Goal: Task Accomplishment & Management: Manage account settings

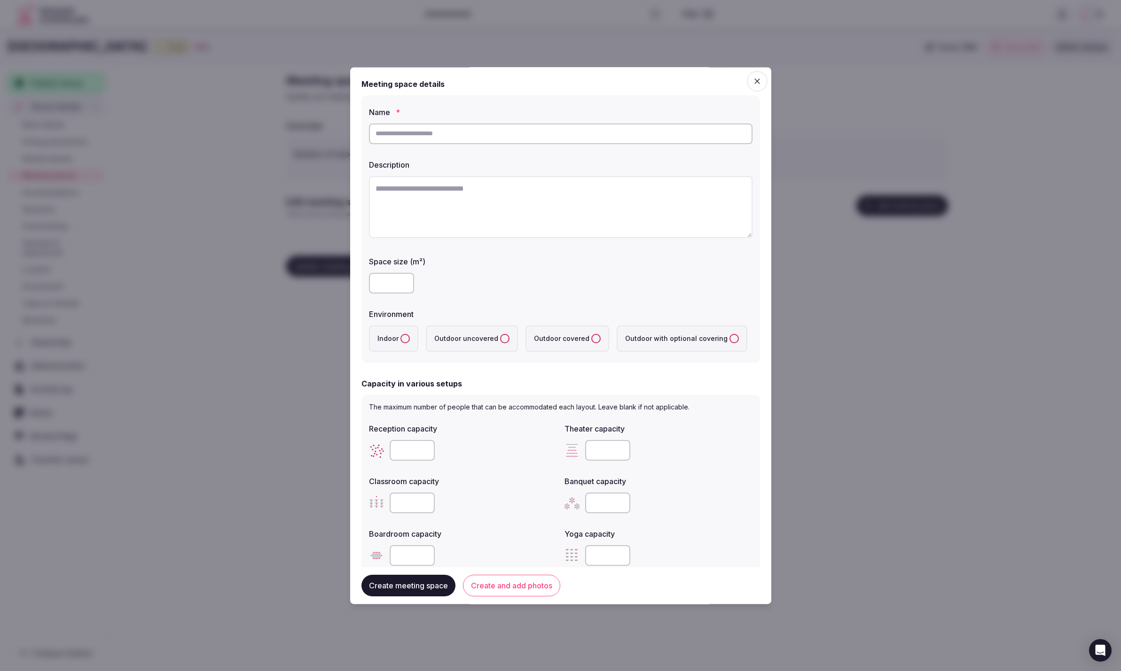
click at [665, 242] on div at bounding box center [560, 208] width 383 height 72
click at [518, 586] on button "Create and add photos" at bounding box center [511, 586] width 97 height 22
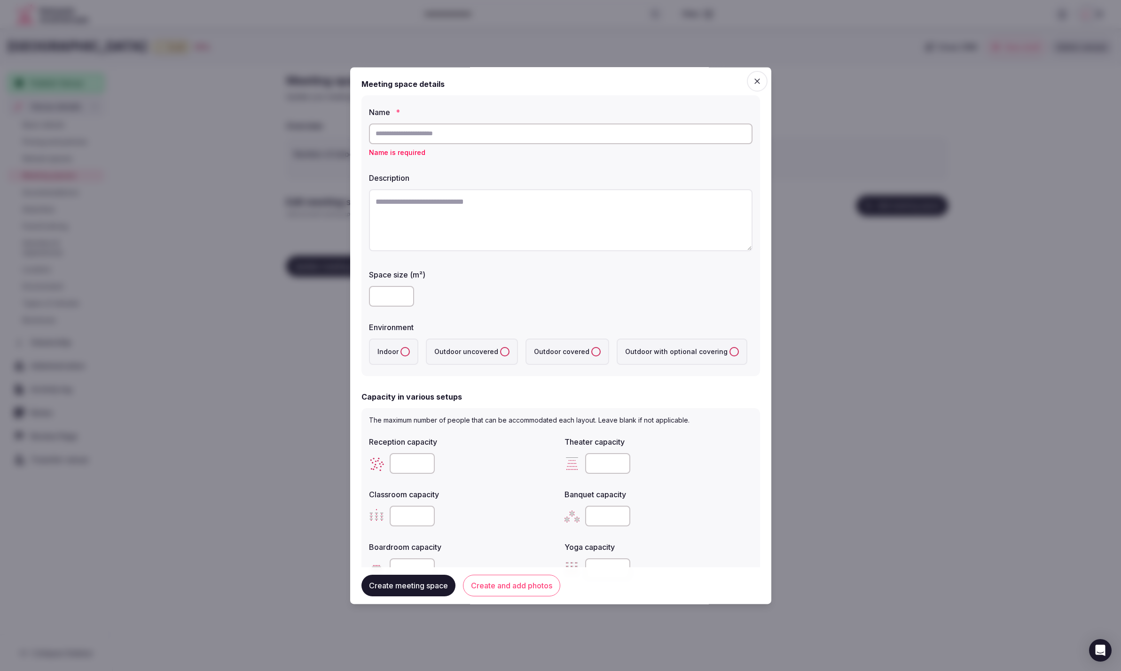
click at [395, 232] on textarea at bounding box center [560, 220] width 383 height 62
click at [413, 136] on input "text" at bounding box center [560, 134] width 383 height 21
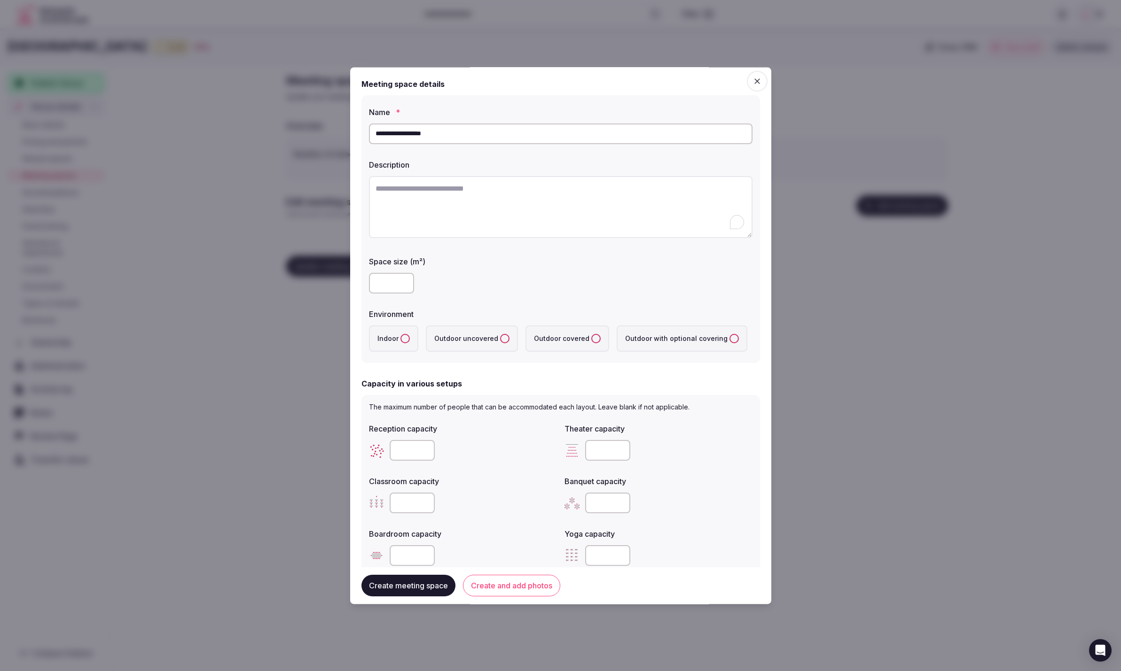
drag, startPoint x: 443, startPoint y: 134, endPoint x: 420, endPoint y: 133, distance: 23.5
click at [420, 133] on input "**********" at bounding box center [560, 134] width 383 height 21
type input "**********"
click at [475, 227] on textarea "To enrich screen reader interactions, please activate Accessibility in Grammarl…" at bounding box center [560, 207] width 383 height 62
click at [510, 581] on button "Create and add photos" at bounding box center [511, 586] width 97 height 22
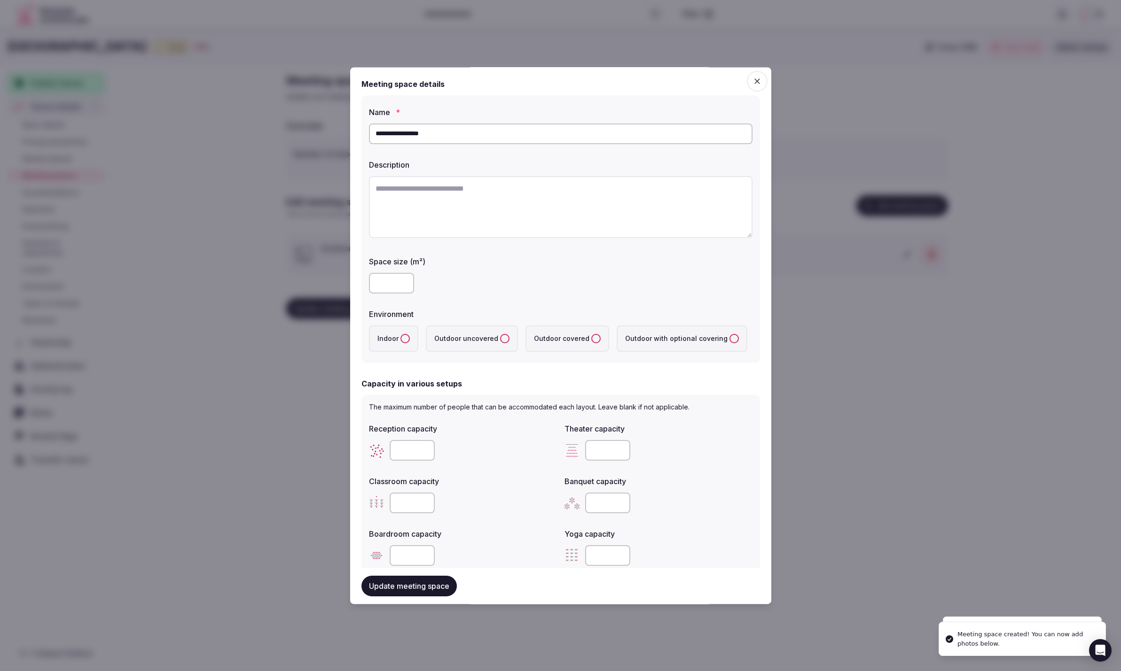
scroll to position [339, 0]
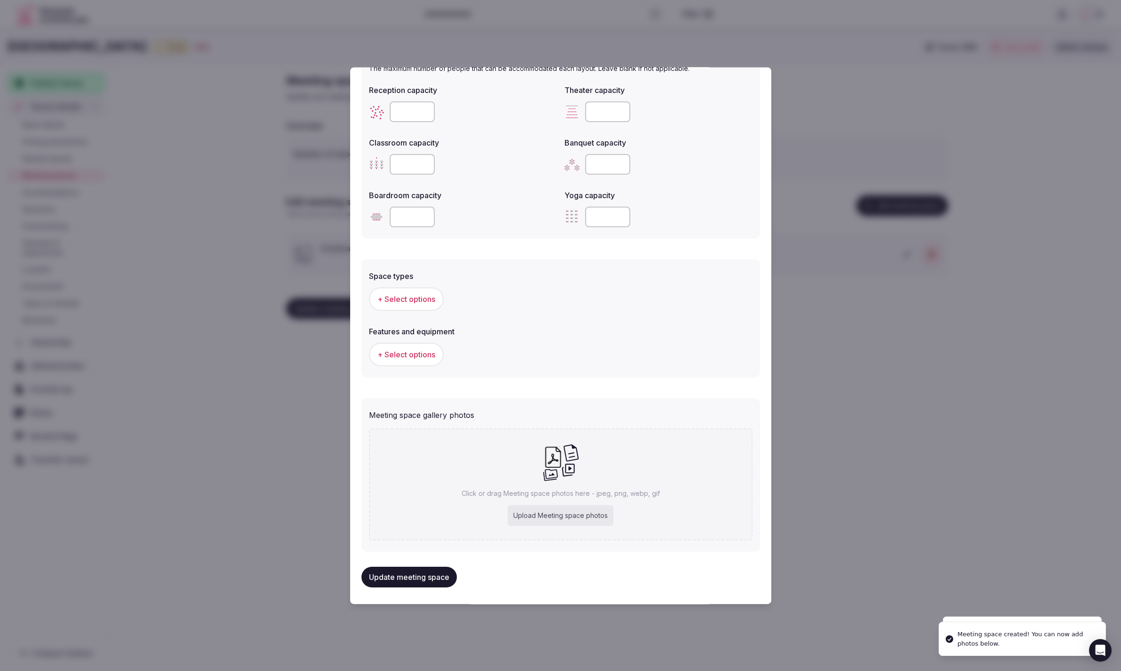
click at [562, 521] on div "Upload Meeting space photos" at bounding box center [560, 516] width 106 height 21
type input "**********"
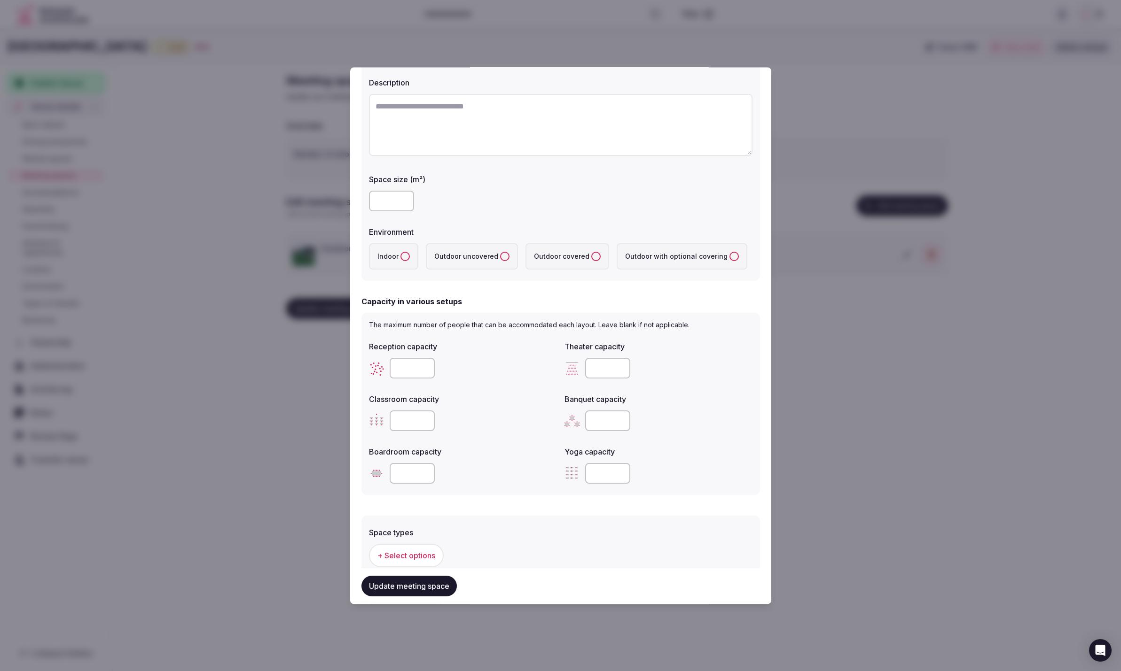
scroll to position [0, 0]
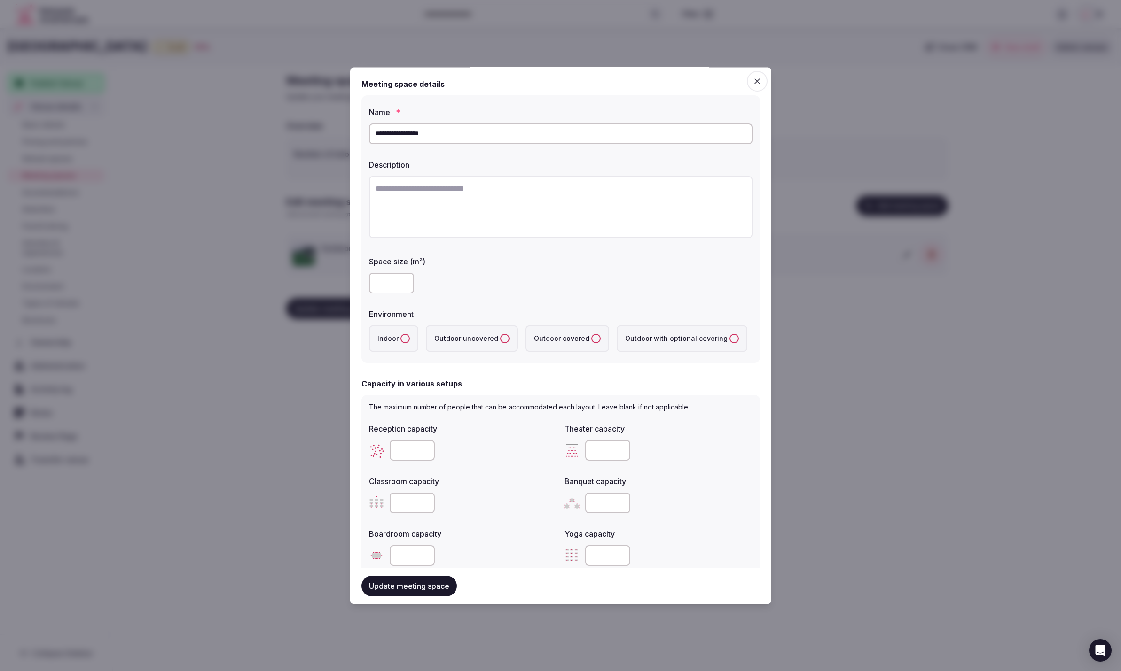
drag, startPoint x: 500, startPoint y: 197, endPoint x: 493, endPoint y: 199, distance: 7.9
click at [500, 197] on textarea at bounding box center [560, 207] width 383 height 62
click at [503, 201] on textarea at bounding box center [560, 207] width 383 height 62
paste textarea "**********"
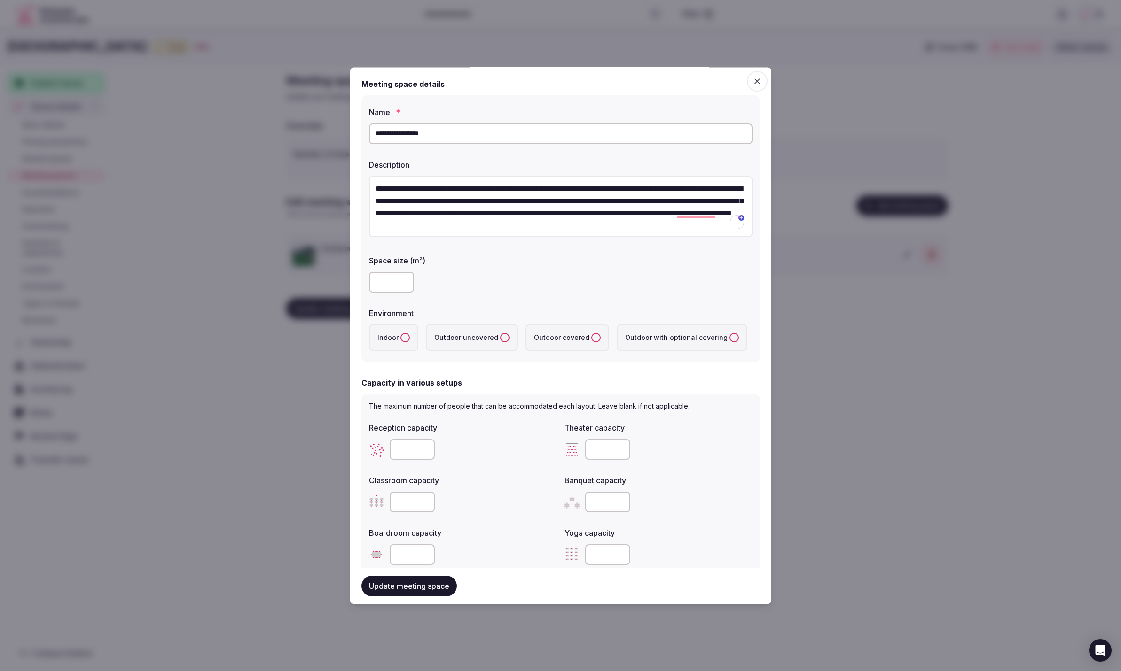
click at [680, 227] on textarea "**********" at bounding box center [560, 207] width 383 height 62
paste textarea "**********"
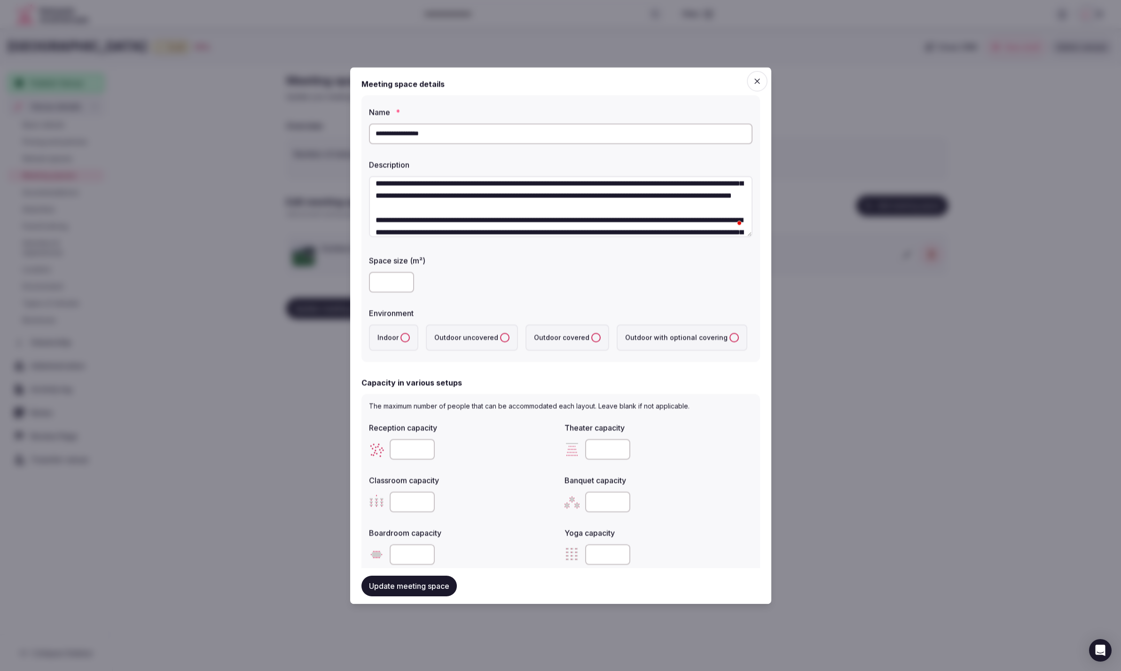
scroll to position [0, 0]
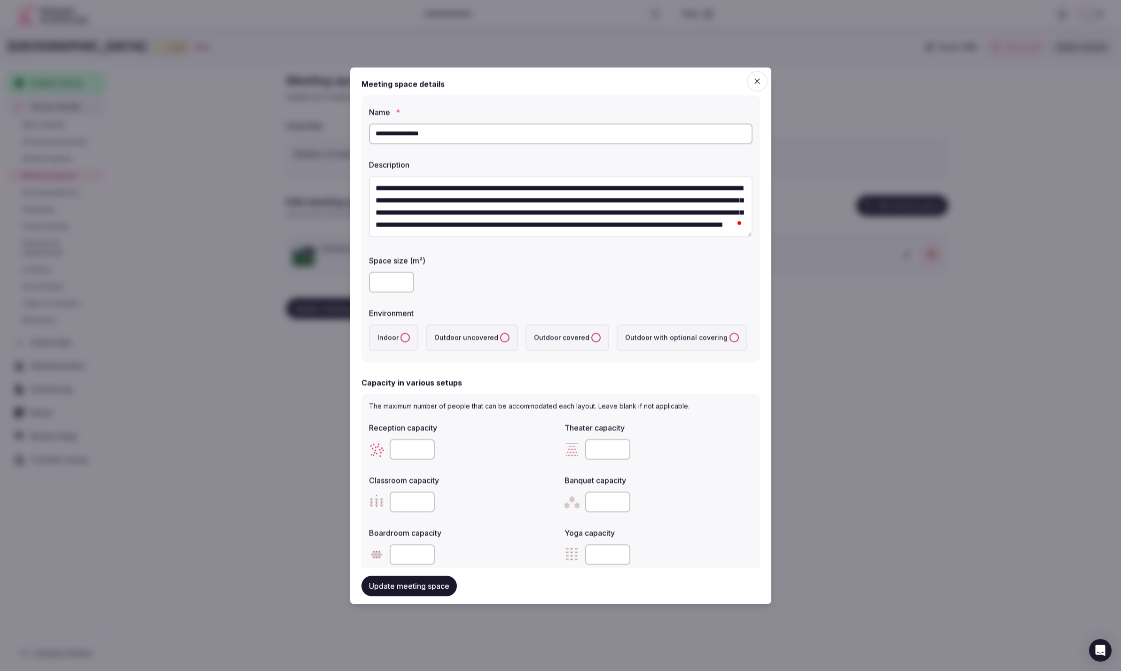
type textarea "**********"
click at [685, 260] on label "Space size (m²)" at bounding box center [560, 261] width 383 height 8
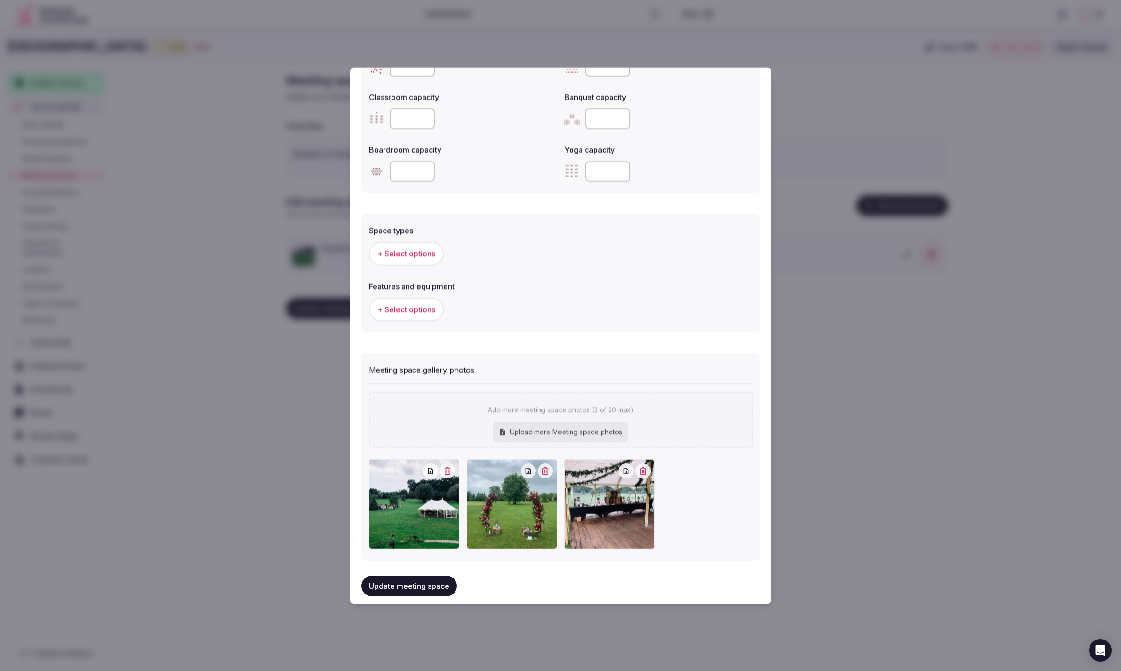
scroll to position [382, 0]
click at [431, 250] on span "+ Select options" at bounding box center [406, 255] width 58 height 10
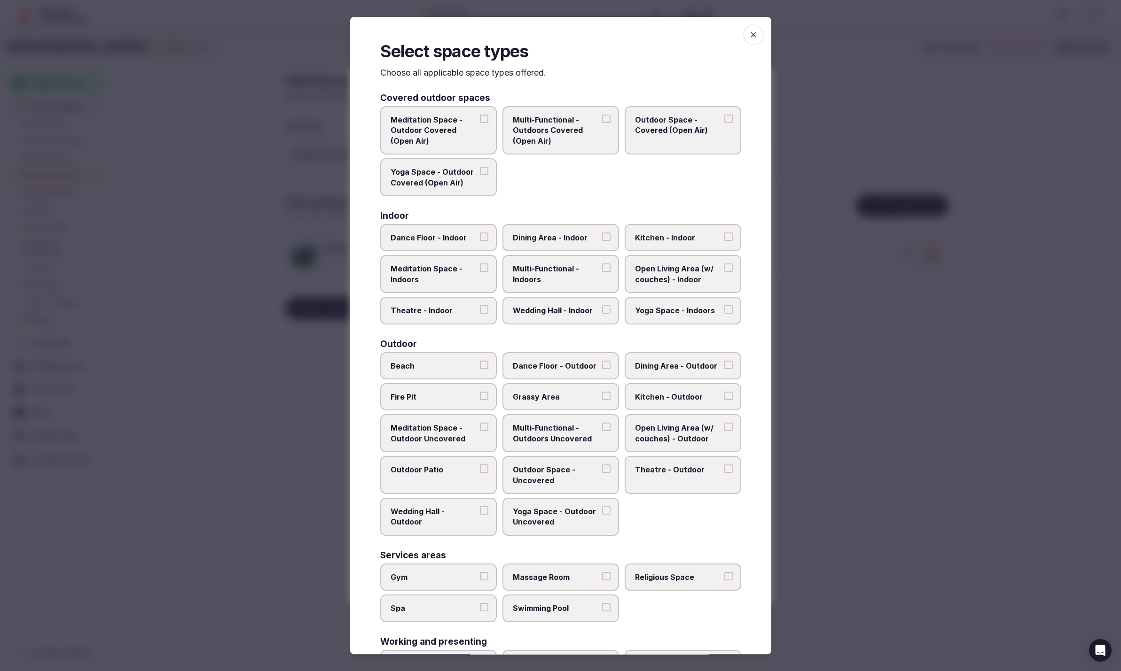
click at [674, 136] on label "Outdoor Space - Covered (Open Air)" at bounding box center [682, 130] width 117 height 48
click at [724, 123] on button "Outdoor Space - Covered (Open Air)" at bounding box center [728, 119] width 8 height 8
click at [568, 140] on span "Multi-Functional - Outdoors Covered (Open Air)" at bounding box center [556, 128] width 86 height 31
click at [602, 121] on button "Multi-Functional - Outdoors Covered (Open Air)" at bounding box center [606, 117] width 8 height 8
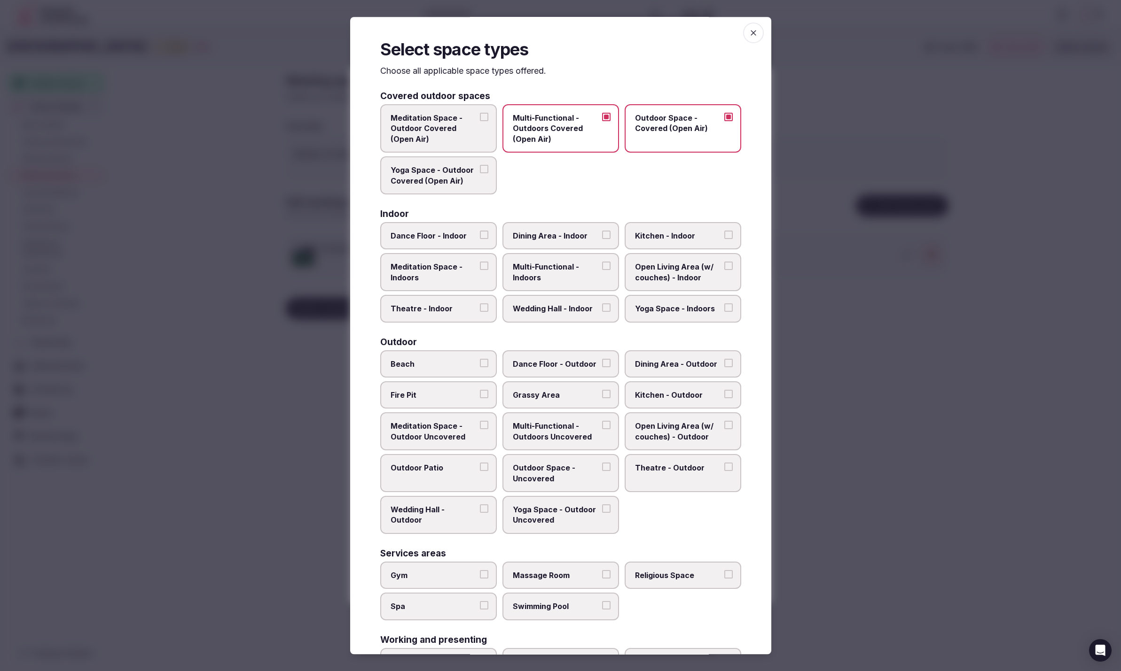
scroll to position [0, 0]
click at [572, 127] on span "Multi-Functional - Outdoors Covered (Open Air)" at bounding box center [556, 130] width 86 height 31
click at [602, 123] on button "Multi-Functional - Outdoors Covered (Open Air)" at bounding box center [606, 119] width 8 height 8
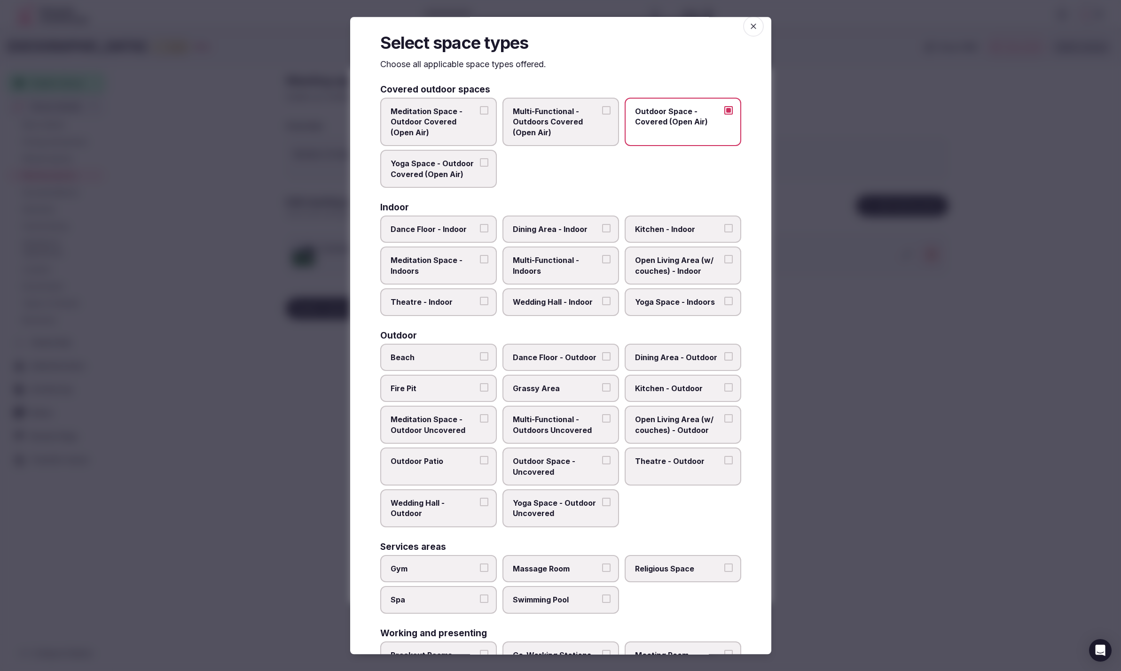
click at [580, 123] on span "Multi-Functional - Outdoors Covered (Open Air)" at bounding box center [556, 121] width 86 height 31
click at [602, 115] on button "Multi-Functional - Outdoors Covered (Open Air)" at bounding box center [606, 110] width 8 height 8
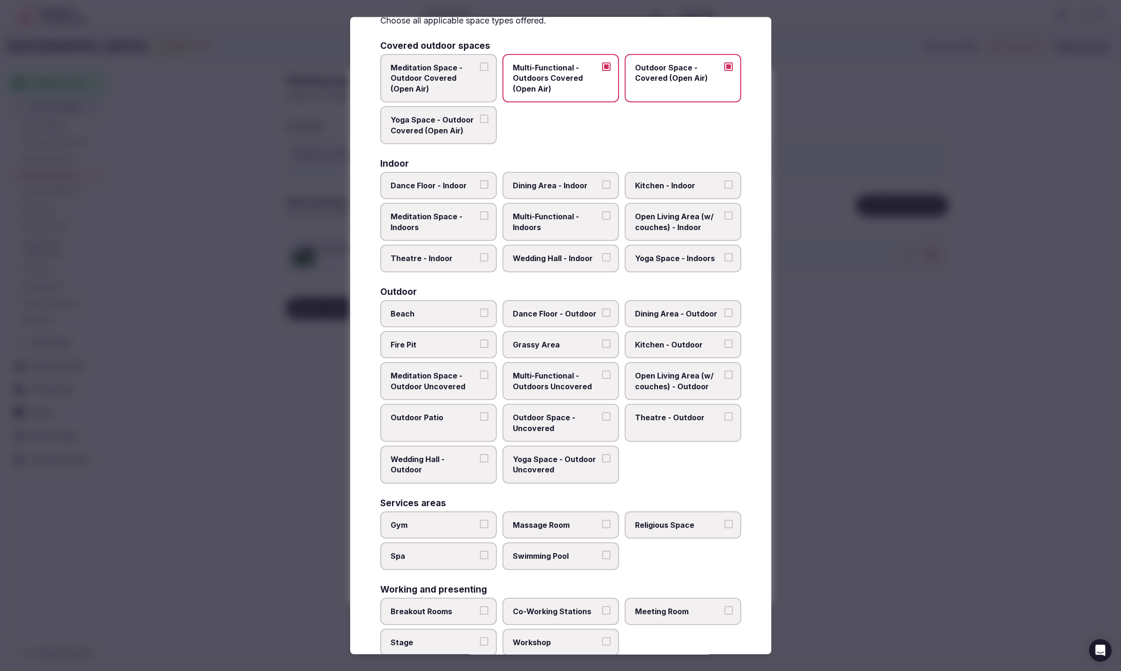
scroll to position [70, 0]
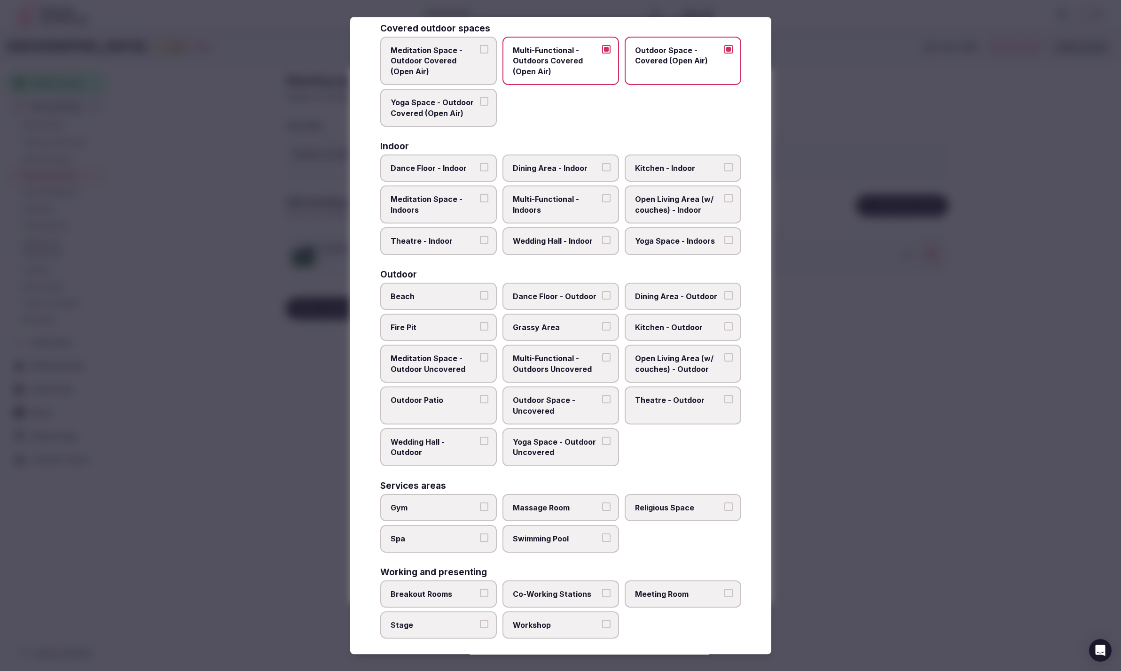
click at [453, 65] on span "Meditation Space - Outdoor Covered (Open Air)" at bounding box center [433, 60] width 86 height 31
click at [480, 54] on button "Meditation Space - Outdoor Covered (Open Air)" at bounding box center [484, 49] width 8 height 8
click at [549, 329] on span "Grassy Area" at bounding box center [556, 327] width 86 height 10
click at [602, 329] on button "Grassy Area" at bounding box center [606, 326] width 8 height 8
click at [427, 395] on span "Outdoor Patio" at bounding box center [433, 400] width 86 height 10
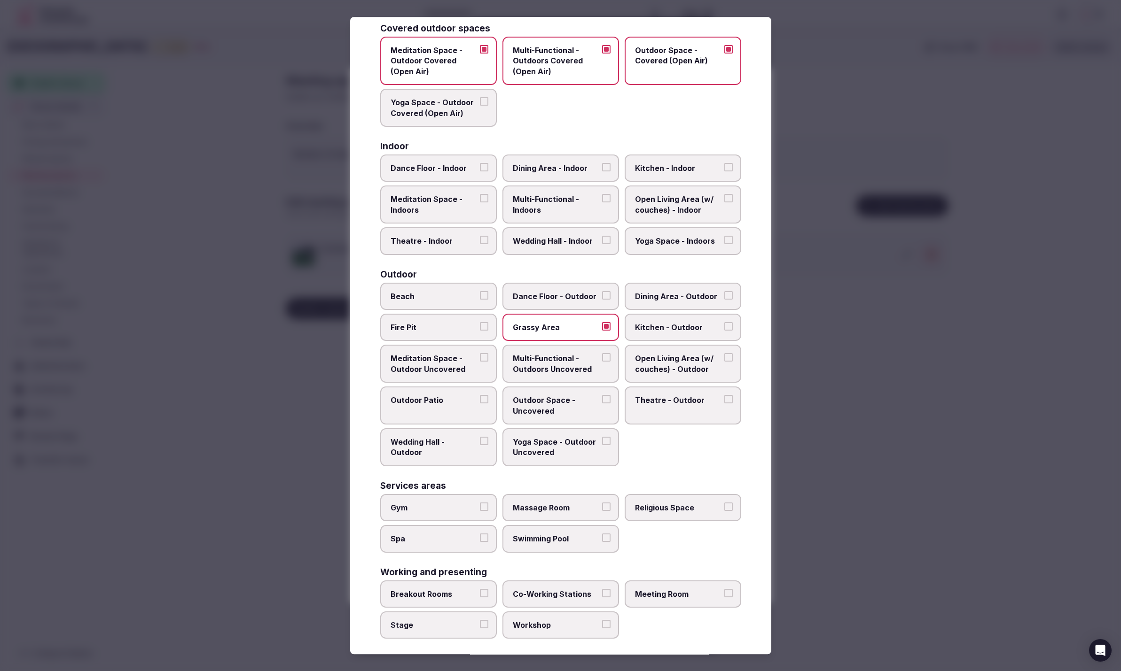
click at [480, 395] on button "Outdoor Patio" at bounding box center [484, 399] width 8 height 8
click at [448, 444] on label "Wedding Hall - Outdoor" at bounding box center [438, 447] width 117 height 38
click at [480, 444] on button "Wedding Hall - Outdoor" at bounding box center [484, 441] width 8 height 8
click at [562, 398] on span "Outdoor Space - Uncovered" at bounding box center [556, 405] width 86 height 21
click at [602, 398] on button "Outdoor Space - Uncovered" at bounding box center [606, 399] width 8 height 8
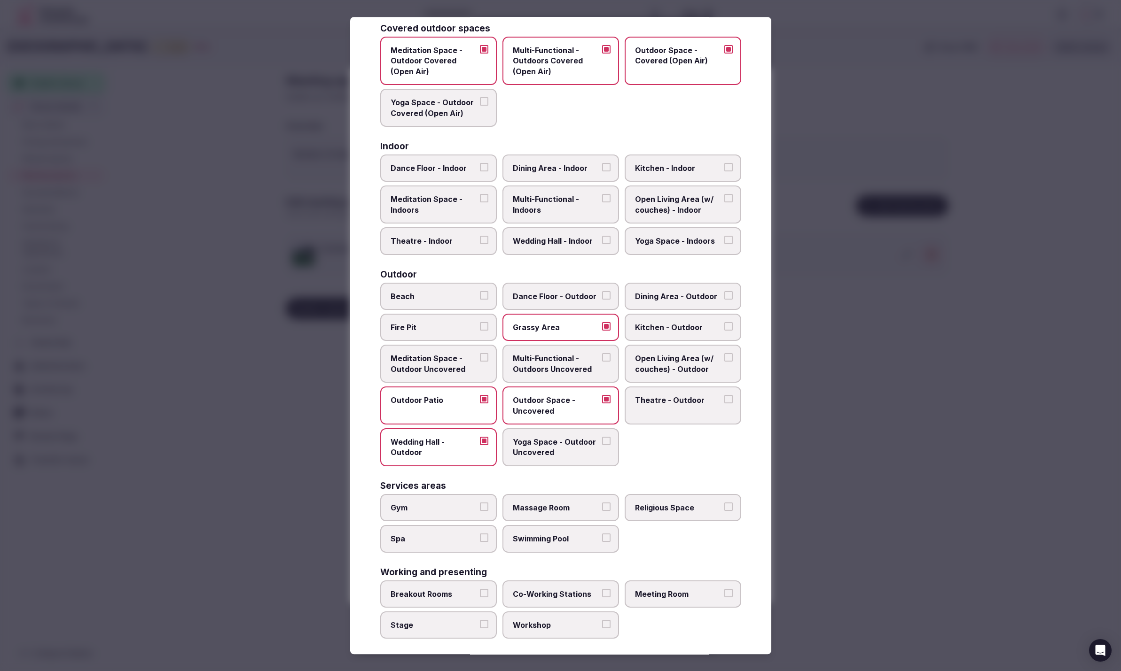
click at [535, 364] on span "Multi-Functional - Outdoors Uncovered" at bounding box center [556, 364] width 86 height 21
click at [602, 362] on button "Multi-Functional - Outdoors Uncovered" at bounding box center [606, 358] width 8 height 8
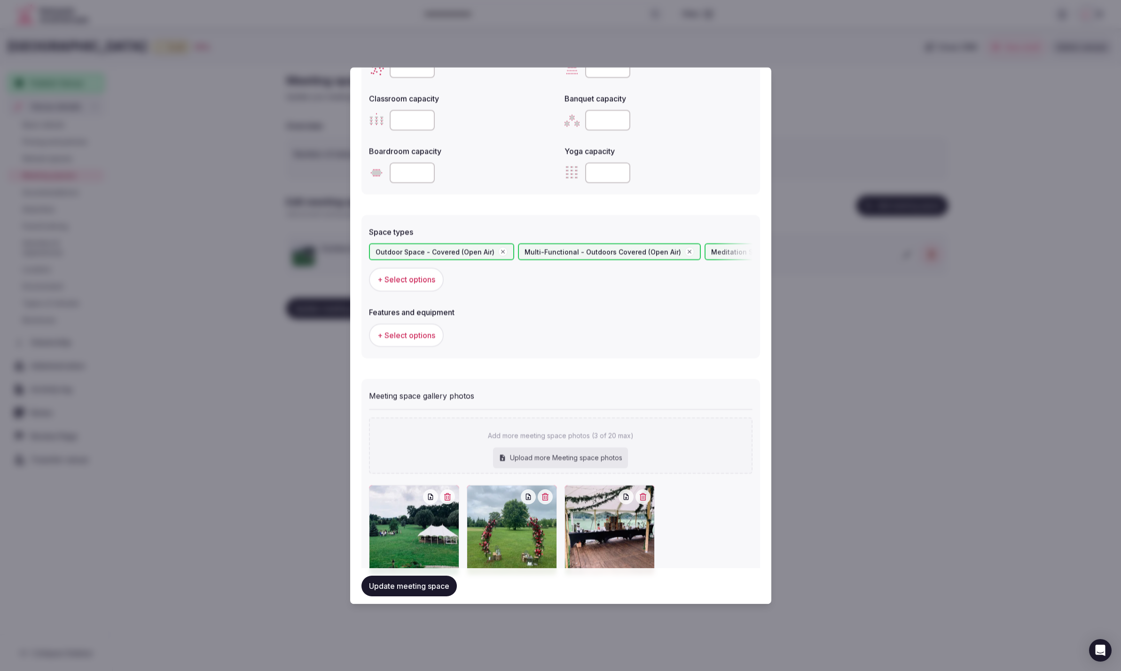
click at [400, 272] on button "+ Select options" at bounding box center [406, 279] width 75 height 23
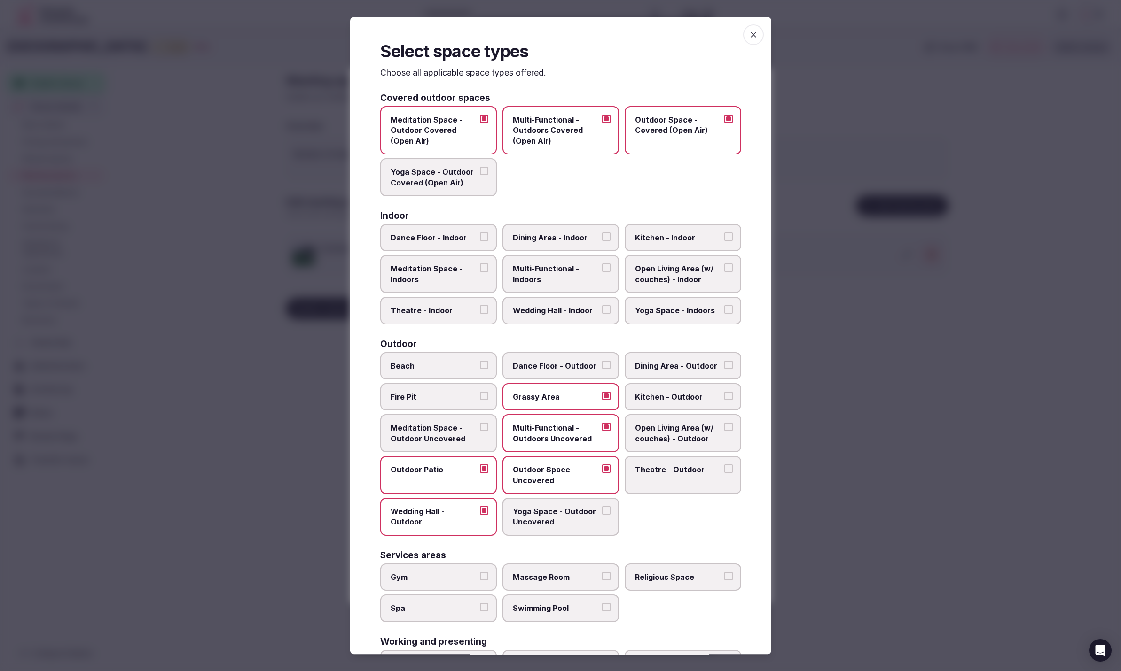
click at [559, 611] on label "Swimming Pool" at bounding box center [560, 608] width 117 height 27
click at [602, 611] on button "Swimming Pool" at bounding box center [606, 607] width 8 height 8
click at [844, 565] on div at bounding box center [560, 335] width 1121 height 671
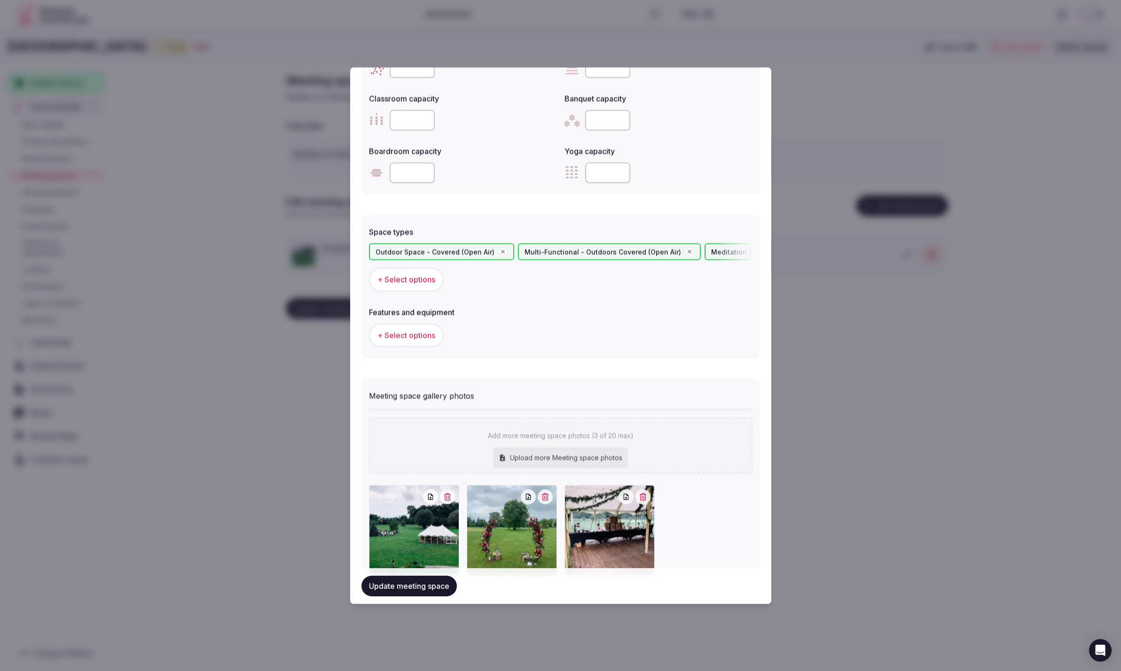
click at [409, 336] on span "+ Select options" at bounding box center [406, 335] width 58 height 10
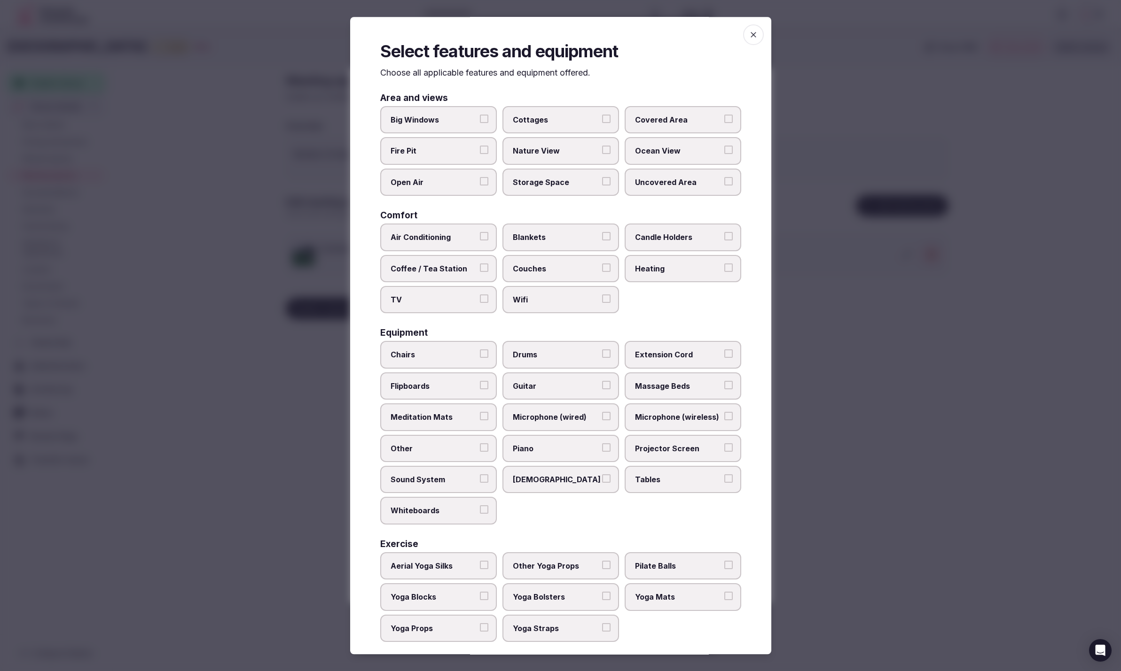
scroll to position [3, 0]
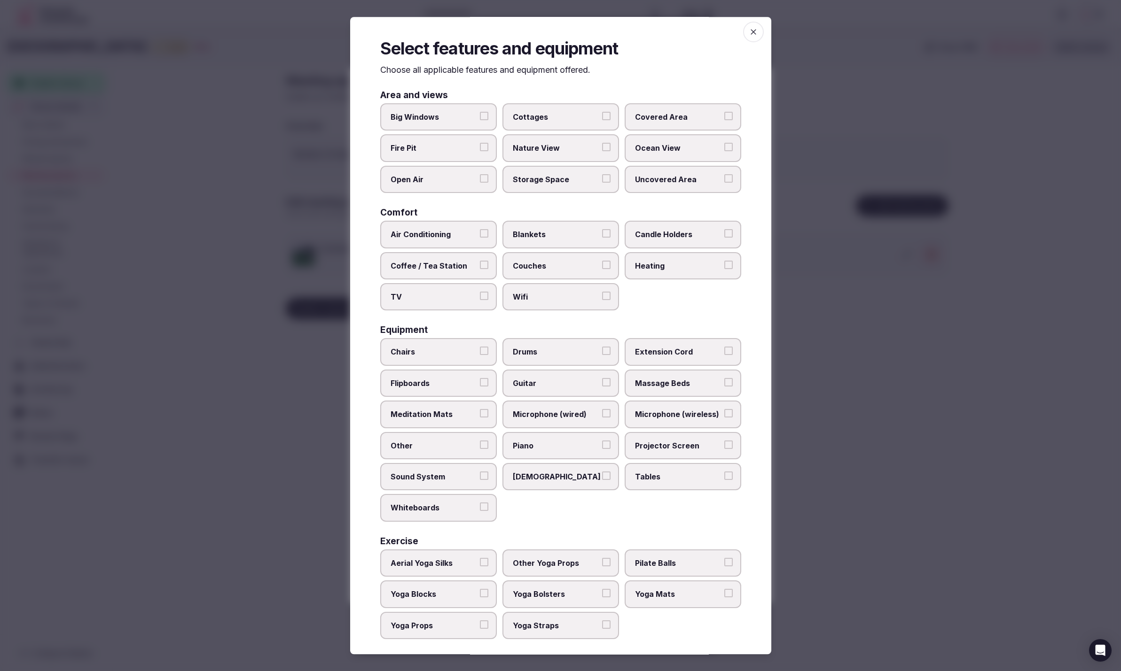
click at [410, 341] on label "Chairs" at bounding box center [438, 352] width 117 height 27
click at [480, 347] on button "Chairs" at bounding box center [484, 351] width 8 height 8
click at [683, 472] on span "Tables" at bounding box center [678, 477] width 86 height 10
click at [724, 472] on button "Tables" at bounding box center [728, 476] width 8 height 8
drag, startPoint x: 452, startPoint y: 471, endPoint x: 598, endPoint y: 492, distance: 147.7
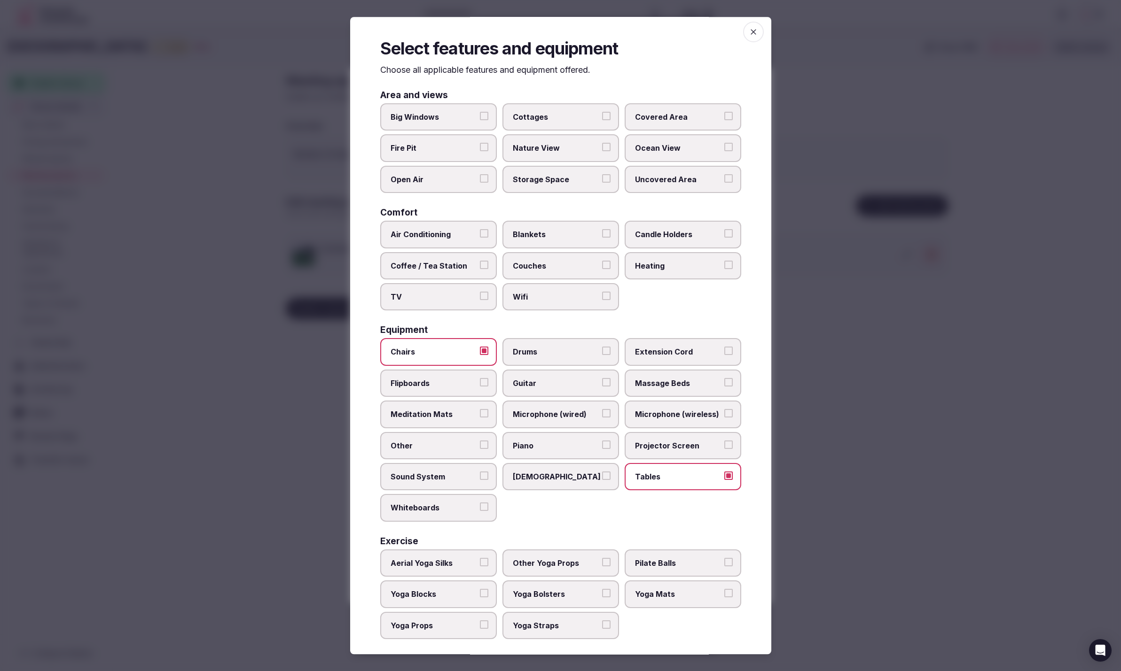
click at [452, 472] on span "Sound System" at bounding box center [433, 477] width 86 height 10
click at [480, 472] on button "Sound System" at bounding box center [484, 476] width 8 height 8
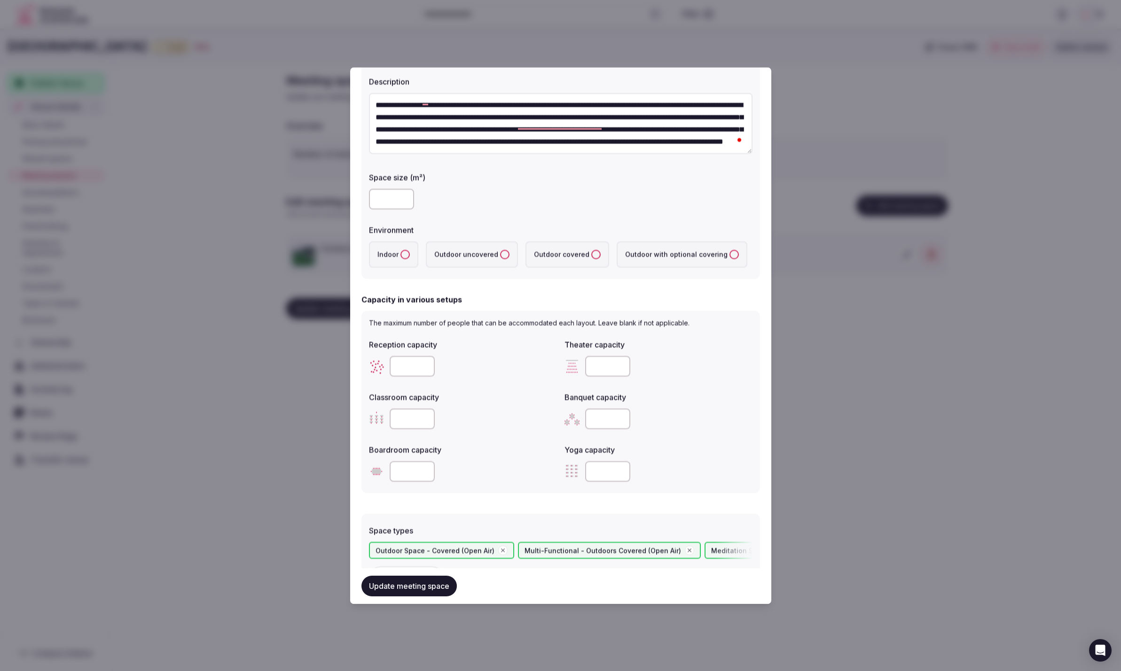
scroll to position [0, 0]
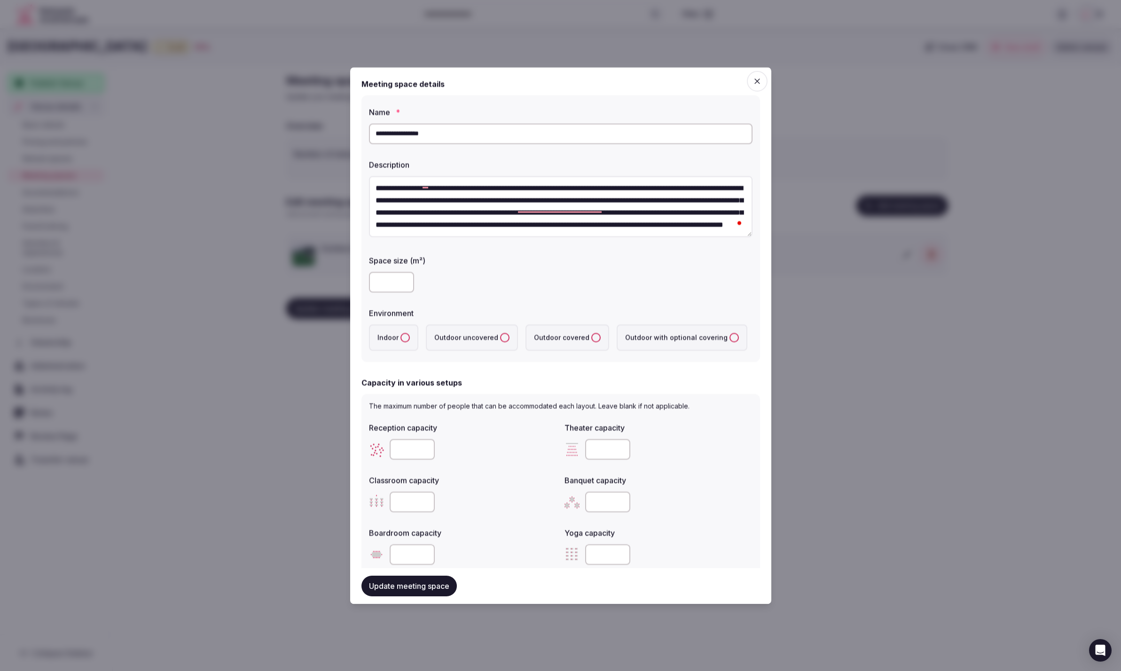
click at [729, 336] on covering "Outdoor with optional covering" at bounding box center [733, 338] width 9 height 9
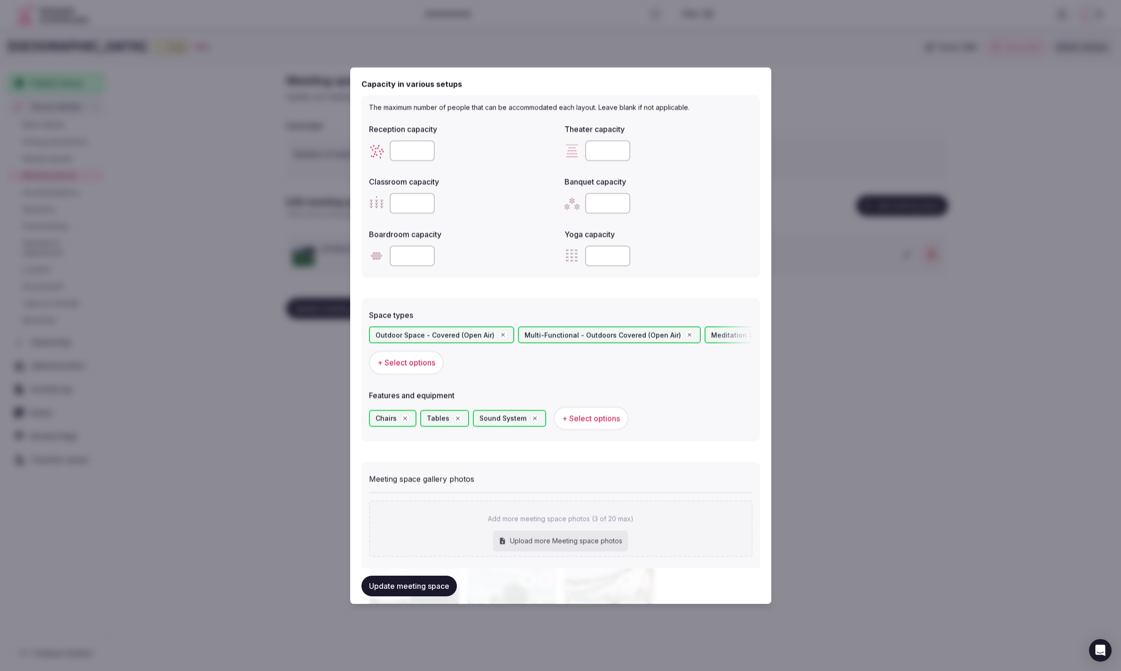
scroll to position [417, 0]
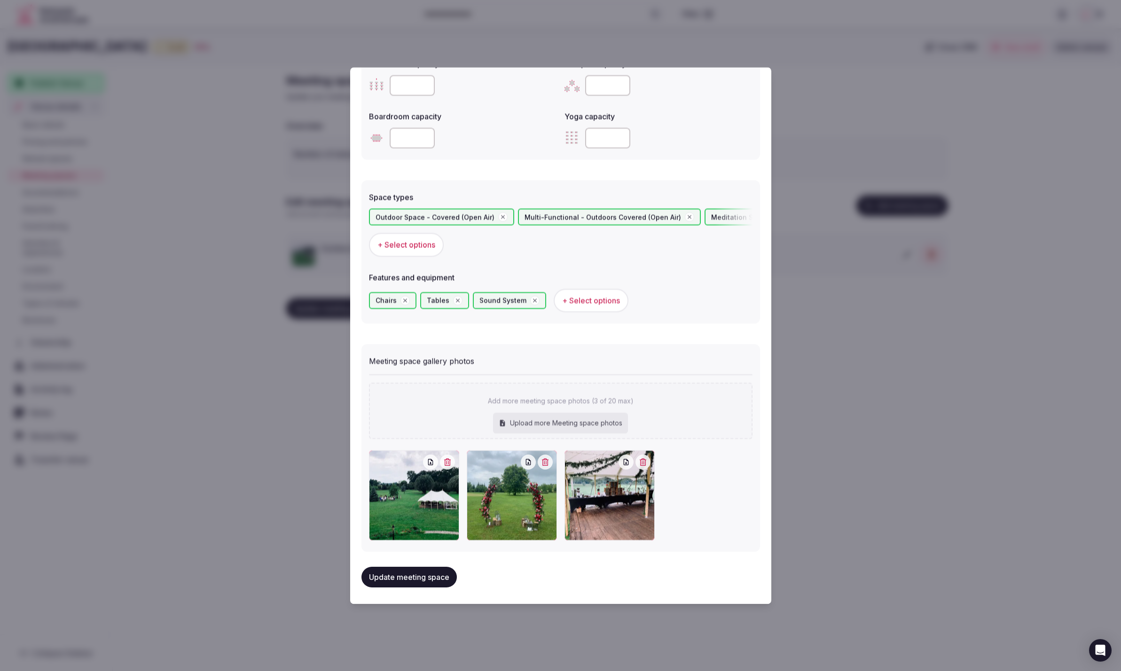
click at [410, 576] on button "Update meeting space" at bounding box center [408, 578] width 95 height 21
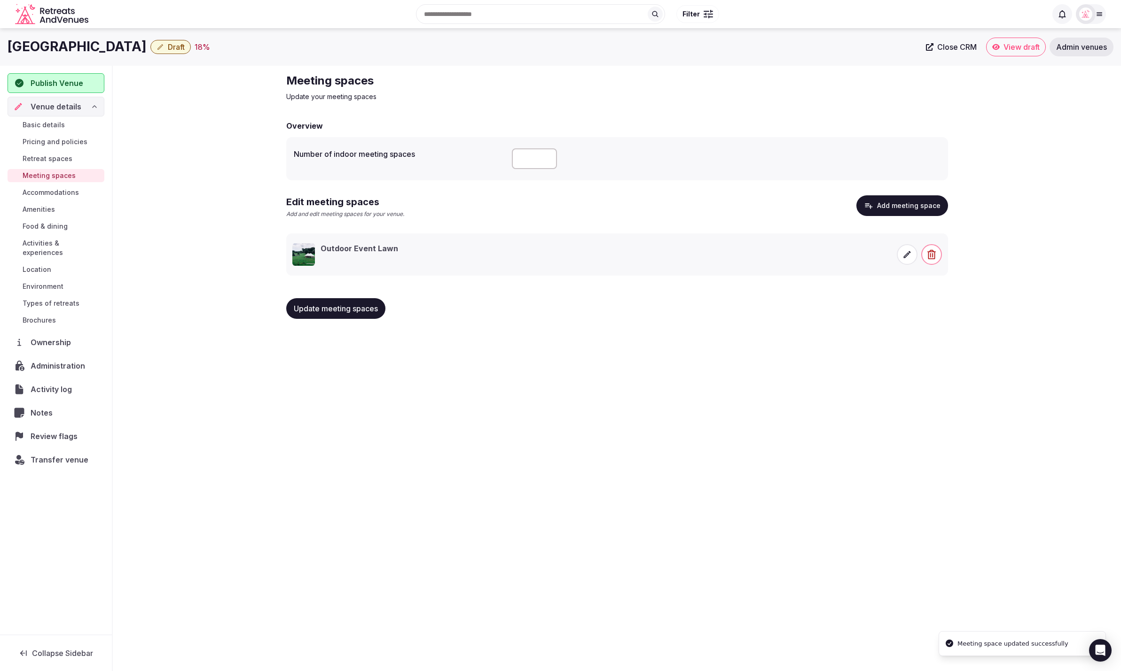
click at [981, 509] on div "Ledowo House Draft 18 % Close CRM View draft Admin venues Publish Venue Venue d…" at bounding box center [560, 347] width 1121 height 638
click at [529, 158] on input "number" at bounding box center [534, 158] width 45 height 21
type input "*"
click at [334, 310] on span "Update meeting spaces" at bounding box center [336, 308] width 84 height 9
drag, startPoint x: 134, startPoint y: 271, endPoint x: 143, endPoint y: 265, distance: 11.2
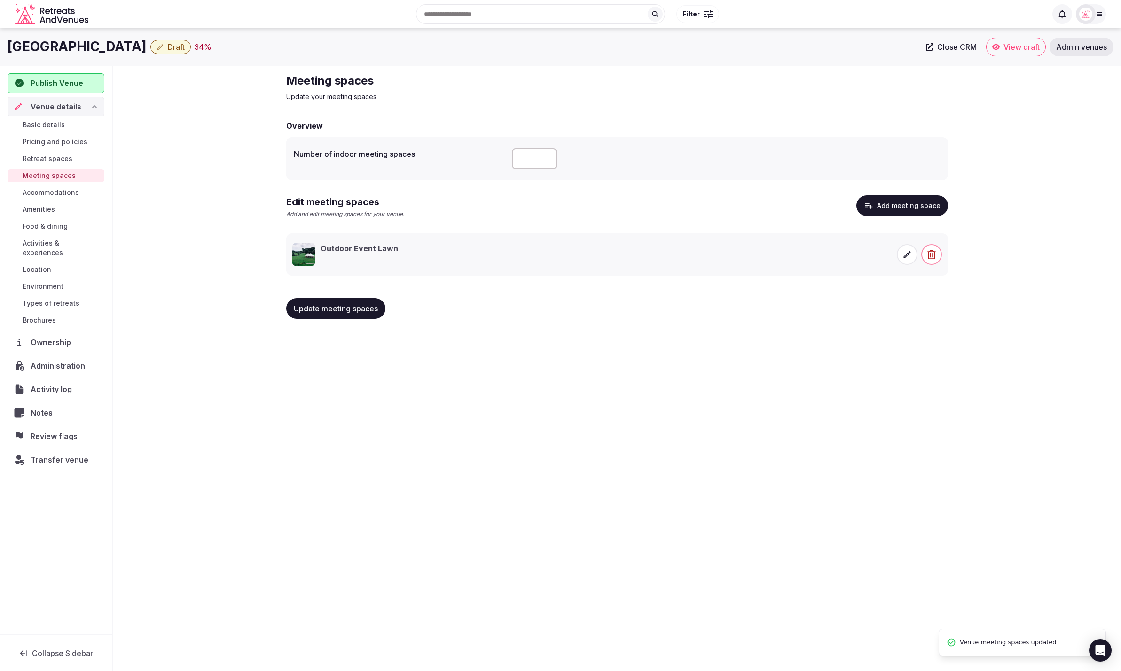
click at [135, 271] on div "Meeting spaces Update your meeting spaces Overview Number of indoor meeting spa…" at bounding box center [617, 200] width 1008 height 268
click at [50, 191] on span "Accommodations" at bounding box center [51, 192] width 56 height 9
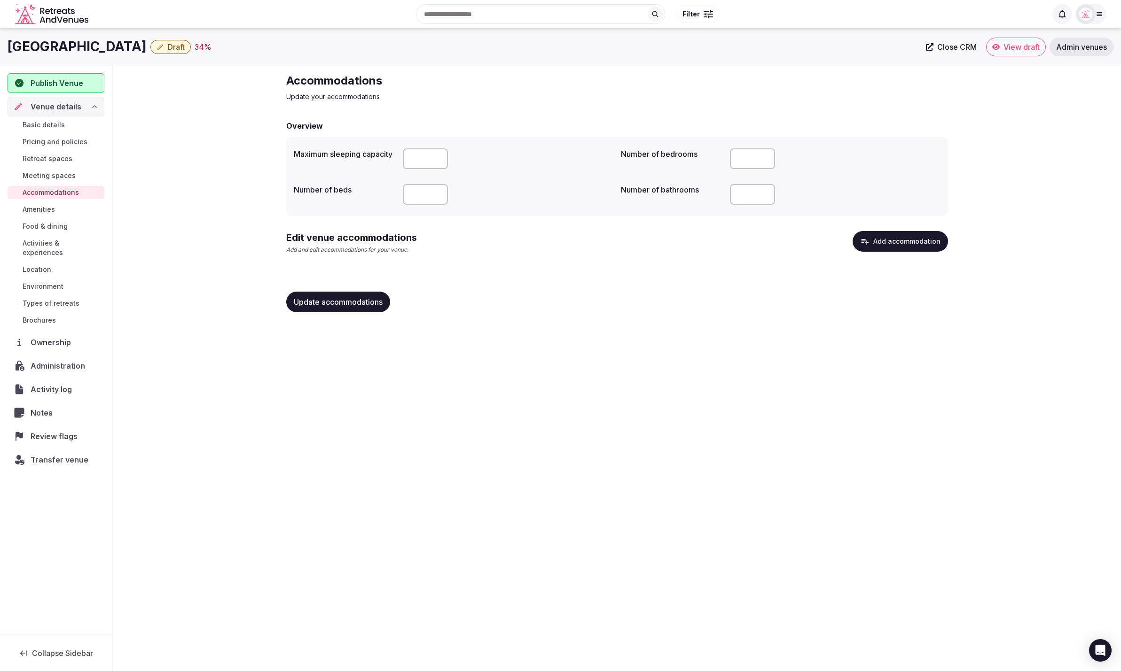
click at [886, 239] on button "Add accommodation" at bounding box center [899, 241] width 95 height 21
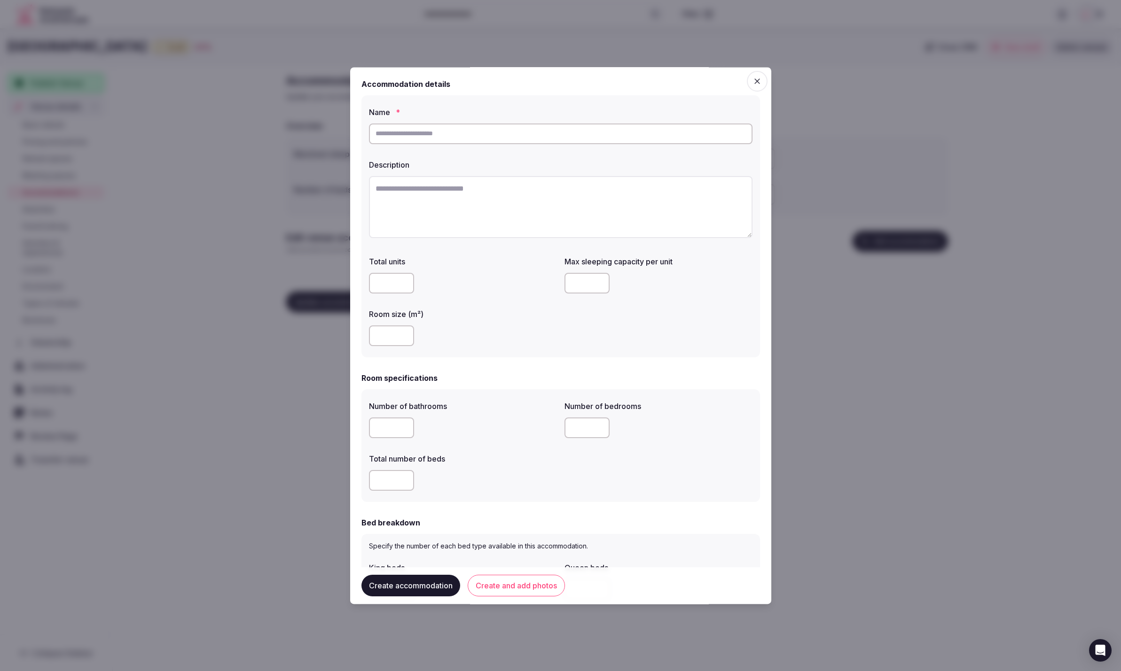
click at [499, 193] on textarea at bounding box center [560, 207] width 383 height 62
paste textarea "**********"
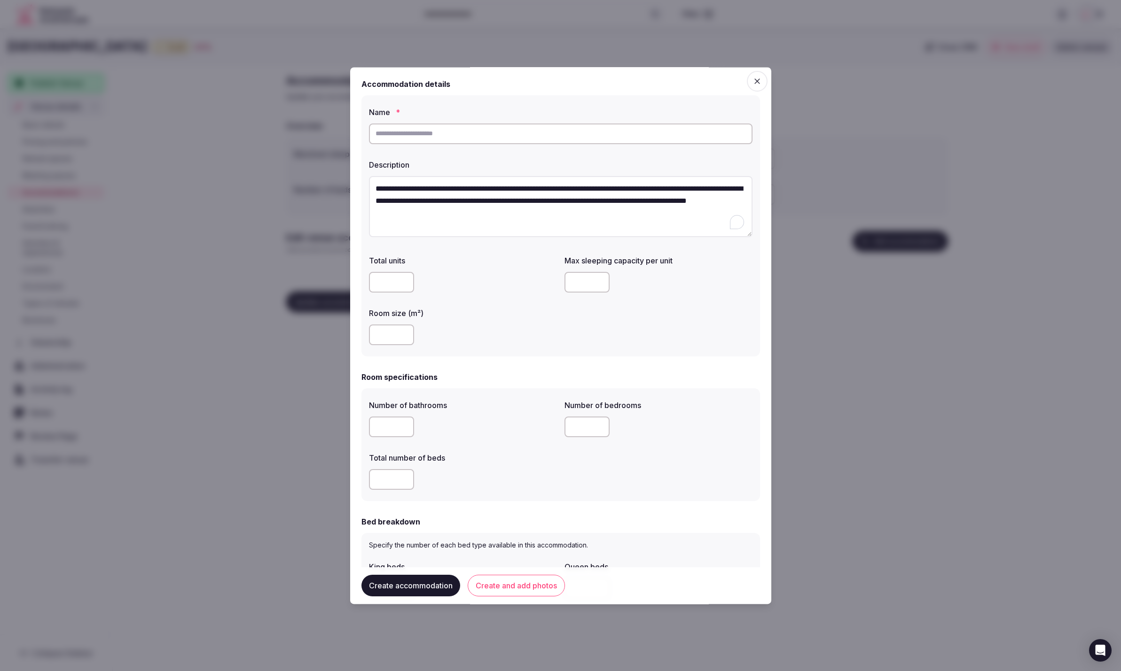
type textarea "**********"
click at [510, 134] on input "text" at bounding box center [560, 134] width 383 height 21
type input "**********"
click at [513, 591] on button "Create and add photos" at bounding box center [515, 586] width 97 height 22
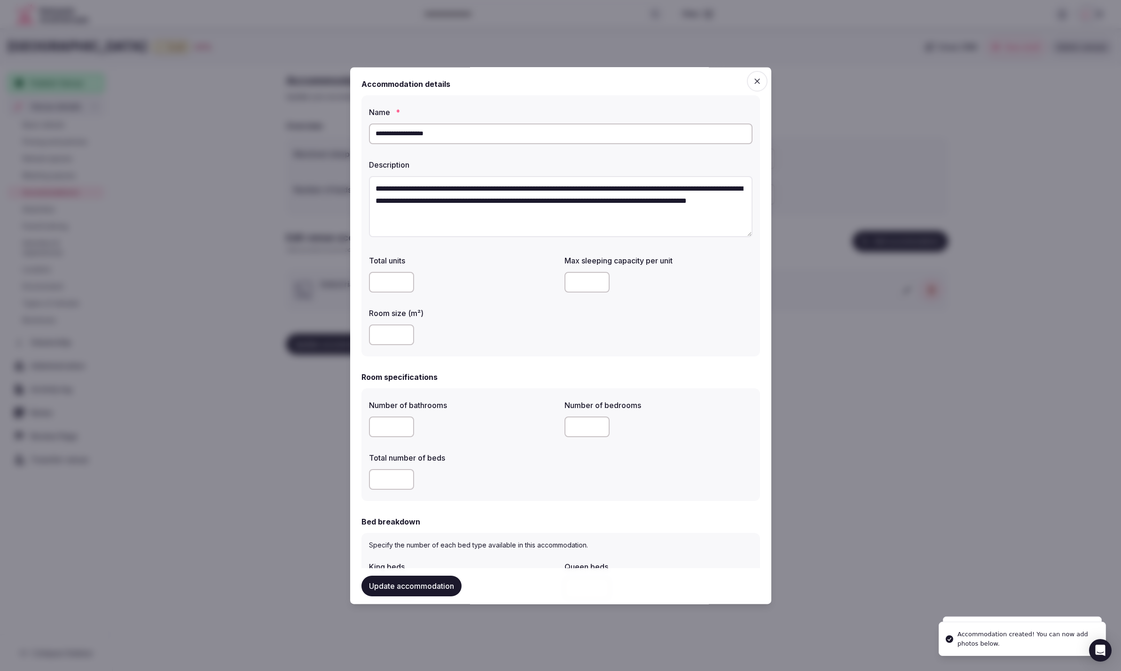
drag, startPoint x: 419, startPoint y: 133, endPoint x: 406, endPoint y: 134, distance: 12.7
click at [406, 134] on input "**********" at bounding box center [560, 134] width 383 height 21
type input "**********"
click at [530, 332] on div at bounding box center [463, 335] width 188 height 21
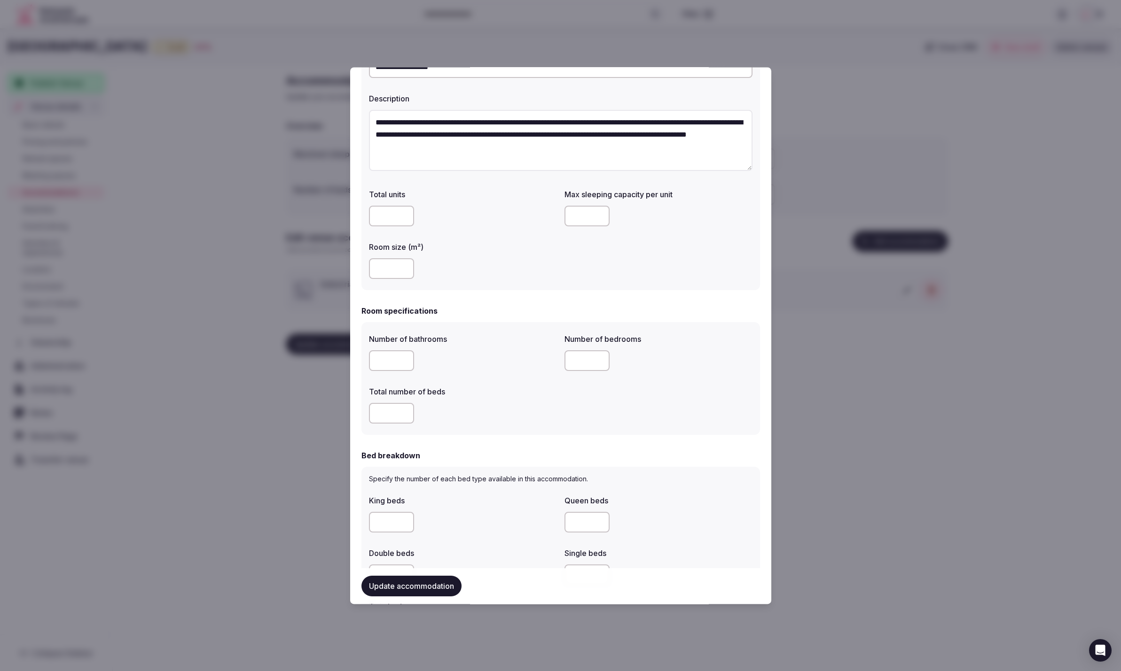
scroll to position [34, 0]
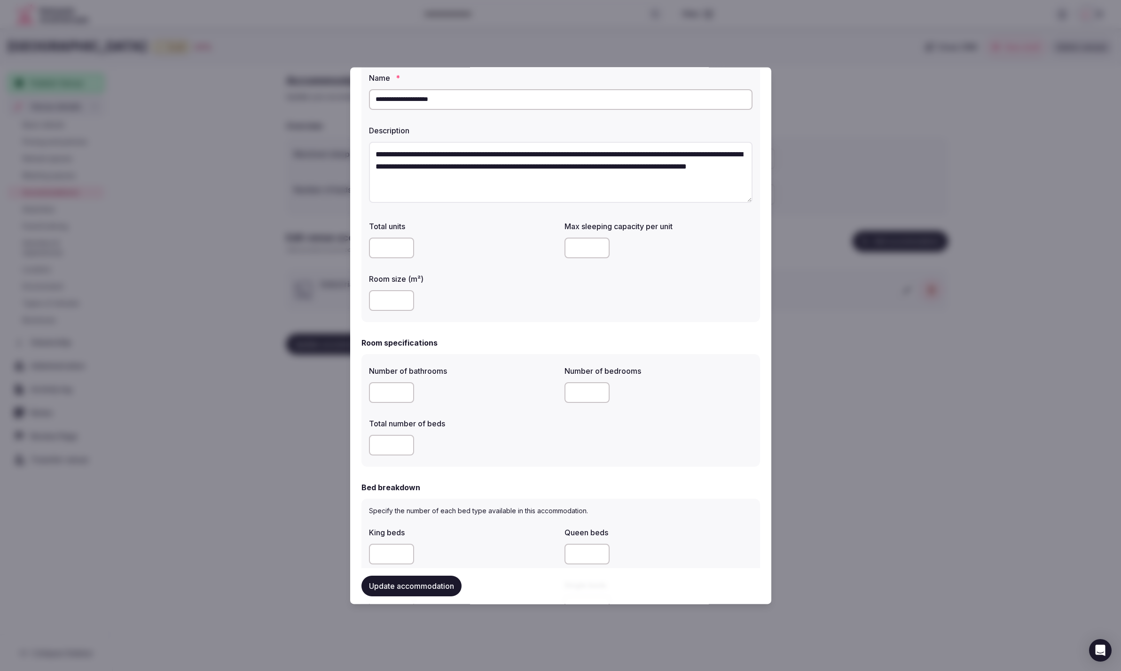
click at [593, 246] on input "number" at bounding box center [586, 248] width 45 height 21
type input "*"
click at [558, 289] on div "Total units Max sleeping capacity per unit * Room size (m²)" at bounding box center [560, 267] width 383 height 98
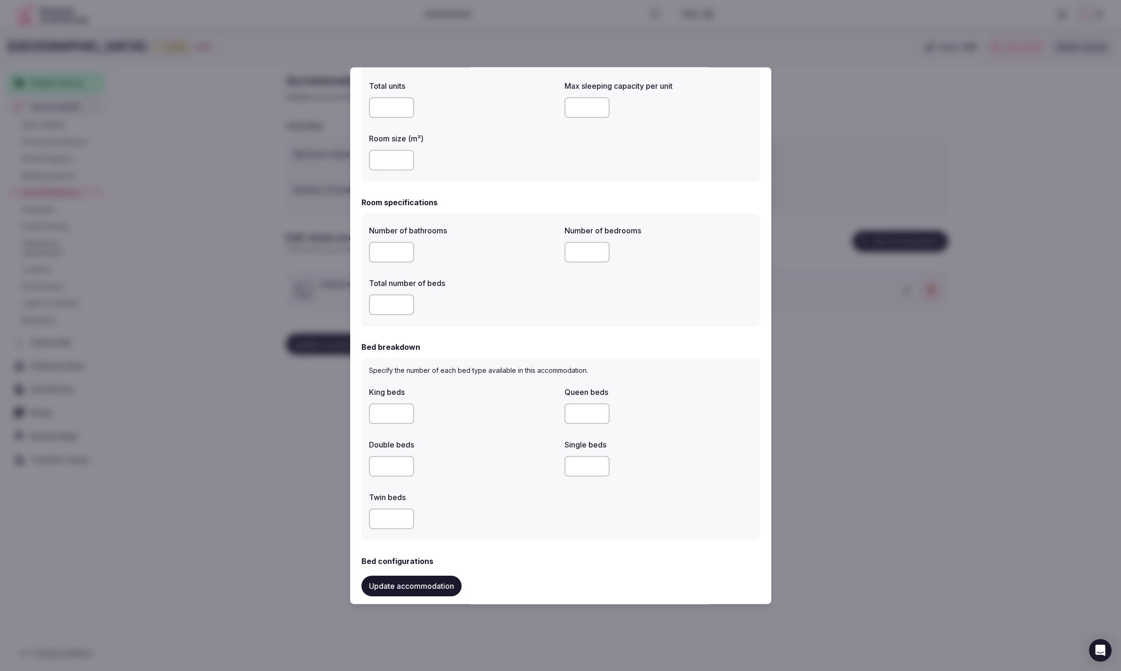
scroll to position [65, 0]
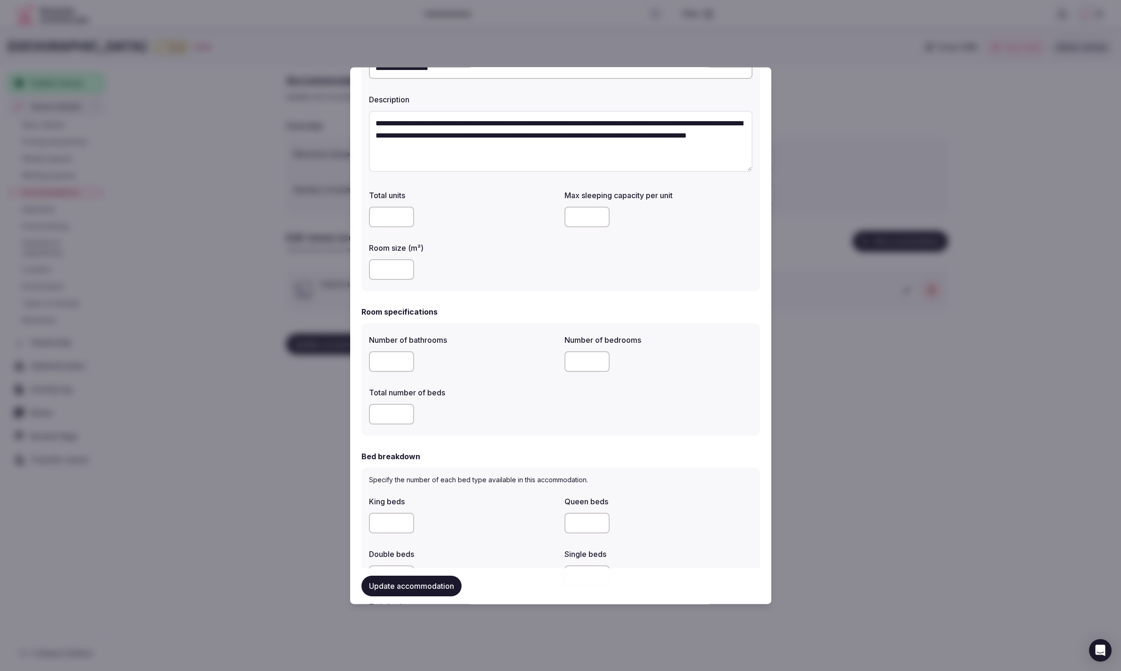
click at [389, 362] on input "number" at bounding box center [391, 362] width 45 height 21
type input "*"
click at [391, 411] on input "number" at bounding box center [391, 415] width 45 height 21
type input "*"
click at [574, 396] on div "Number of bathrooms * Number of bedrooms Total number of beds *" at bounding box center [560, 380] width 383 height 98
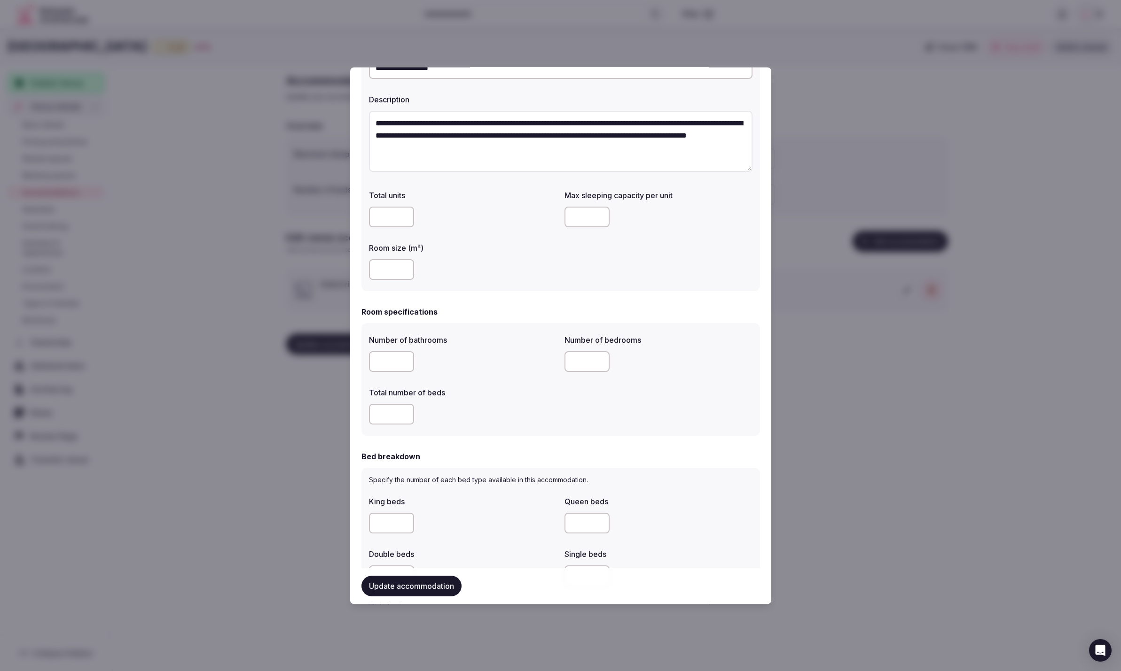
click at [584, 364] on input "number" at bounding box center [586, 362] width 45 height 21
type input "*"
click at [597, 403] on div "Number of bathrooms * Number of bedrooms * Total number of beds *" at bounding box center [560, 380] width 383 height 98
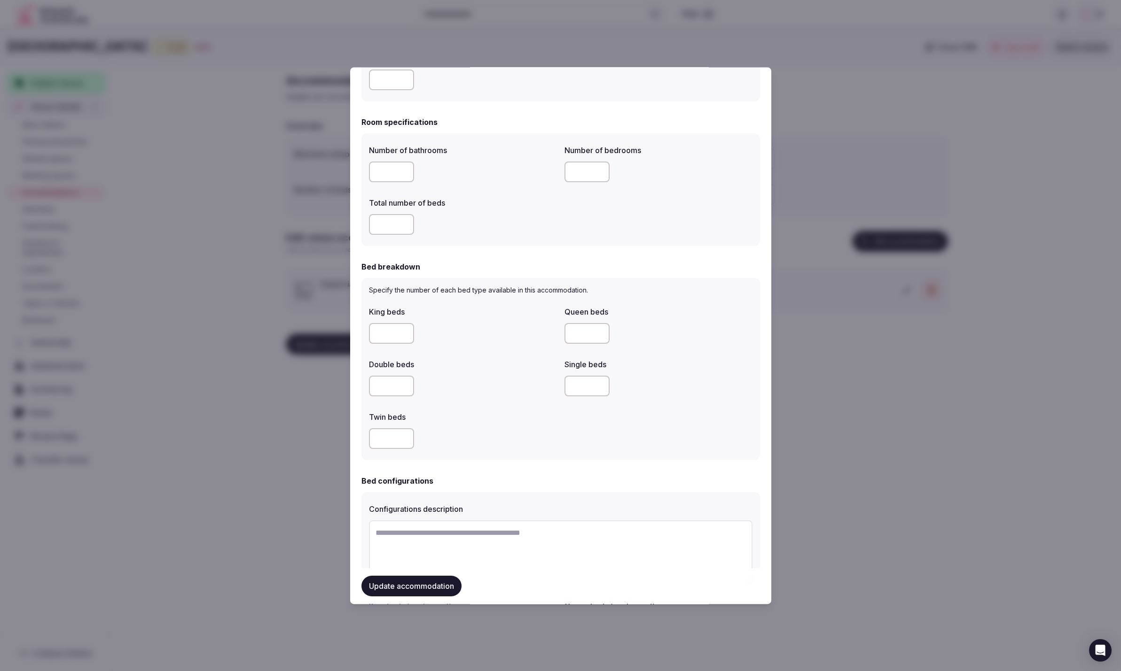
scroll to position [295, 0]
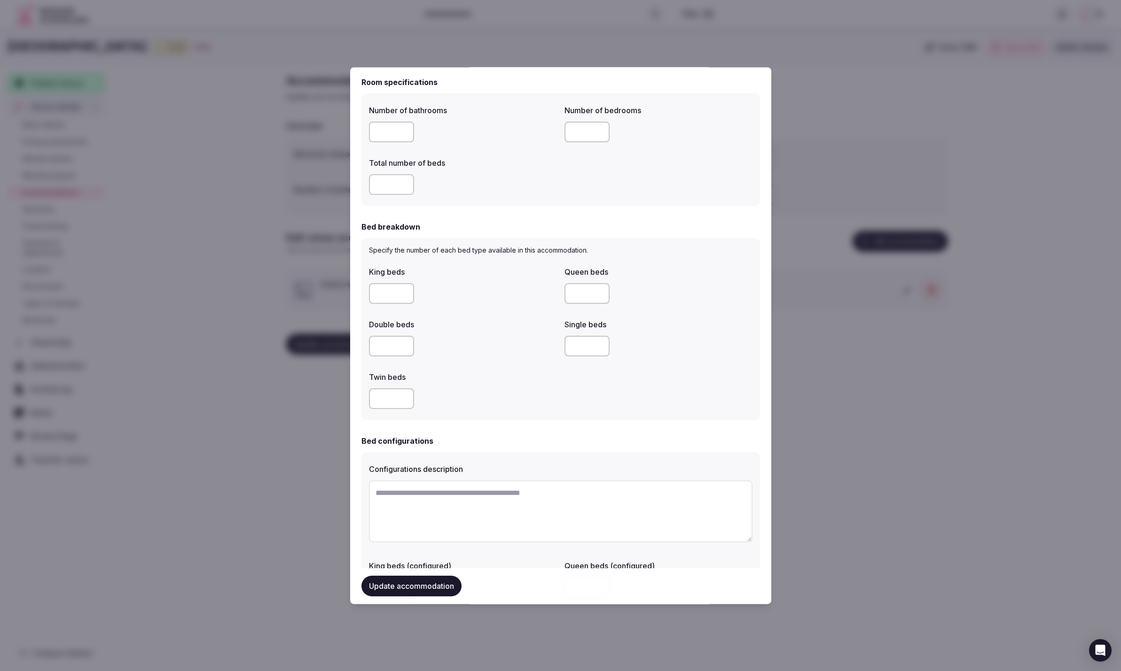
click at [590, 348] on input "number" at bounding box center [586, 346] width 45 height 21
type input "*"
click at [632, 392] on div "King beds Queen beds Double beds Single beds * Twin beds" at bounding box center [560, 338] width 383 height 150
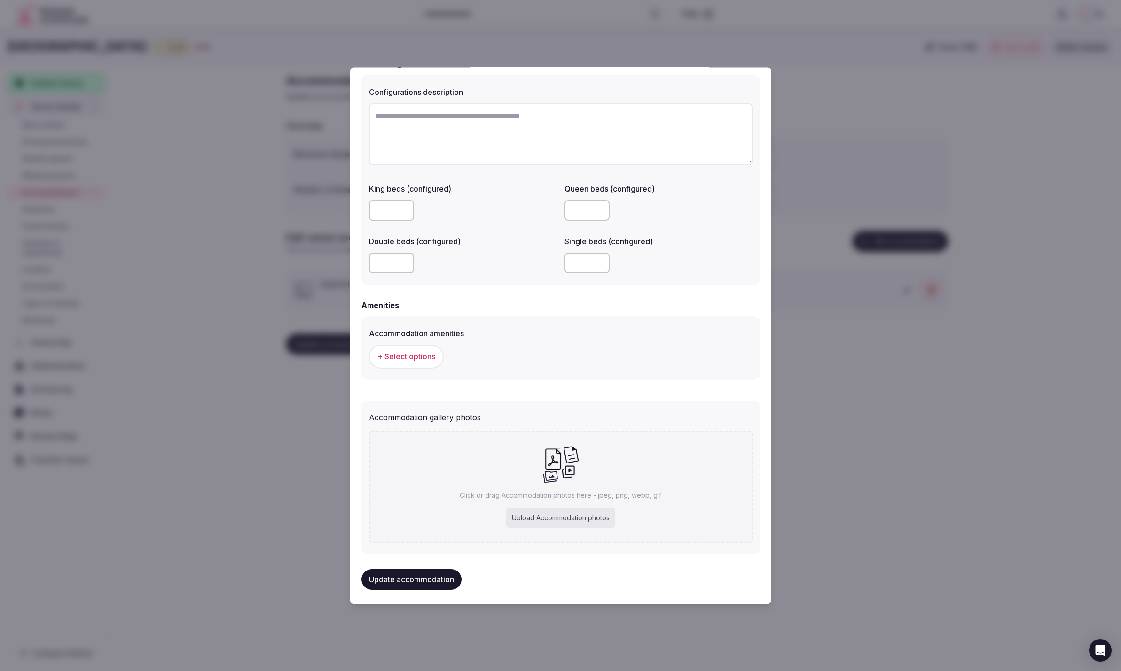
scroll to position [675, 0]
click at [413, 358] on span "+ Select options" at bounding box center [406, 354] width 58 height 10
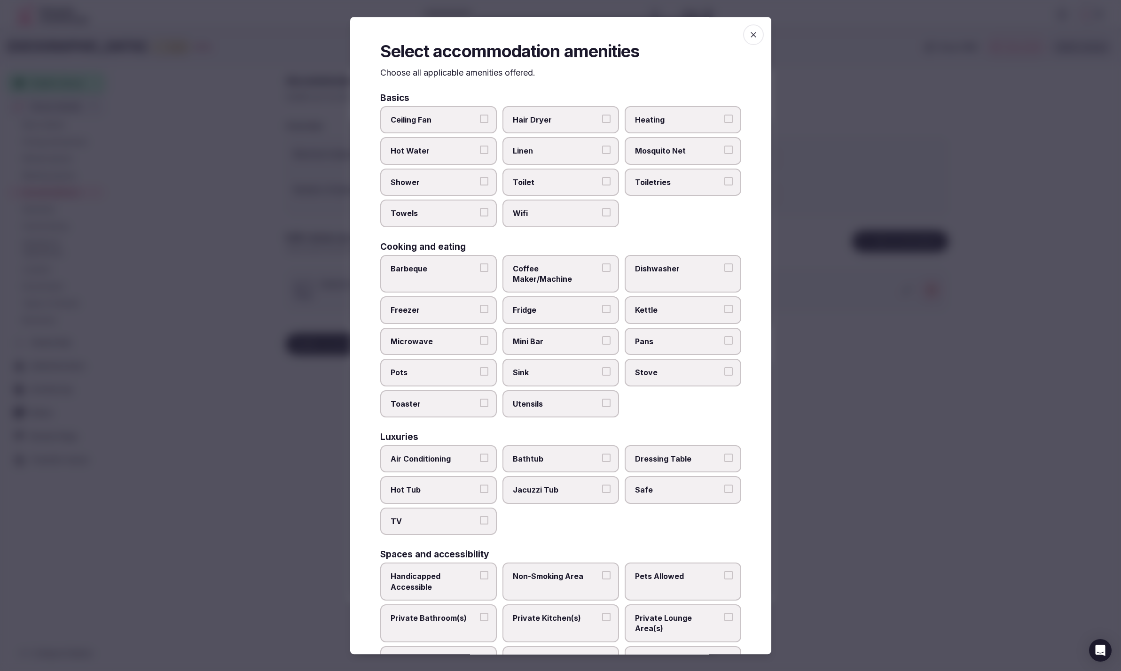
click at [417, 184] on span "Shower" at bounding box center [433, 182] width 86 height 10
click at [480, 184] on button "Shower" at bounding box center [484, 181] width 8 height 8
click at [424, 214] on span "Towels" at bounding box center [433, 213] width 86 height 10
click at [480, 214] on button "Towels" at bounding box center [484, 212] width 8 height 8
click at [536, 208] on span "Wifi" at bounding box center [556, 213] width 86 height 10
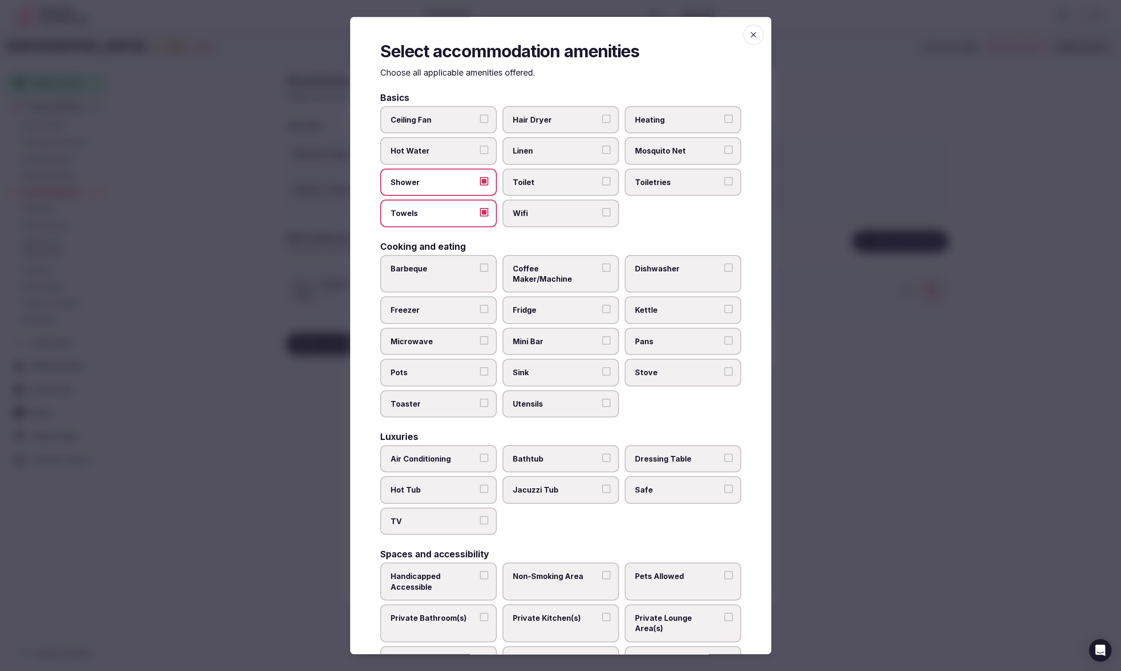
click at [602, 208] on button "Wifi" at bounding box center [606, 212] width 8 height 8
click at [550, 184] on span "Toilet" at bounding box center [556, 182] width 86 height 10
click at [602, 184] on button "Toilet" at bounding box center [606, 181] width 8 height 8
click at [556, 152] on span "Linen" at bounding box center [556, 151] width 86 height 10
click at [602, 152] on button "Linen" at bounding box center [606, 150] width 8 height 8
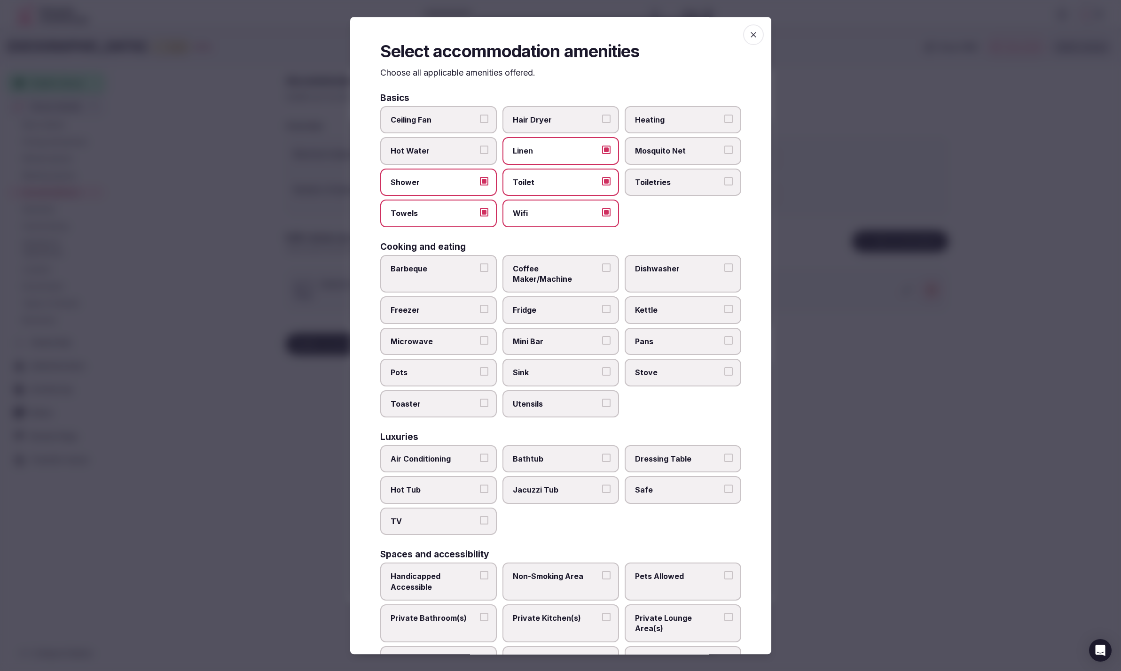
click at [560, 125] on label "Hair Dryer" at bounding box center [560, 119] width 117 height 27
click at [602, 123] on button "Hair Dryer" at bounding box center [606, 119] width 8 height 8
click at [672, 182] on span "Toiletries" at bounding box center [678, 182] width 86 height 10
click at [724, 182] on button "Toiletries" at bounding box center [728, 181] width 8 height 8
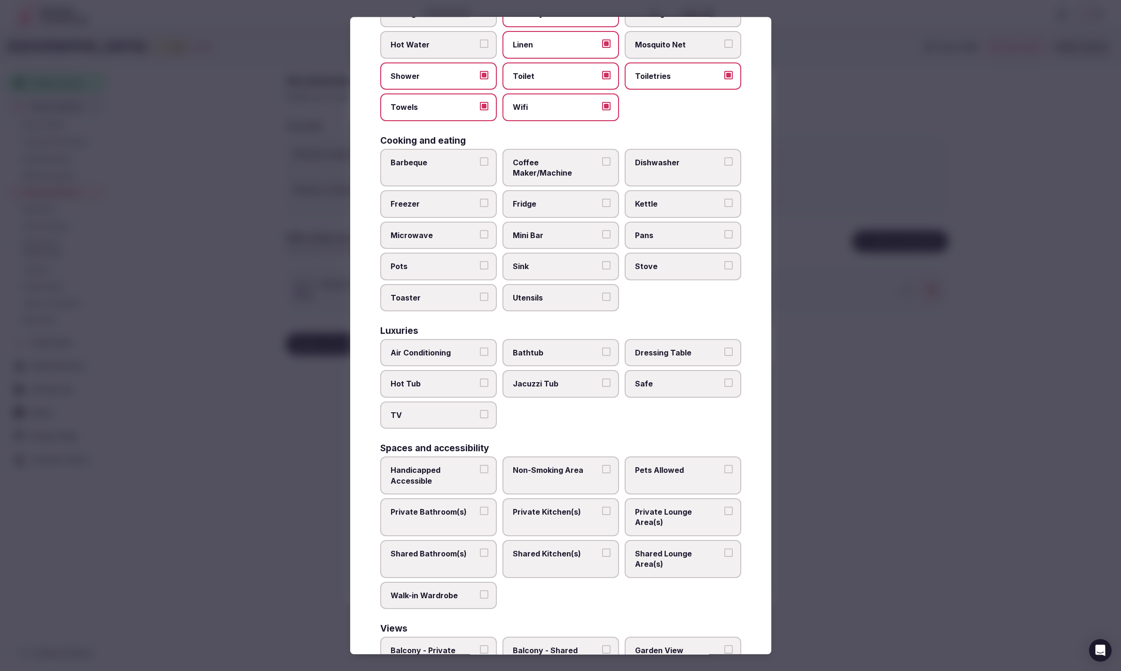
scroll to position [160, 0]
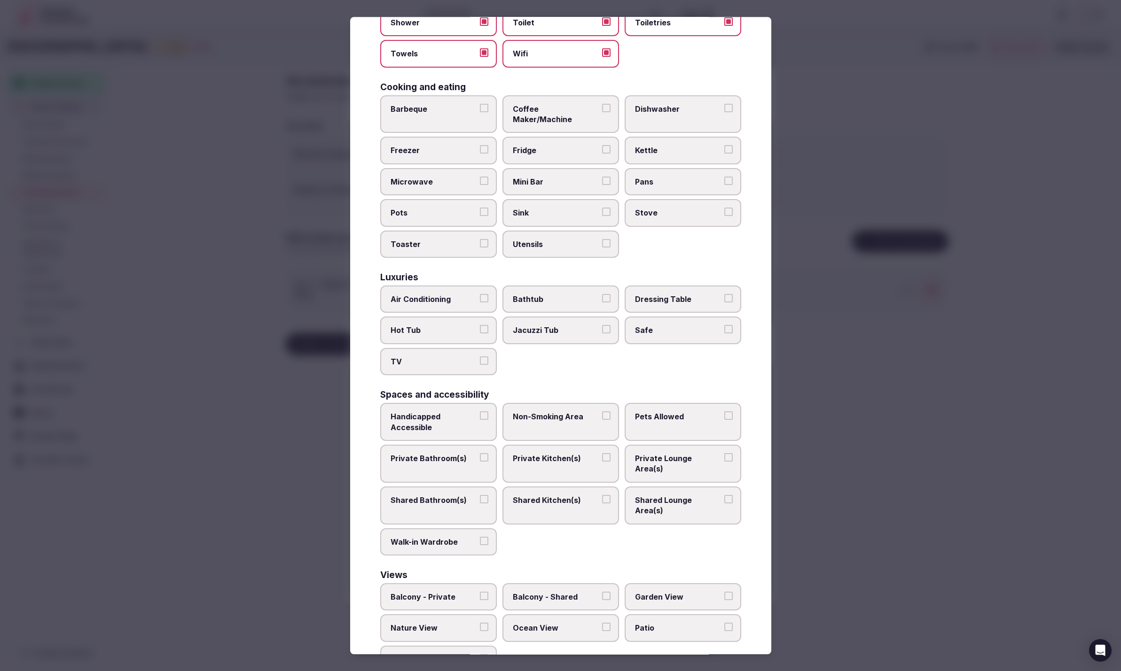
click at [425, 453] on span "Private Bathroom(s)" at bounding box center [433, 458] width 86 height 10
click at [480, 453] on button "Private Bathroom(s)" at bounding box center [484, 457] width 8 height 8
click at [989, 591] on div at bounding box center [560, 335] width 1121 height 671
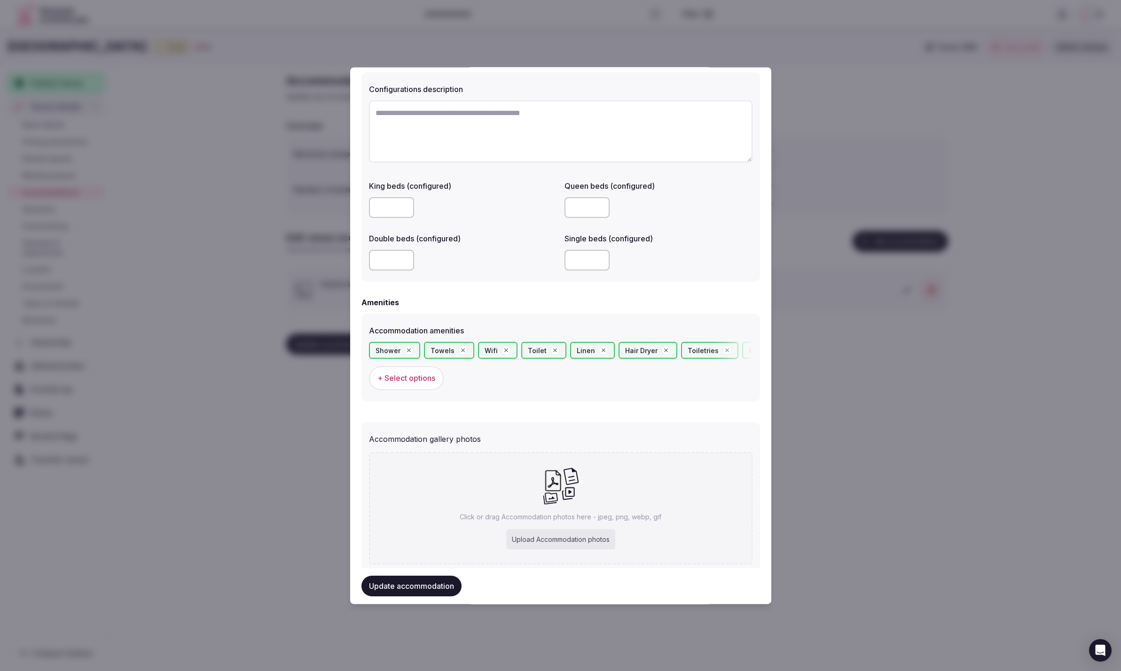
click at [556, 545] on div "Upload Accommodation photos" at bounding box center [560, 540] width 109 height 21
click at [555, 535] on div "Upload Accommodation photos" at bounding box center [560, 540] width 109 height 21
type input "**********"
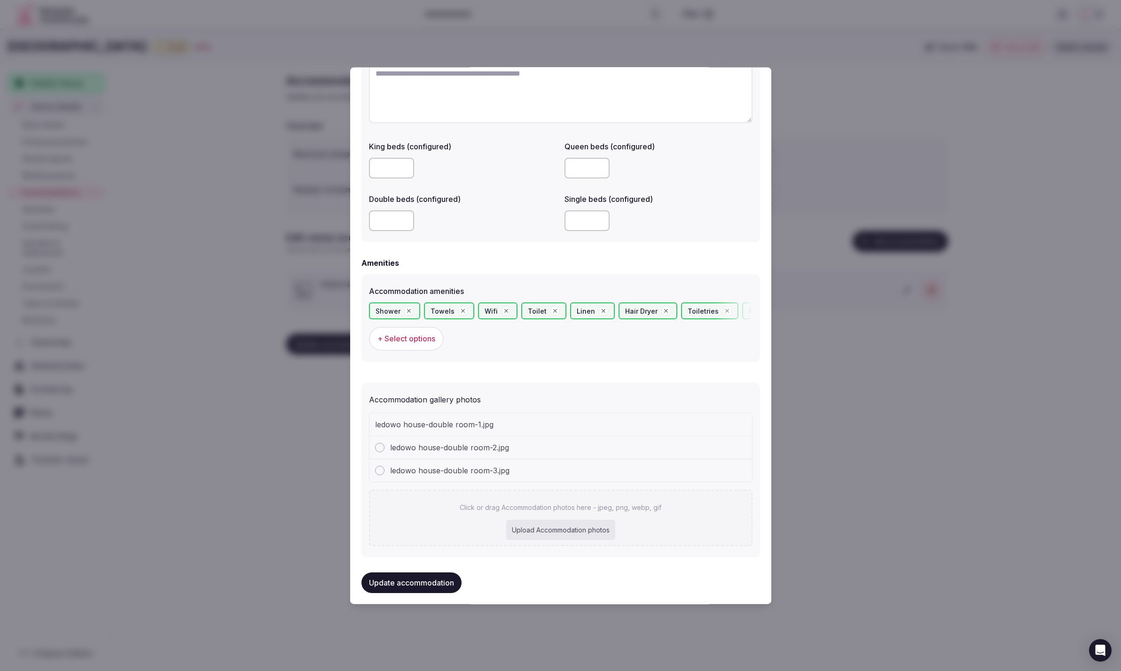
scroll to position [720, 0]
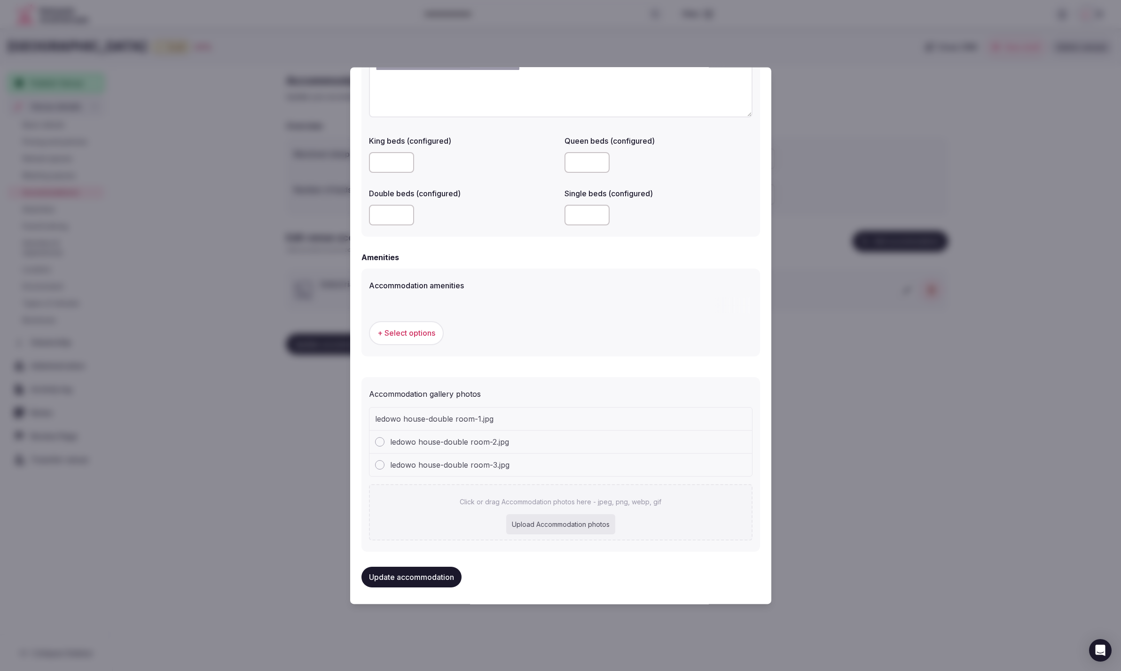
type input "**********"
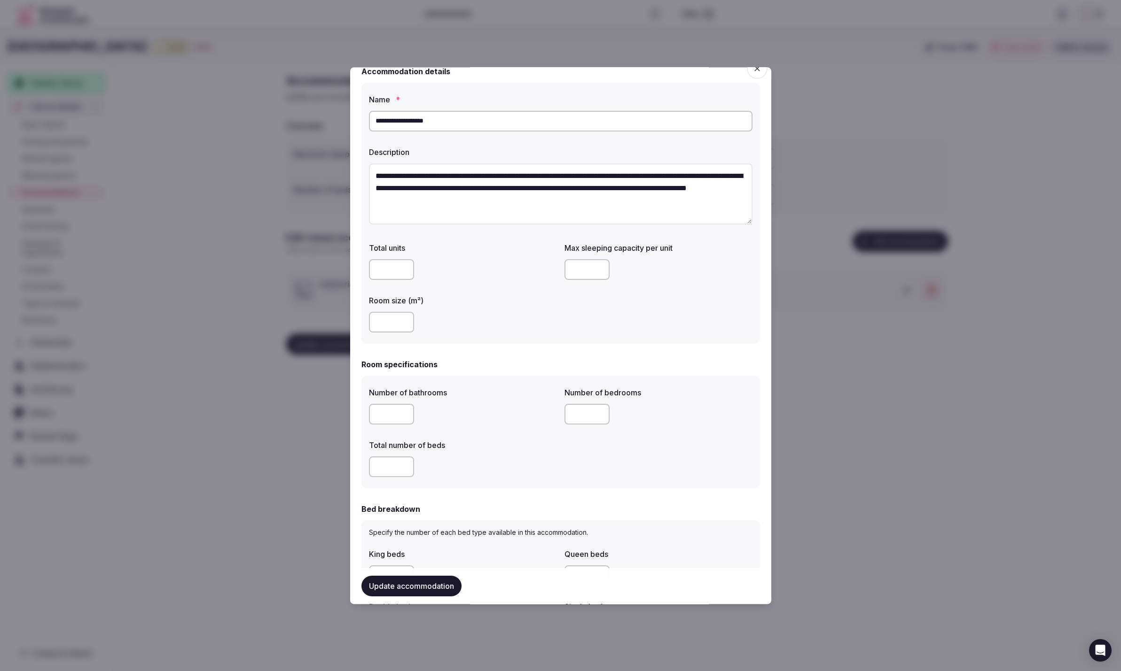
scroll to position [0, 0]
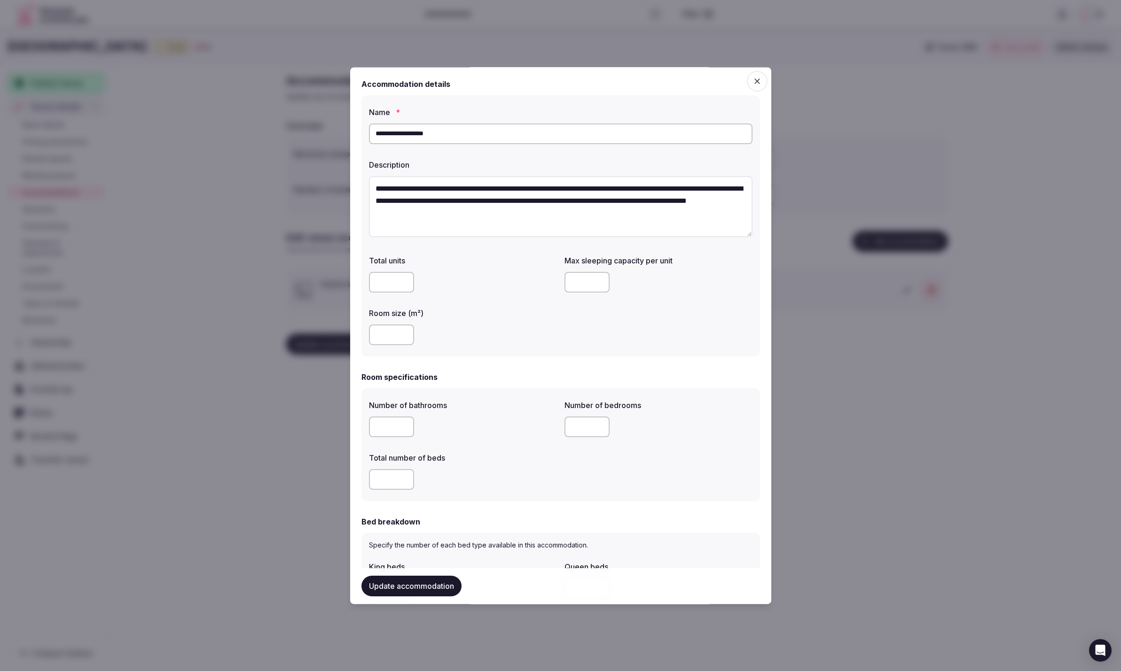
click at [578, 284] on input "number" at bounding box center [586, 283] width 45 height 21
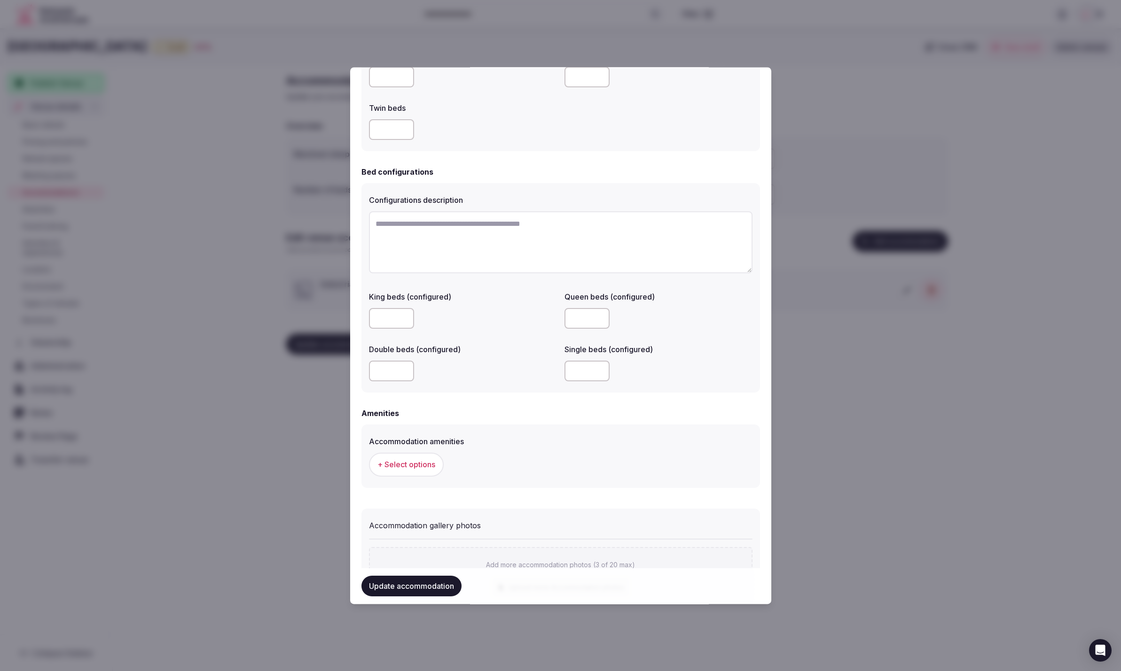
scroll to position [729, 0]
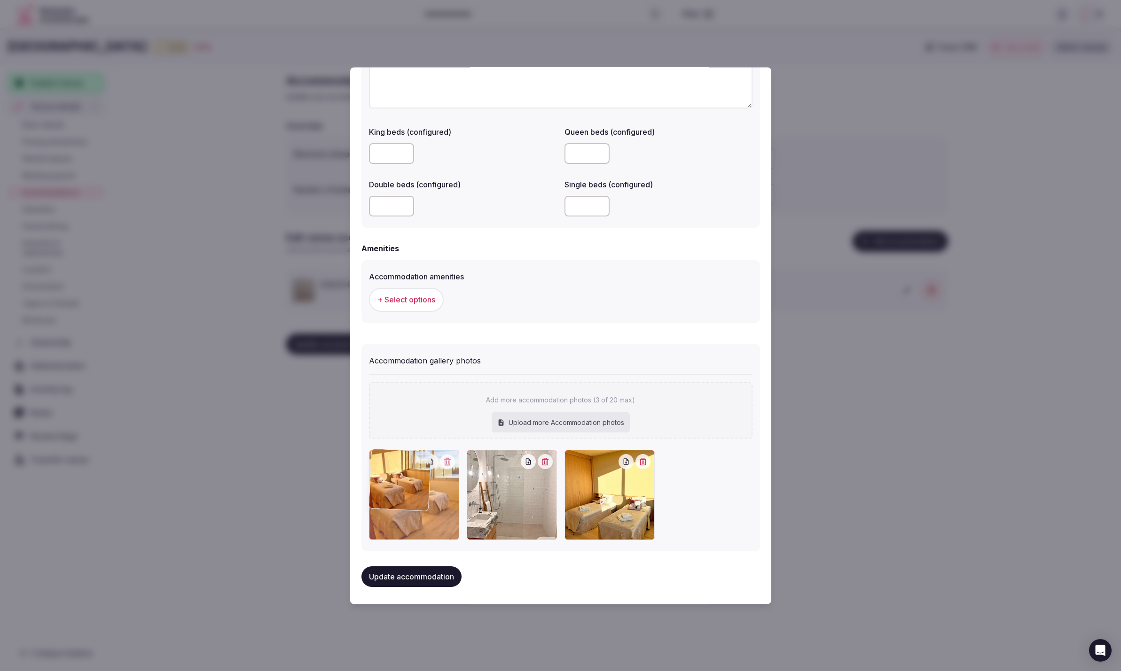
drag, startPoint x: 602, startPoint y: 506, endPoint x: 424, endPoint y: 513, distance: 178.2
click at [411, 513] on div at bounding box center [414, 495] width 90 height 90
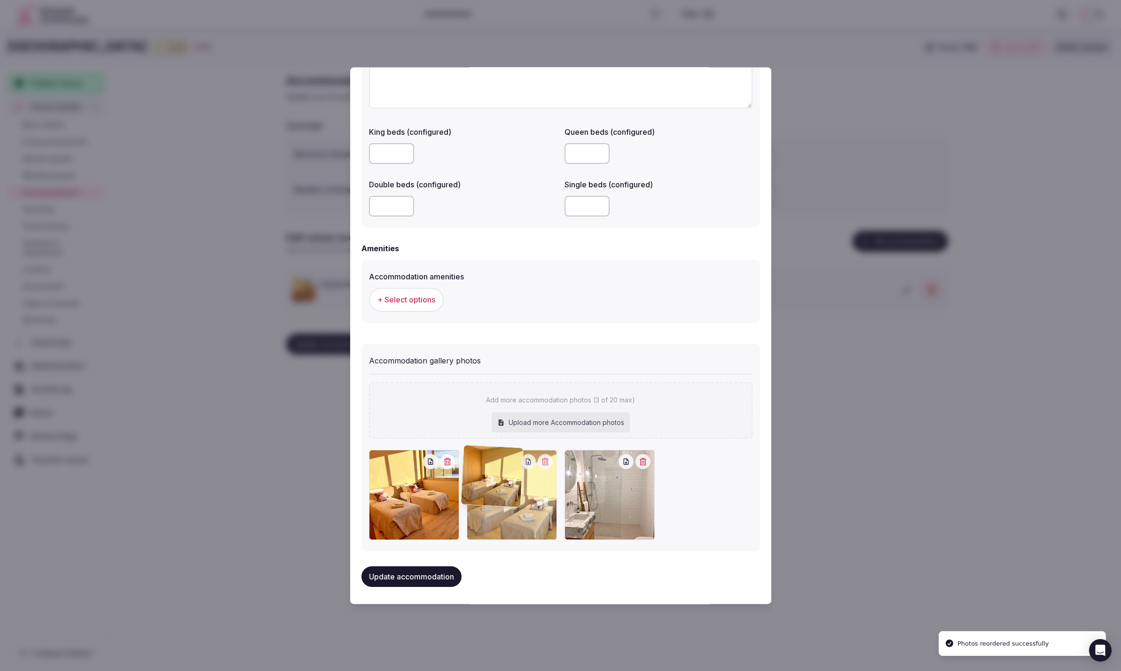
drag, startPoint x: 606, startPoint y: 521, endPoint x: 507, endPoint y: 517, distance: 98.3
click at [504, 518] on div at bounding box center [512, 495] width 90 height 90
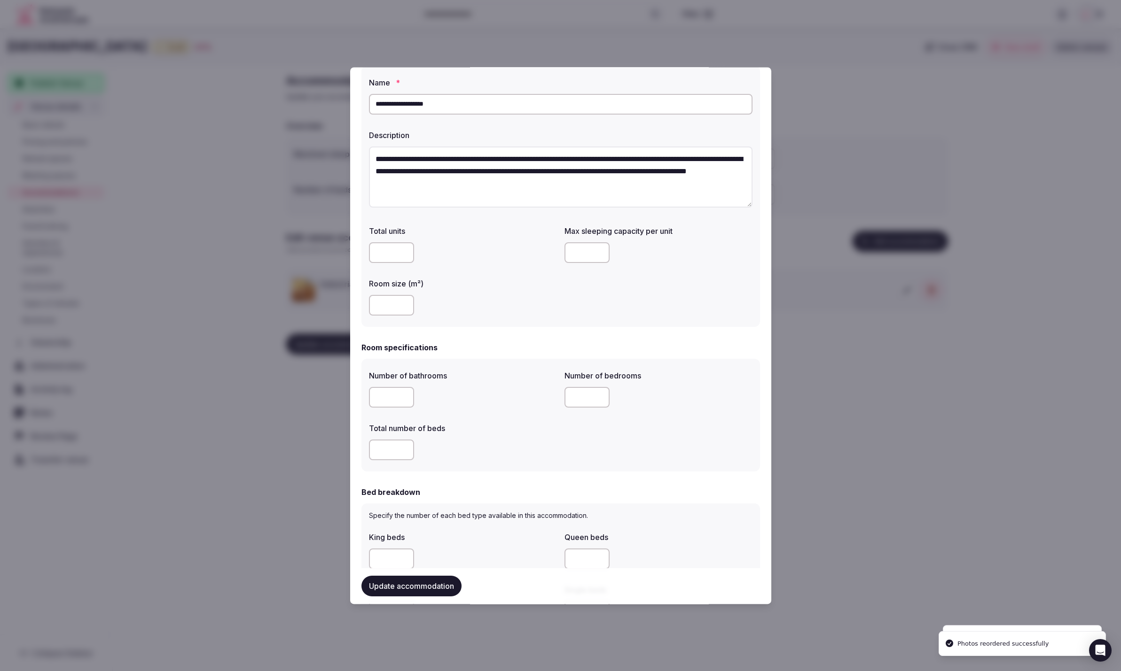
scroll to position [0, 0]
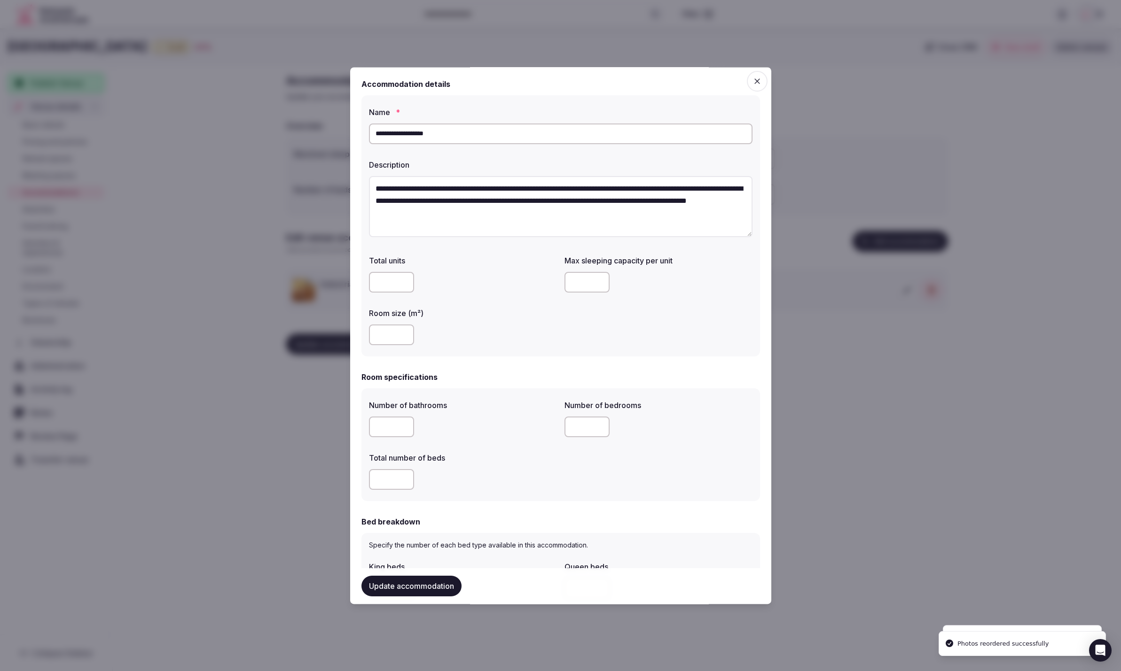
click at [585, 280] on input "number" at bounding box center [586, 283] width 45 height 21
type input "*"
click at [604, 332] on div "Total units Max sleeping capacity per unit * Room size (m²)" at bounding box center [560, 301] width 383 height 98
click at [394, 430] on input "number" at bounding box center [391, 427] width 45 height 21
type input "*"
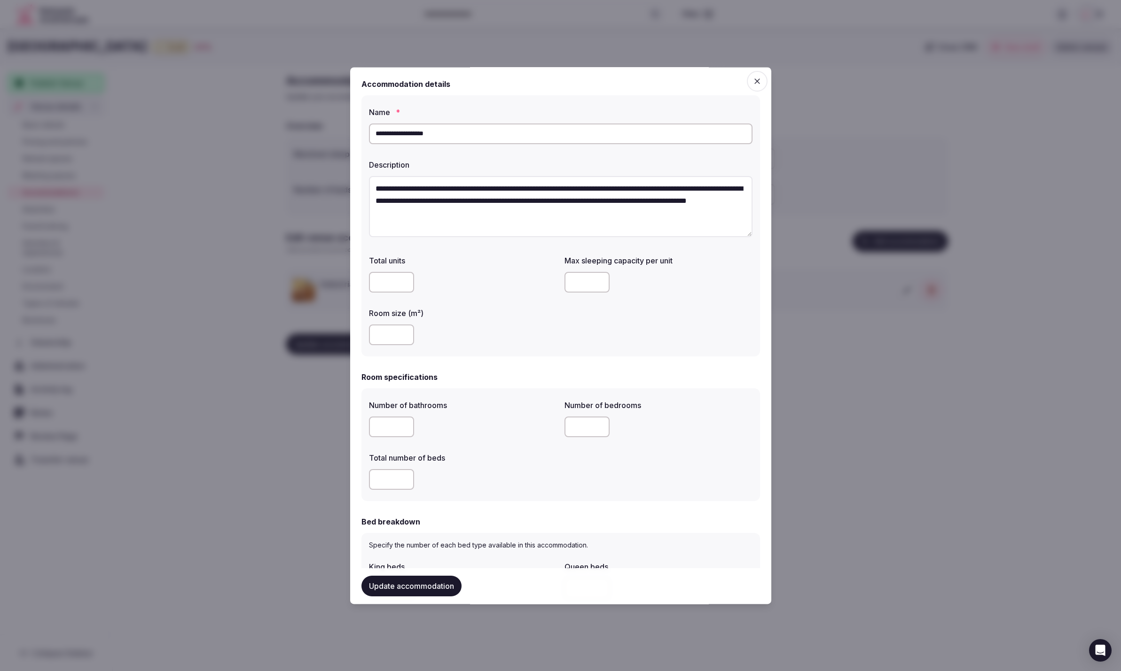
click at [393, 482] on input "number" at bounding box center [391, 480] width 45 height 21
click at [390, 483] on input "number" at bounding box center [391, 480] width 45 height 21
type input "*"
click at [582, 424] on input "number" at bounding box center [586, 427] width 45 height 21
click at [616, 479] on div "Number of bathrooms * Number of bedrooms Total number of beds *" at bounding box center [560, 446] width 383 height 98
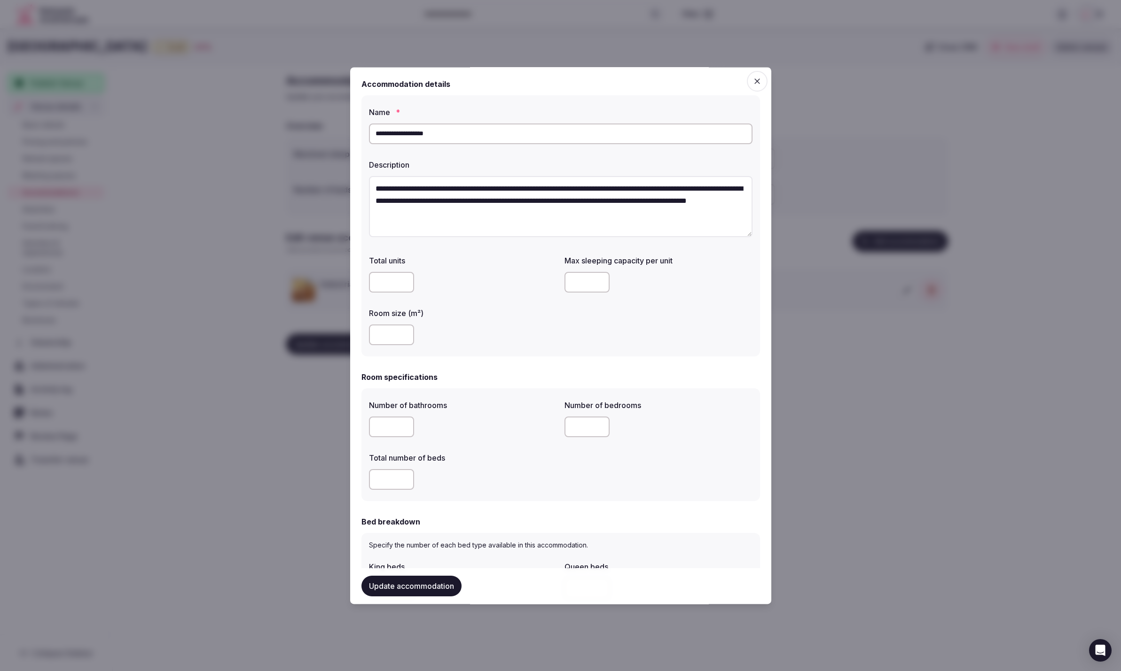
drag, startPoint x: 588, startPoint y: 439, endPoint x: 584, endPoint y: 429, distance: 11.4
click at [588, 438] on div at bounding box center [658, 427] width 188 height 28
click at [584, 429] on input "number" at bounding box center [586, 427] width 45 height 21
type input "*"
click at [620, 459] on div "Number of bathrooms * Number of bedrooms * Total number of beds *" at bounding box center [560, 446] width 383 height 98
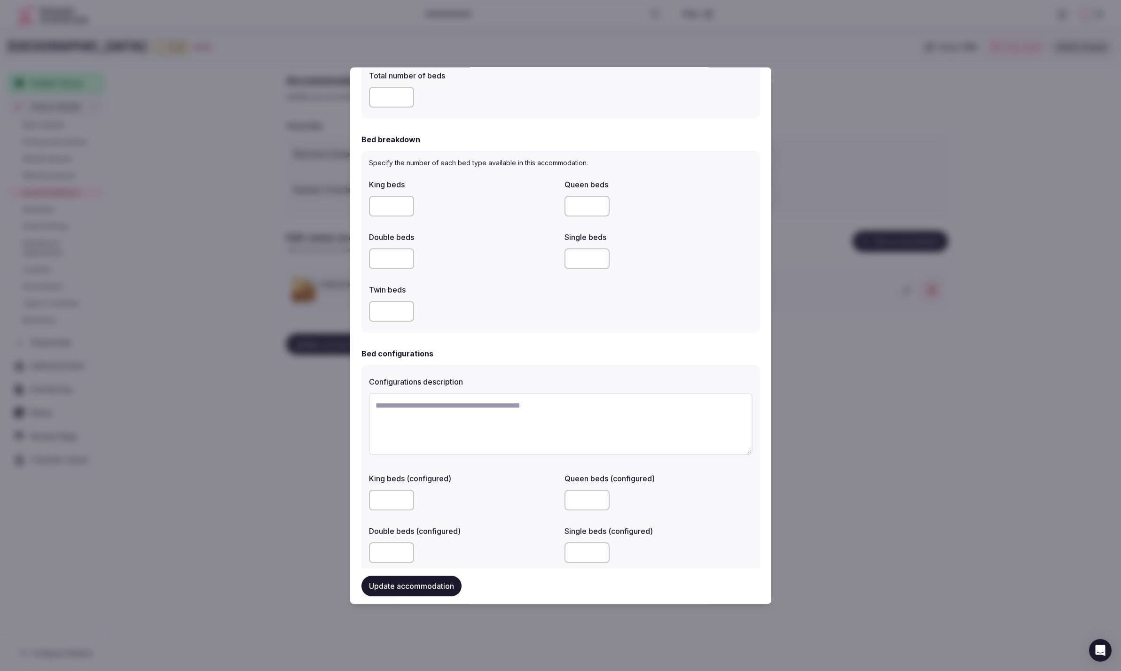
scroll to position [370, 0]
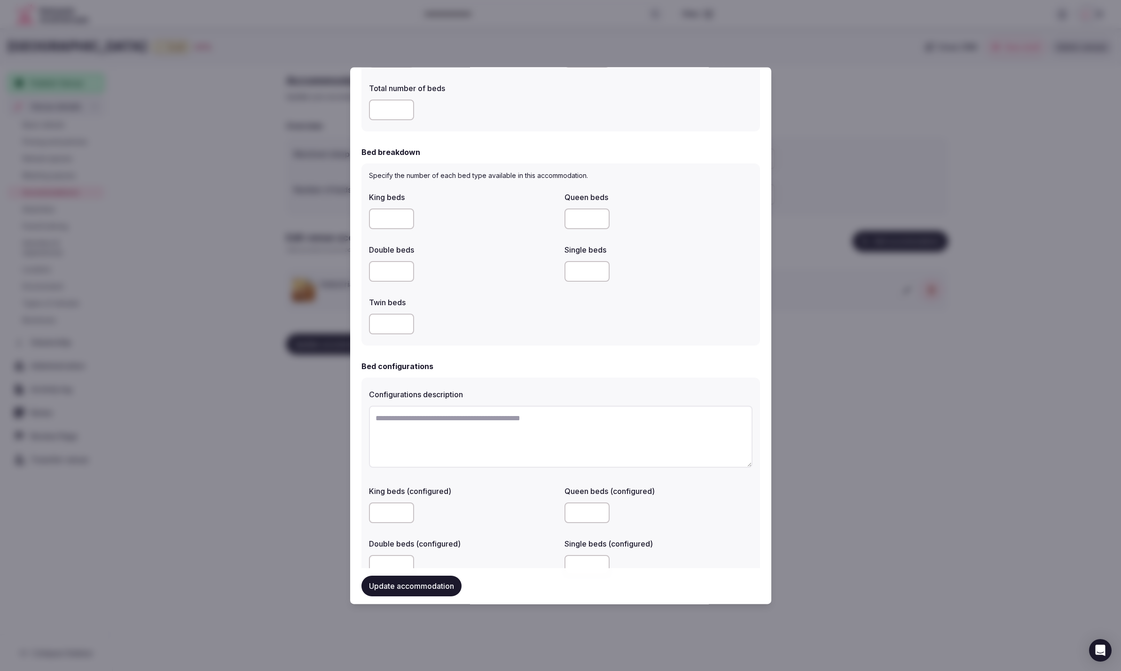
click at [577, 270] on input "number" at bounding box center [586, 272] width 45 height 21
type input "*"
click at [652, 320] on div "King beds Queen beds Double beds Single beds * Twin beds" at bounding box center [560, 263] width 383 height 150
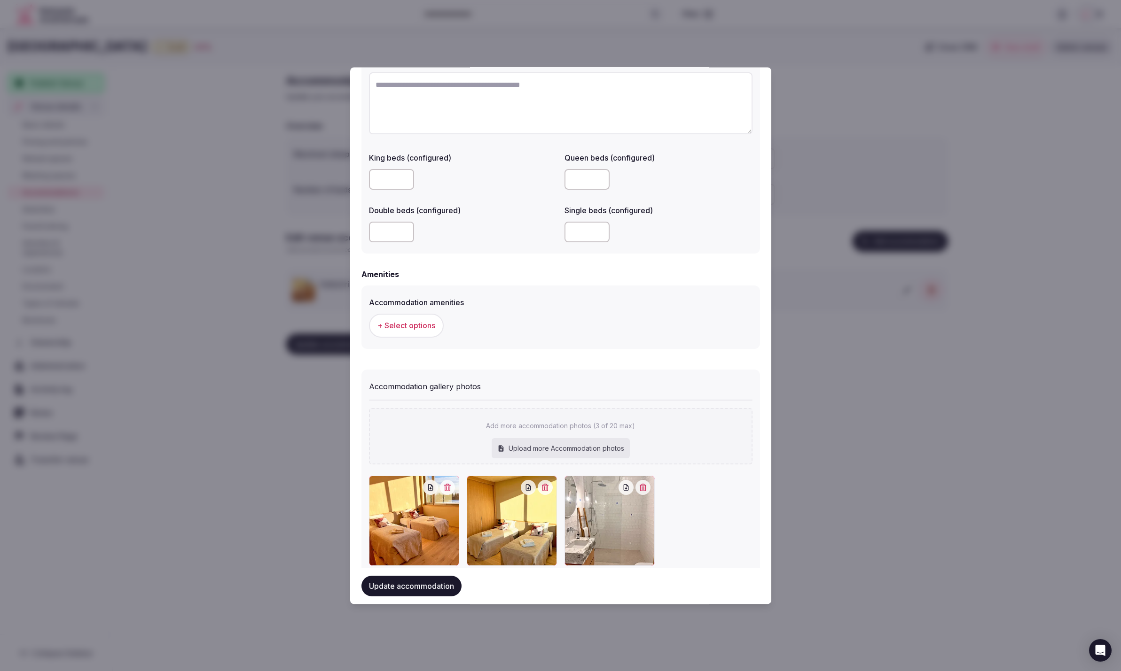
scroll to position [729, 0]
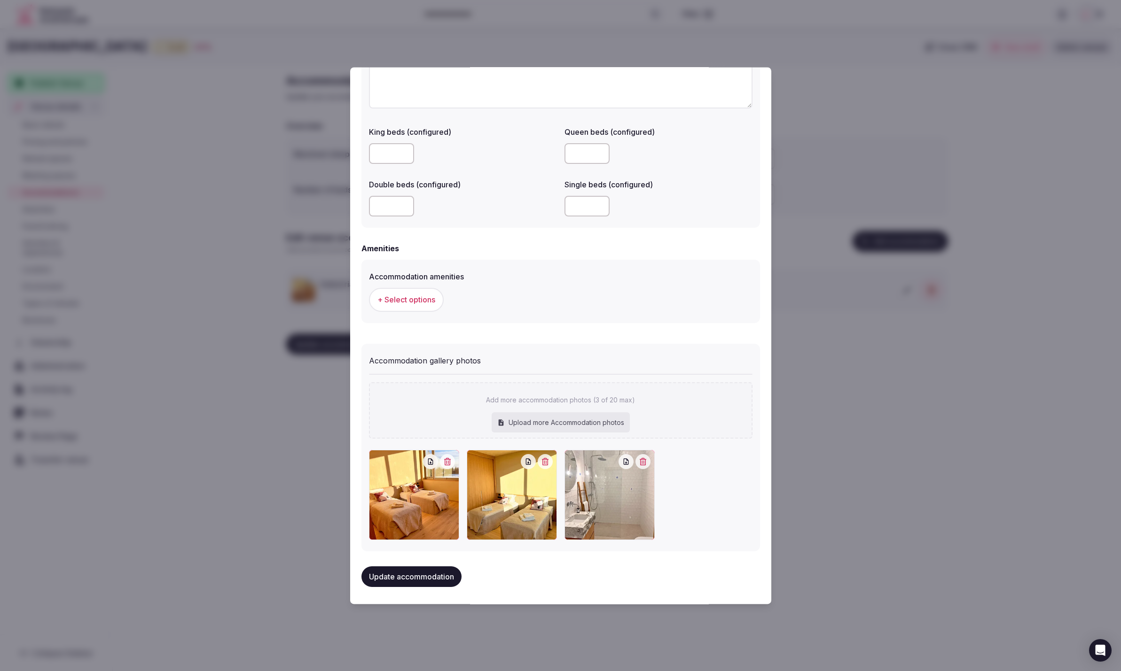
click at [394, 297] on span "+ Select options" at bounding box center [406, 300] width 58 height 10
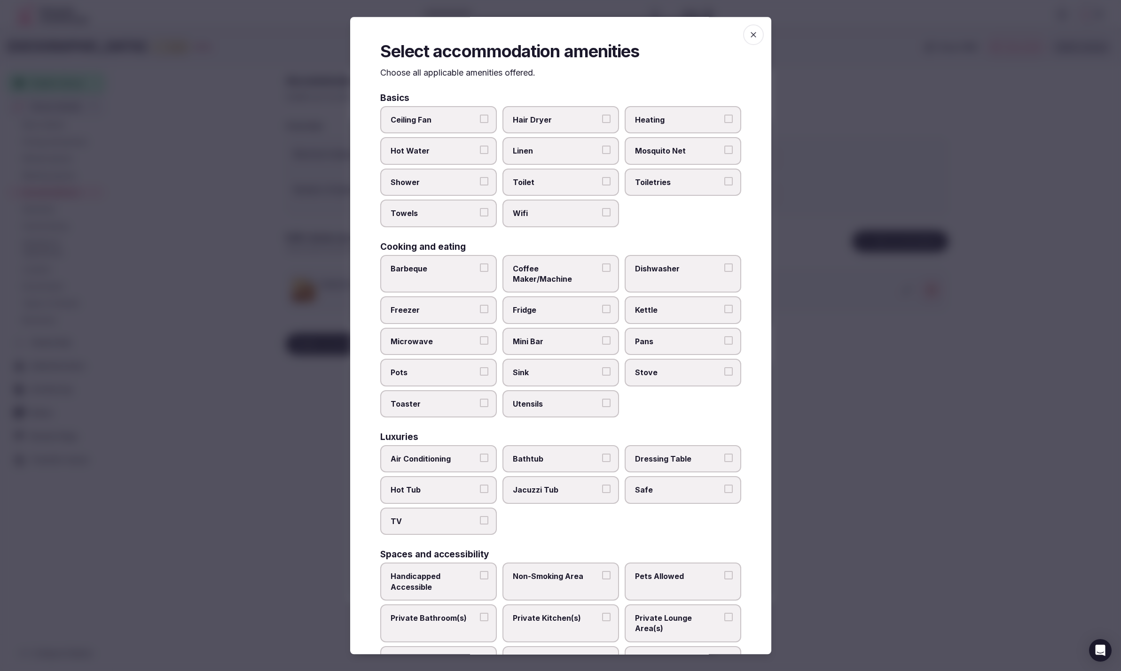
click at [530, 112] on label "Hair Dryer" at bounding box center [560, 119] width 117 height 27
click at [602, 115] on button "Hair Dryer" at bounding box center [606, 119] width 8 height 8
drag, startPoint x: 531, startPoint y: 144, endPoint x: 534, endPoint y: 167, distance: 23.2
click at [531, 146] on span "Linen" at bounding box center [556, 151] width 86 height 10
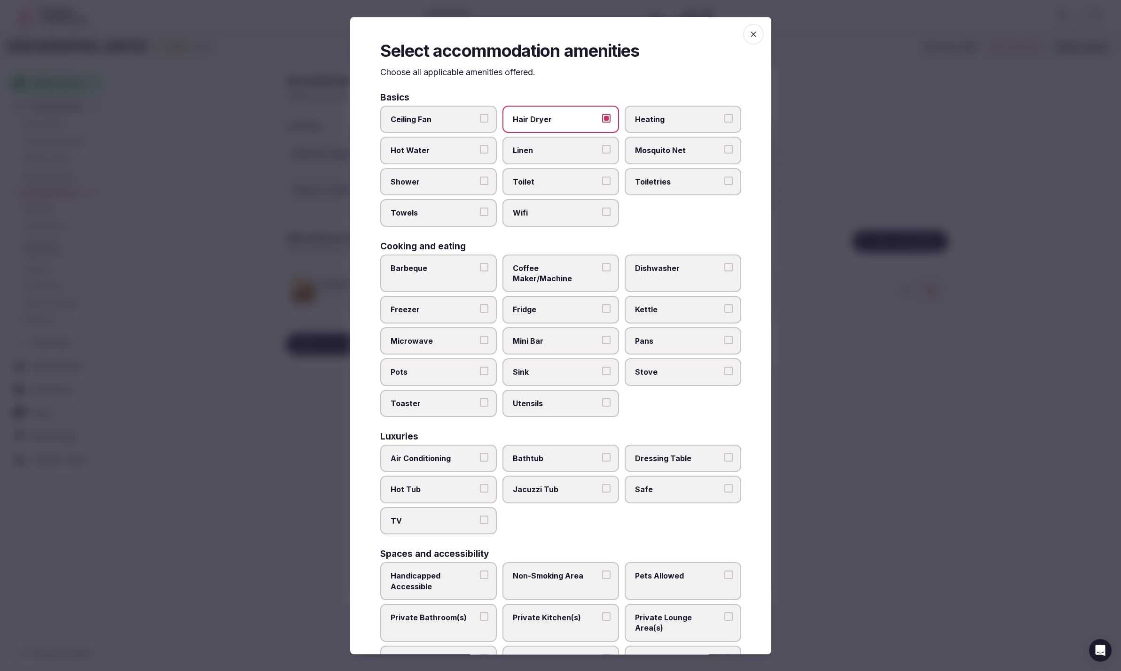
click at [602, 146] on button "Linen" at bounding box center [606, 150] width 8 height 8
click at [533, 175] on label "Toilet" at bounding box center [560, 181] width 117 height 27
click at [602, 177] on button "Toilet" at bounding box center [606, 181] width 8 height 8
click at [535, 212] on span "Wifi" at bounding box center [556, 213] width 86 height 10
click at [602, 212] on button "Wifi" at bounding box center [606, 212] width 8 height 8
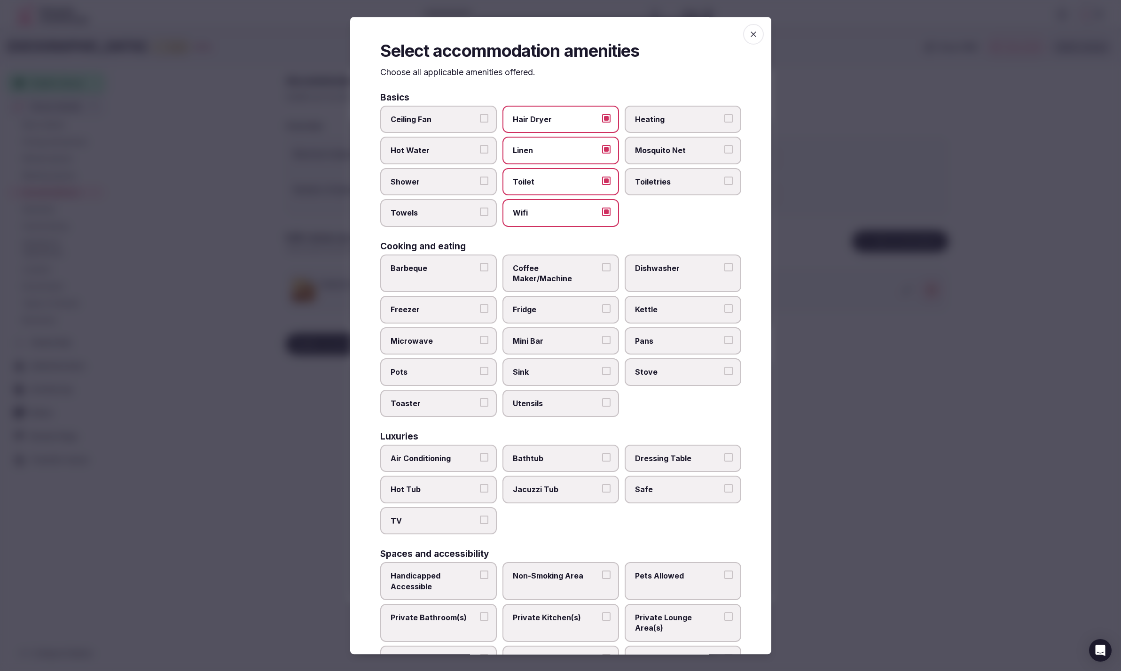
click at [642, 191] on label "Toiletries" at bounding box center [682, 181] width 117 height 27
click at [724, 185] on button "Toiletries" at bounding box center [728, 181] width 8 height 8
click at [401, 182] on span "Shower" at bounding box center [433, 181] width 86 height 10
click at [480, 182] on button "Shower" at bounding box center [484, 180] width 8 height 8
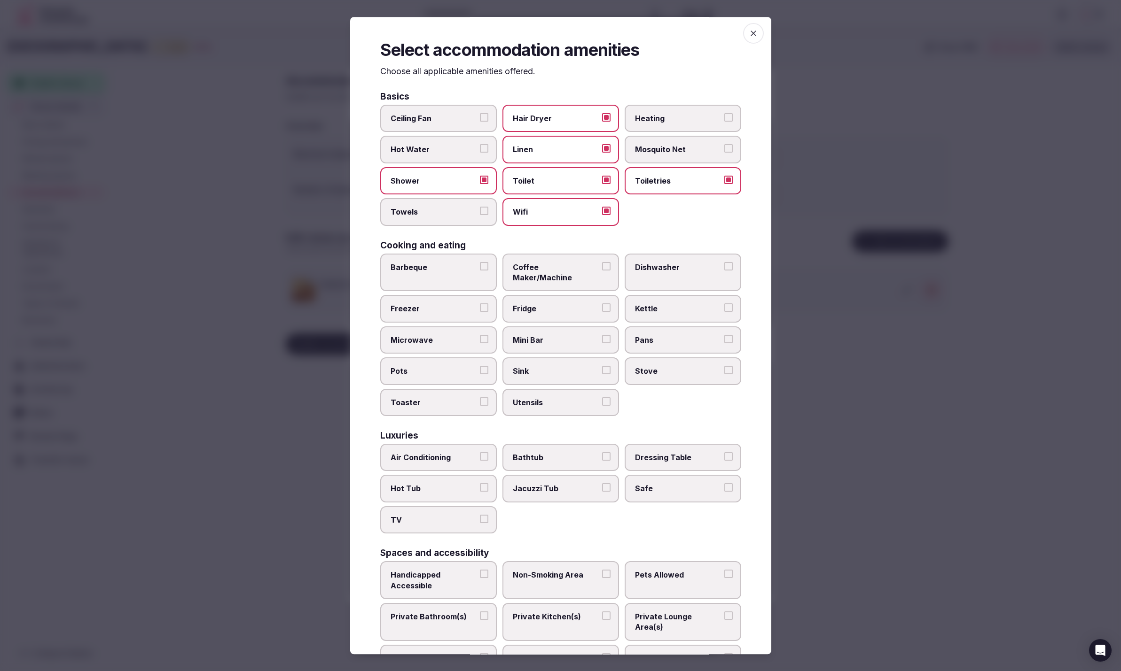
click at [424, 215] on span "Towels" at bounding box center [433, 212] width 86 height 10
click at [480, 215] on button "Towels" at bounding box center [484, 211] width 8 height 8
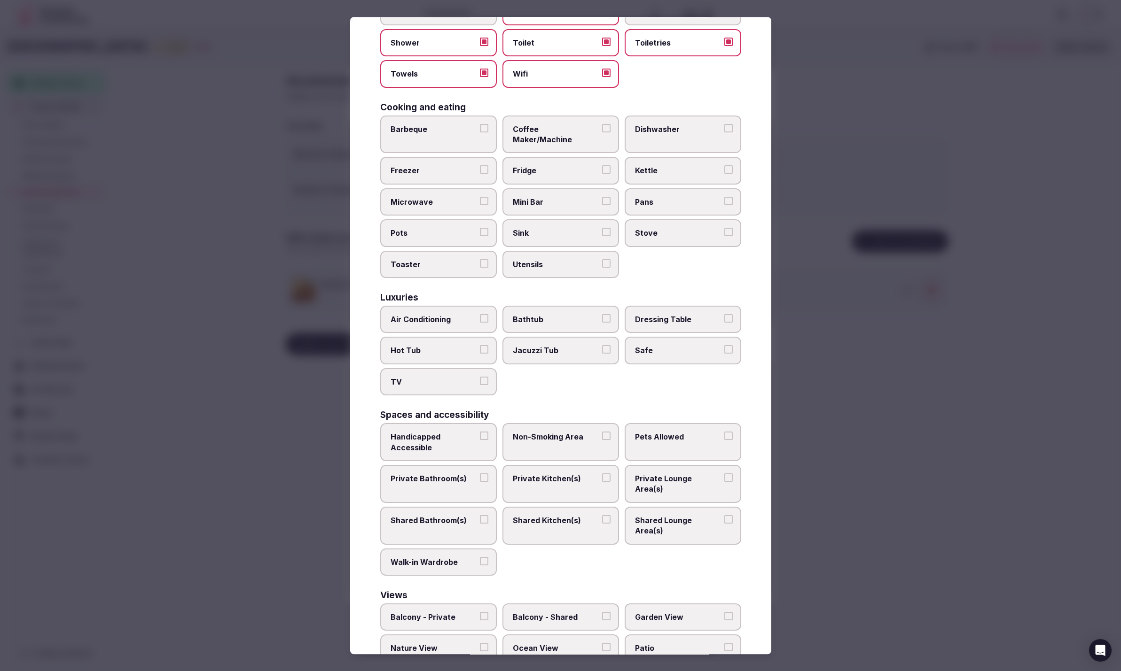
scroll to position [160, 0]
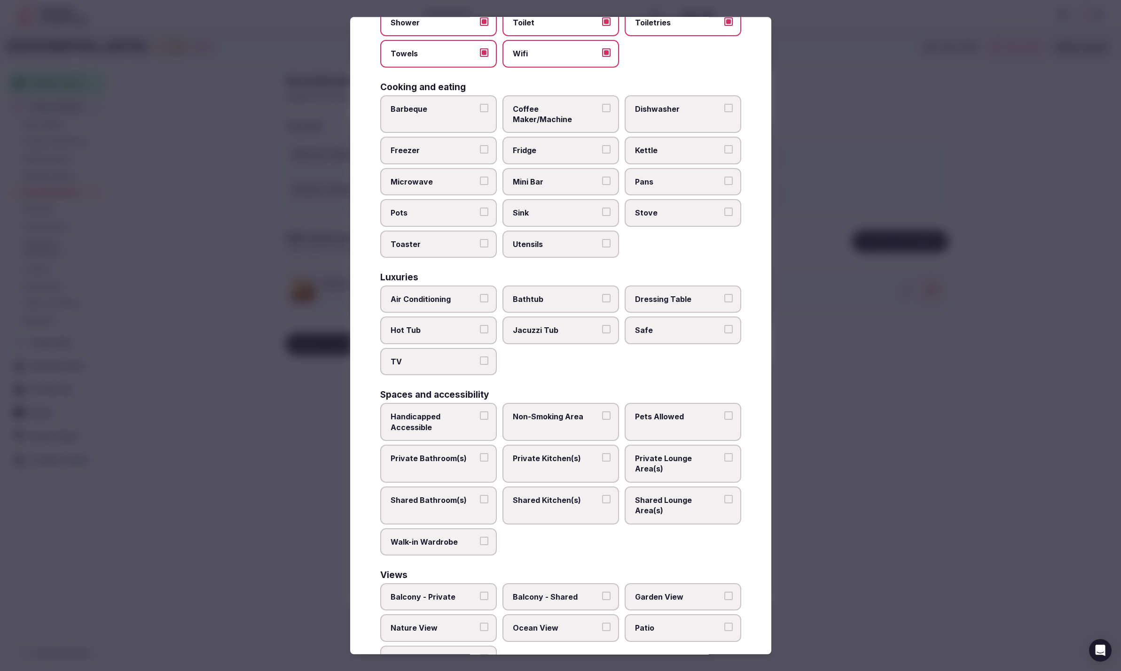
click at [452, 453] on span "Private Bathroom(s)" at bounding box center [433, 458] width 86 height 10
click at [480, 453] on button "Private Bathroom(s)" at bounding box center [484, 457] width 8 height 8
click at [911, 453] on div at bounding box center [560, 335] width 1121 height 671
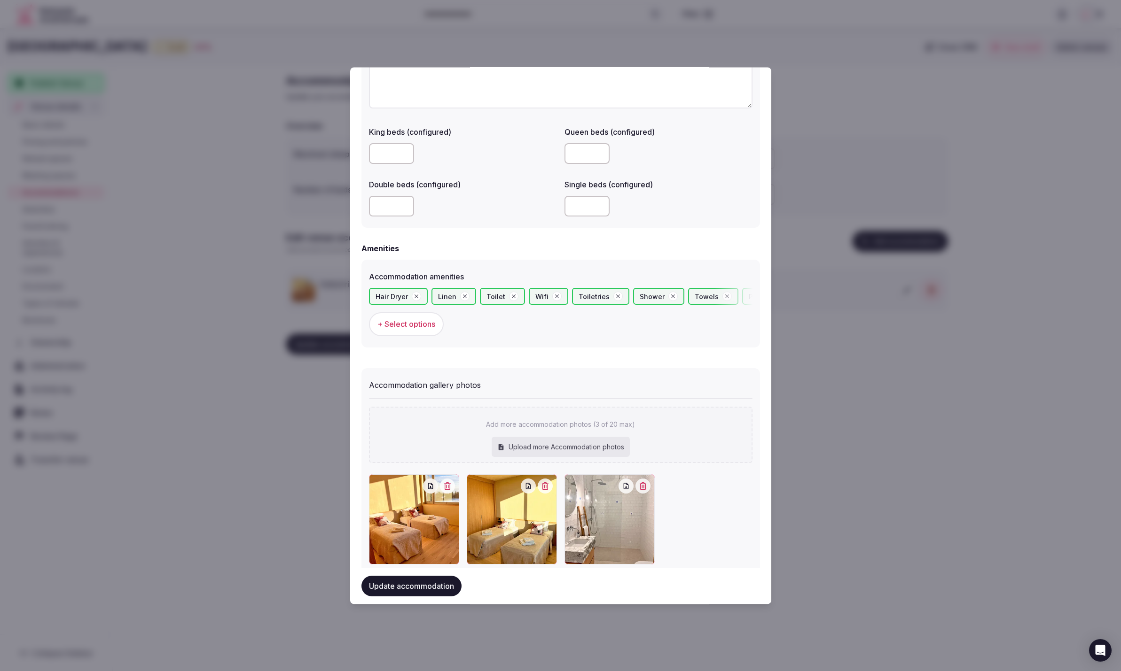
click at [393, 587] on button "Update accommodation" at bounding box center [411, 586] width 100 height 21
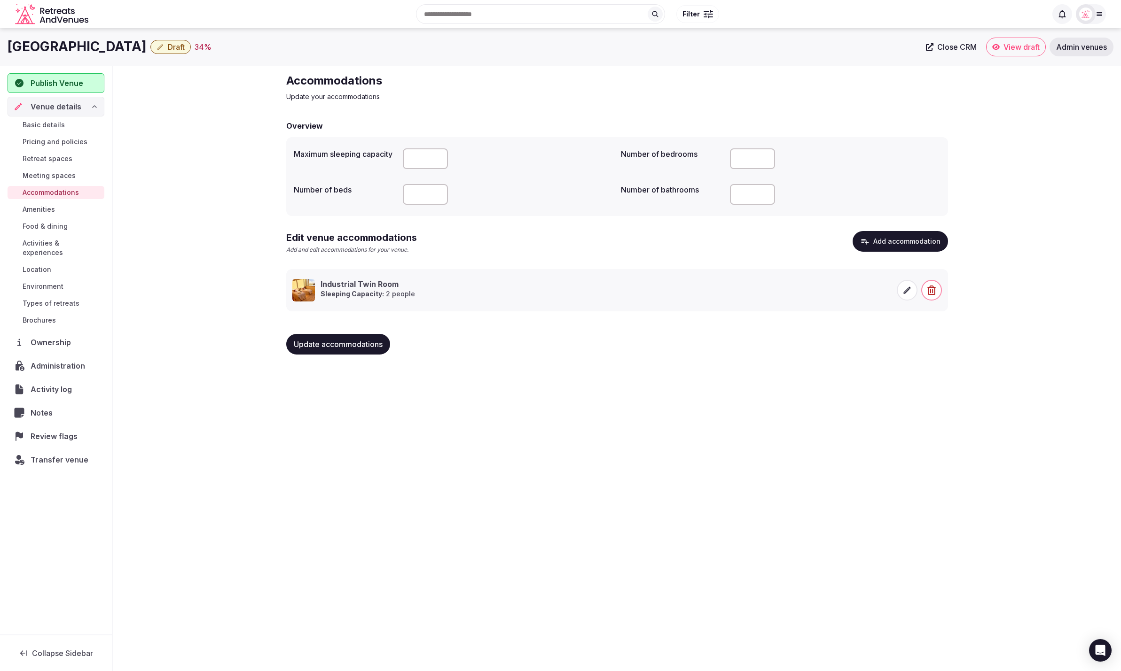
click at [47, 206] on span "Amenities" at bounding box center [39, 209] width 32 height 9
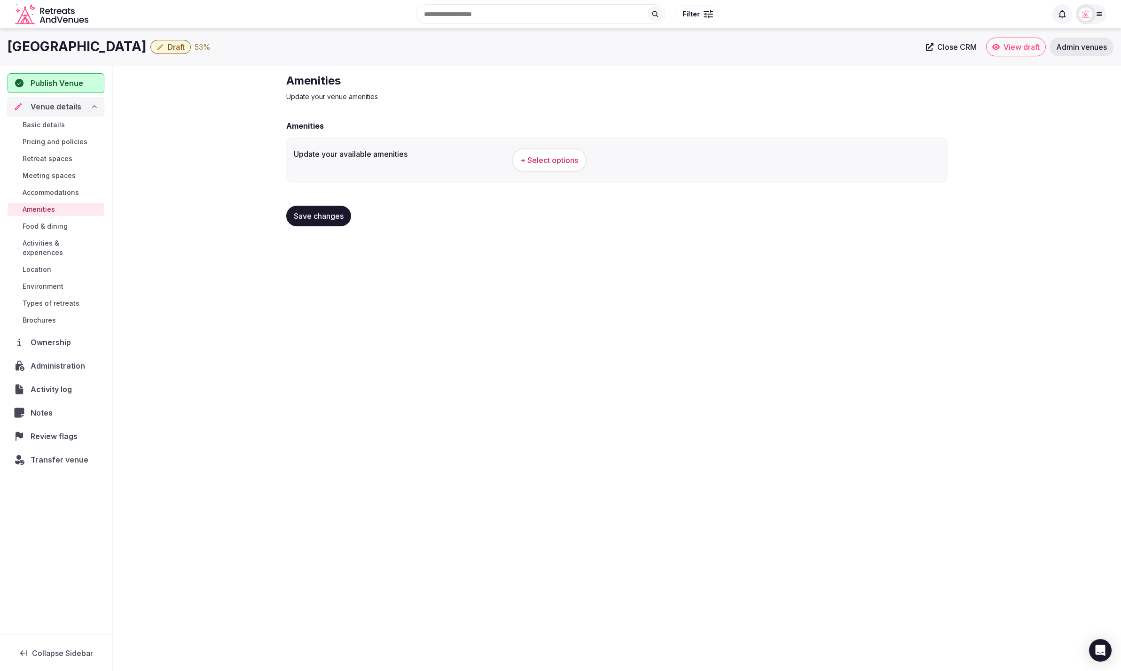
click at [48, 171] on span "Meeting spaces" at bounding box center [49, 175] width 53 height 9
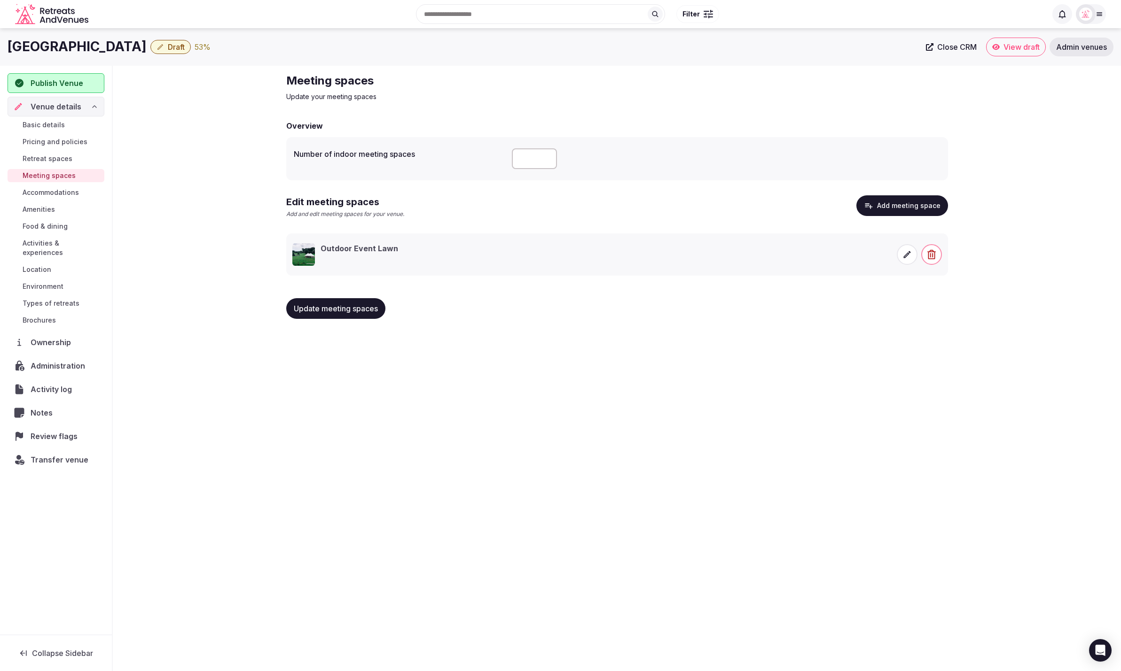
click at [56, 159] on span "Retreat spaces" at bounding box center [48, 158] width 50 height 9
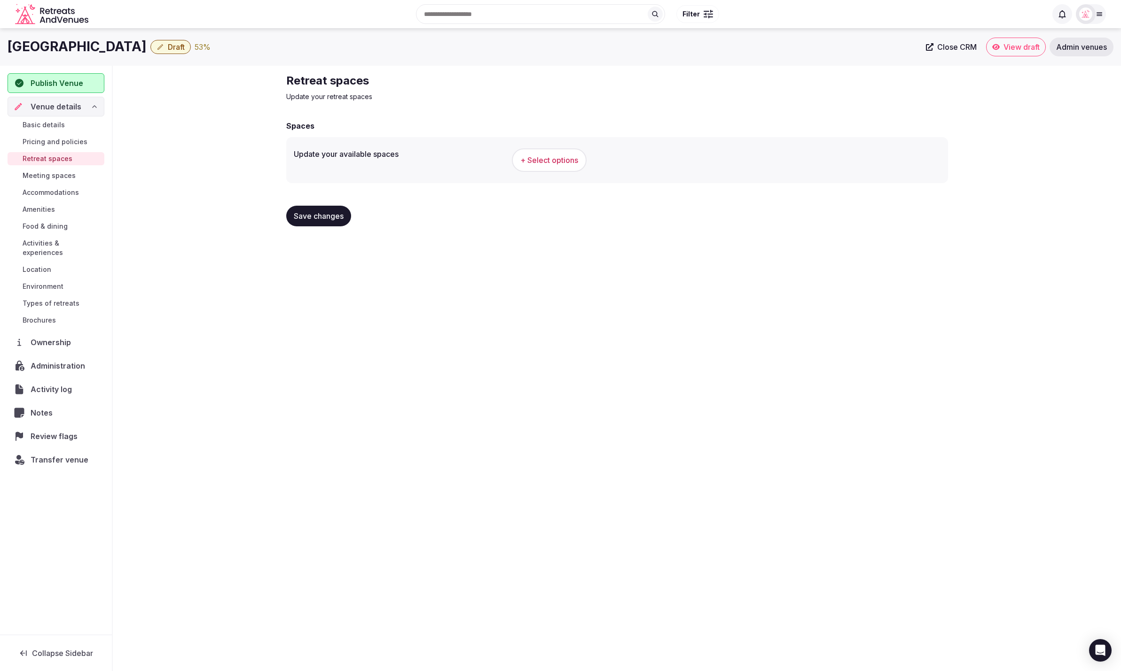
click at [538, 163] on span "+ Select options" at bounding box center [549, 160] width 58 height 10
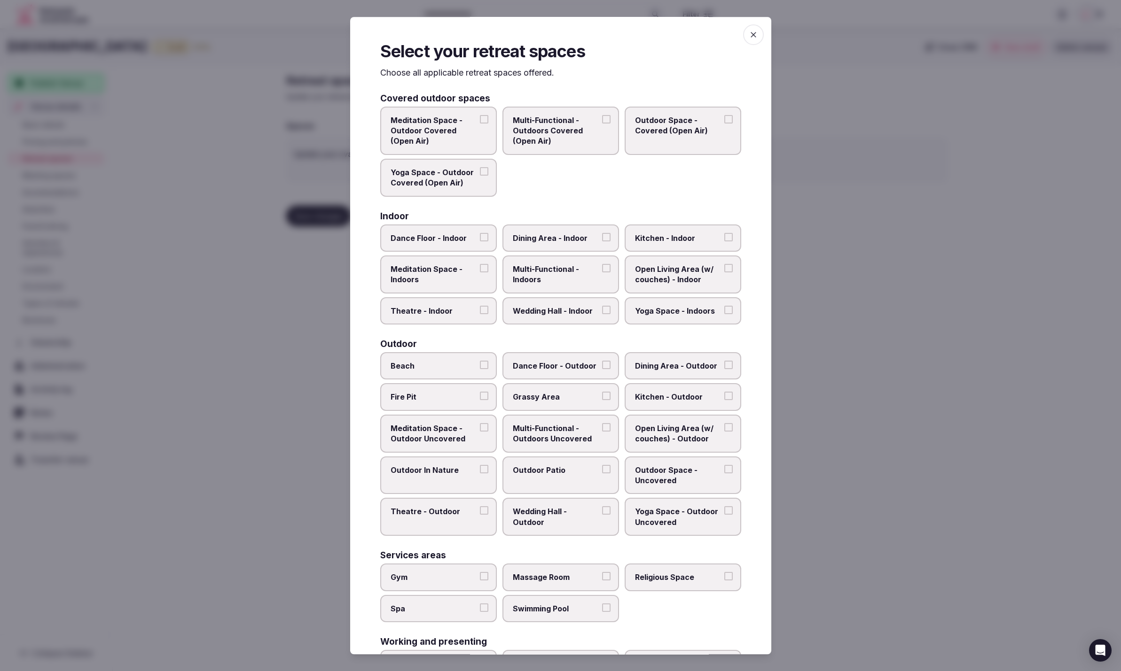
click at [749, 36] on icon "button" at bounding box center [752, 34] width 9 height 9
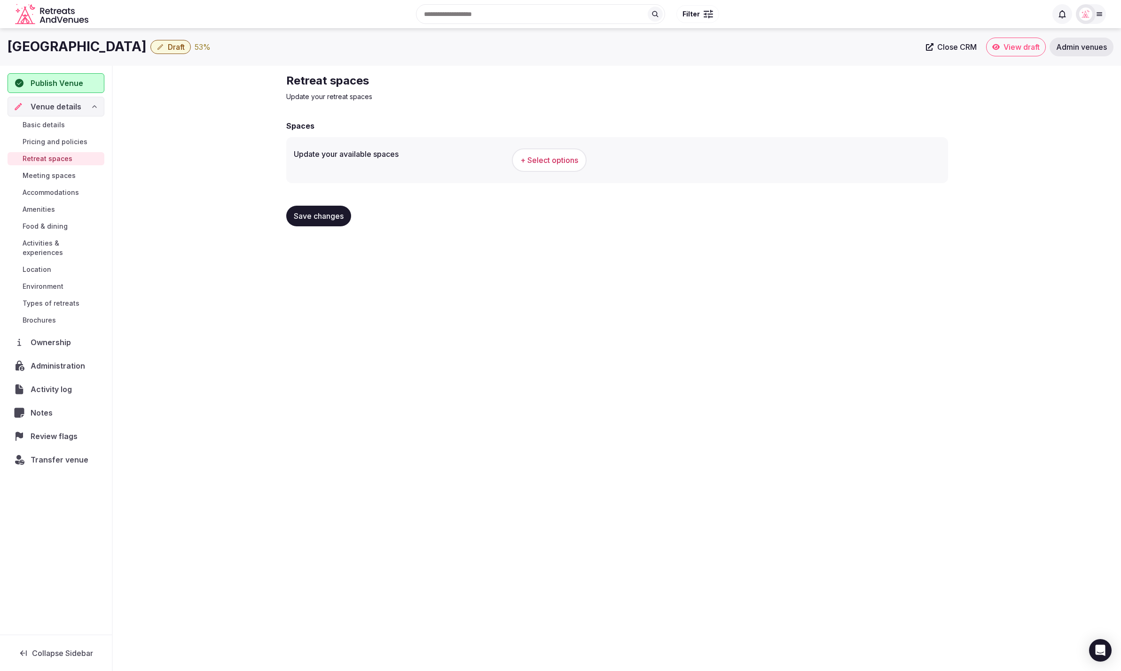
click at [52, 174] on span "Meeting spaces" at bounding box center [49, 175] width 53 height 9
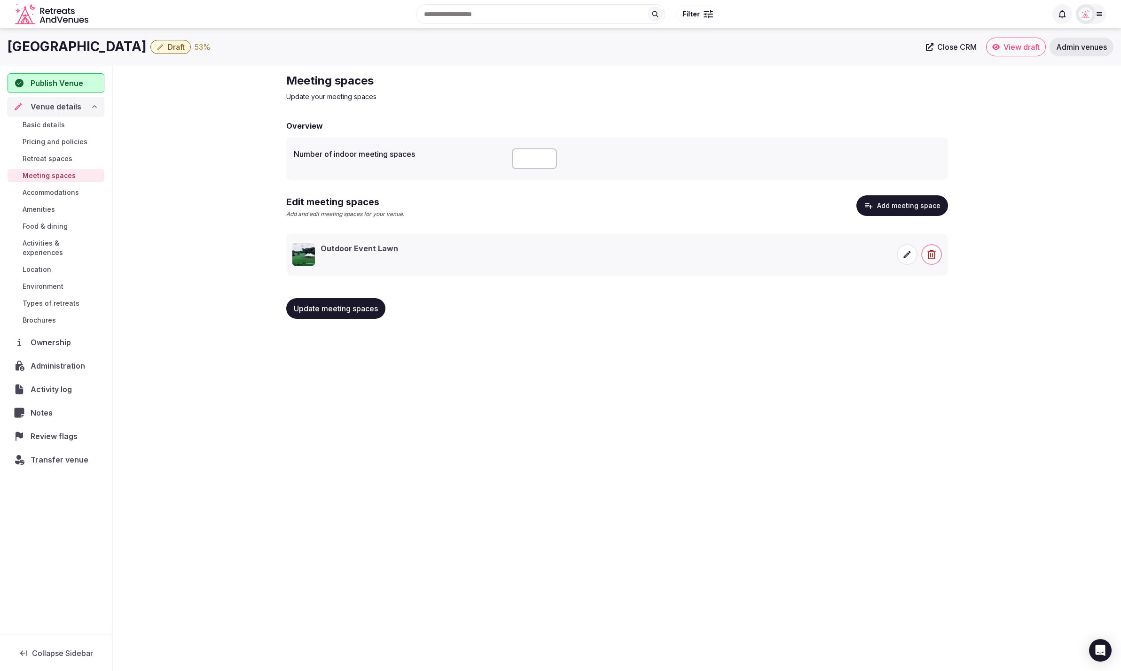
drag, startPoint x: 530, startPoint y: 161, endPoint x: 511, endPoint y: 160, distance: 18.3
click at [512, 160] on input "*" at bounding box center [534, 158] width 45 height 21
drag, startPoint x: 556, startPoint y: 393, endPoint x: 527, endPoint y: 374, distance: 35.2
click at [556, 393] on div "Ledowo House Draft 53 % Close CRM View draft Admin venues Publish Venue Venue d…" at bounding box center [560, 347] width 1121 height 638
click at [369, 305] on span "Update meeting spaces" at bounding box center [336, 308] width 84 height 9
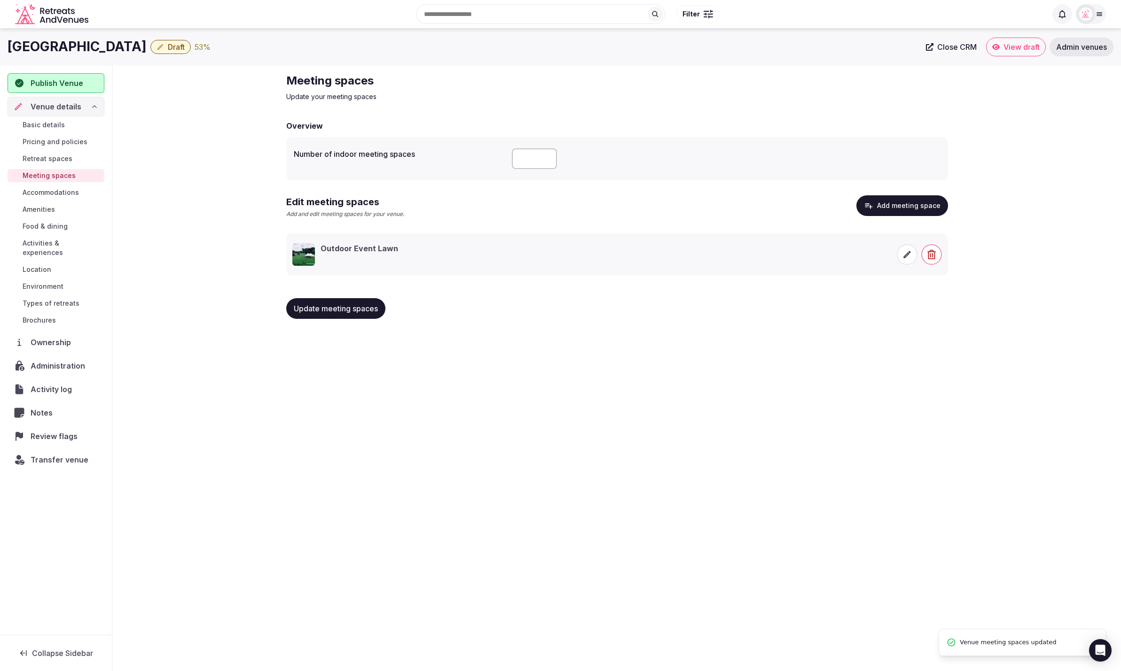
click at [42, 193] on span "Accommodations" at bounding box center [51, 192] width 56 height 9
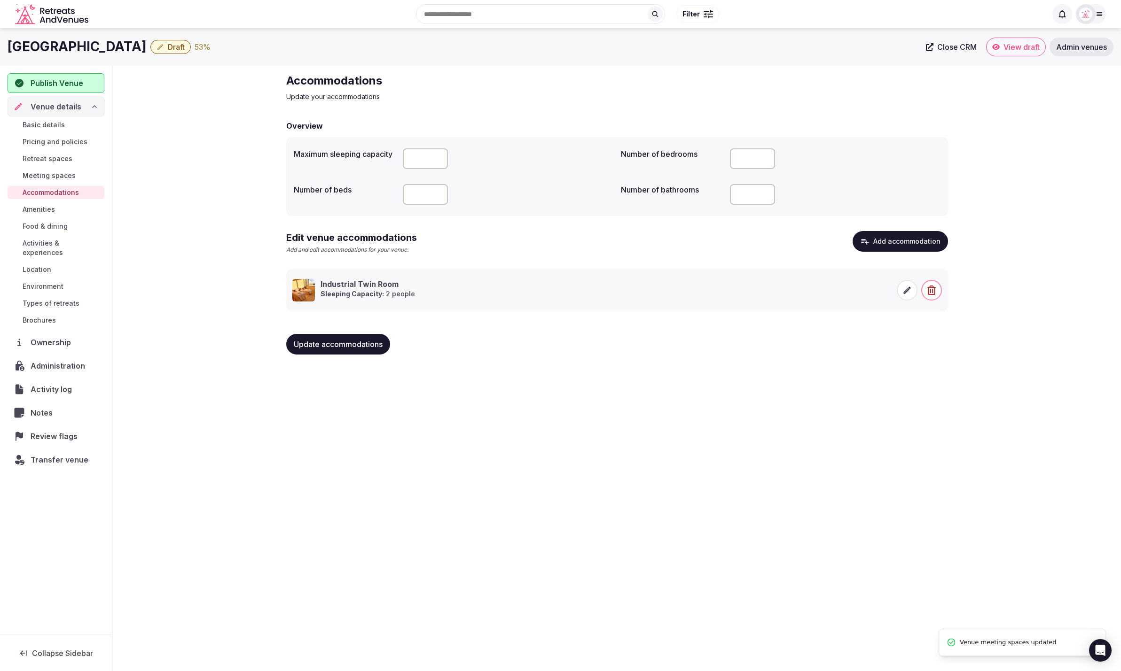
click at [44, 154] on span "Retreat spaces" at bounding box center [48, 158] width 50 height 9
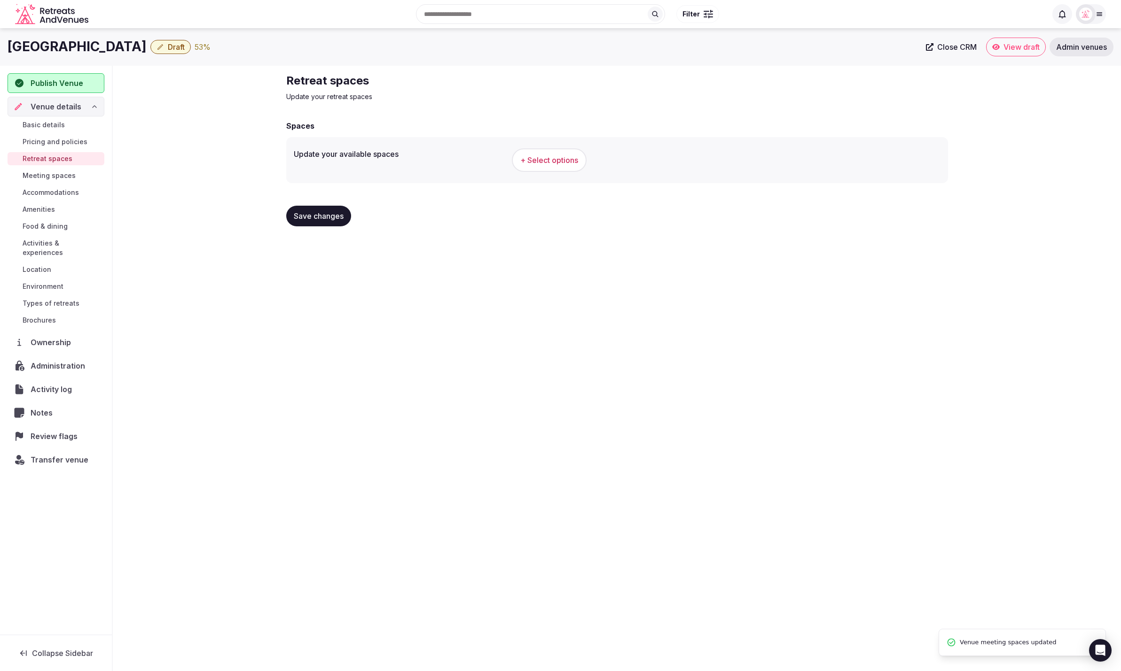
click at [55, 137] on span "Pricing and policies" at bounding box center [55, 141] width 65 height 9
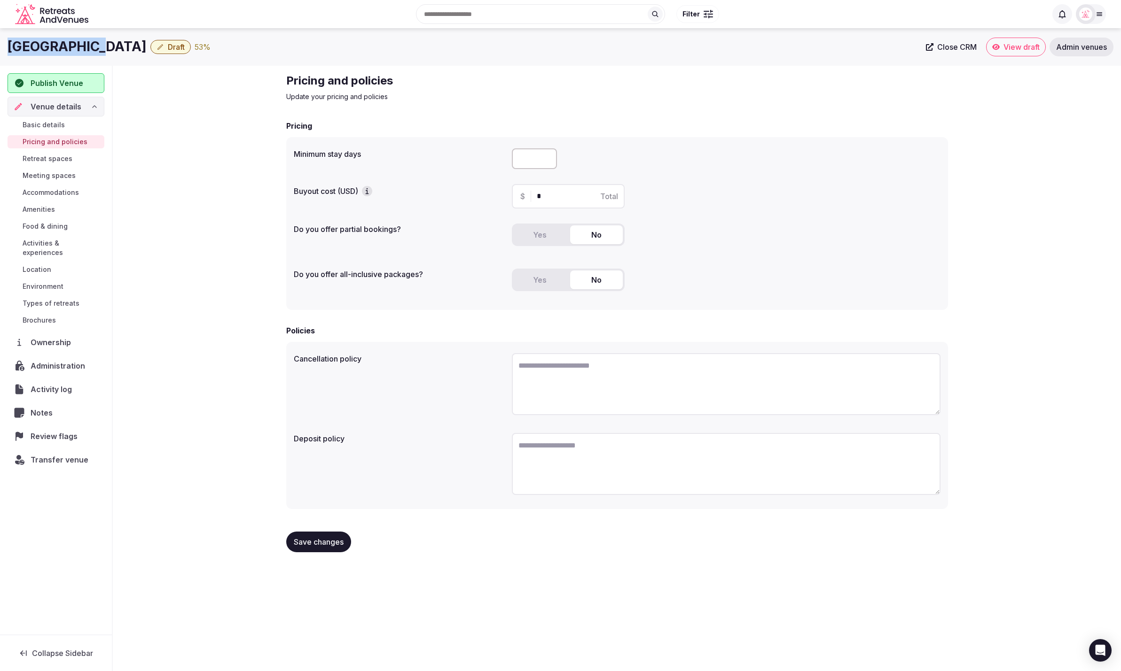
drag, startPoint x: 6, startPoint y: 46, endPoint x: 97, endPoint y: 47, distance: 90.7
click at [100, 46] on div "Ledowo House Draft 53 % Close CRM View draft Admin venues" at bounding box center [560, 47] width 1121 height 19
copy h1 "Ledowo House"
click at [551, 195] on input "*" at bounding box center [576, 196] width 79 height 11
type input "*****"
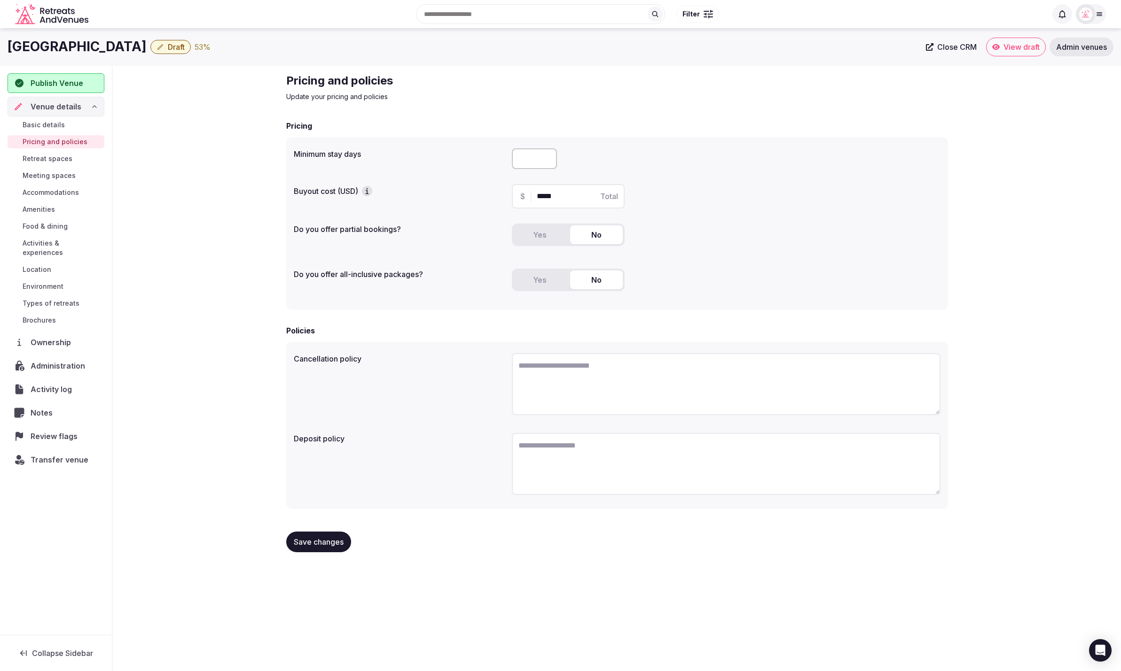
click at [679, 214] on div "Minimum stay days Buyout cost (USD) $ ***** Total Do you offer partial bookings…" at bounding box center [617, 223] width 662 height 173
click at [521, 157] on input "number" at bounding box center [534, 158] width 45 height 21
click at [813, 213] on div "Minimum stay days * Buyout cost (USD) $ ***** Total Do you offer partial bookin…" at bounding box center [617, 223] width 662 height 173
type input "*"
click at [548, 156] on input "*" at bounding box center [534, 158] width 45 height 21
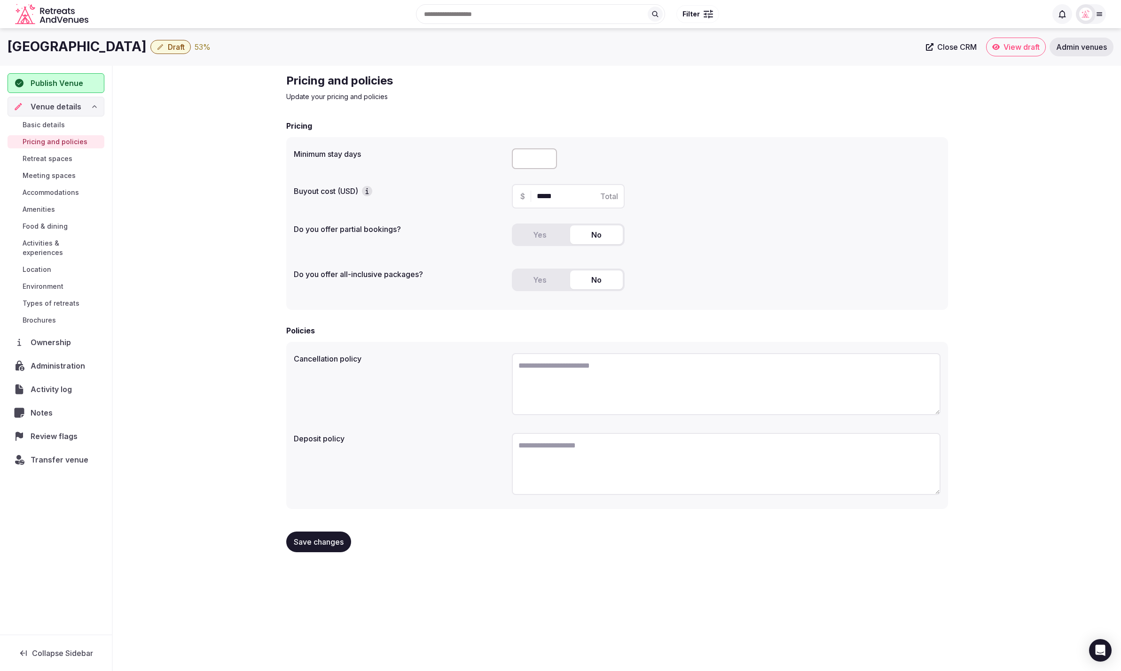
click at [781, 202] on div "$ ***** Total" at bounding box center [726, 196] width 428 height 24
click at [315, 533] on button "Save changes" at bounding box center [318, 542] width 65 height 21
click at [136, 195] on div "Pricing and policies Update your pricing and policies Pricing Minimum stay days…" at bounding box center [617, 317] width 1008 height 502
click at [171, 216] on div "Pricing and policies Update your pricing and policies Pricing Minimum stay days…" at bounding box center [617, 317] width 1008 height 502
click at [49, 159] on span "Retreat spaces" at bounding box center [48, 158] width 50 height 9
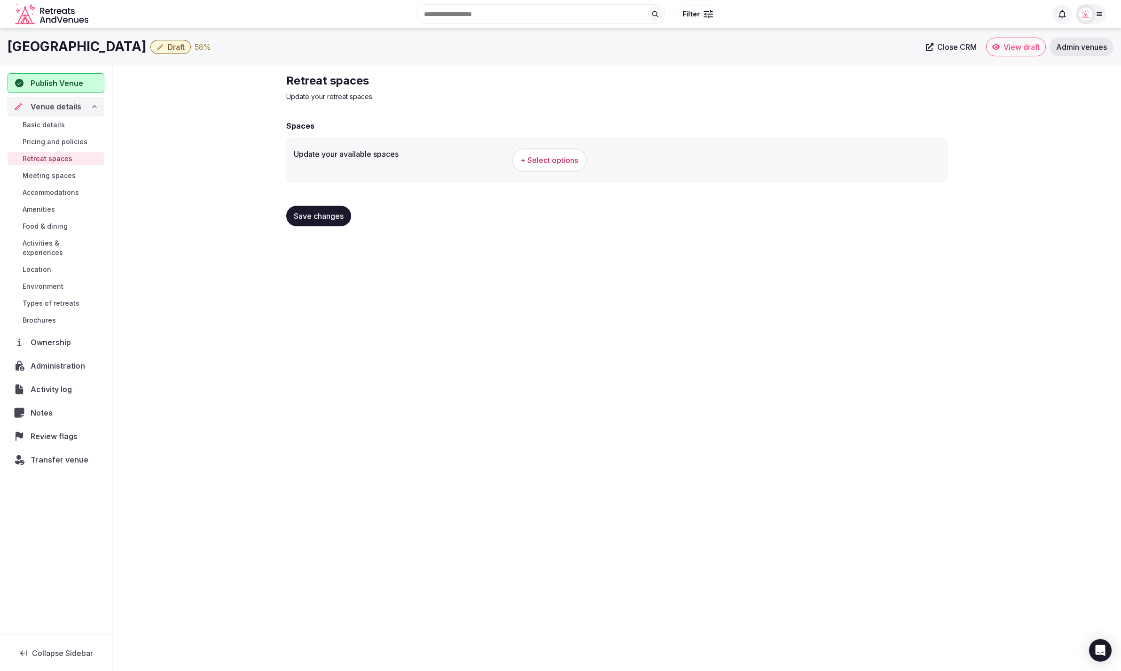
drag, startPoint x: 761, startPoint y: 248, endPoint x: 627, endPoint y: 199, distance: 142.5
click at [758, 246] on div "Ledowo House Draft 58 % Close CRM View draft Admin venues Publish Venue Venue d…" at bounding box center [560, 347] width 1121 height 638
click at [560, 160] on span "+ Select options" at bounding box center [549, 160] width 58 height 10
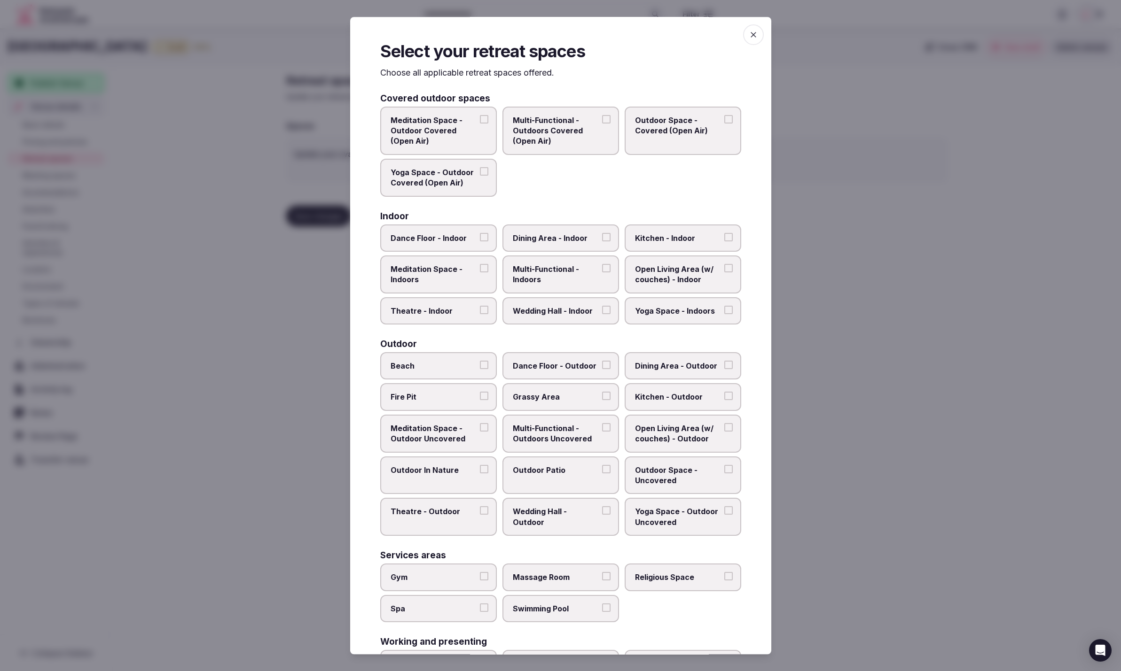
click at [683, 214] on div "Indoor" at bounding box center [560, 215] width 361 height 9
click at [556, 140] on span "Multi-Functional - Outdoors Covered (Open Air)" at bounding box center [556, 130] width 86 height 31
click at [602, 123] on button "Multi-Functional - Outdoors Covered (Open Air)" at bounding box center [606, 119] width 8 height 8
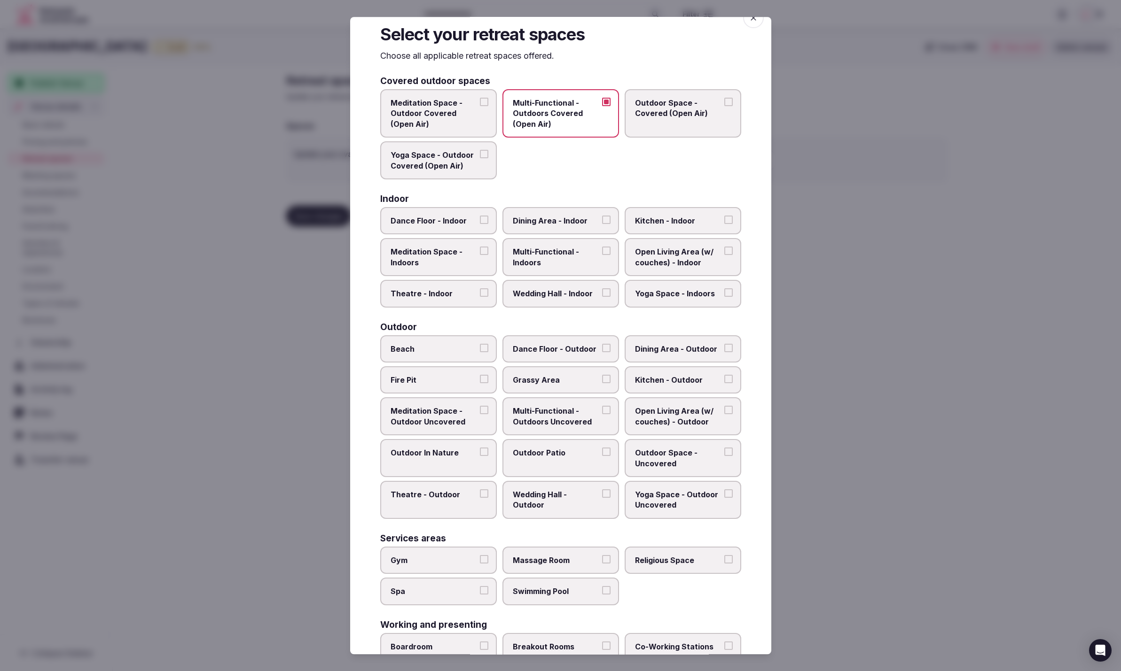
scroll to position [20, 0]
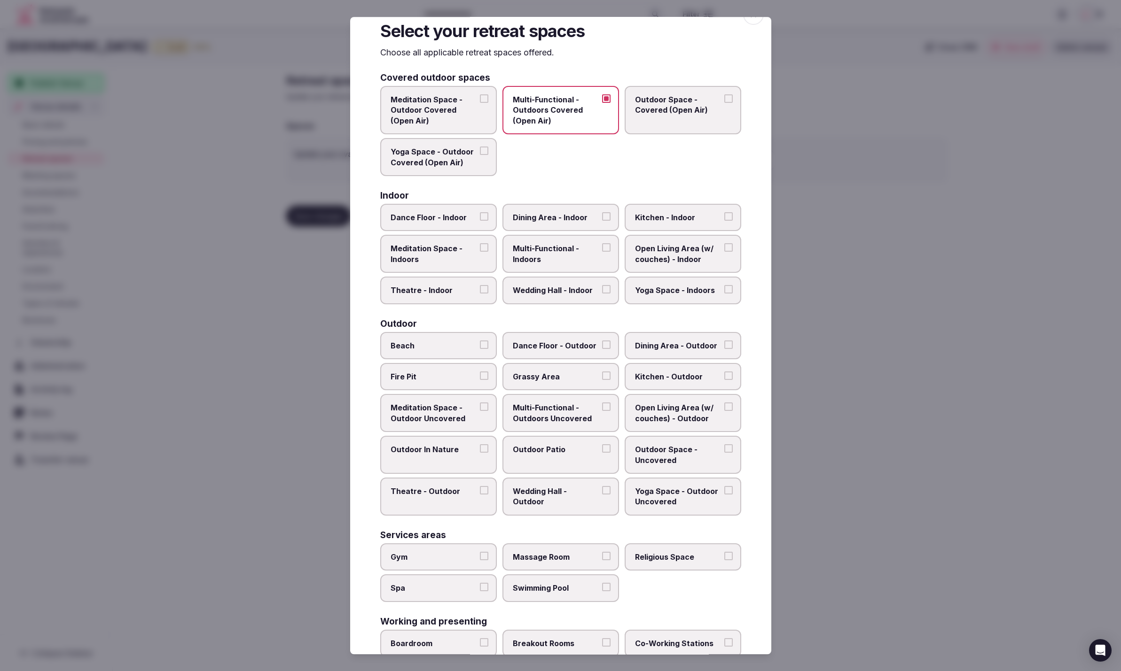
click at [420, 106] on span "Meditation Space - Outdoor Covered (Open Air)" at bounding box center [433, 109] width 86 height 31
click at [480, 103] on button "Meditation Space - Outdoor Covered (Open Air)" at bounding box center [484, 98] width 8 height 8
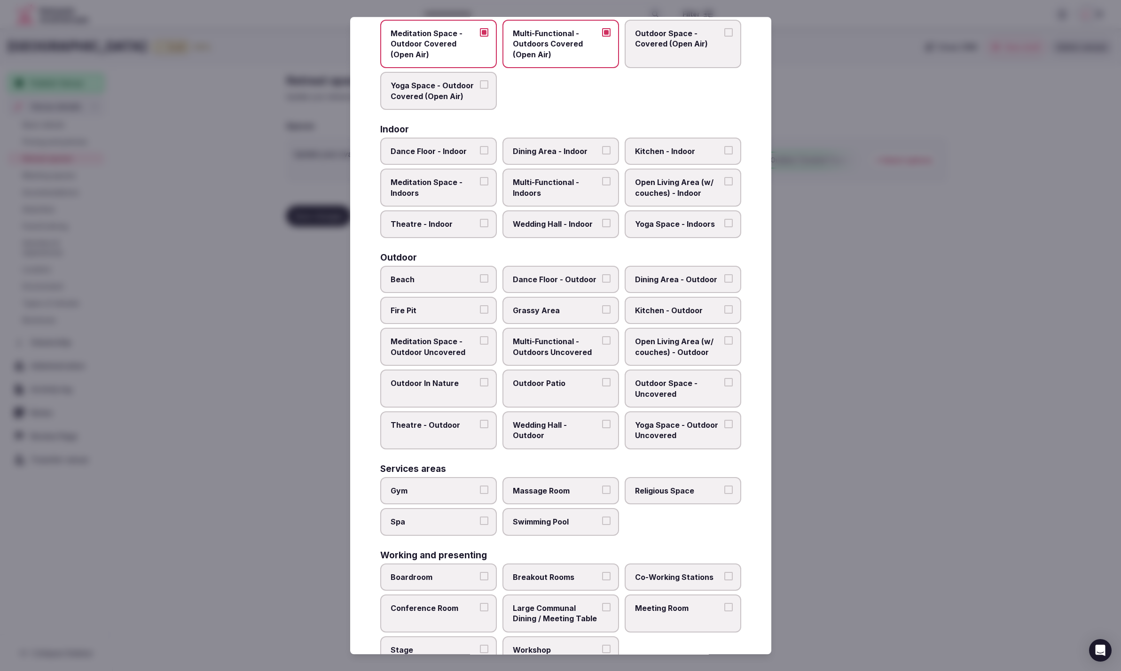
scroll to position [111, 0]
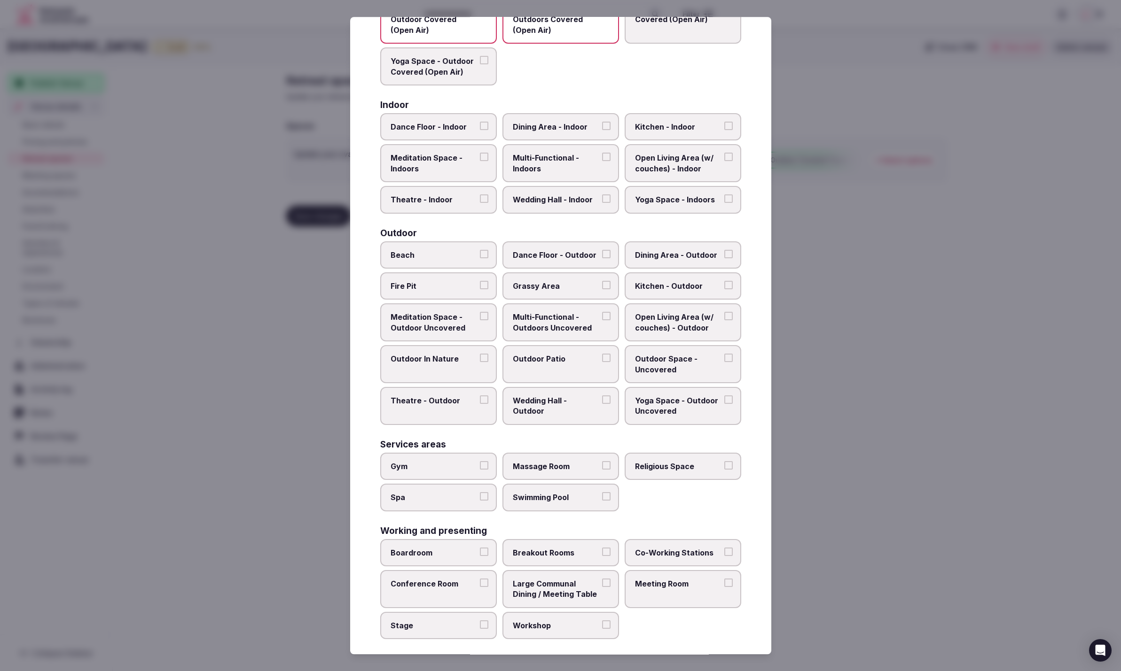
click at [543, 283] on span "Grassy Area" at bounding box center [556, 286] width 86 height 10
click at [602, 283] on button "Grassy Area" at bounding box center [606, 285] width 8 height 8
drag, startPoint x: 534, startPoint y: 487, endPoint x: 572, endPoint y: 493, distance: 38.5
click at [534, 492] on span "Swimming Pool" at bounding box center [556, 497] width 86 height 10
click at [602, 492] on button "Swimming Pool" at bounding box center [606, 496] width 8 height 8
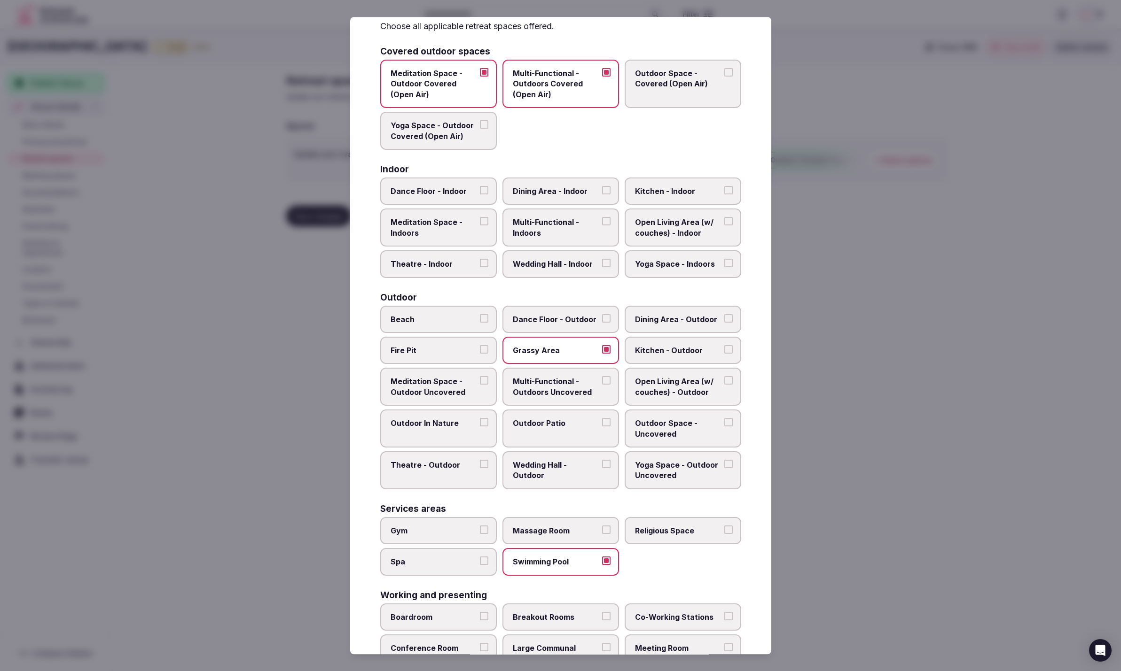
scroll to position [16, 0]
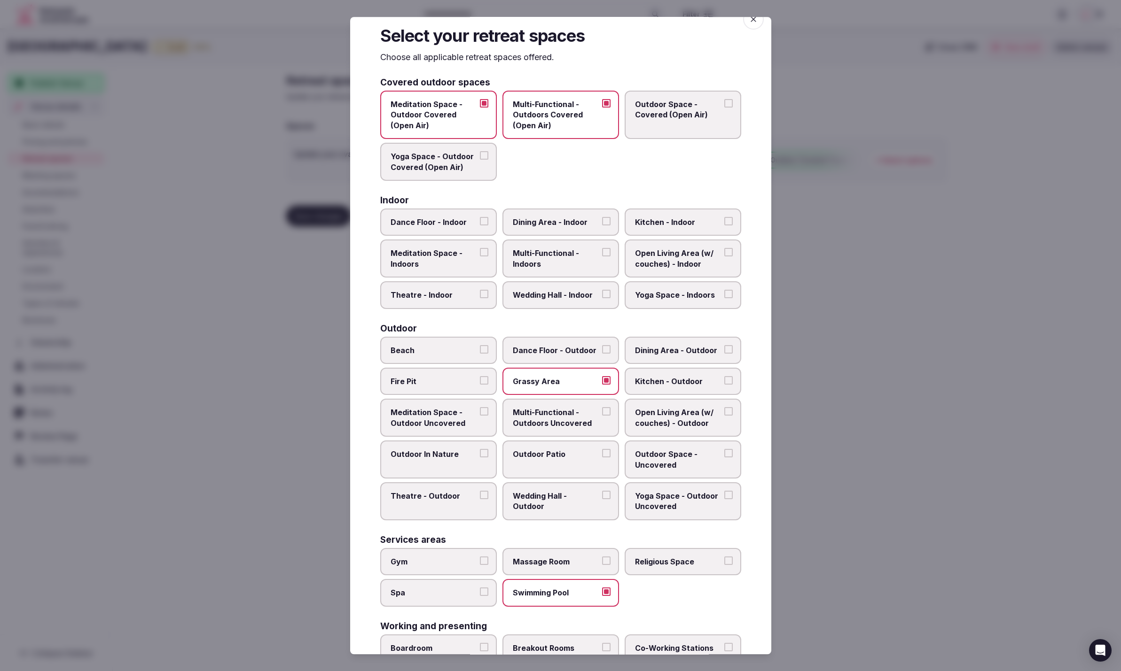
click at [550, 218] on span "Dining Area - Indoor" at bounding box center [556, 222] width 86 height 10
click at [602, 218] on button "Dining Area - Indoor" at bounding box center [606, 221] width 8 height 8
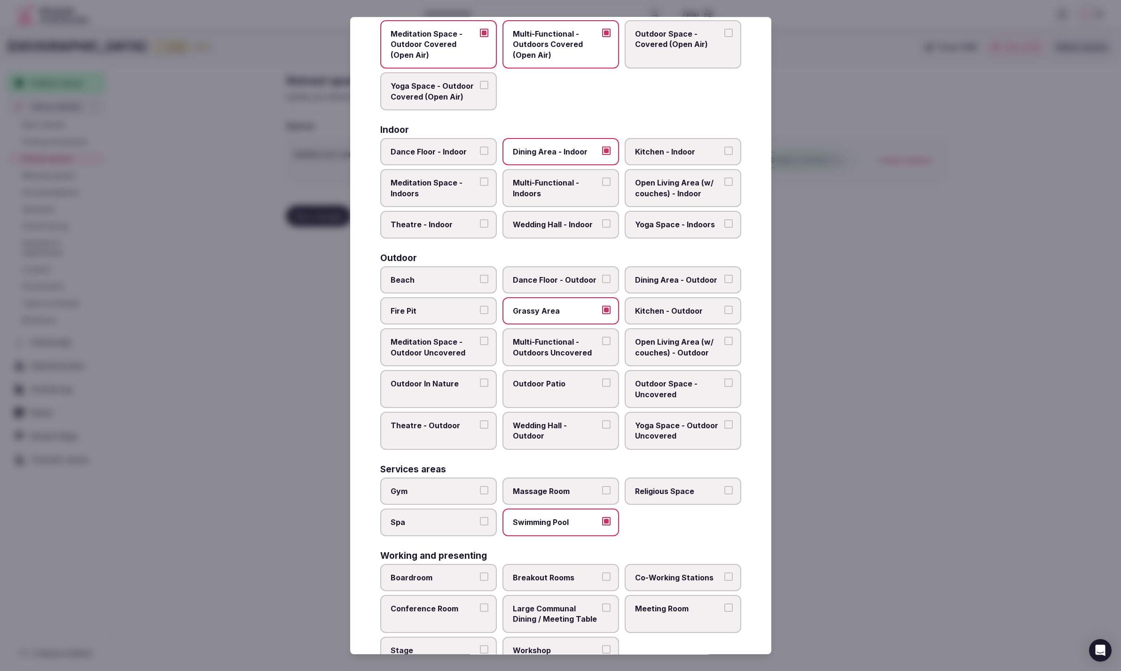
scroll to position [100, 0]
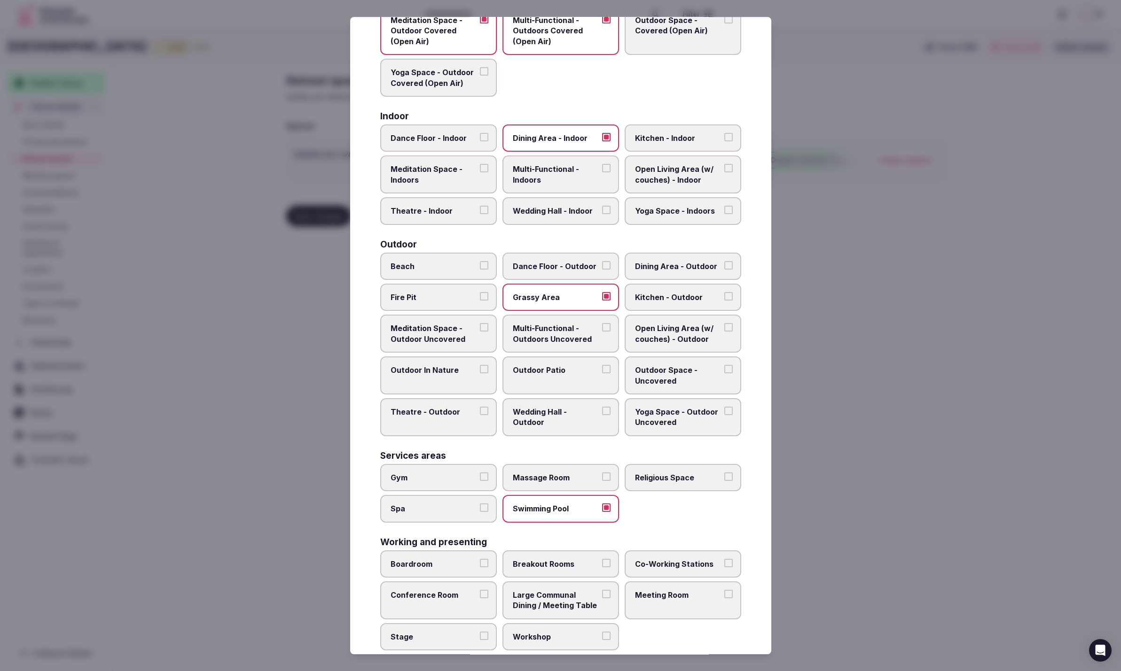
click at [655, 263] on span "Dining Area - Outdoor" at bounding box center [678, 266] width 86 height 10
click at [724, 263] on button "Dining Area - Outdoor" at bounding box center [728, 265] width 8 height 8
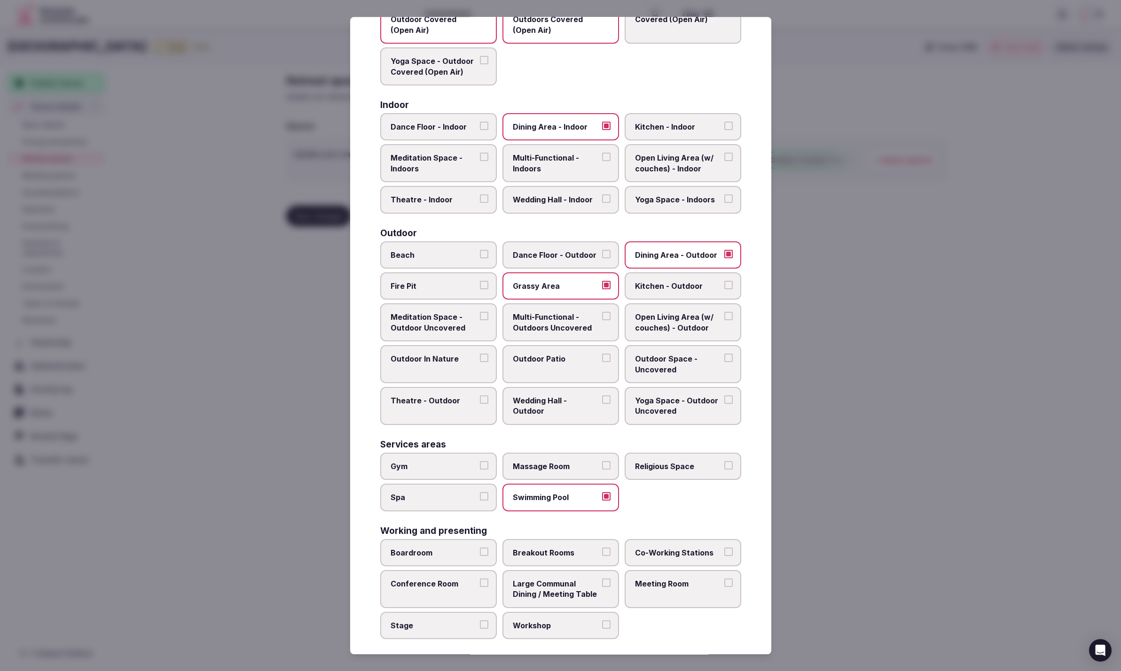
click at [845, 553] on div at bounding box center [560, 335] width 1121 height 671
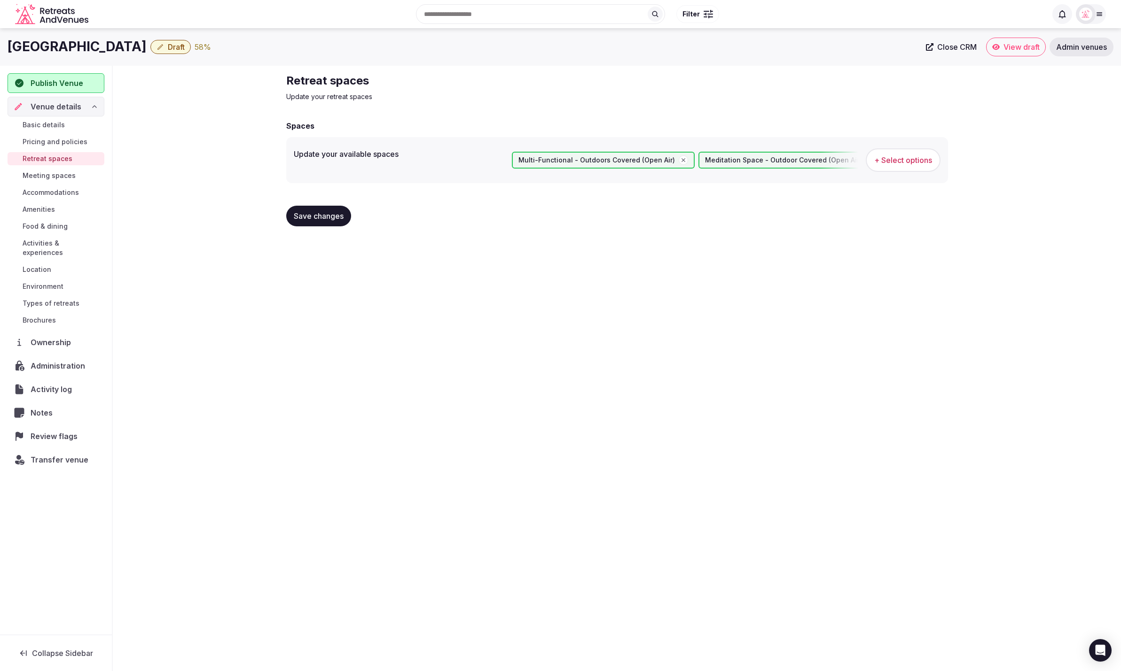
click at [320, 219] on span "Save changes" at bounding box center [319, 215] width 50 height 9
click at [41, 208] on span "Amenities" at bounding box center [39, 209] width 32 height 9
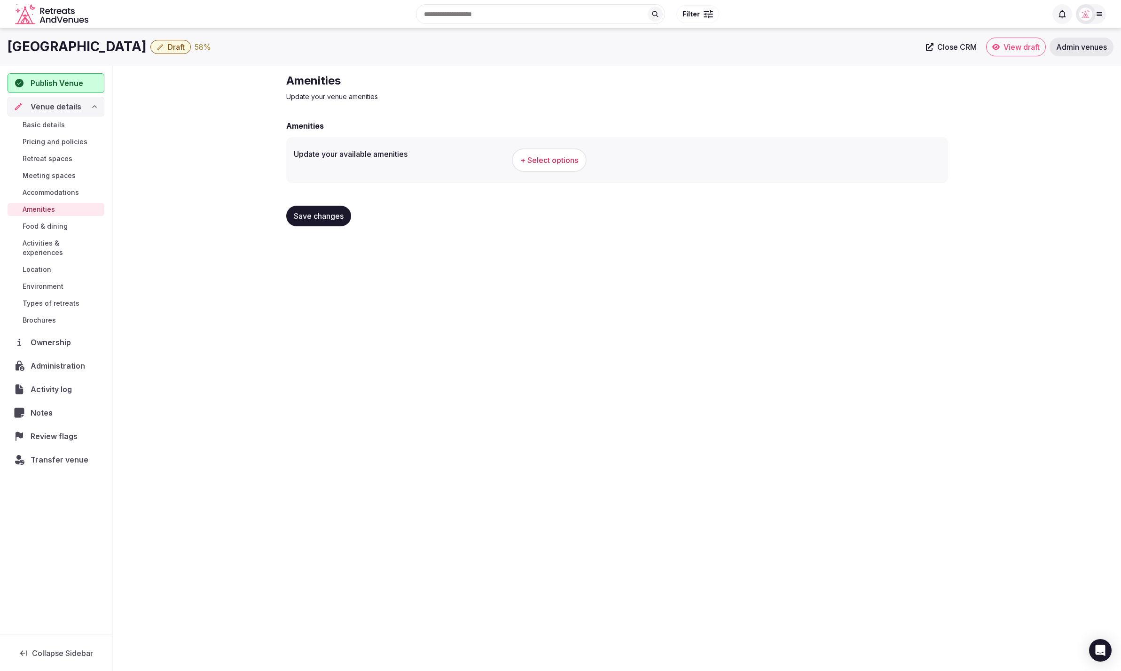
click at [558, 159] on span "+ Select options" at bounding box center [549, 160] width 58 height 10
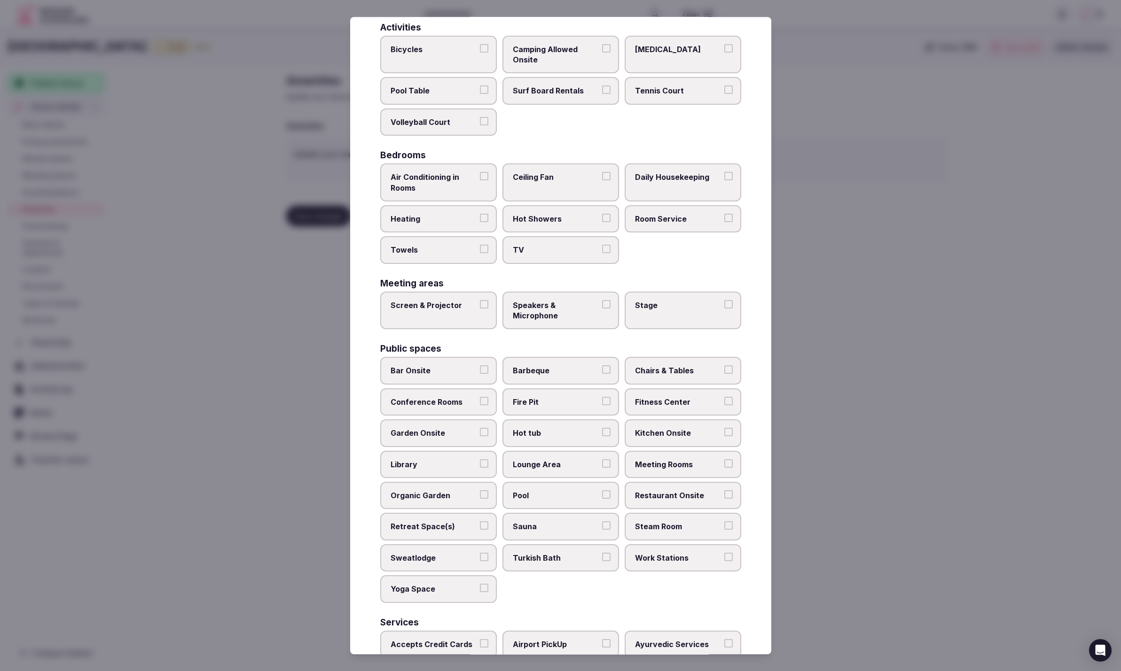
scroll to position [73, 0]
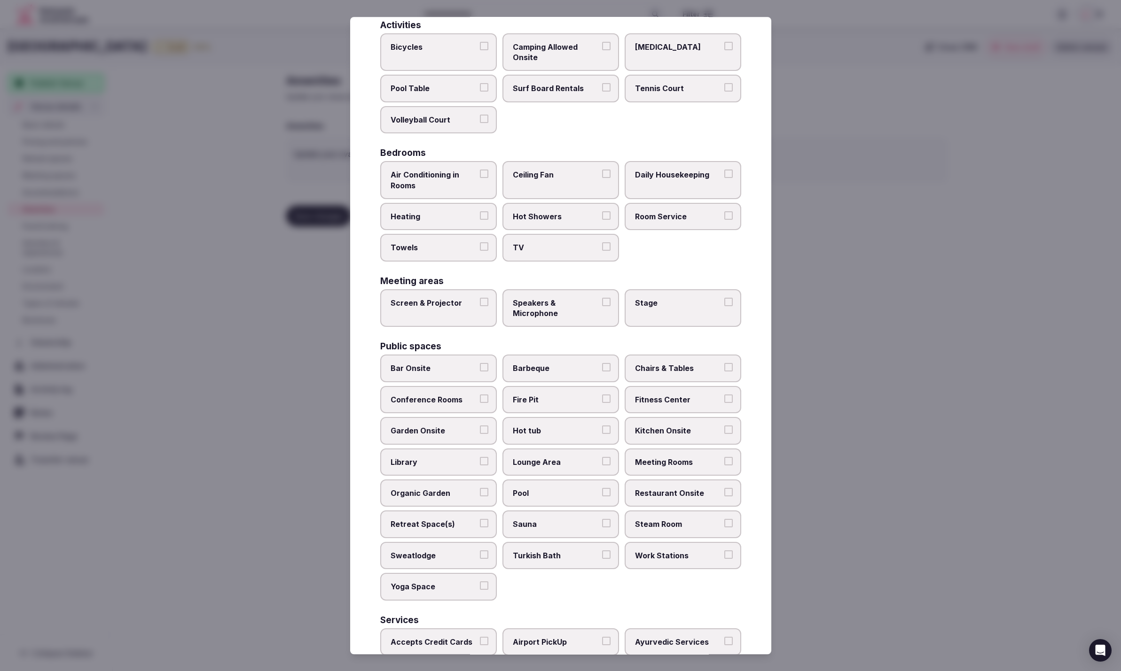
click at [424, 47] on span "Bicycles" at bounding box center [433, 46] width 86 height 10
click at [480, 47] on button "Bicycles" at bounding box center [484, 45] width 8 height 8
click at [557, 62] on span "Camping Allowed Onsite" at bounding box center [556, 51] width 86 height 21
click at [602, 50] on button "Camping Allowed Onsite" at bounding box center [606, 45] width 8 height 8
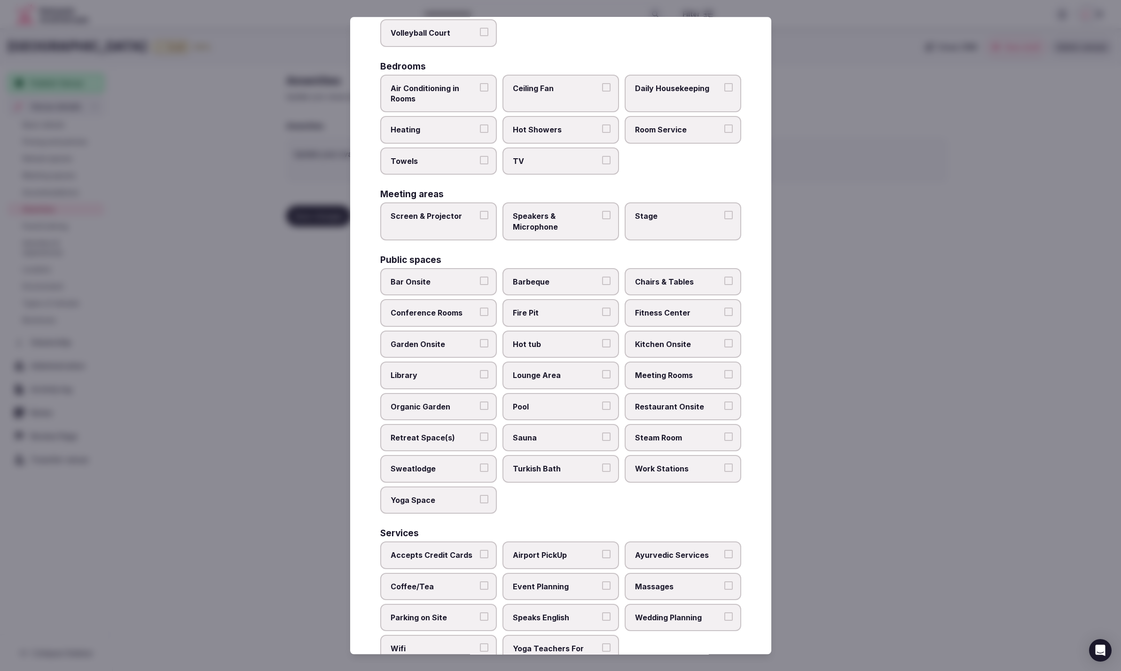
scroll to position [162, 0]
click at [522, 123] on span "Hot Showers" at bounding box center [556, 128] width 86 height 10
click at [602, 123] on button "Hot Showers" at bounding box center [606, 127] width 8 height 8
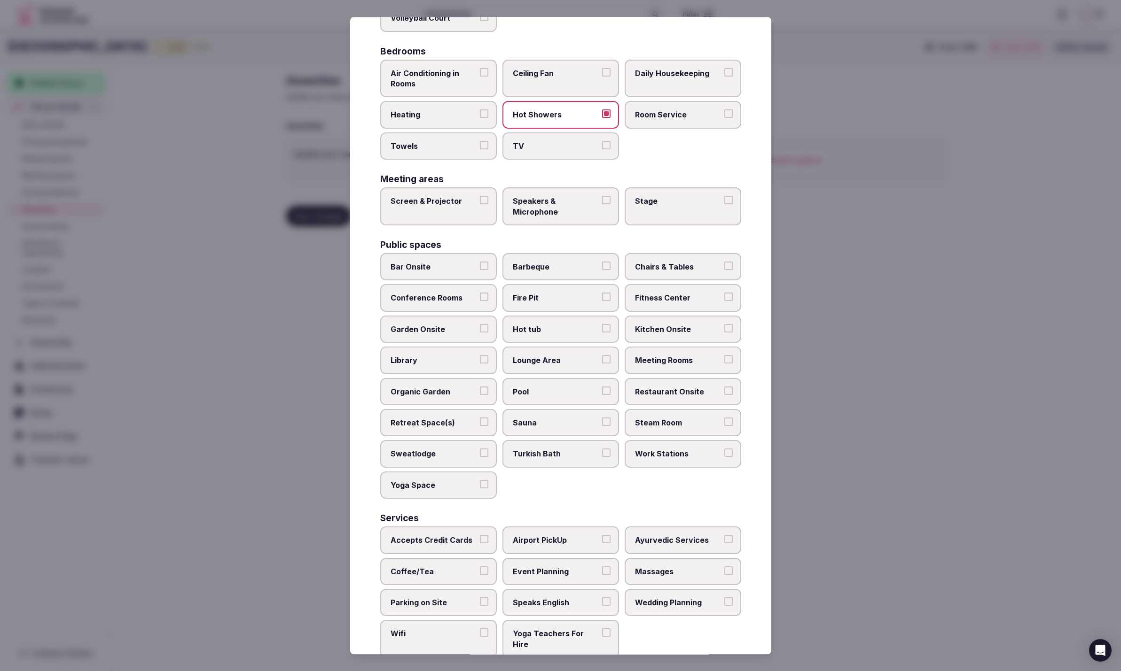
scroll to position [172, 0]
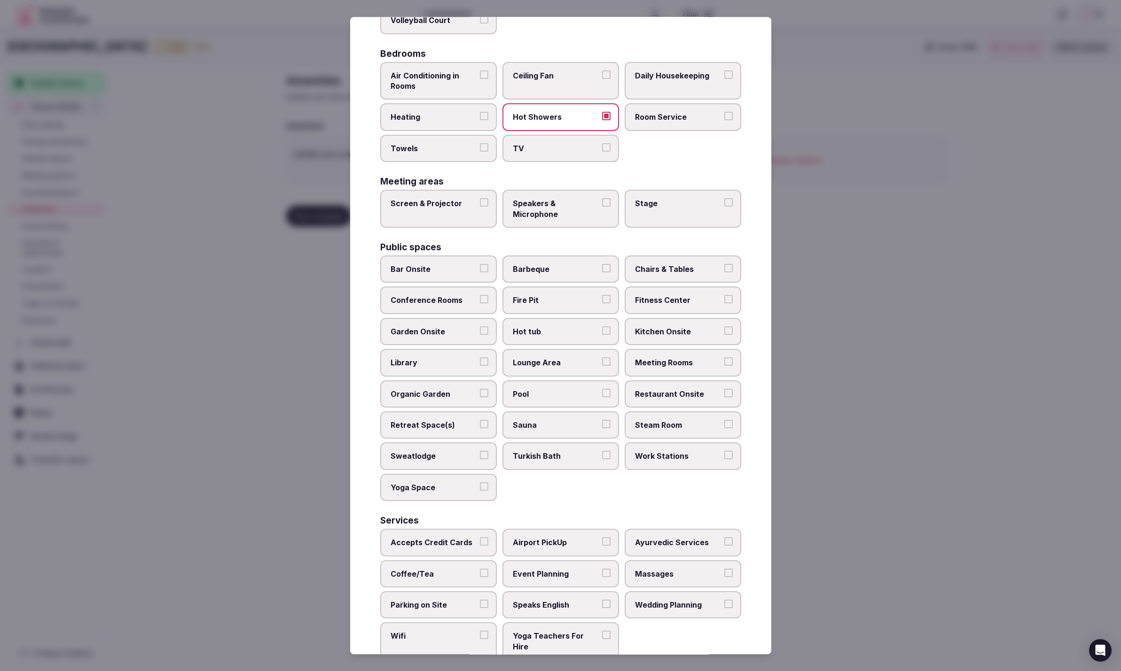
click at [669, 112] on span "Room Service" at bounding box center [678, 117] width 86 height 10
click at [724, 112] on button "Room Service" at bounding box center [728, 116] width 8 height 8
click at [705, 90] on label "Daily Housekeeping" at bounding box center [682, 83] width 117 height 38
click at [724, 81] on button "Daily Housekeeping" at bounding box center [728, 76] width 8 height 8
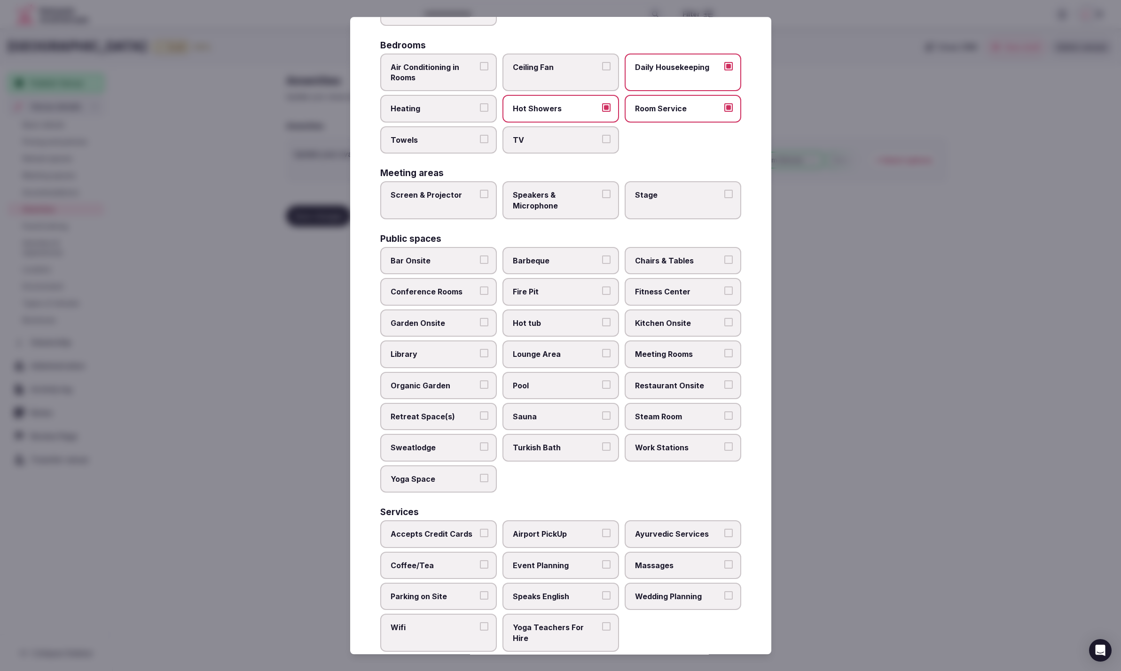
scroll to position [168, 0]
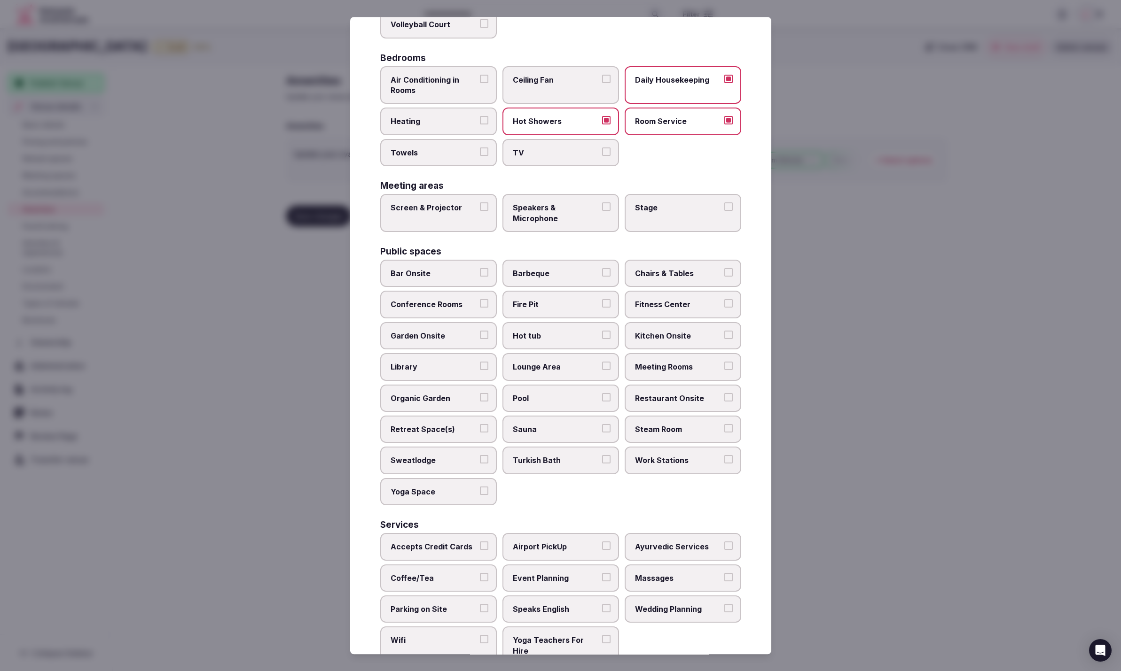
click at [687, 84] on label "Daily Housekeeping" at bounding box center [682, 85] width 117 height 38
click at [724, 83] on button "Daily Housekeeping" at bounding box center [728, 79] width 8 height 8
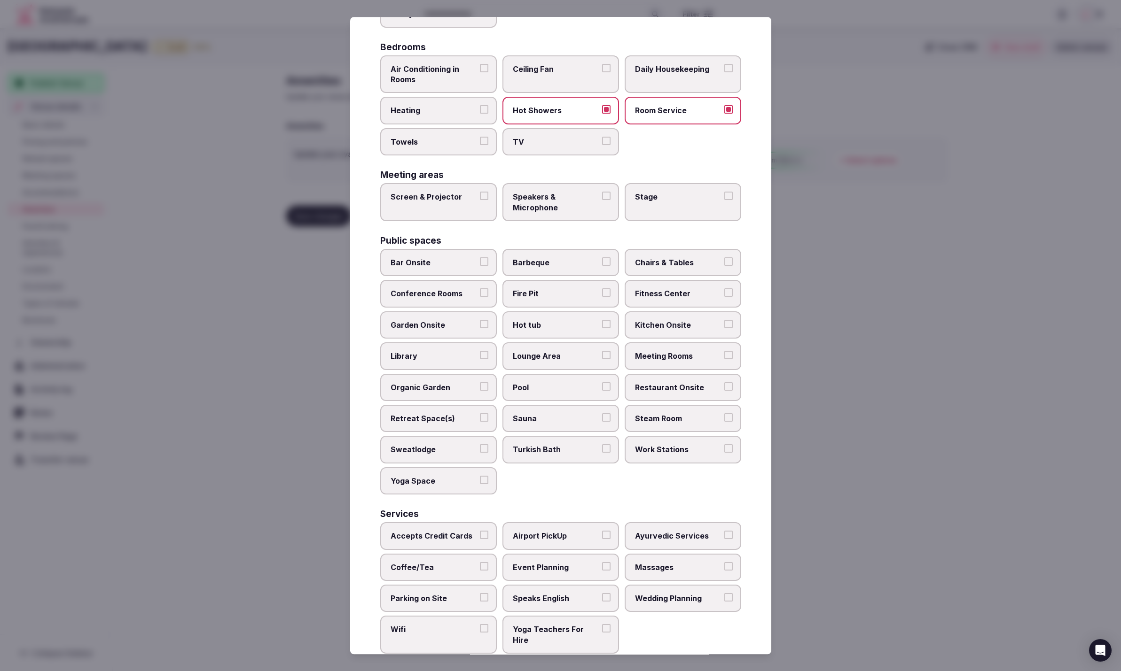
scroll to position [181, 0]
click at [439, 114] on label "Heating" at bounding box center [438, 108] width 117 height 27
click at [480, 112] on button "Heating" at bounding box center [484, 108] width 8 height 8
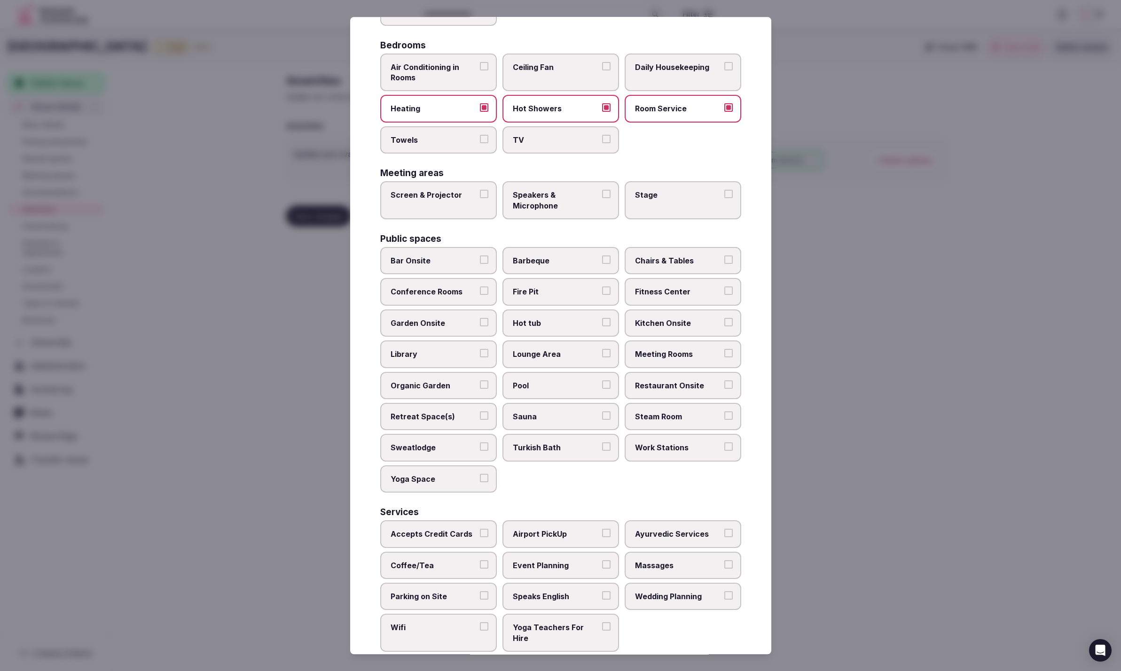
click at [442, 151] on div "Activities Bicycles Camping Allowed Onsite Ice Bath Pool Table Surf Board Renta…" at bounding box center [560, 283] width 361 height 740
click at [462, 145] on label "Towels" at bounding box center [438, 139] width 117 height 27
click at [480, 143] on button "Towels" at bounding box center [484, 139] width 8 height 8
click at [551, 208] on label "Speakers & Microphone" at bounding box center [560, 200] width 117 height 38
click at [602, 198] on button "Speakers & Microphone" at bounding box center [606, 194] width 8 height 8
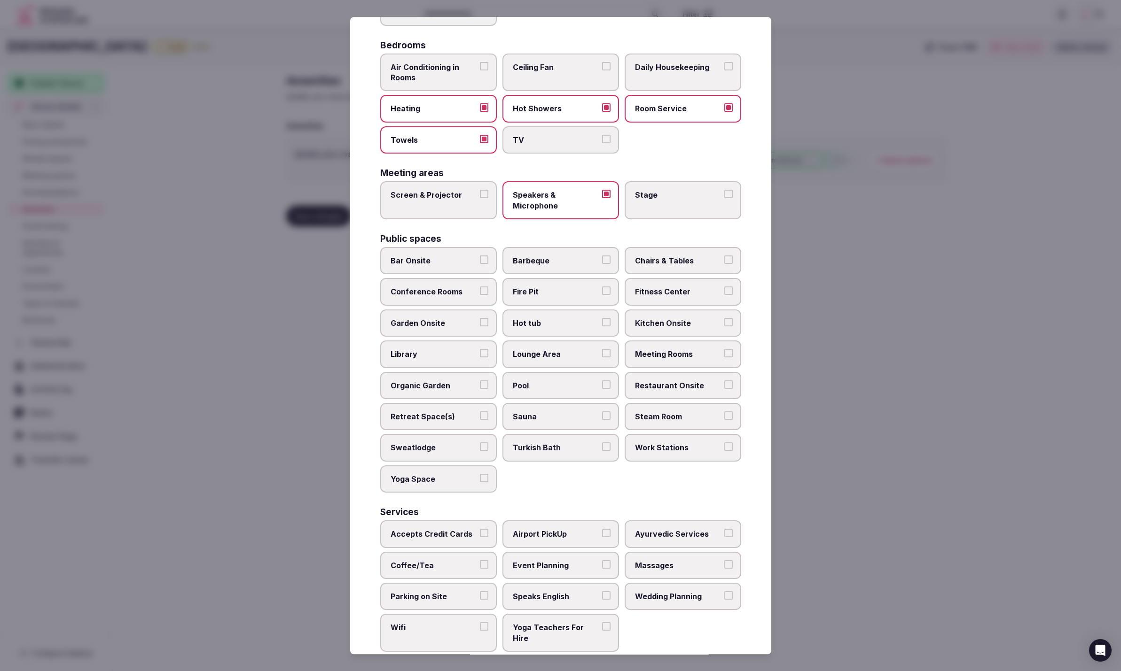
click at [672, 266] on label "Chairs & Tables" at bounding box center [682, 260] width 117 height 27
click at [724, 264] on button "Chairs & Tables" at bounding box center [728, 260] width 8 height 8
click at [417, 312] on label "Garden Onsite" at bounding box center [438, 323] width 117 height 27
click at [480, 318] on button "Garden Onsite" at bounding box center [484, 322] width 8 height 8
click at [675, 324] on label "Kitchen Onsite" at bounding box center [682, 323] width 117 height 27
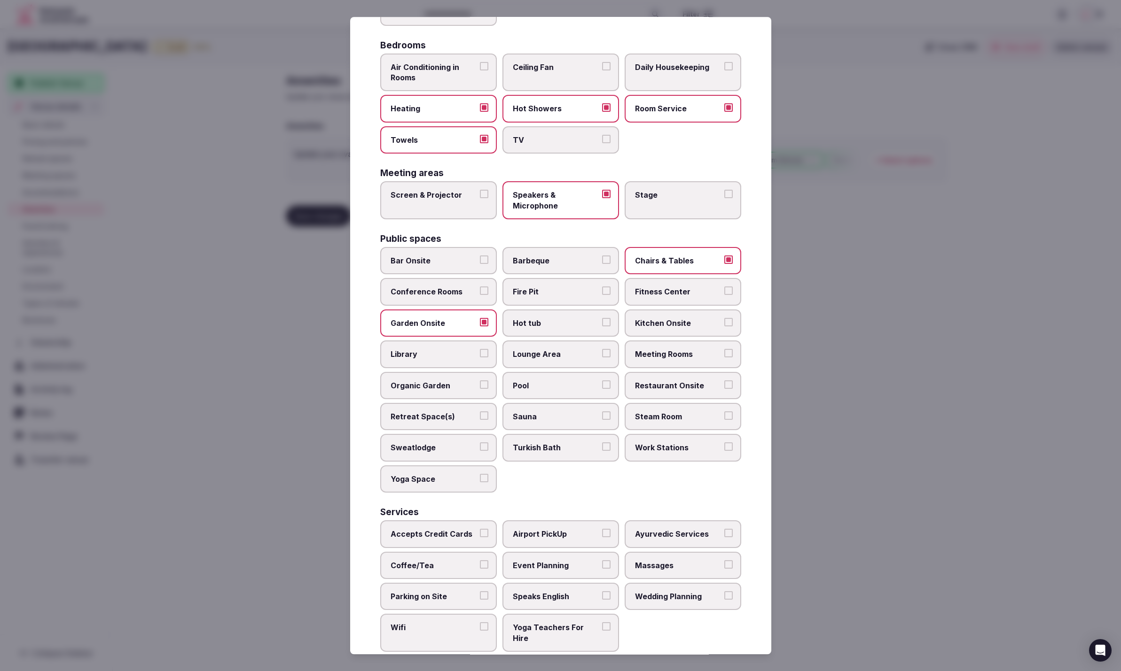
click at [724, 324] on button "Kitchen Onsite" at bounding box center [728, 322] width 8 height 8
click at [427, 623] on span "Wifi" at bounding box center [433, 628] width 86 height 10
click at [480, 623] on button "Wifi" at bounding box center [484, 627] width 8 height 8
click at [432, 561] on span "Coffee/Tea" at bounding box center [433, 566] width 86 height 10
click at [480, 561] on button "Coffee/Tea" at bounding box center [484, 565] width 8 height 8
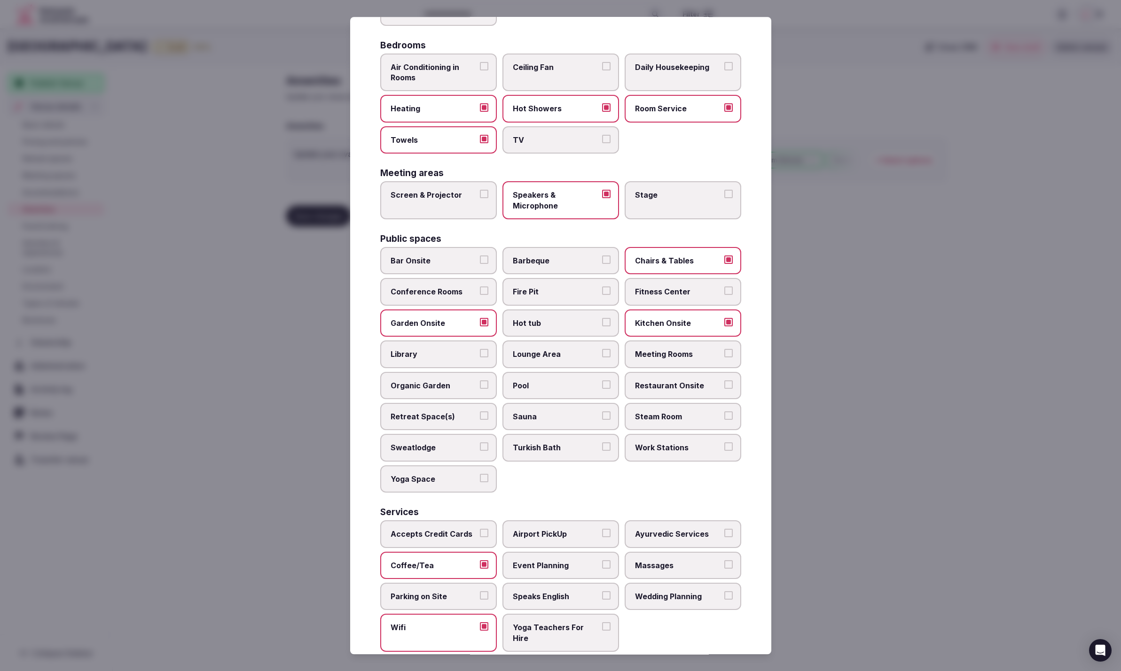
click at [431, 592] on span "Parking on Site" at bounding box center [433, 597] width 86 height 10
click at [480, 592] on button "Parking on Site" at bounding box center [484, 596] width 8 height 8
click at [431, 529] on span "Accepts Credit Cards" at bounding box center [433, 534] width 86 height 10
click at [480, 529] on button "Accepts Credit Cards" at bounding box center [484, 533] width 8 height 8
click at [555, 412] on span "Sauna" at bounding box center [556, 417] width 86 height 10
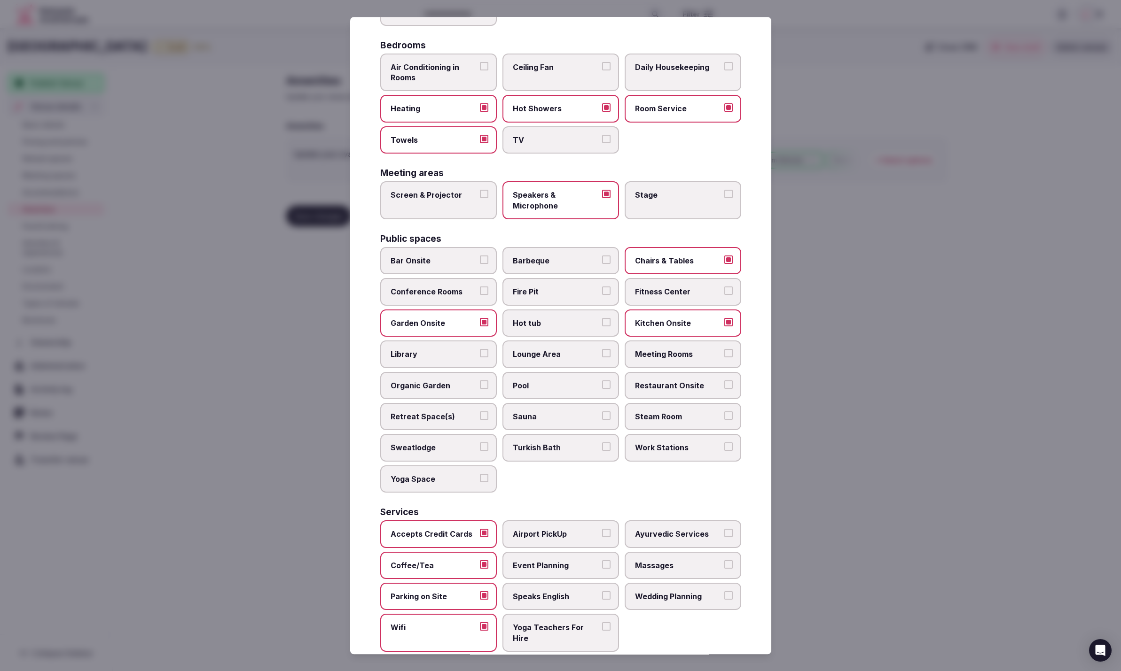
click at [602, 412] on button "Sauna" at bounding box center [606, 416] width 8 height 8
click at [533, 381] on span "Pool" at bounding box center [556, 386] width 86 height 10
click at [602, 381] on button "Pool" at bounding box center [606, 385] width 8 height 8
click at [568, 353] on span "Lounge Area" at bounding box center [556, 354] width 86 height 10
click at [602, 353] on button "Lounge Area" at bounding box center [606, 353] width 8 height 8
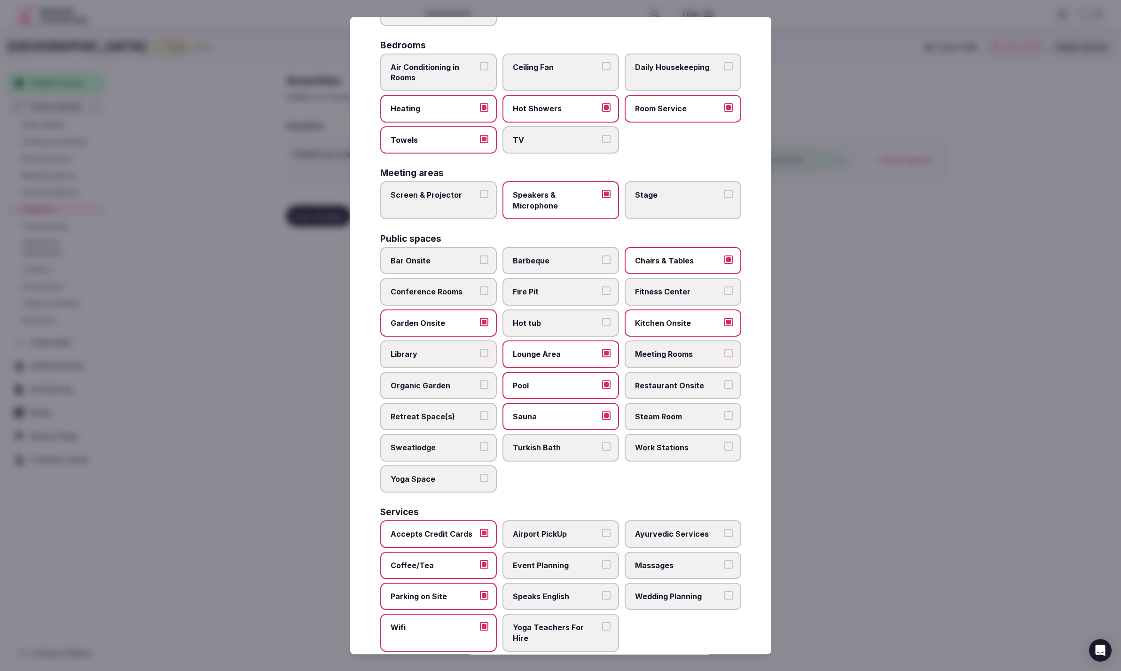
click at [424, 412] on span "Retreat Space(s)" at bounding box center [433, 417] width 86 height 10
click at [480, 412] on button "Retreat Space(s)" at bounding box center [484, 416] width 8 height 8
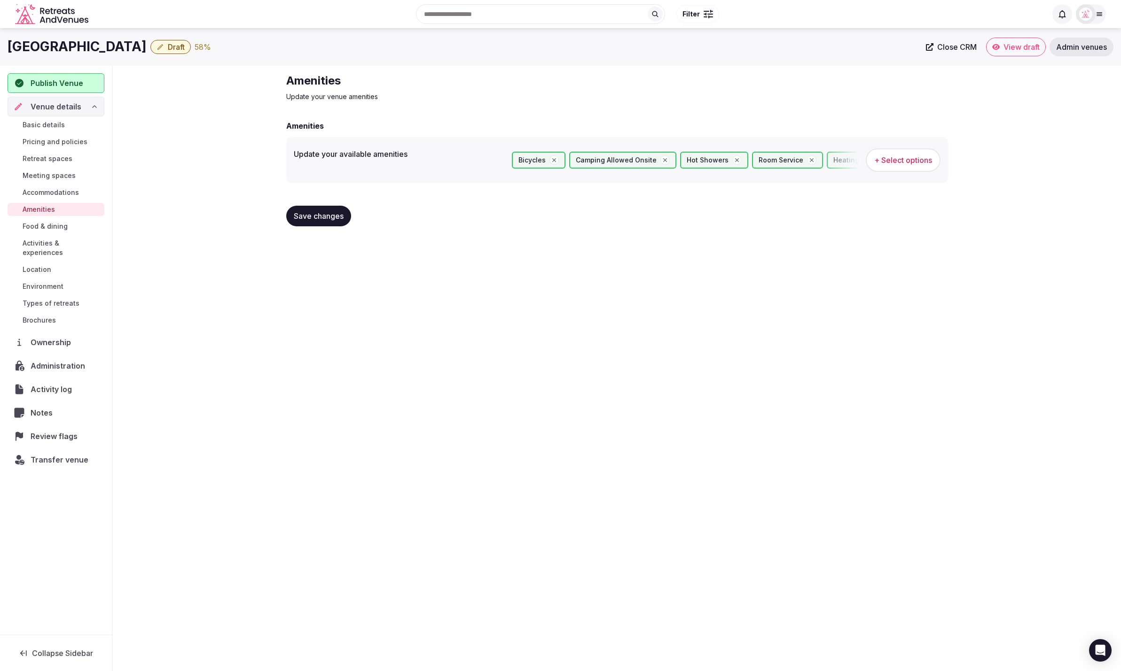
click at [298, 218] on span "Save changes" at bounding box center [319, 215] width 50 height 9
click at [48, 227] on span "Food & dining" at bounding box center [45, 226] width 45 height 9
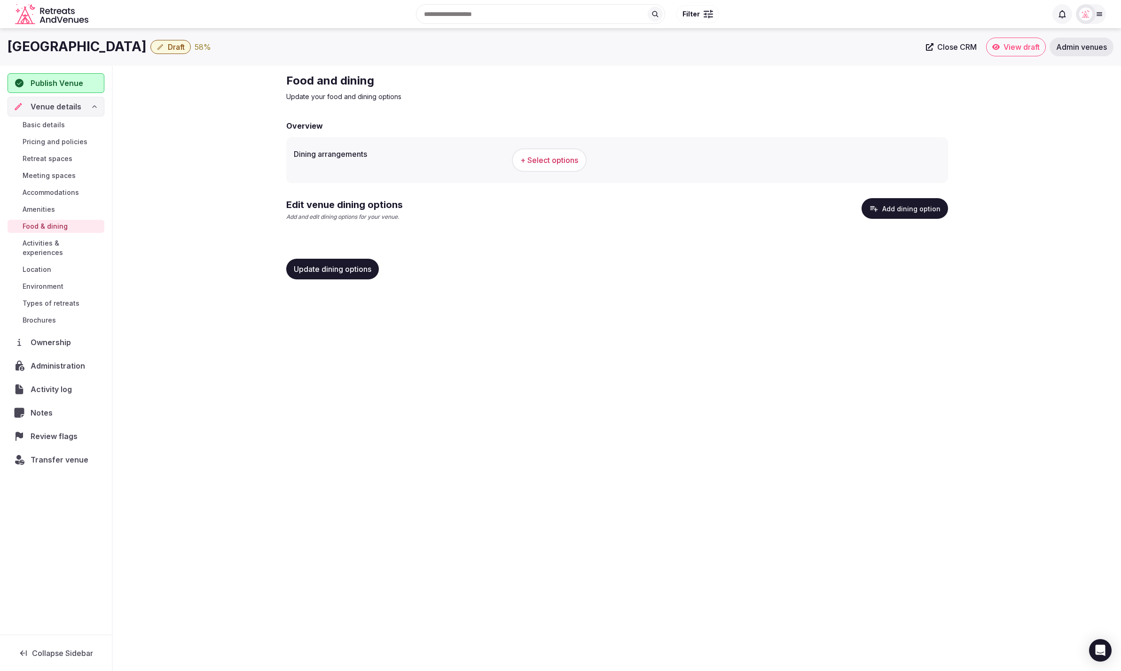
click at [680, 307] on div "Ledowo House Draft 58 % Close CRM View draft Admin venues Publish Venue Venue d…" at bounding box center [560, 347] width 1121 height 638
click at [894, 210] on button "Add dining option" at bounding box center [904, 208] width 86 height 21
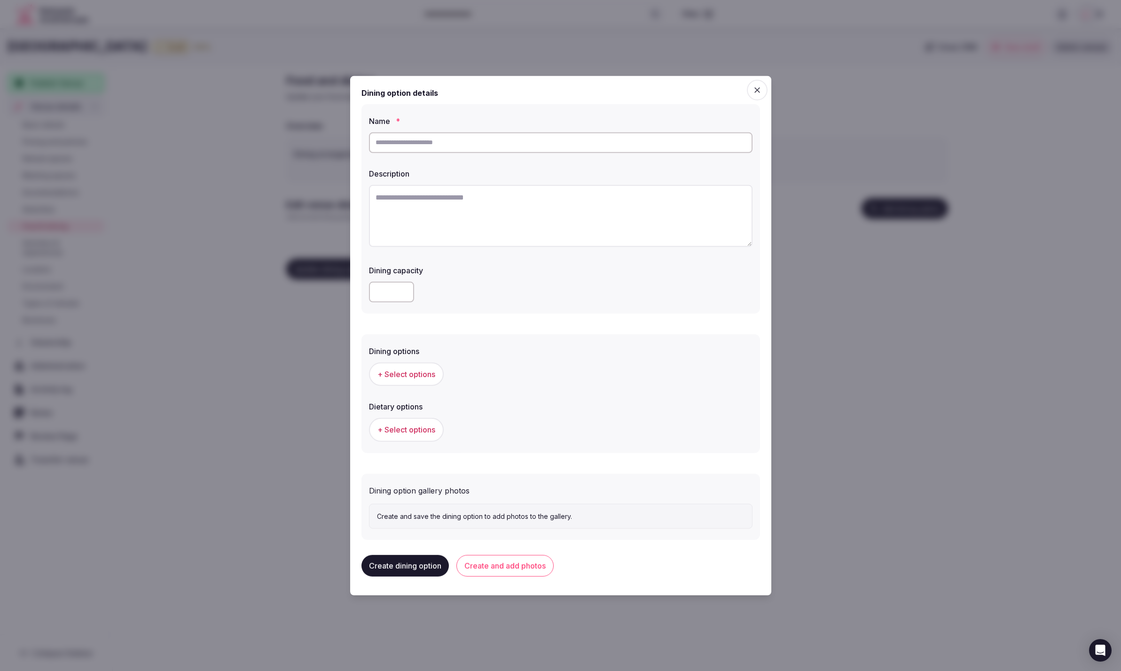
click at [466, 144] on input "text" at bounding box center [560, 142] width 383 height 21
type input "**********"
click at [537, 246] on textarea "To enrich screen reader interactions, please activate Accessibility in Grammarl…" at bounding box center [560, 216] width 383 height 62
drag, startPoint x: 565, startPoint y: 217, endPoint x: 560, endPoint y: 216, distance: 4.8
click at [564, 217] on textarea "To enrich screen reader interactions, please activate Accessibility in Grammarl…" at bounding box center [560, 216] width 383 height 62
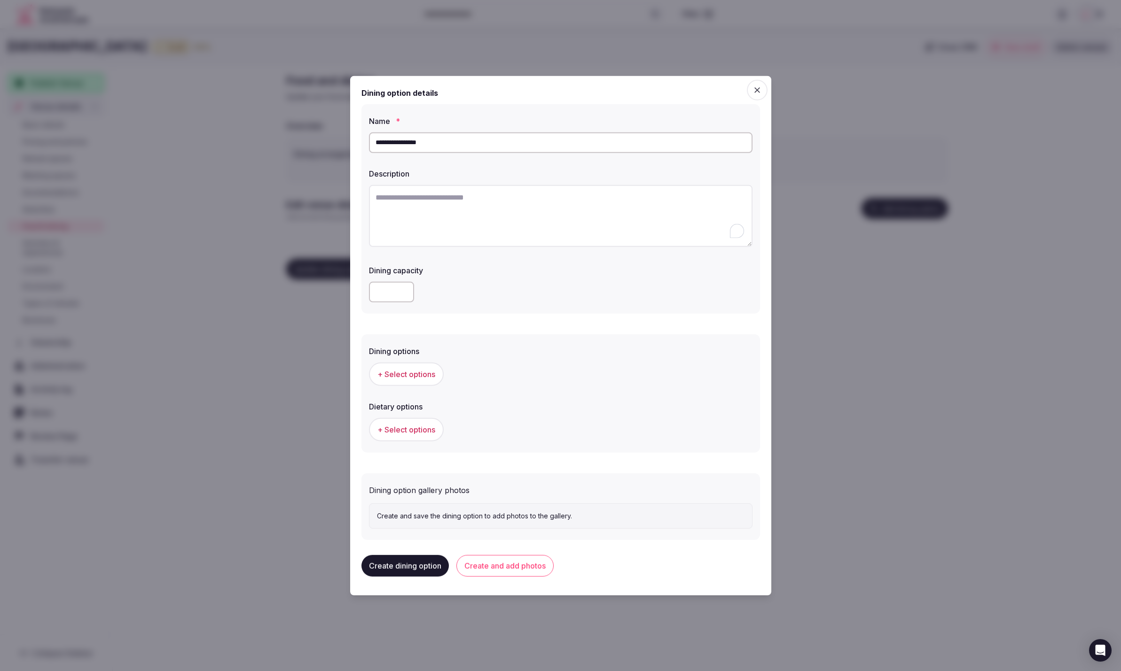
paste textarea "**********"
type textarea "**********"
drag, startPoint x: 446, startPoint y: 144, endPoint x: 366, endPoint y: 142, distance: 80.4
click at [366, 142] on div "**********" at bounding box center [560, 208] width 398 height 209
type input "**********"
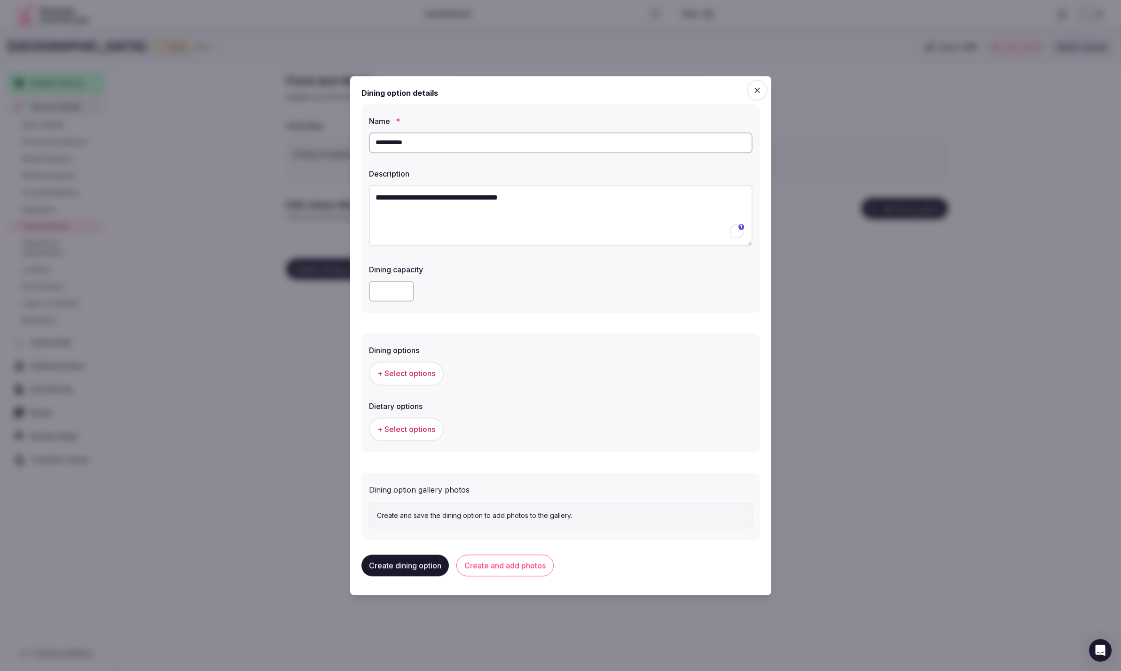
click at [458, 206] on textarea "**********" at bounding box center [560, 216] width 383 height 62
click at [525, 390] on div "Dining options + Select options Dietary options + Select options" at bounding box center [560, 393] width 398 height 119
click at [380, 374] on span "+ Select options" at bounding box center [406, 374] width 58 height 10
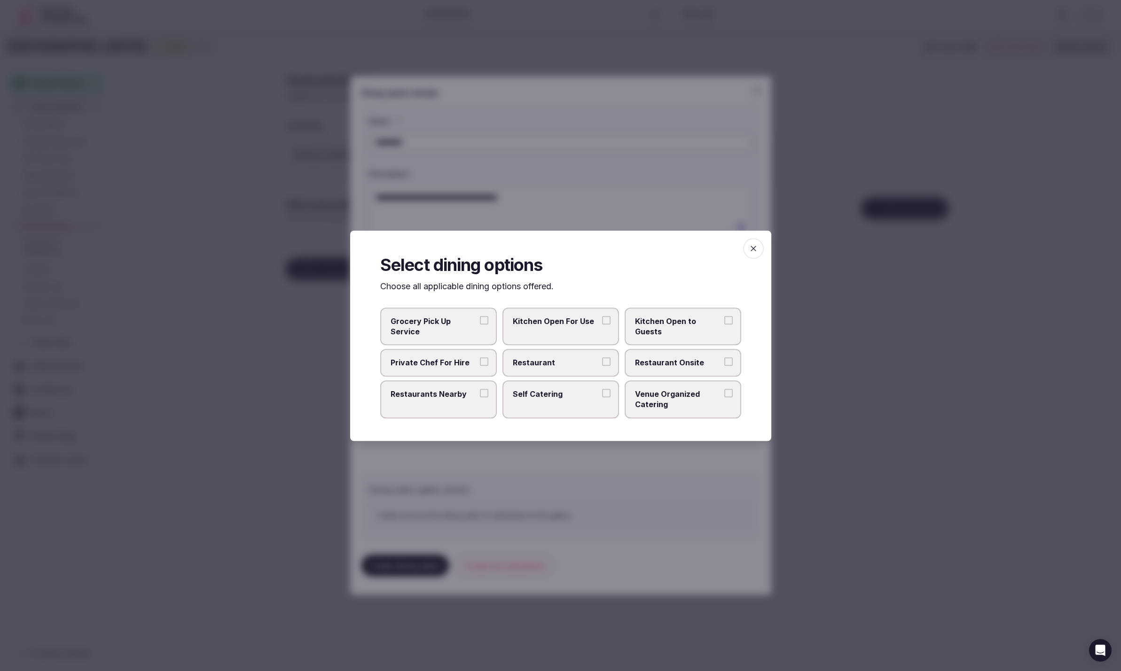
click at [691, 404] on span "Venue Organized Catering" at bounding box center [678, 399] width 86 height 21
click at [724, 397] on button "Venue Organized Catering" at bounding box center [728, 393] width 8 height 8
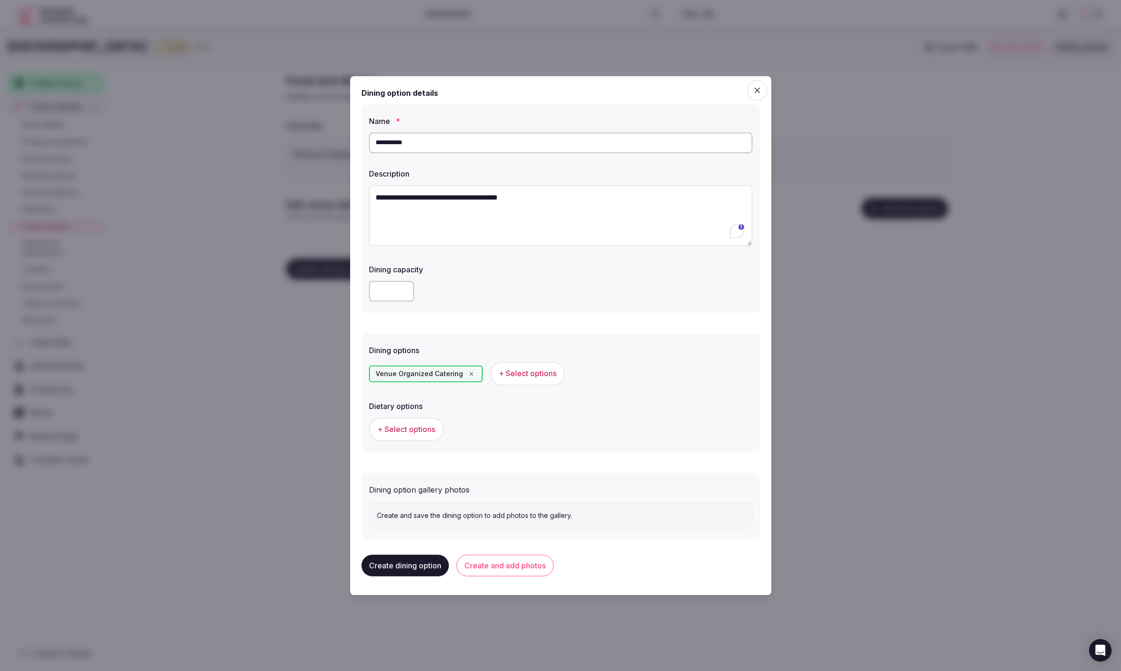
click at [537, 376] on span "+ Select options" at bounding box center [527, 374] width 58 height 10
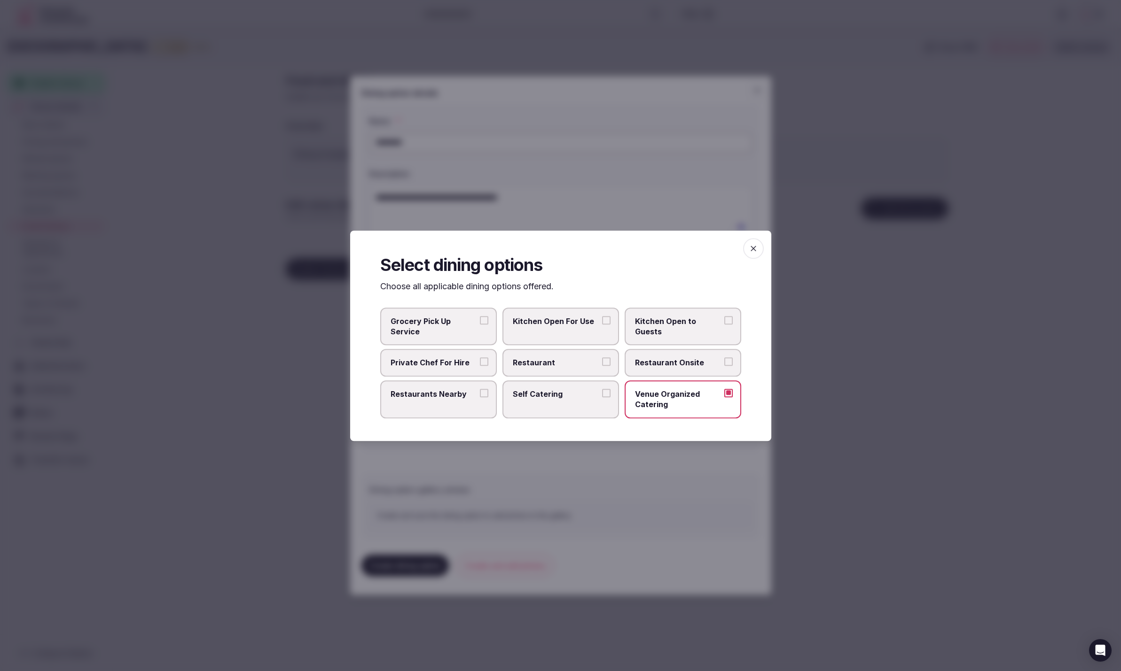
click at [541, 401] on label "Self Catering" at bounding box center [560, 399] width 117 height 38
click at [602, 397] on button "Self Catering" at bounding box center [606, 393] width 8 height 8
click at [672, 319] on span "Kitchen Open to Guests" at bounding box center [678, 326] width 86 height 21
click at [724, 319] on button "Kitchen Open to Guests" at bounding box center [728, 320] width 8 height 8
click at [542, 316] on span "Kitchen Open For Use" at bounding box center [556, 321] width 86 height 10
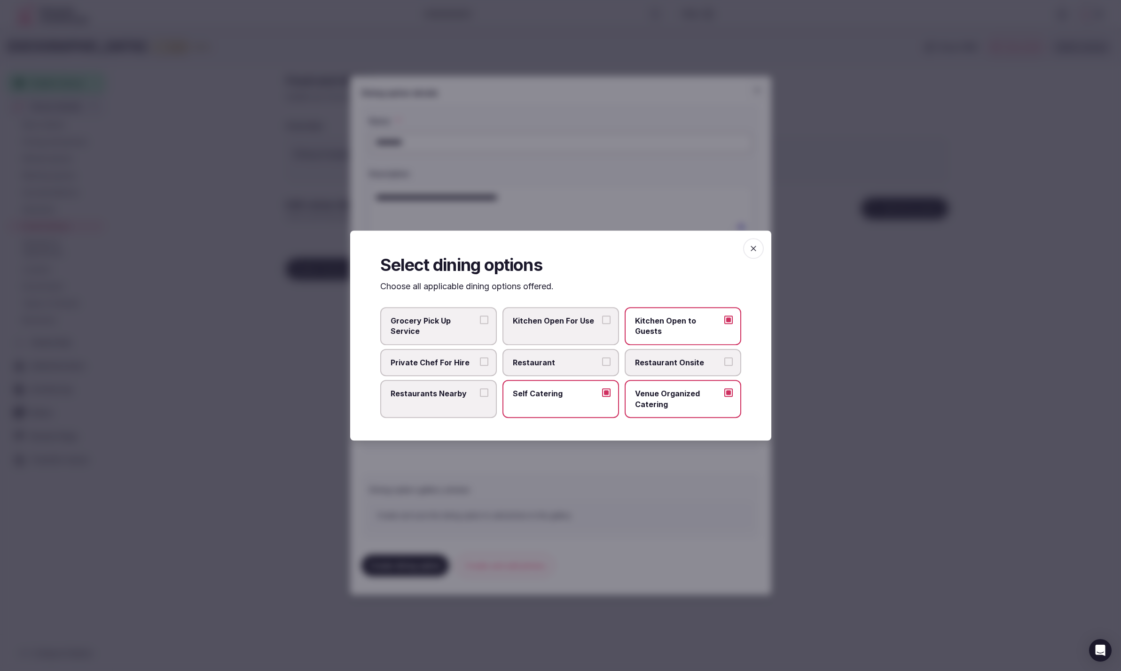
click at [602, 316] on button "Kitchen Open For Use" at bounding box center [606, 320] width 8 height 8
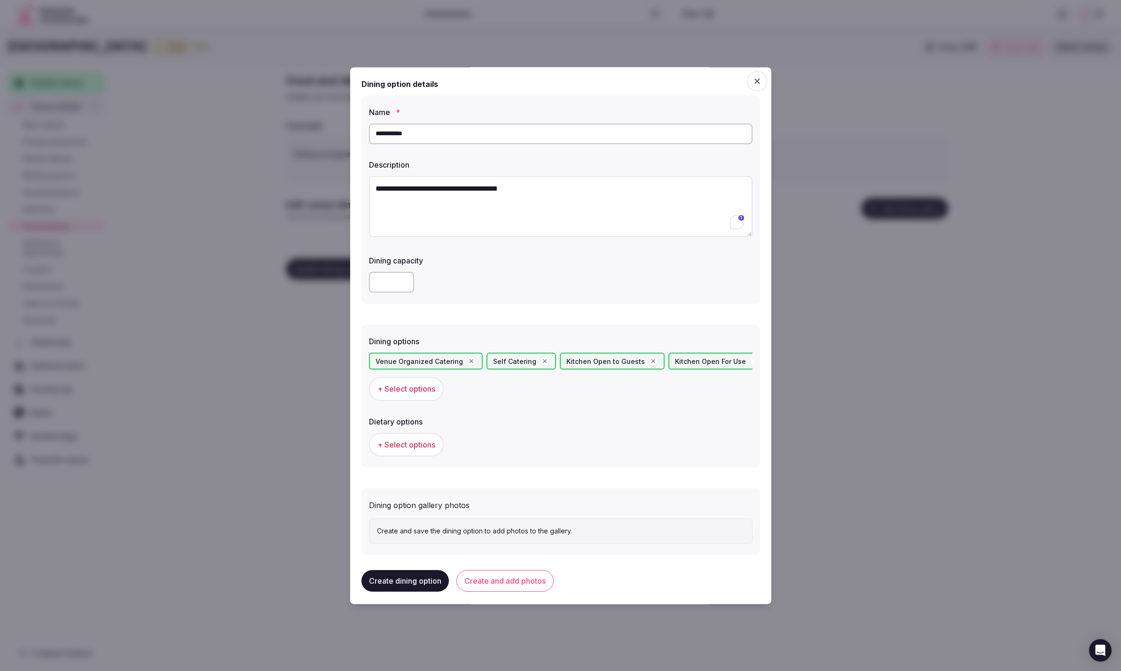
scroll to position [4, 0]
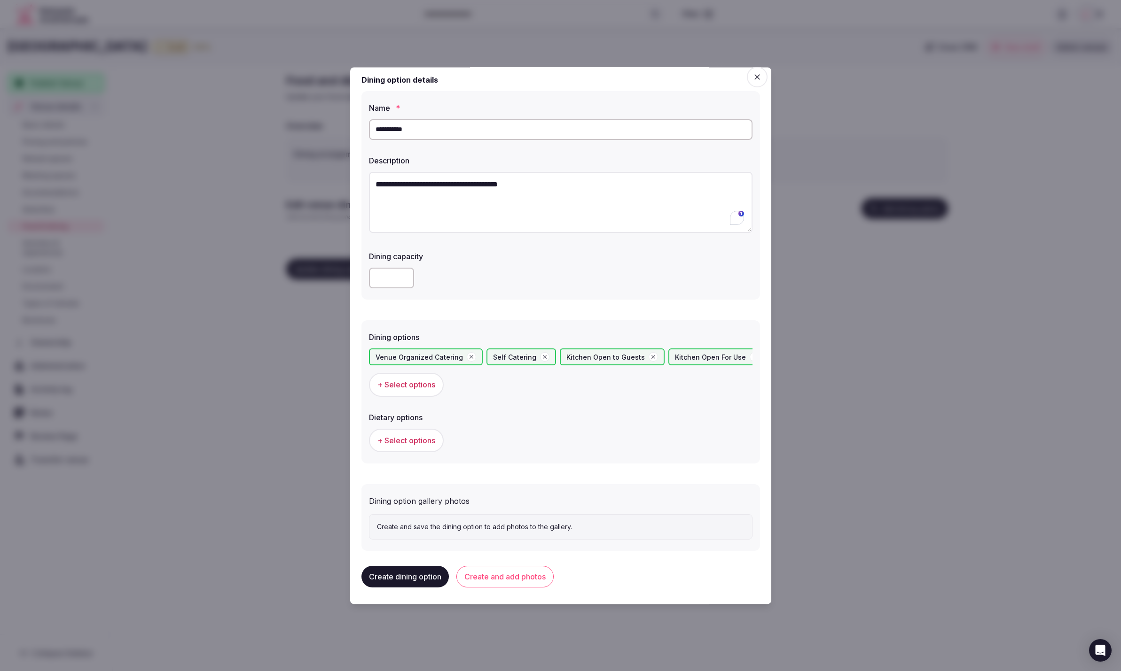
click at [413, 439] on span "+ Select options" at bounding box center [406, 441] width 58 height 10
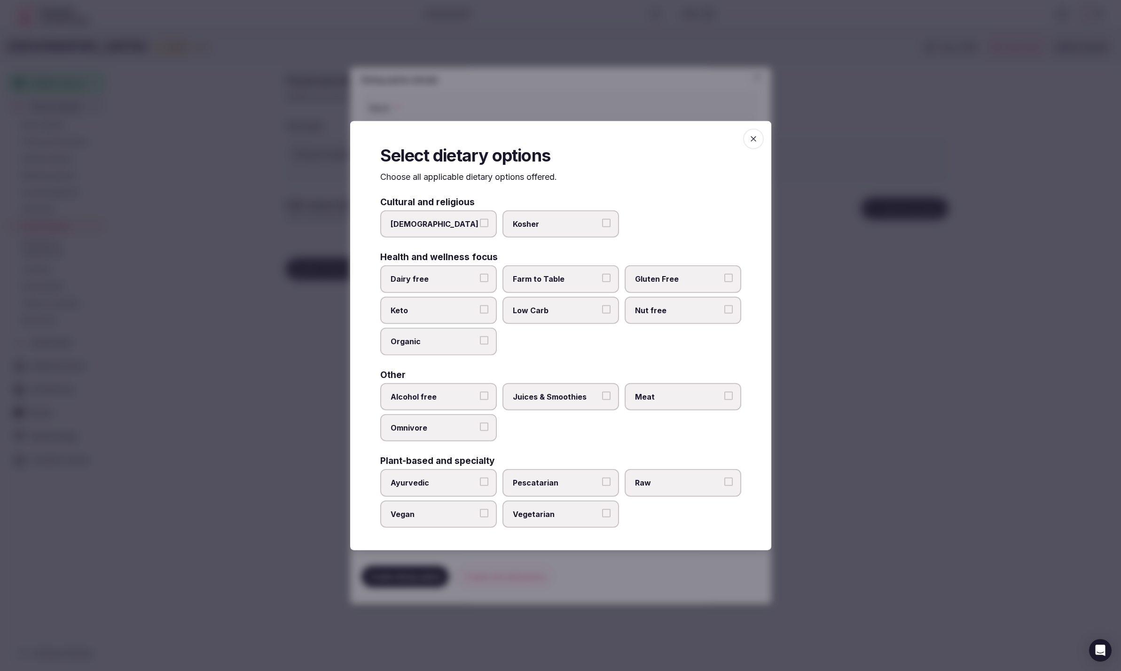
click at [680, 394] on span "Meat" at bounding box center [678, 396] width 86 height 10
click at [724, 394] on button "Meat" at bounding box center [728, 395] width 8 height 8
click at [701, 577] on div at bounding box center [560, 335] width 1121 height 671
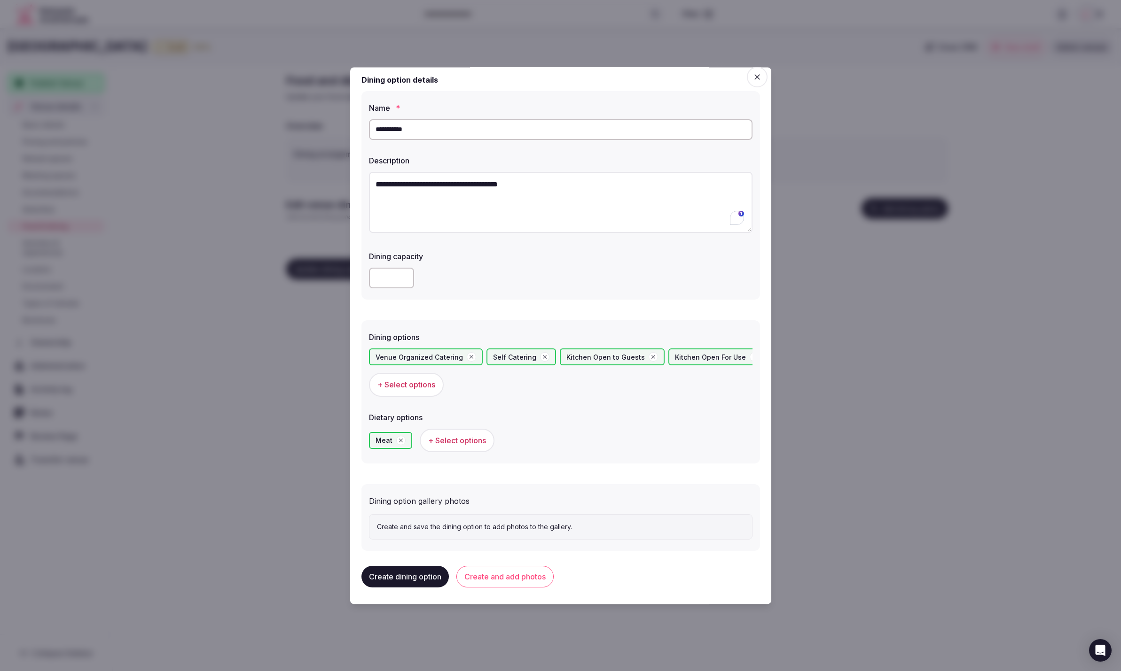
click at [494, 573] on button "Create and add photos" at bounding box center [504, 577] width 97 height 22
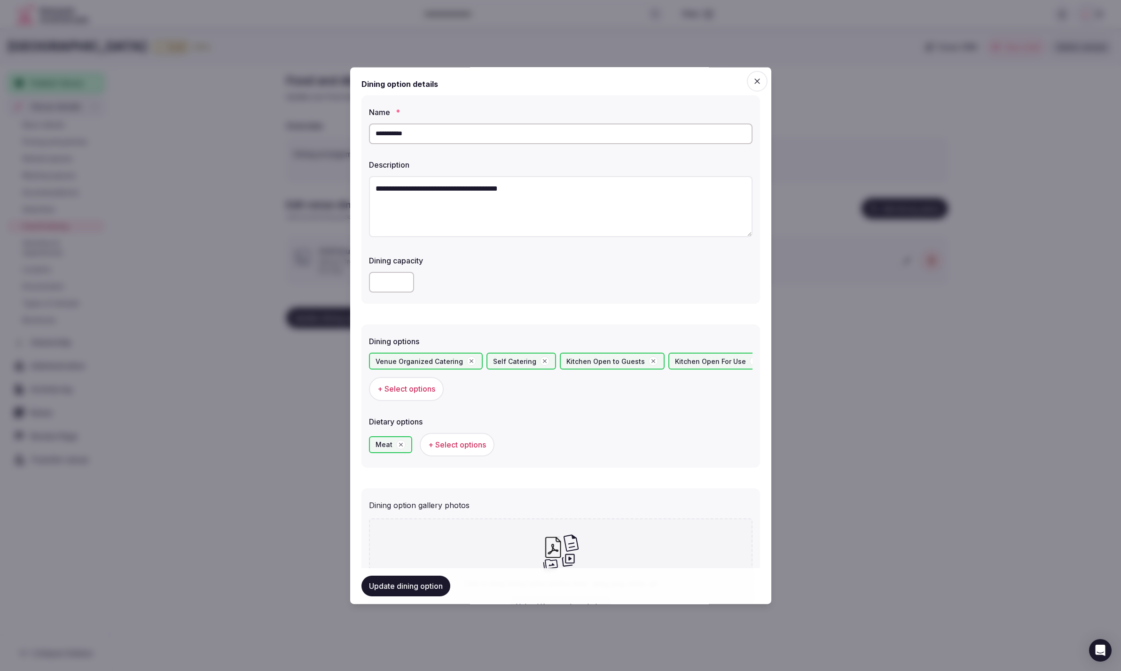
scroll to position [91, 0]
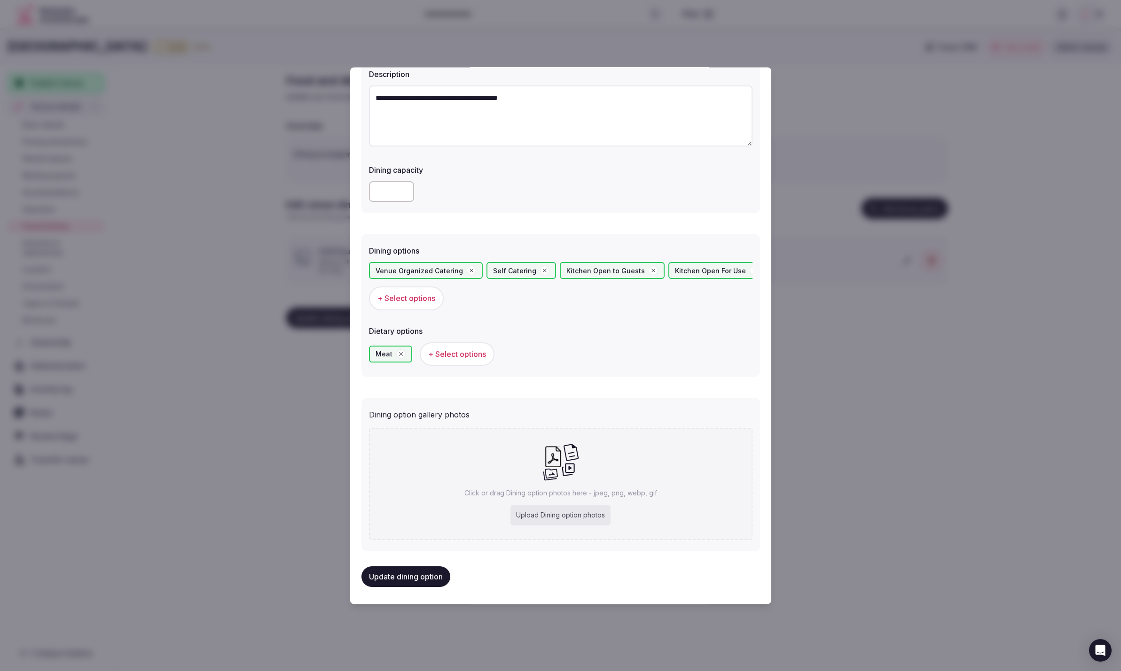
click at [558, 519] on div "Upload Dining option photos" at bounding box center [560, 516] width 100 height 21
type input "**********"
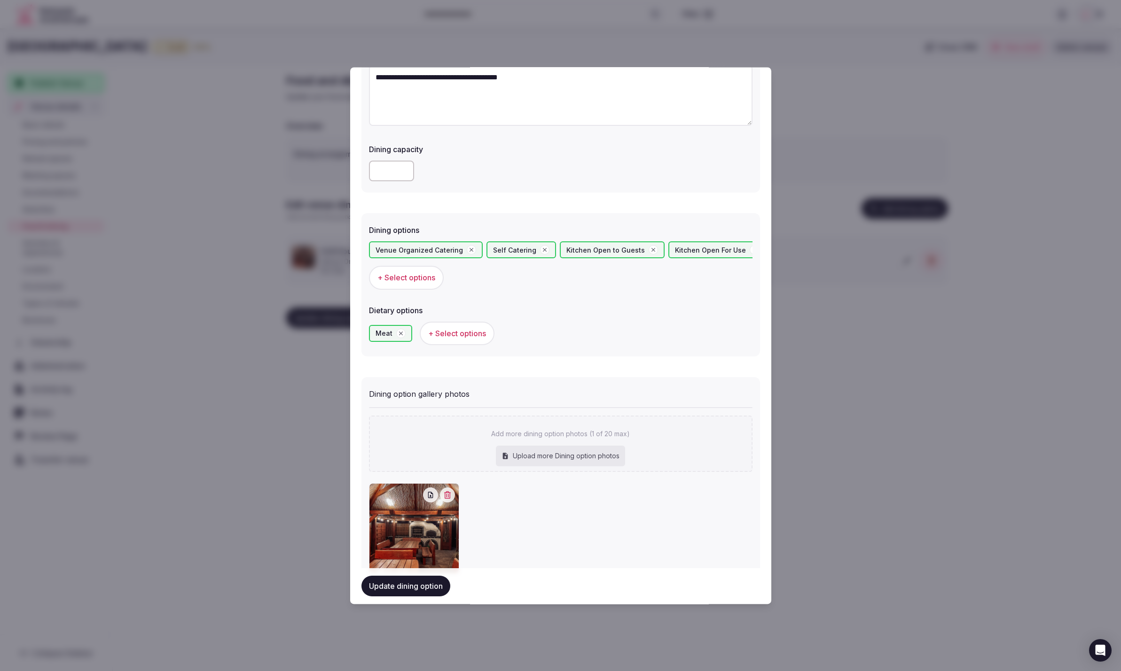
scroll to position [145, 0]
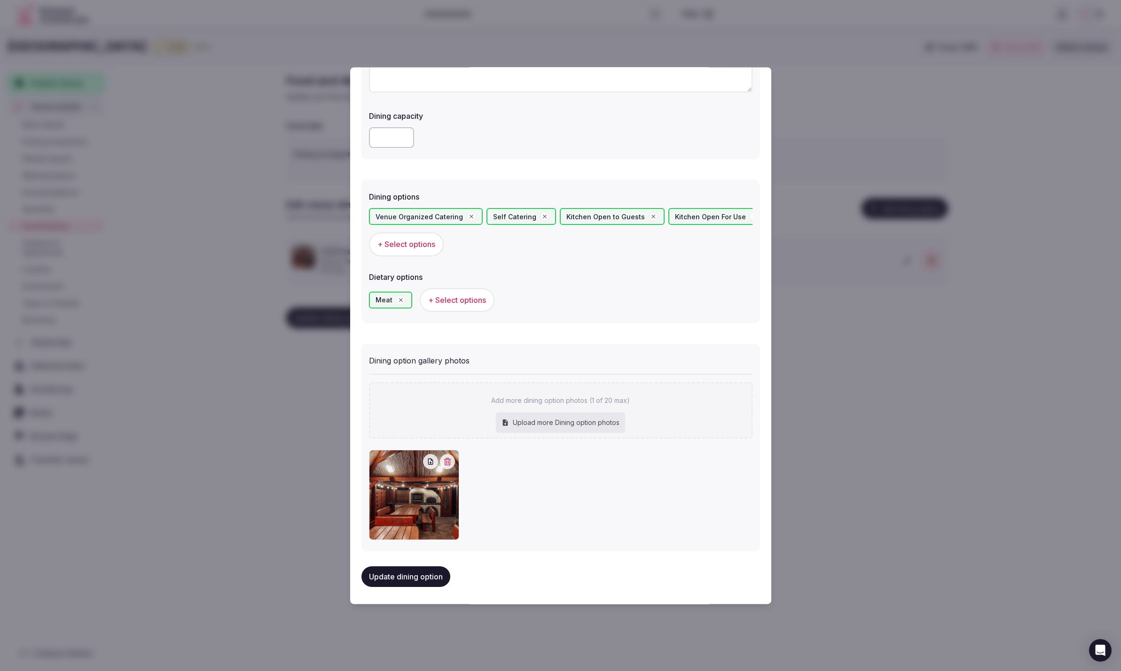
click at [405, 578] on button "Update dining option" at bounding box center [405, 577] width 89 height 21
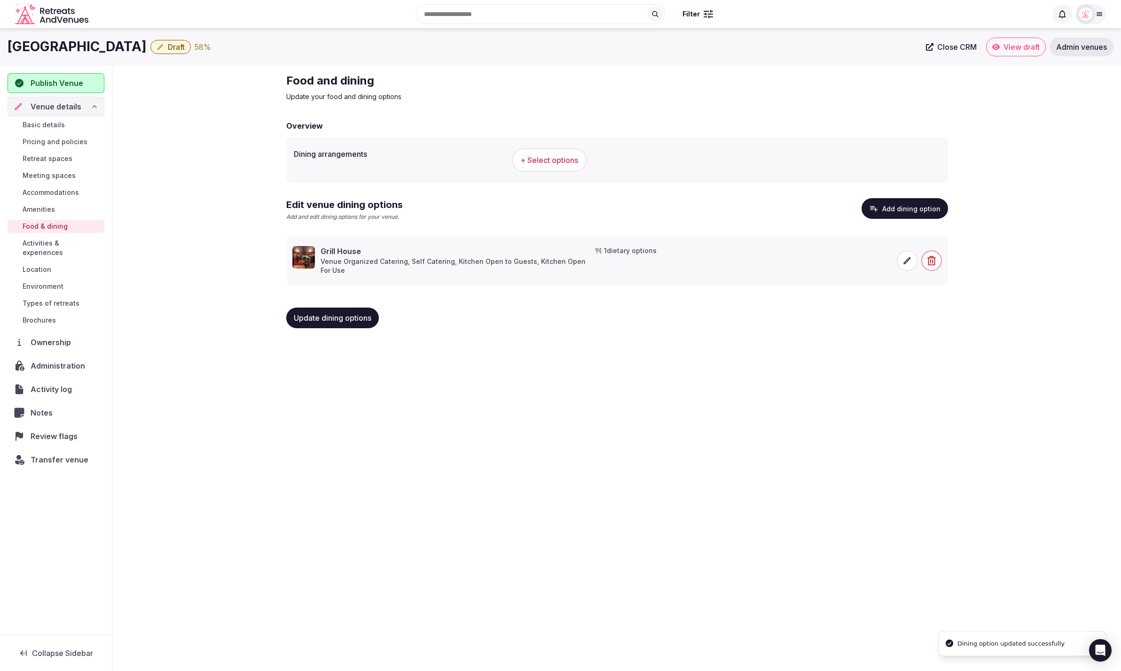
click at [899, 539] on div "Ledowo House Draft 58 % Close CRM View draft Admin venues Publish Venue Venue d…" at bounding box center [560, 347] width 1121 height 638
click at [553, 162] on span "+ Select options" at bounding box center [549, 160] width 58 height 10
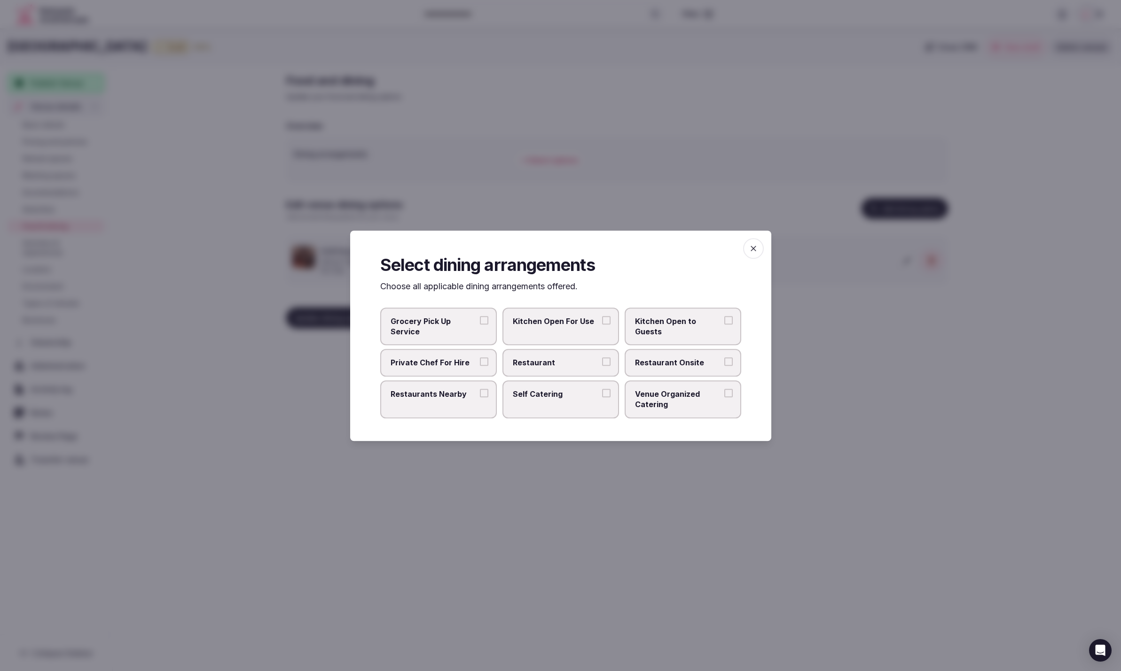
click at [691, 402] on span "Venue Organized Catering" at bounding box center [678, 399] width 86 height 21
click at [724, 397] on button "Venue Organized Catering" at bounding box center [728, 393] width 8 height 8
click at [544, 402] on label "Self Catering" at bounding box center [560, 399] width 117 height 38
click at [602, 397] on button "Self Catering" at bounding box center [606, 393] width 8 height 8
click at [535, 324] on span "Kitchen Open For Use" at bounding box center [556, 321] width 86 height 10
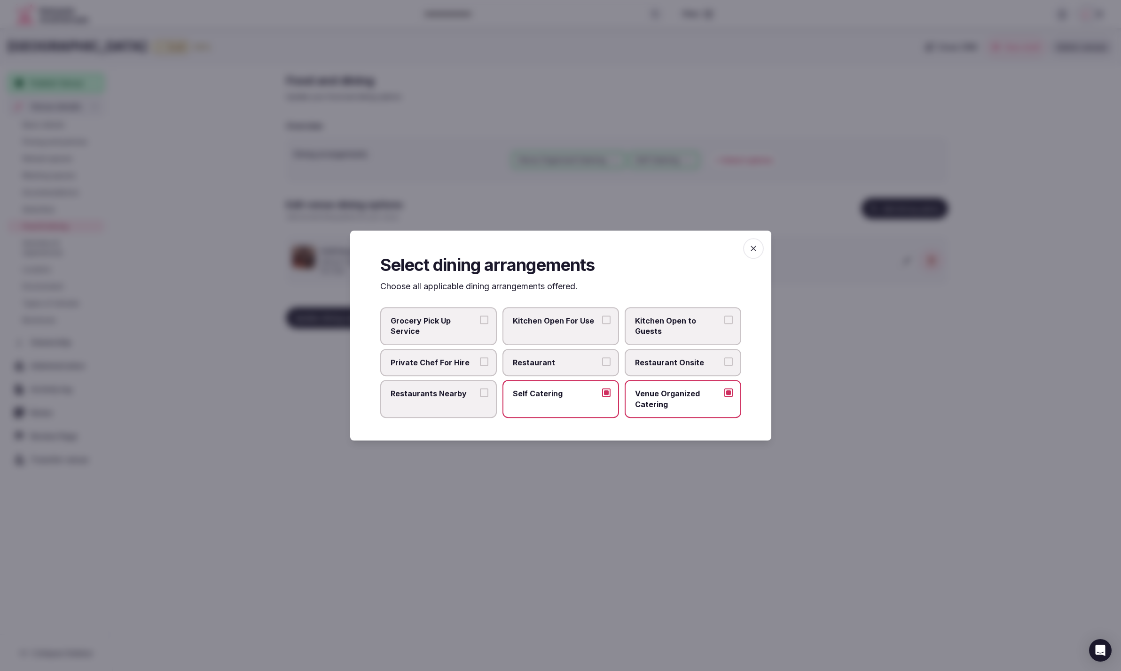
click at [602, 324] on button "Kitchen Open For Use" at bounding box center [606, 320] width 8 height 8
click at [676, 332] on span "Kitchen Open to Guests" at bounding box center [678, 326] width 86 height 21
click at [724, 324] on button "Kitchen Open to Guests" at bounding box center [728, 320] width 8 height 8
click at [961, 437] on div at bounding box center [560, 335] width 1121 height 671
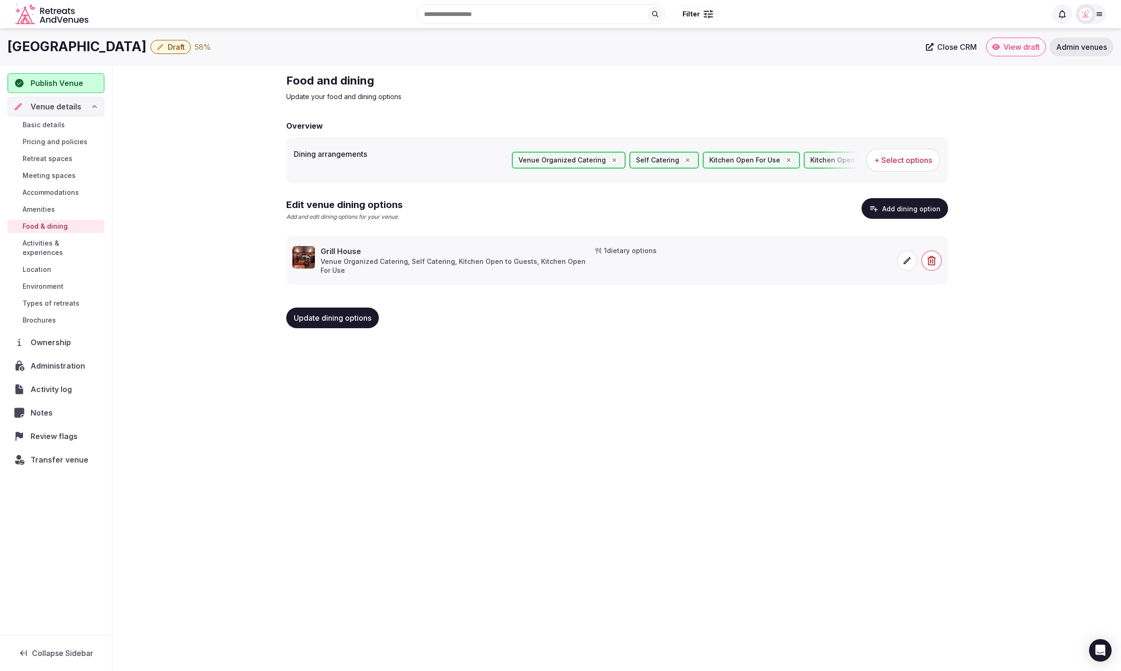
click at [360, 317] on span "Update dining options" at bounding box center [333, 317] width 78 height 9
click at [39, 240] on span "Activities & experiences" at bounding box center [62, 248] width 78 height 19
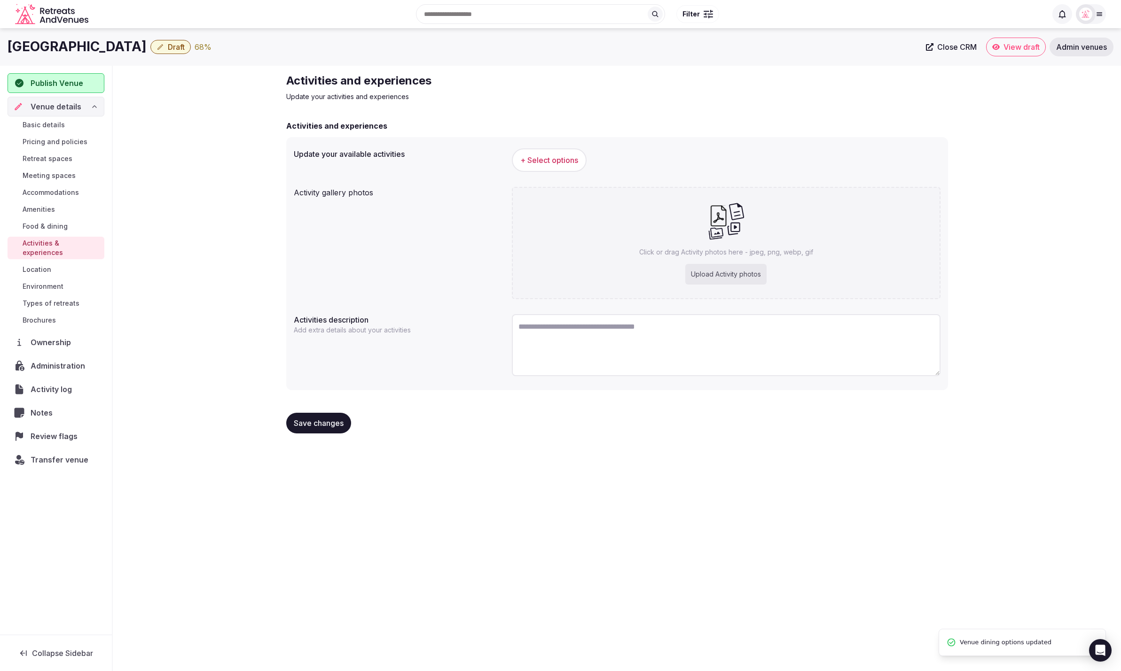
click at [566, 157] on span "+ Select options" at bounding box center [549, 160] width 58 height 10
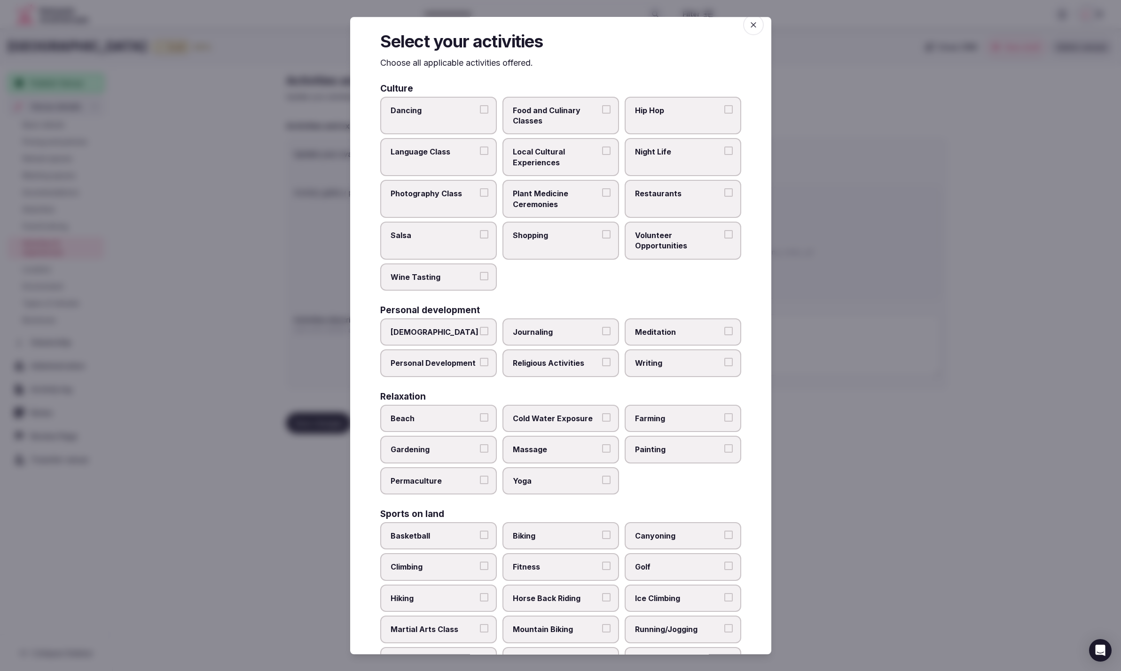
scroll to position [32, 0]
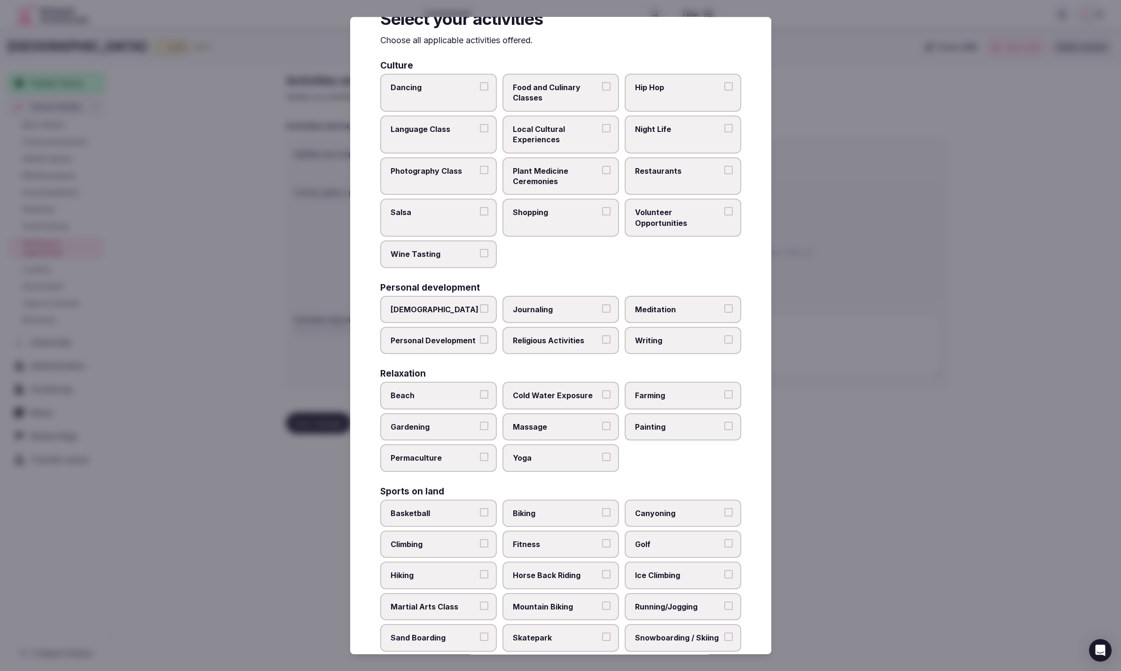
click at [703, 140] on label "Night Life" at bounding box center [682, 135] width 117 height 38
click at [724, 132] on button "Night Life" at bounding box center [728, 128] width 8 height 8
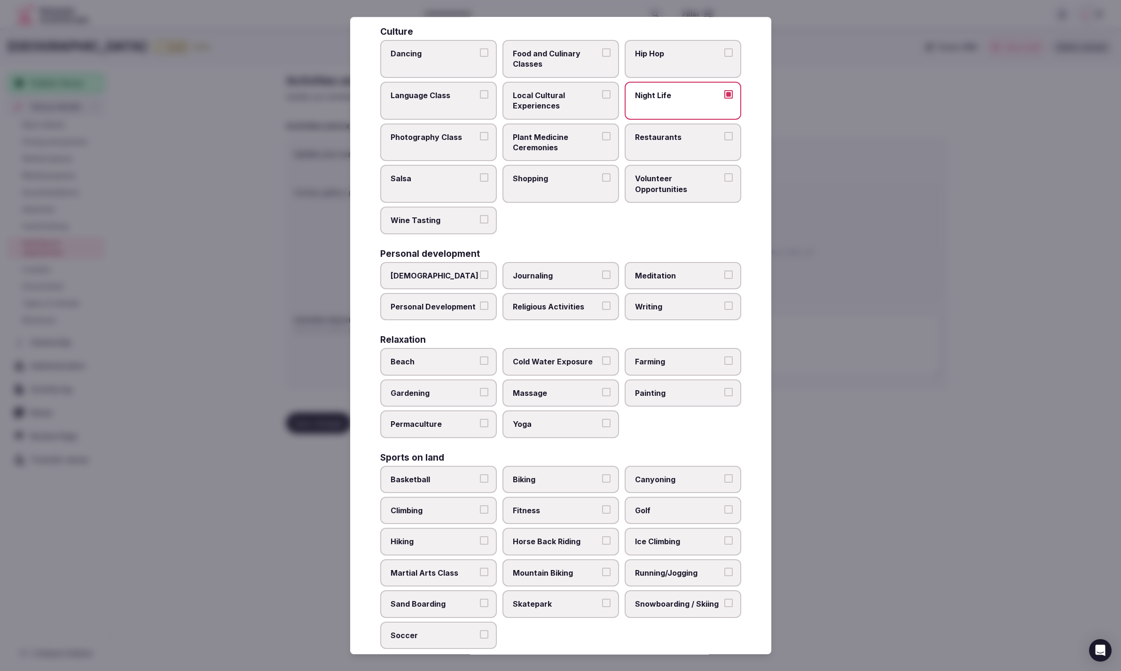
scroll to position [67, 0]
click at [555, 109] on span "Local Cultural Experiences" at bounding box center [556, 100] width 86 height 21
click at [602, 98] on button "Local Cultural Experiences" at bounding box center [606, 94] width 8 height 8
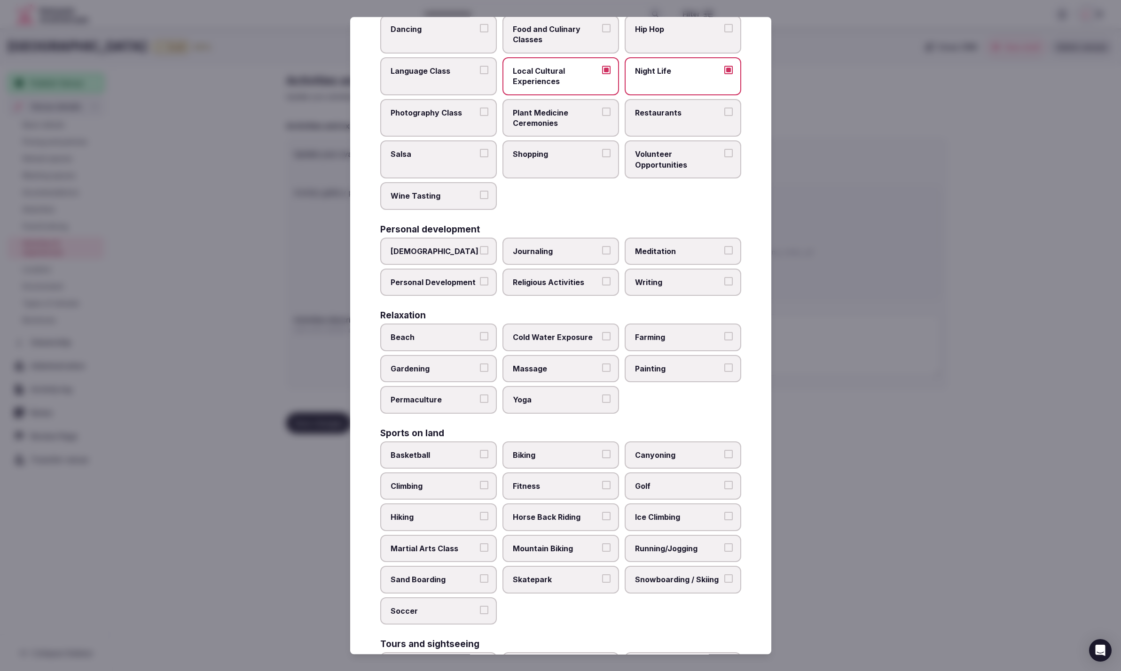
scroll to position [93, 0]
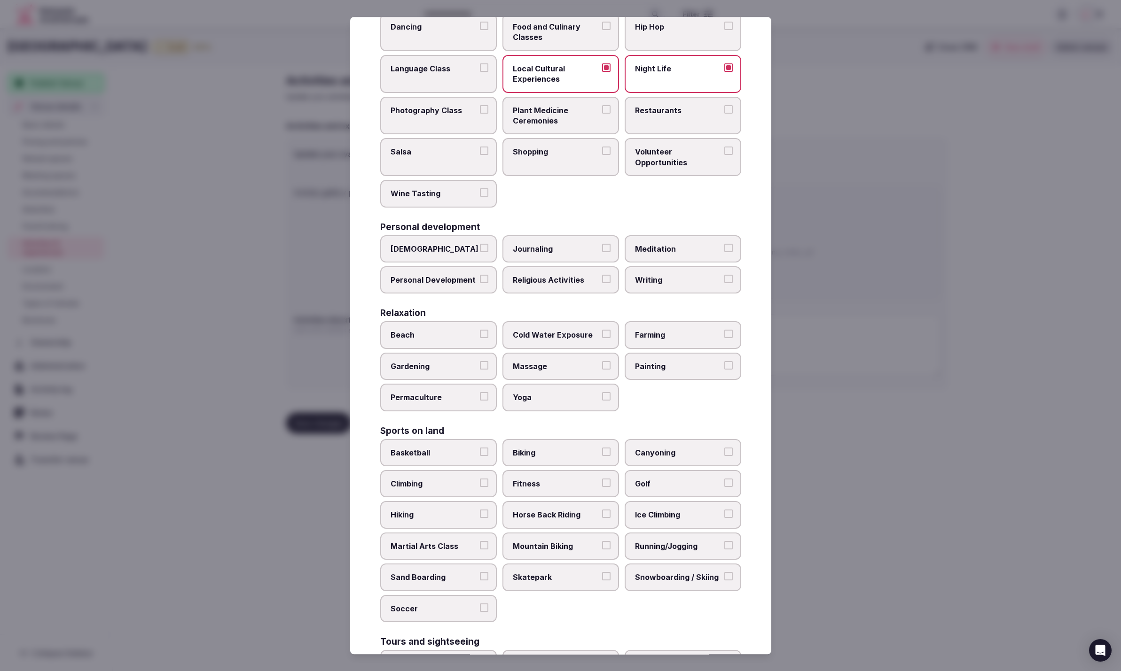
click at [543, 167] on label "Shopping" at bounding box center [560, 158] width 117 height 38
click at [602, 156] on button "Shopping" at bounding box center [606, 151] width 8 height 8
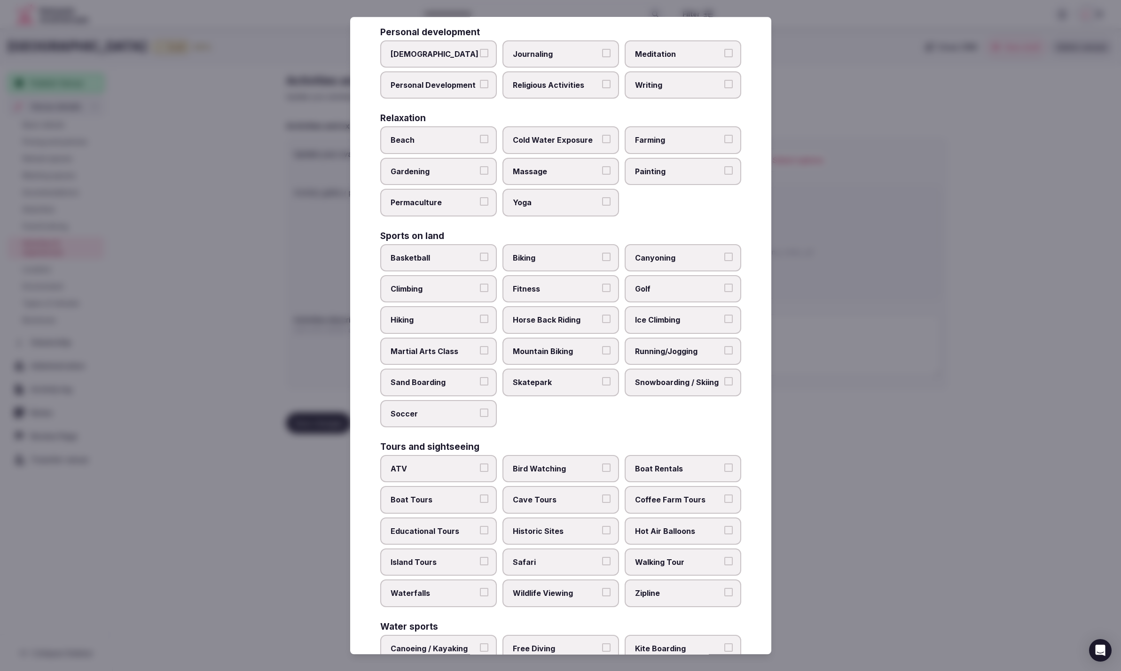
scroll to position [296, 0]
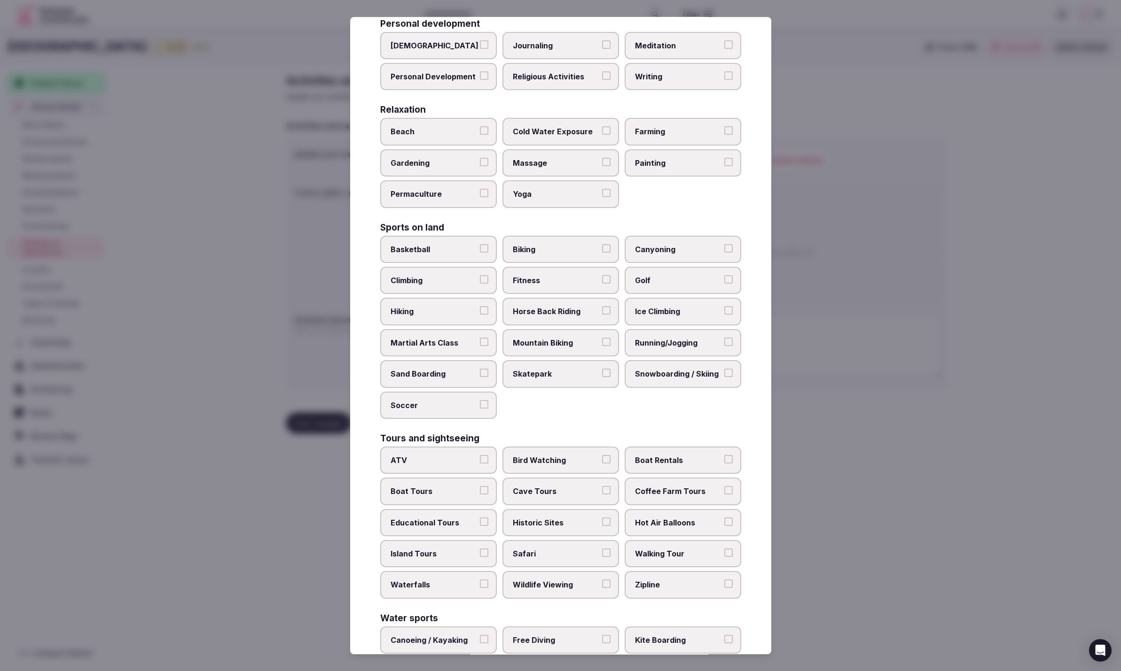
click at [511, 173] on div "Beach Cold Water Exposure Farming Gardening Massage Painting Permaculture Yoga" at bounding box center [560, 163] width 361 height 90
drag, startPoint x: 543, startPoint y: 193, endPoint x: 558, endPoint y: 196, distance: 15.8
click at [543, 194] on span "Yoga" at bounding box center [556, 194] width 86 height 10
click at [602, 194] on button "Yoga" at bounding box center [606, 193] width 8 height 8
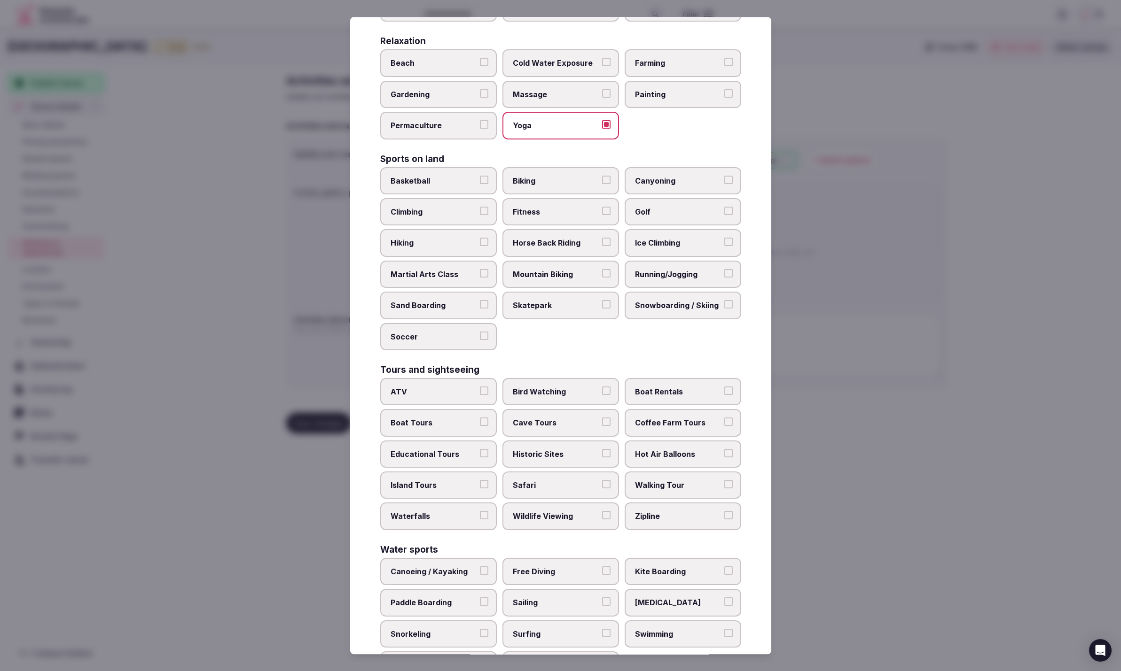
scroll to position [368, 0]
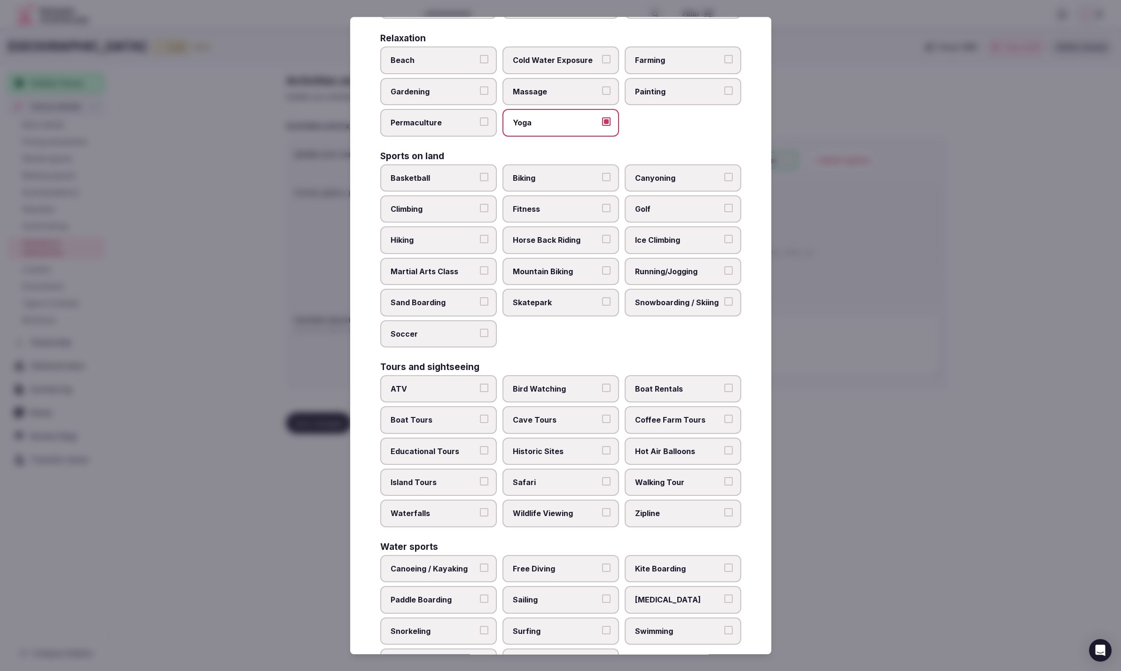
click at [576, 98] on label "Massage" at bounding box center [560, 91] width 117 height 27
click at [602, 95] on button "Massage" at bounding box center [606, 90] width 8 height 8
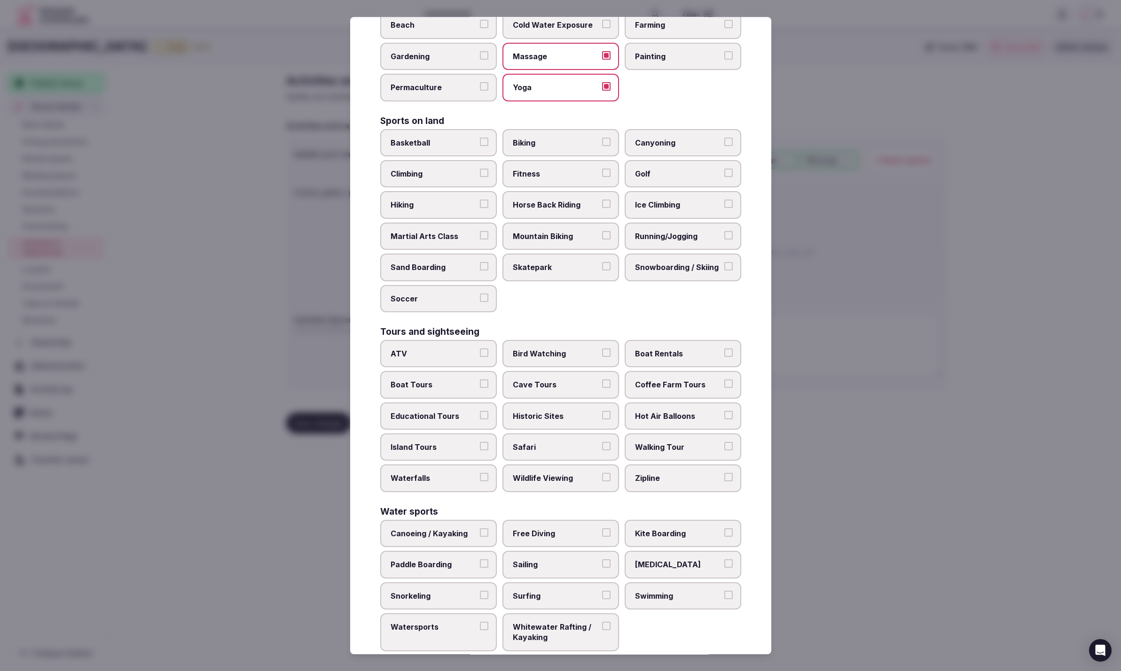
scroll to position [410, 0]
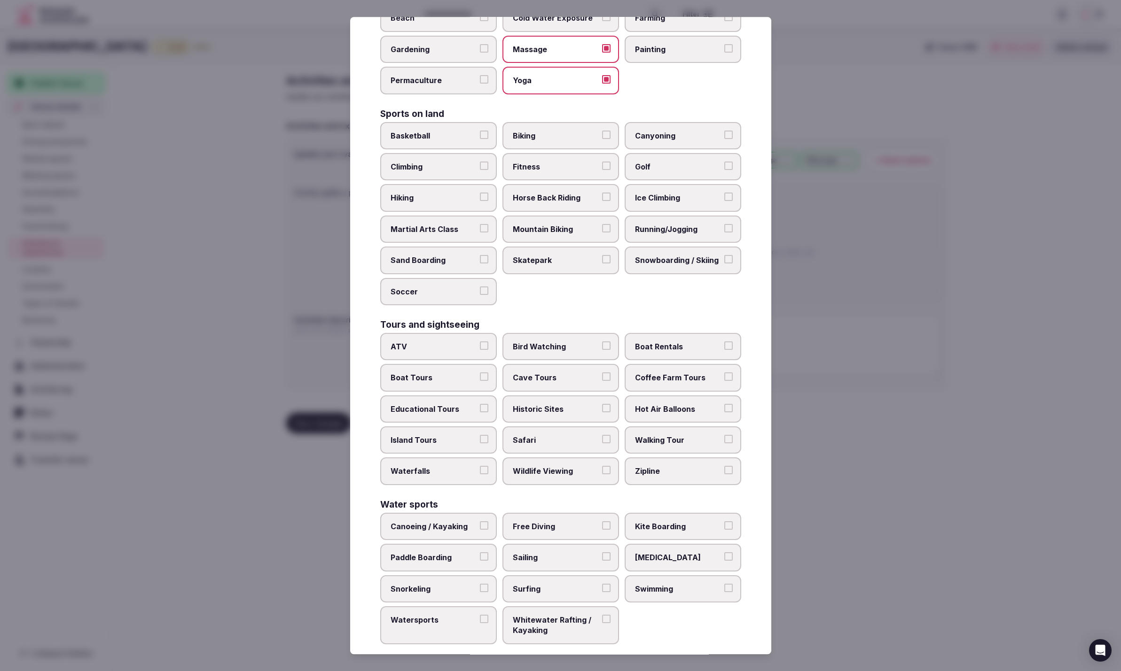
click at [708, 153] on label "Golf" at bounding box center [682, 166] width 117 height 27
click at [724, 162] on button "Golf" at bounding box center [728, 166] width 8 height 8
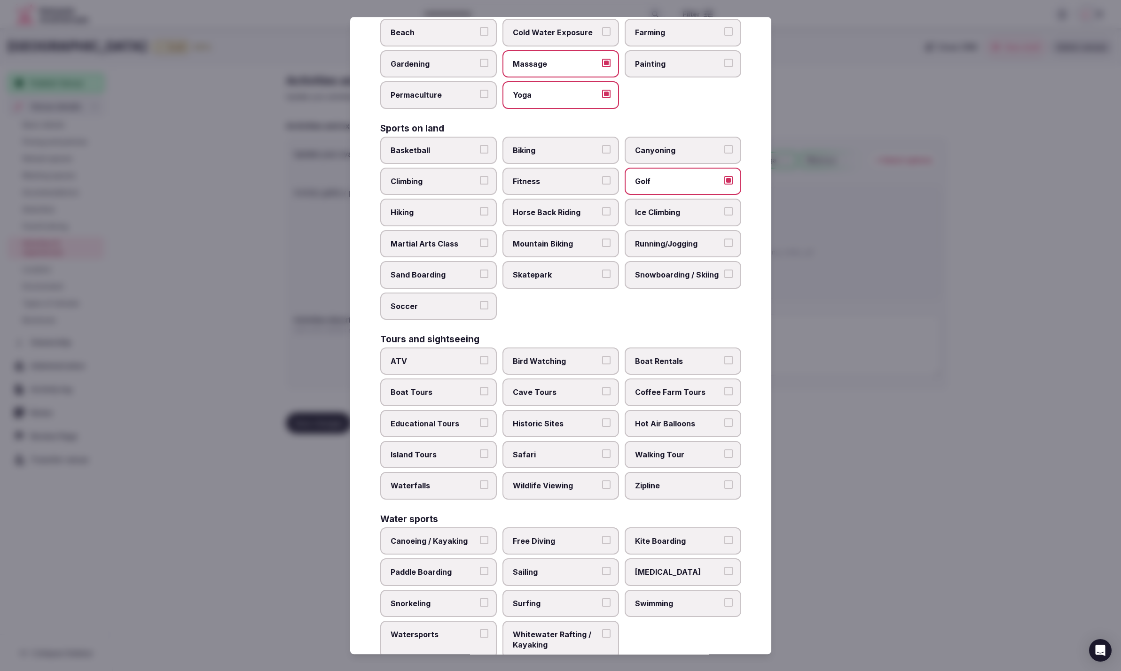
click at [701, 241] on span "Running/Jogging" at bounding box center [678, 244] width 86 height 10
click at [724, 241] on button "Running/Jogging" at bounding box center [728, 243] width 8 height 8
click at [693, 348] on label "Boat Rentals" at bounding box center [682, 361] width 117 height 27
click at [724, 356] on button "Boat Rentals" at bounding box center [728, 360] width 8 height 8
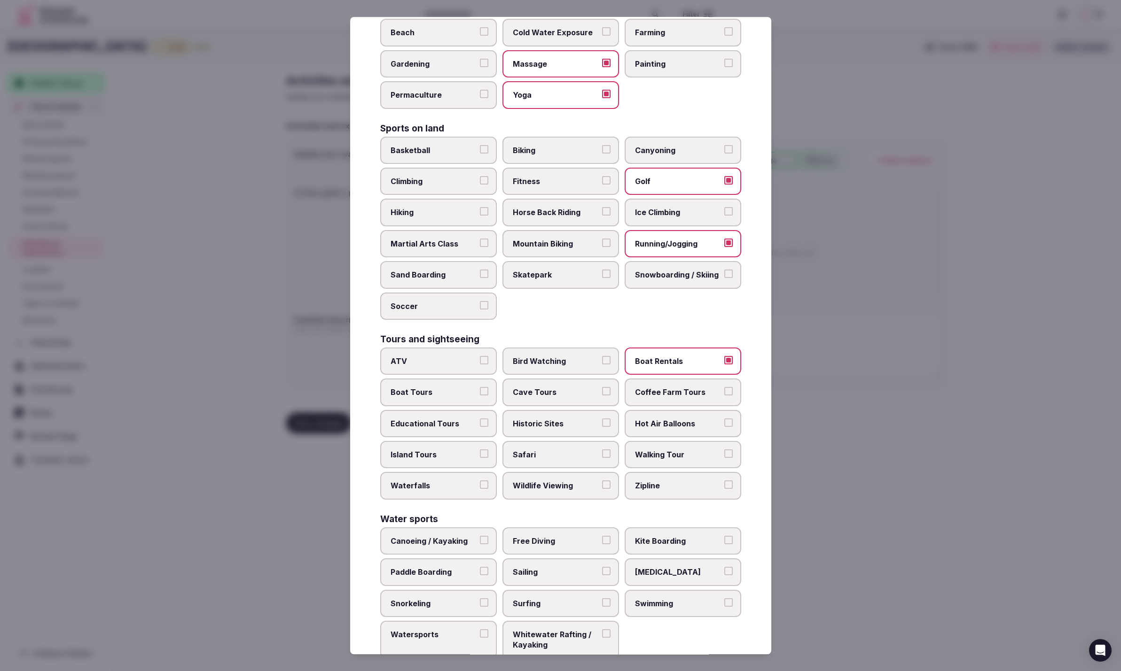
scroll to position [410, 0]
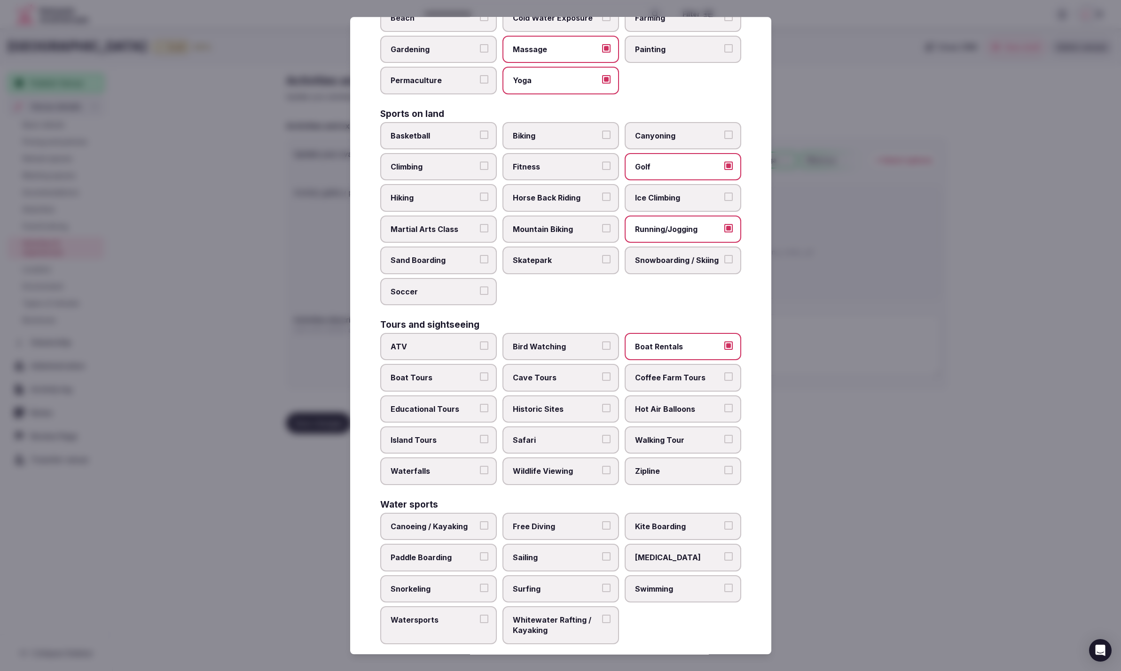
click at [662, 435] on span "Walking Tour" at bounding box center [678, 440] width 86 height 10
click at [724, 435] on button "Walking Tour" at bounding box center [728, 439] width 8 height 8
click at [711, 584] on span "Swimming" at bounding box center [678, 589] width 86 height 10
click at [724, 584] on button "Swimming" at bounding box center [728, 588] width 8 height 8
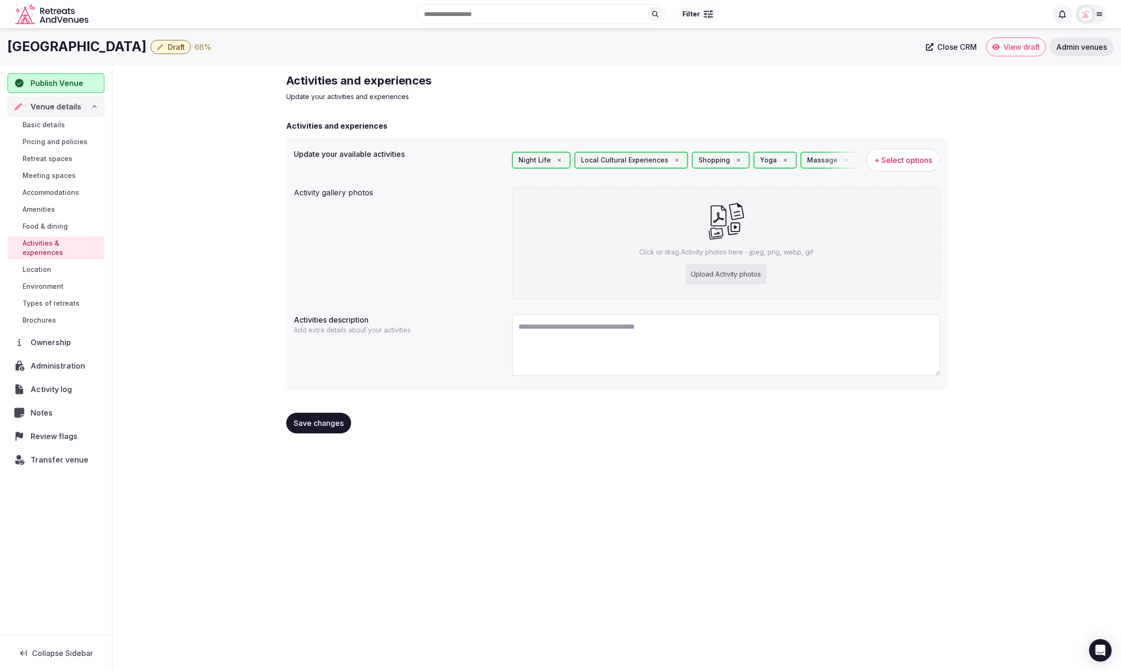
click at [723, 272] on div "Upload Activity photos" at bounding box center [725, 274] width 81 height 21
type input "**********"
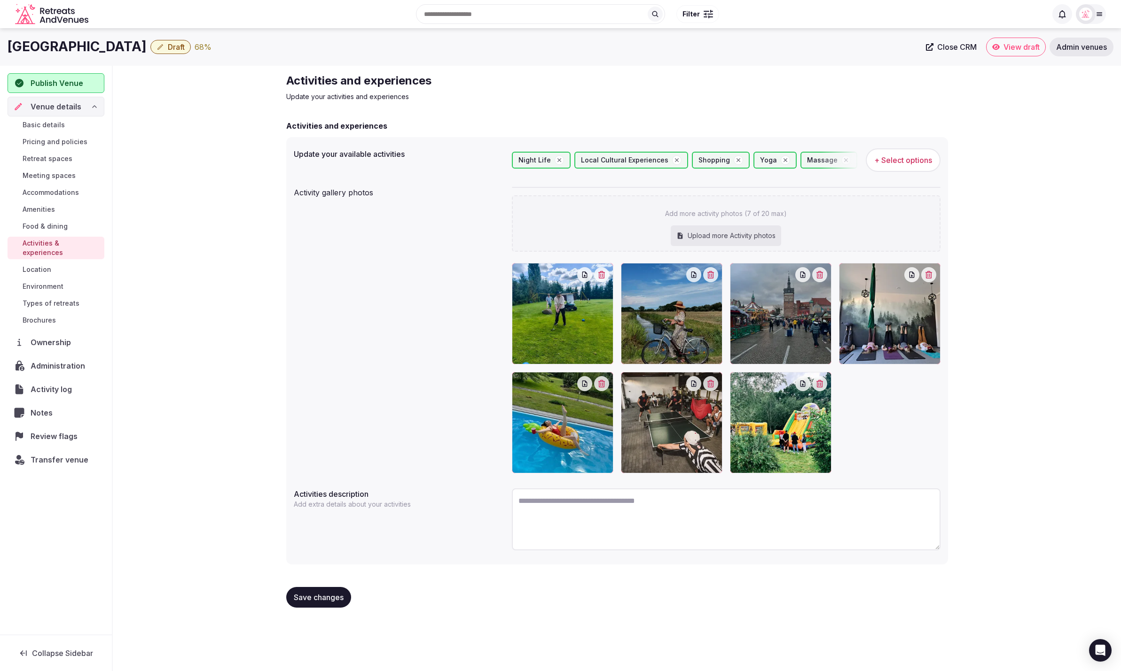
click at [741, 236] on div "Upload more Activity photos" at bounding box center [725, 236] width 110 height 21
type input "**********"
click at [644, 510] on textarea at bounding box center [726, 520] width 428 height 62
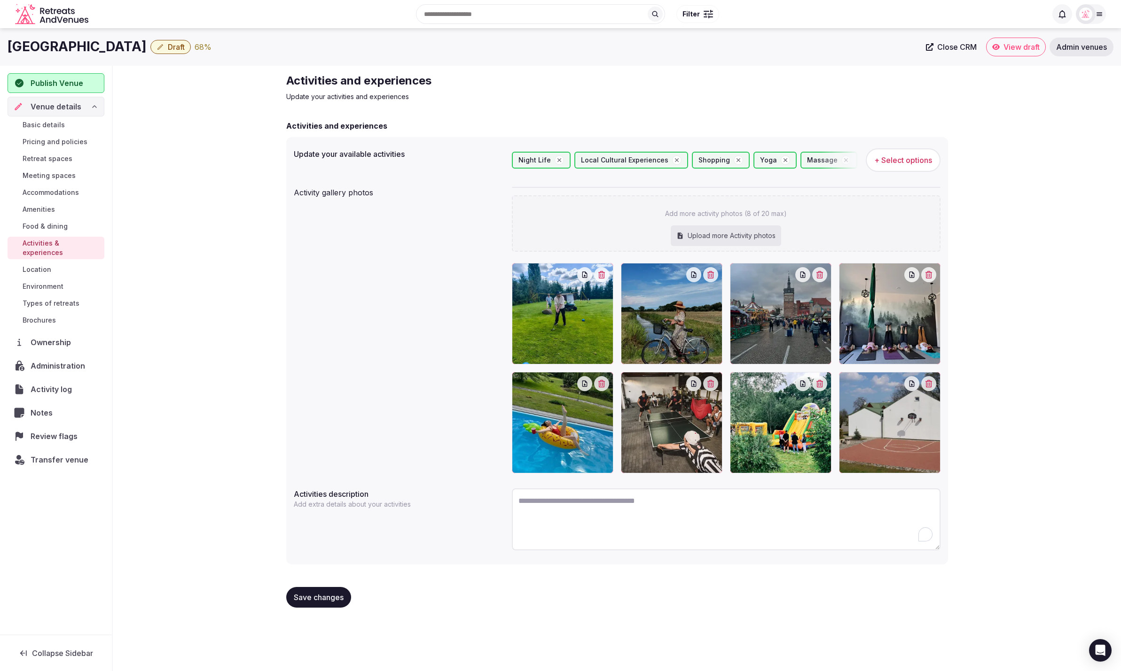
click at [671, 520] on textarea "To enrich screen reader interactions, please activate Accessibility in Grammarl…" at bounding box center [726, 520] width 428 height 62
paste textarea "**********"
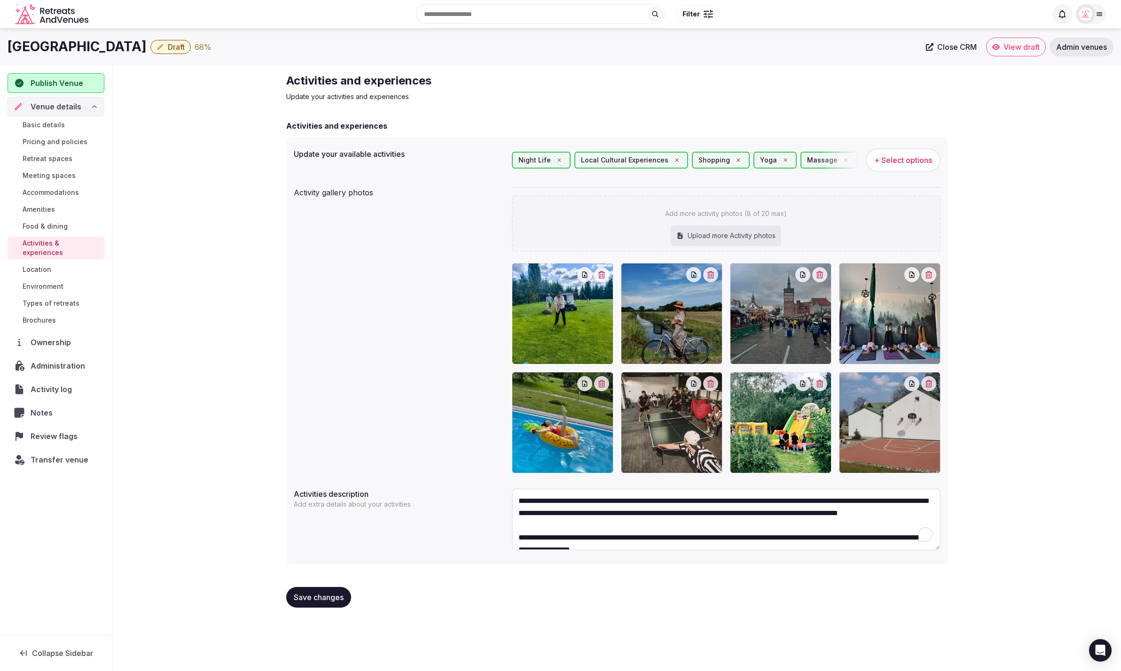
scroll to position [90, 0]
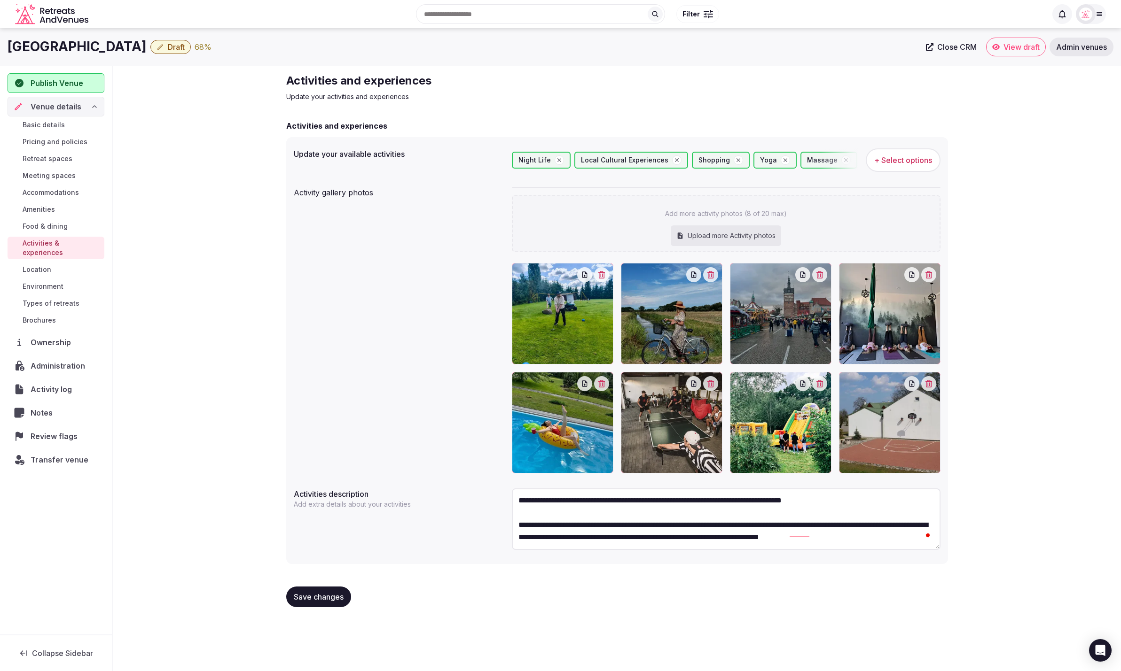
type textarea "**********"
click at [315, 595] on span "Save changes" at bounding box center [319, 596] width 50 height 9
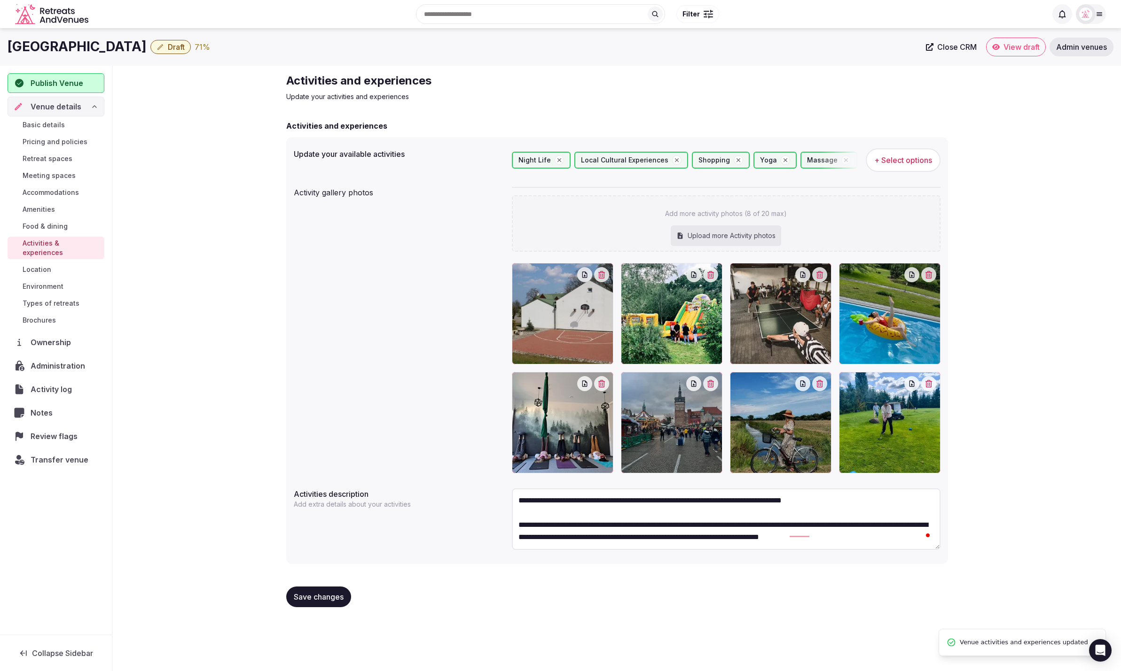
click at [30, 265] on span "Location" at bounding box center [37, 269] width 29 height 9
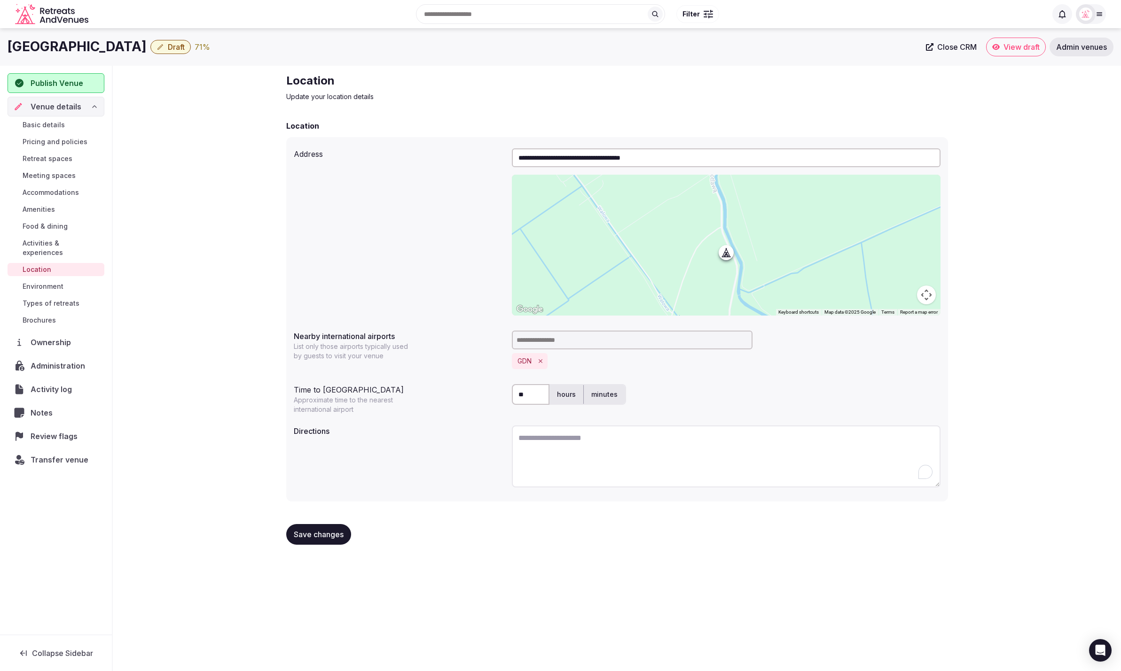
click at [598, 458] on textarea "To enrich screen reader interactions, please activate Accessibility in Grammarl…" at bounding box center [726, 457] width 428 height 62
paste textarea "**********"
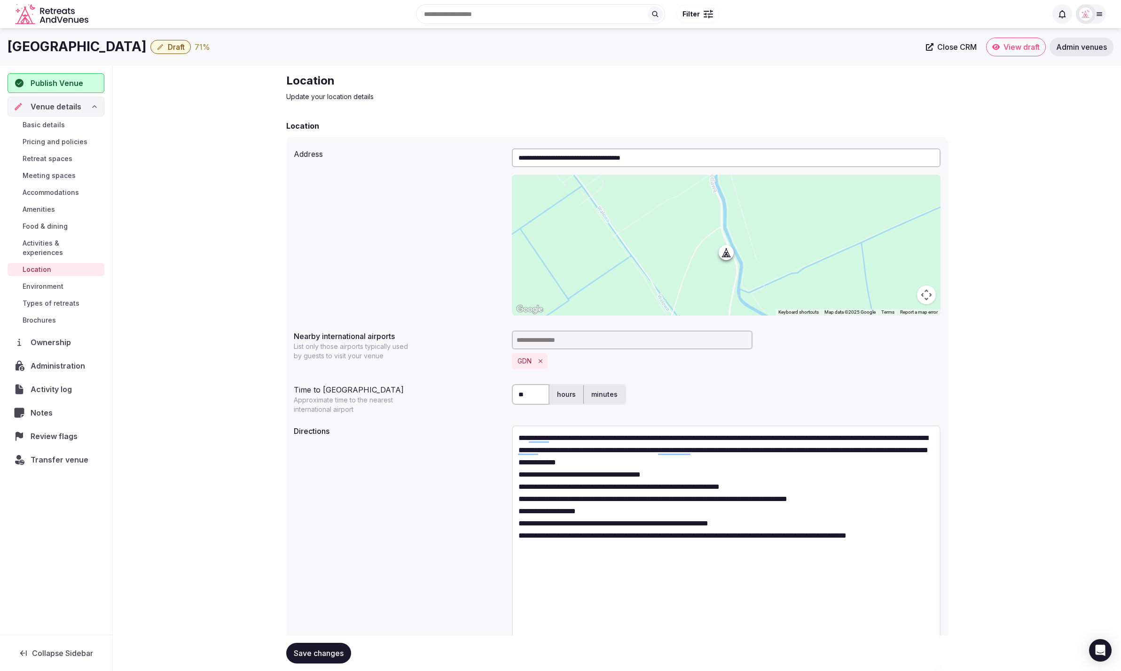
drag, startPoint x: 937, startPoint y: 482, endPoint x: 903, endPoint y: 645, distance: 166.6
click at [922, 662] on form "**********" at bounding box center [617, 427] width 662 height 615
click at [762, 459] on textarea "**********" at bounding box center [726, 547] width 428 height 242
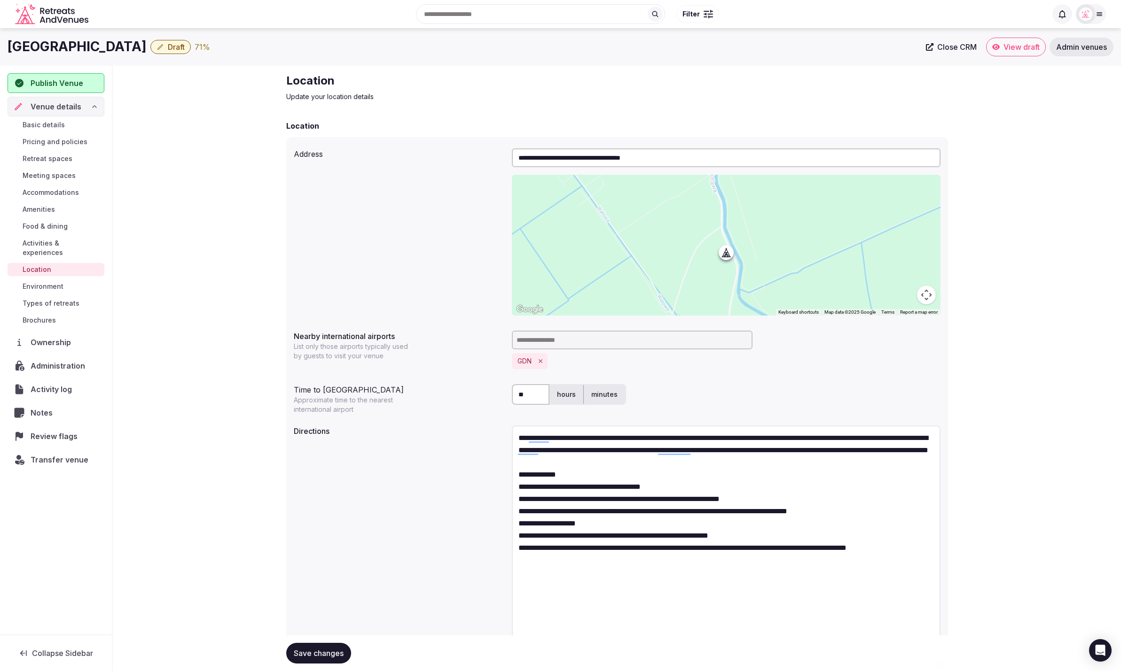
click at [695, 499] on textarea "**********" at bounding box center [726, 547] width 428 height 242
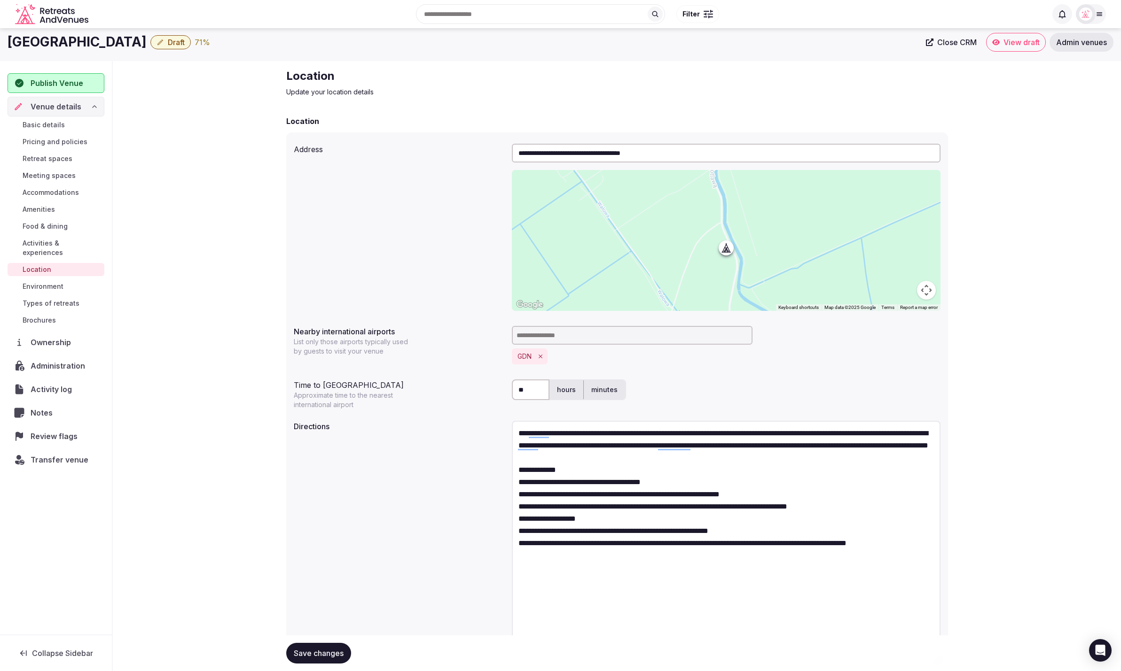
scroll to position [6, 0]
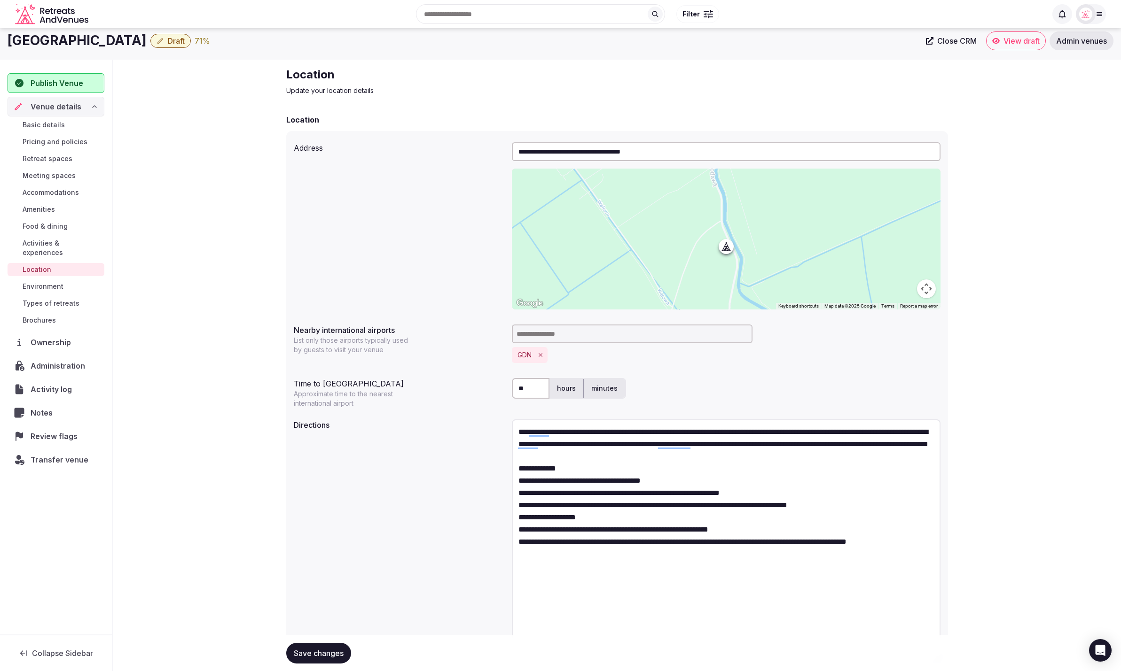
click at [858, 518] on textarea "**********" at bounding box center [726, 541] width 428 height 242
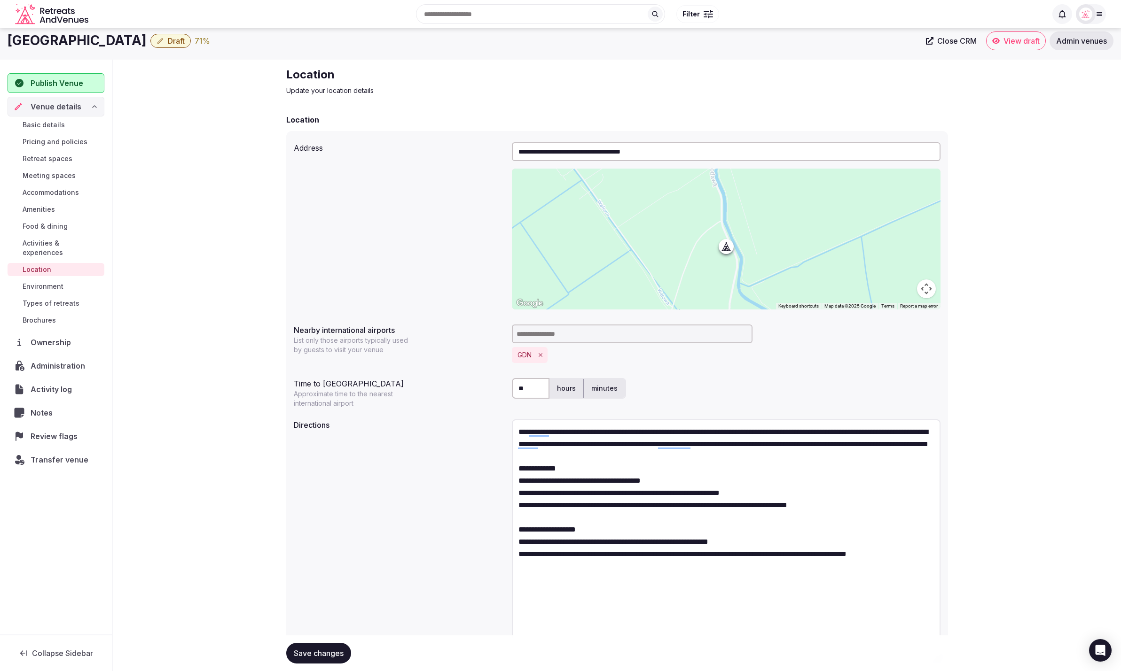
click at [717, 628] on textarea "**********" at bounding box center [726, 541] width 428 height 242
click at [577, 481] on textarea "**********" at bounding box center [726, 541] width 428 height 242
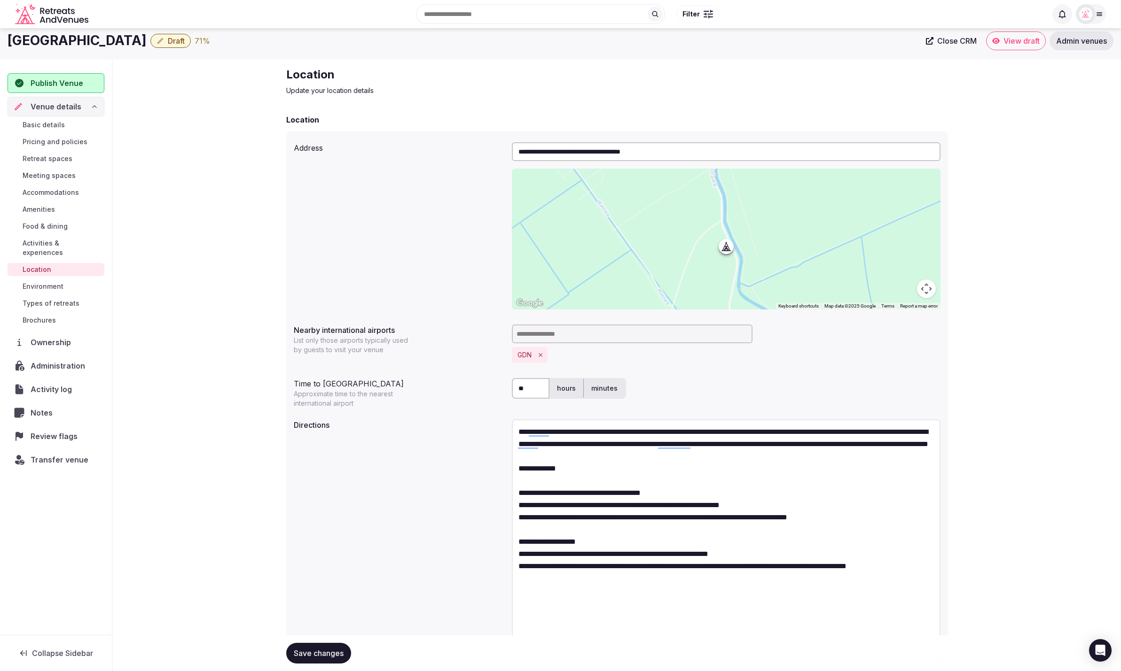
click at [599, 557] on textarea "**********" at bounding box center [726, 541] width 428 height 242
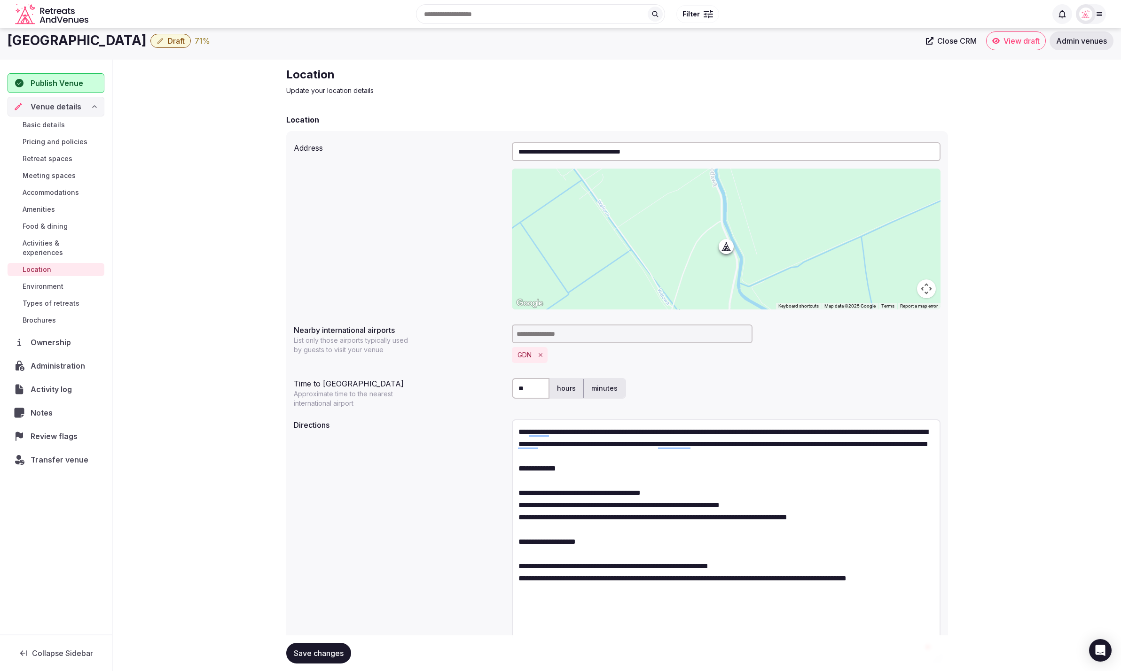
click at [622, 610] on textarea "**********" at bounding box center [726, 541] width 428 height 242
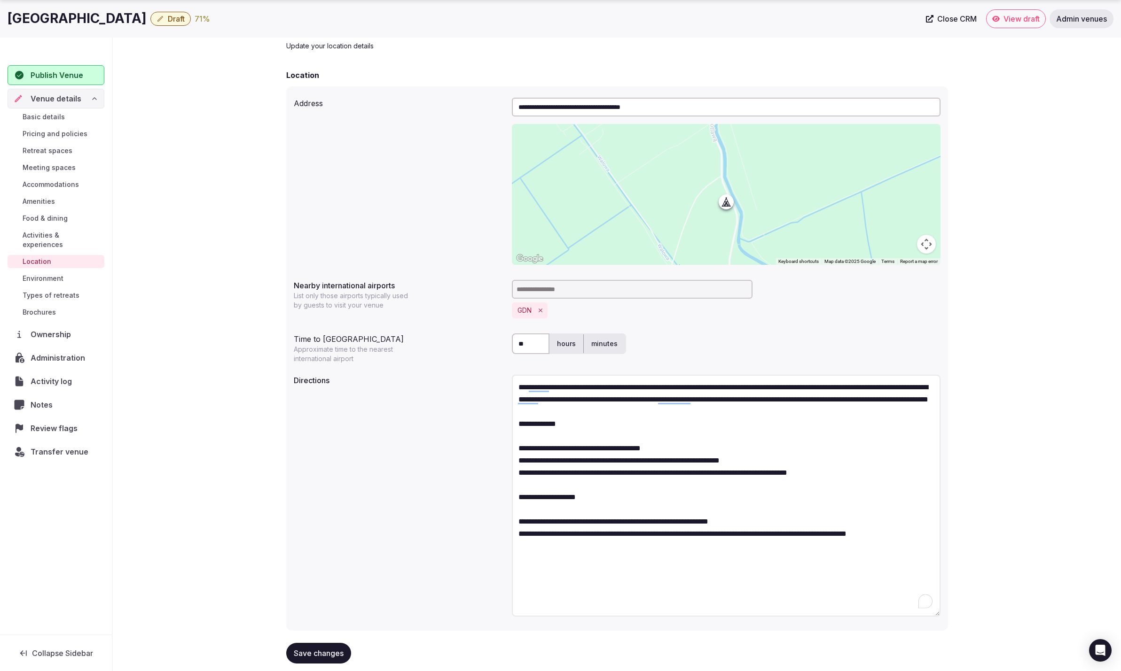
scroll to position [68, 0]
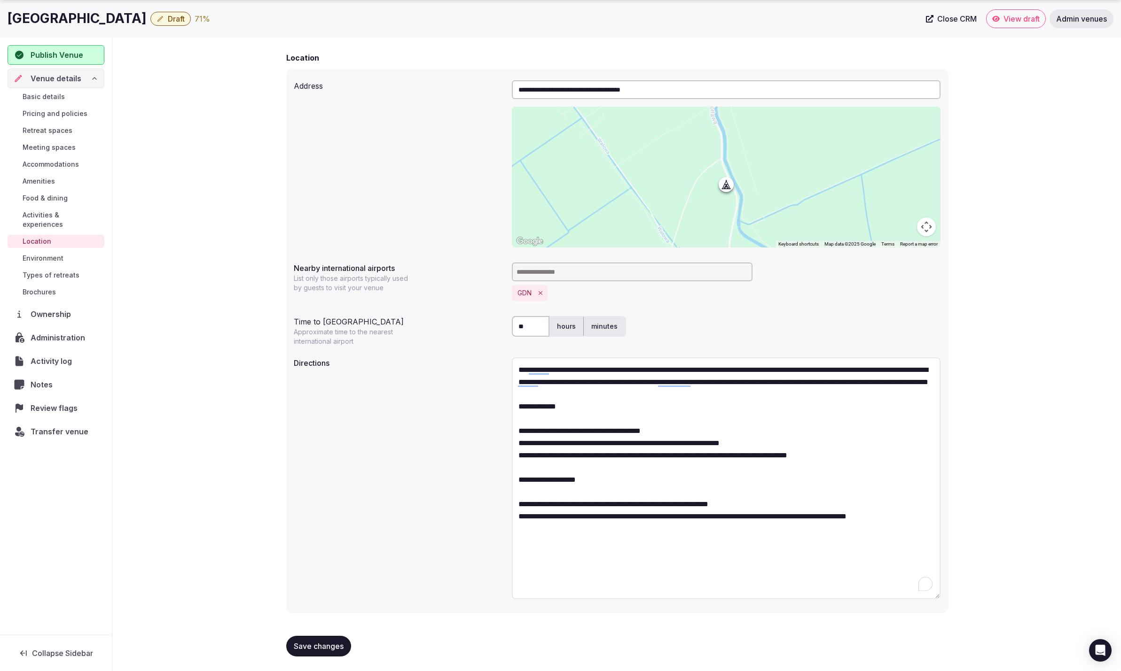
type textarea "**********"
click at [322, 644] on span "Save changes" at bounding box center [319, 646] width 50 height 9
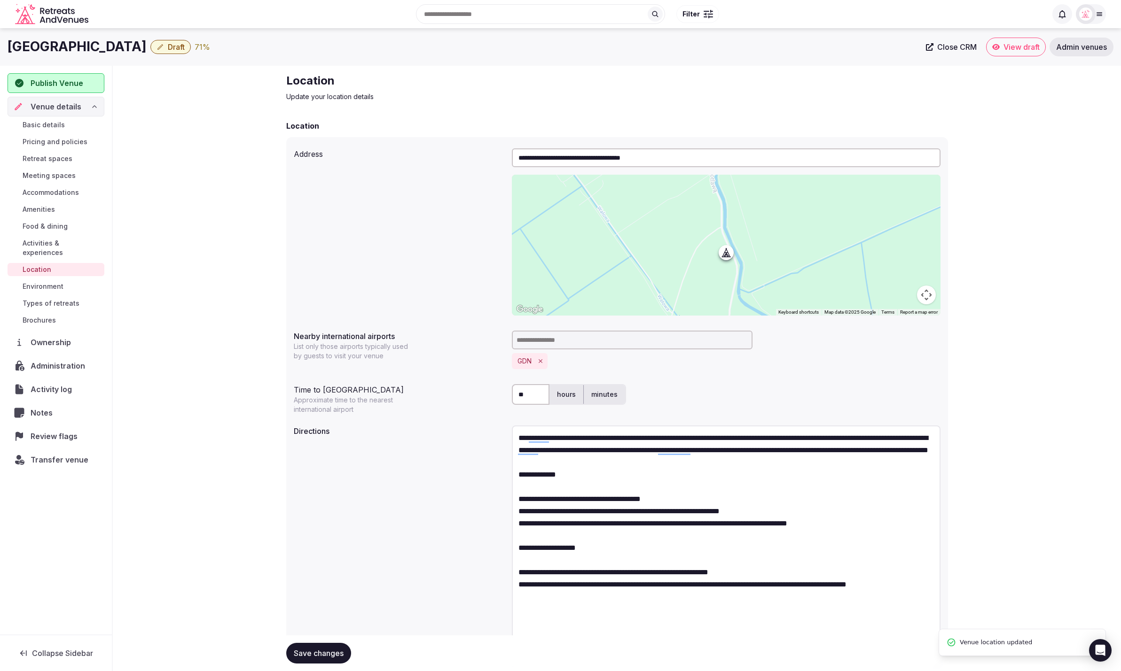
click at [49, 282] on span "Environment" at bounding box center [43, 286] width 41 height 9
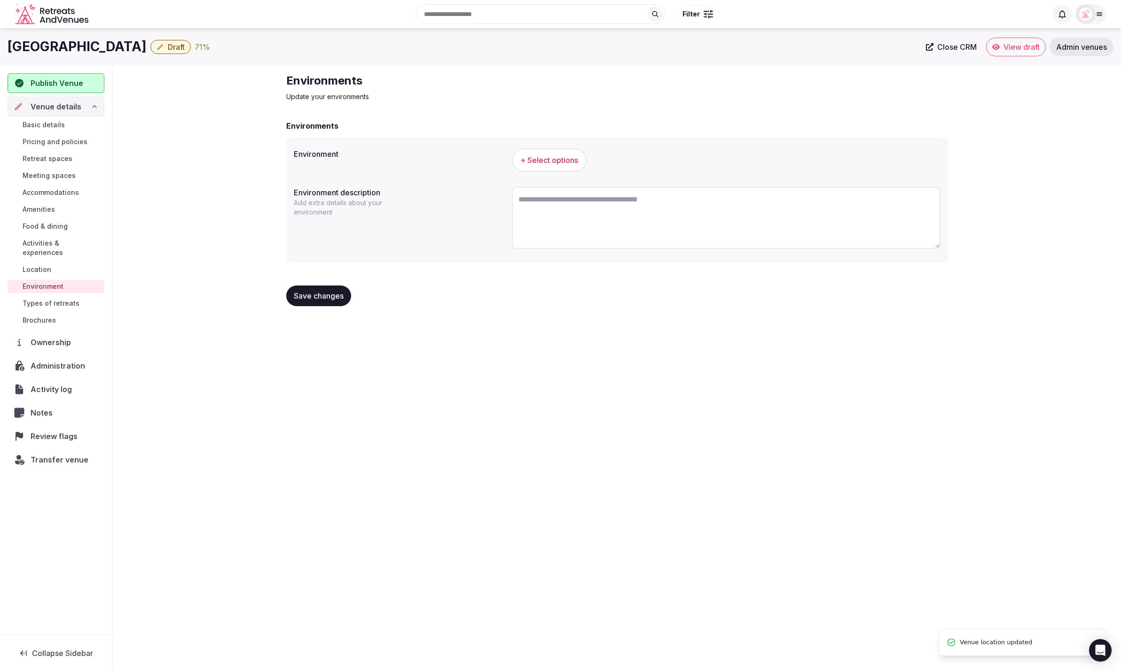
click at [560, 159] on span "+ Select options" at bounding box center [549, 160] width 58 height 10
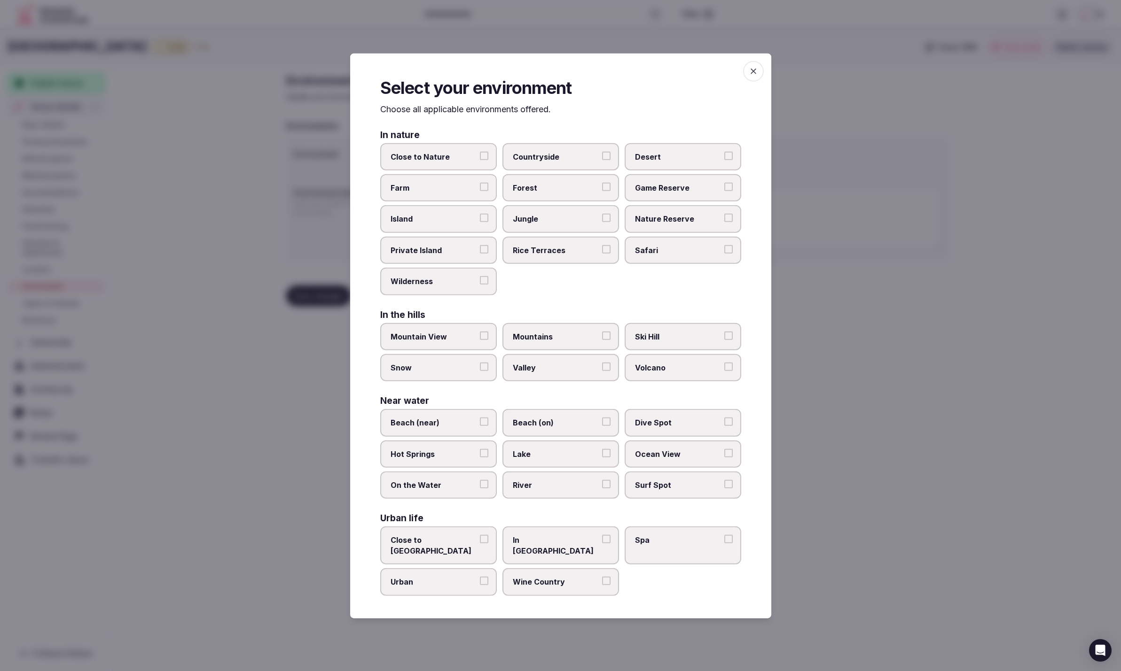
click at [560, 159] on span "Countryside" at bounding box center [556, 156] width 86 height 10
click at [602, 159] on button "Countryside" at bounding box center [606, 155] width 8 height 8
click at [845, 602] on div at bounding box center [560, 335] width 1121 height 671
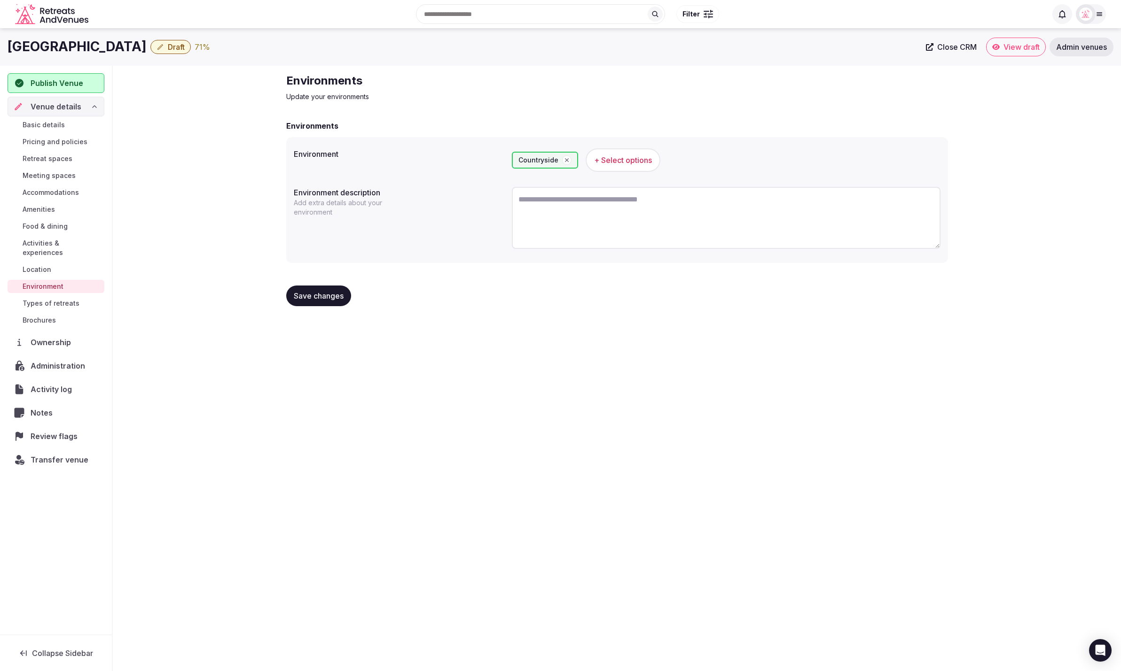
click at [841, 378] on div "Ledowo House Draft 71 % Close CRM View draft Admin venues Publish Venue Venue d…" at bounding box center [560, 347] width 1121 height 638
click at [824, 124] on div "Environments" at bounding box center [617, 125] width 662 height 11
click at [573, 196] on textarea at bounding box center [726, 218] width 428 height 62
paste textarea "**********"
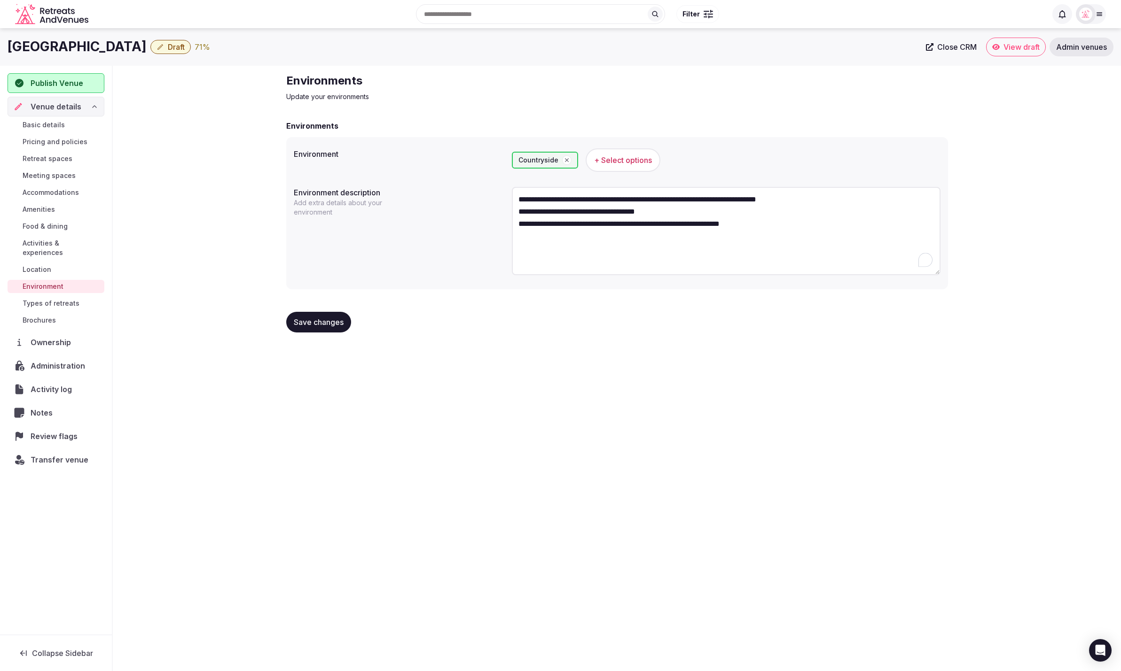
drag, startPoint x: 937, startPoint y: 242, endPoint x: 884, endPoint y: 249, distance: 53.5
click at [937, 275] on textarea "**********" at bounding box center [726, 231] width 428 height 88
click at [846, 202] on textarea "**********" at bounding box center [726, 235] width 428 height 97
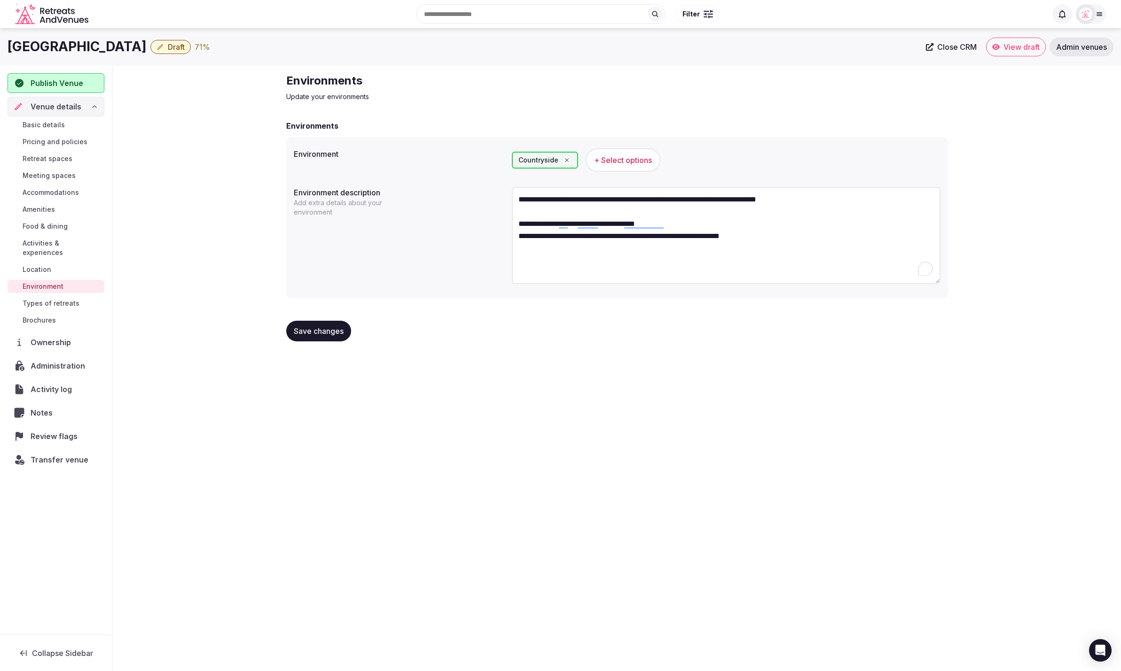
click at [803, 225] on textarea "**********" at bounding box center [726, 235] width 428 height 97
type textarea "**********"
click at [330, 331] on span "Save changes" at bounding box center [319, 331] width 50 height 9
click at [658, 390] on div "**********" at bounding box center [560, 347] width 1121 height 638
click at [71, 299] on span "Types of retreats" at bounding box center [51, 303] width 57 height 9
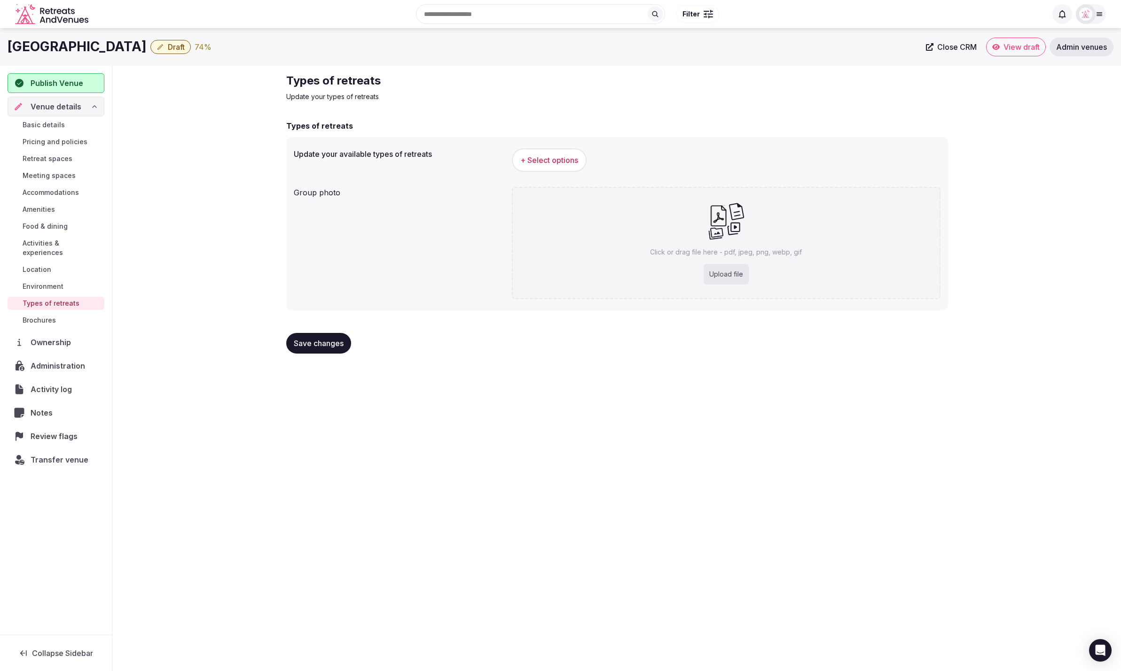
click at [811, 369] on div "Ledowo House Draft 74 % Close CRM View draft Admin venues Publish Venue Venue d…" at bounding box center [560, 347] width 1121 height 638
click at [551, 156] on span "+ Select options" at bounding box center [549, 160] width 58 height 10
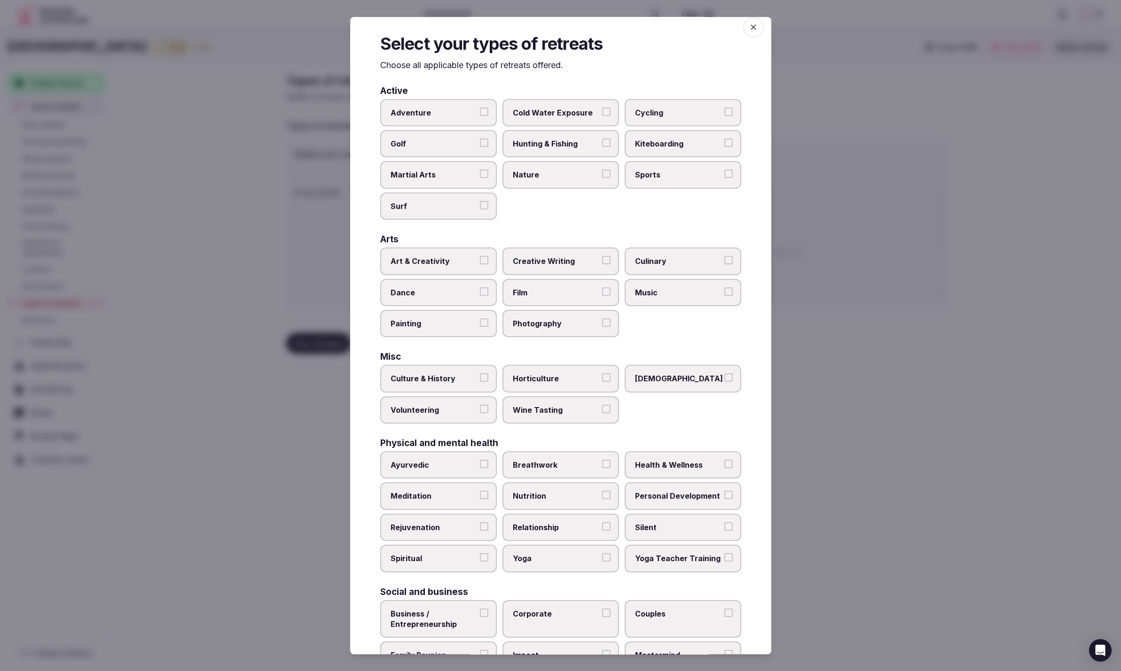
scroll to position [8, 0]
click at [543, 138] on span "Hunting & Fishing" at bounding box center [556, 143] width 86 height 10
click at [602, 138] on button "Hunting & Fishing" at bounding box center [606, 142] width 8 height 8
click at [582, 176] on span "Nature" at bounding box center [556, 174] width 86 height 10
click at [602, 176] on button "Nature" at bounding box center [606, 173] width 8 height 8
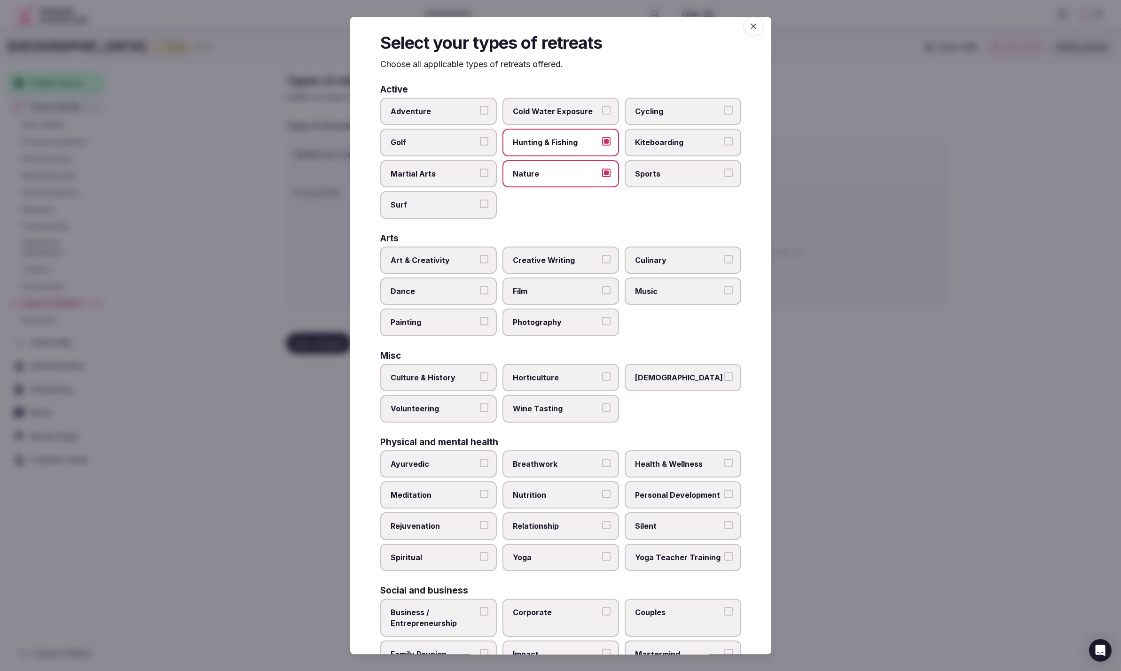
drag, startPoint x: 672, startPoint y: 100, endPoint x: 671, endPoint y: 105, distance: 5.2
click at [672, 100] on label "Cycling" at bounding box center [682, 111] width 117 height 27
click at [724, 106] on button "Cycling" at bounding box center [728, 110] width 8 height 8
click at [443, 144] on span "Golf" at bounding box center [433, 143] width 86 height 10
click at [480, 144] on button "Golf" at bounding box center [484, 142] width 8 height 8
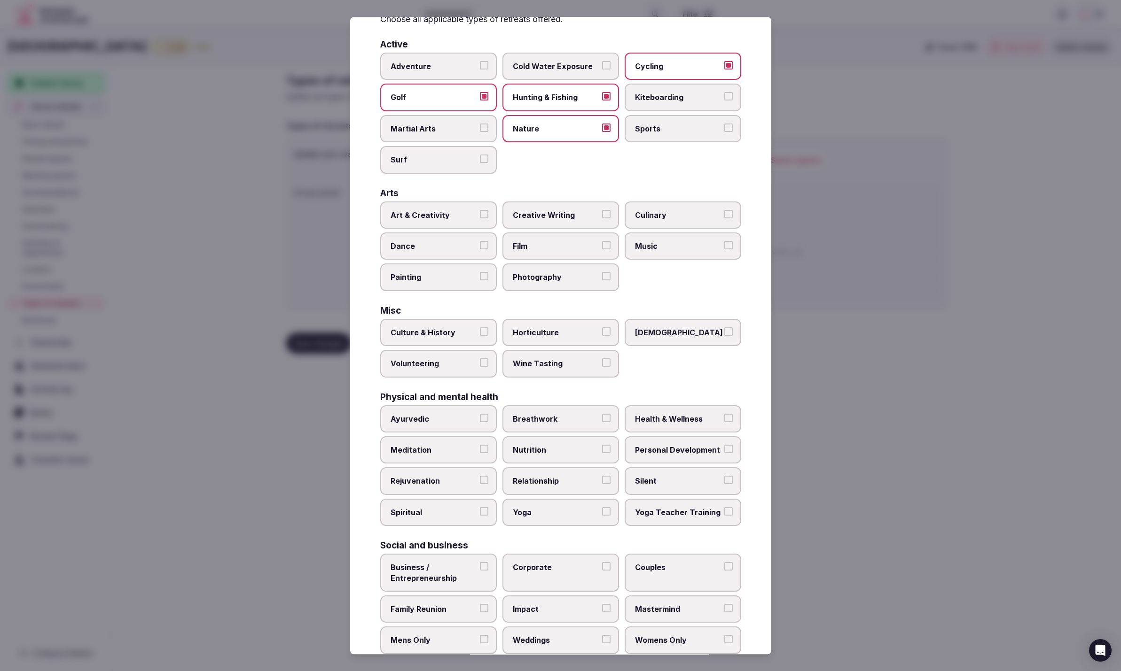
scroll to position [68, 0]
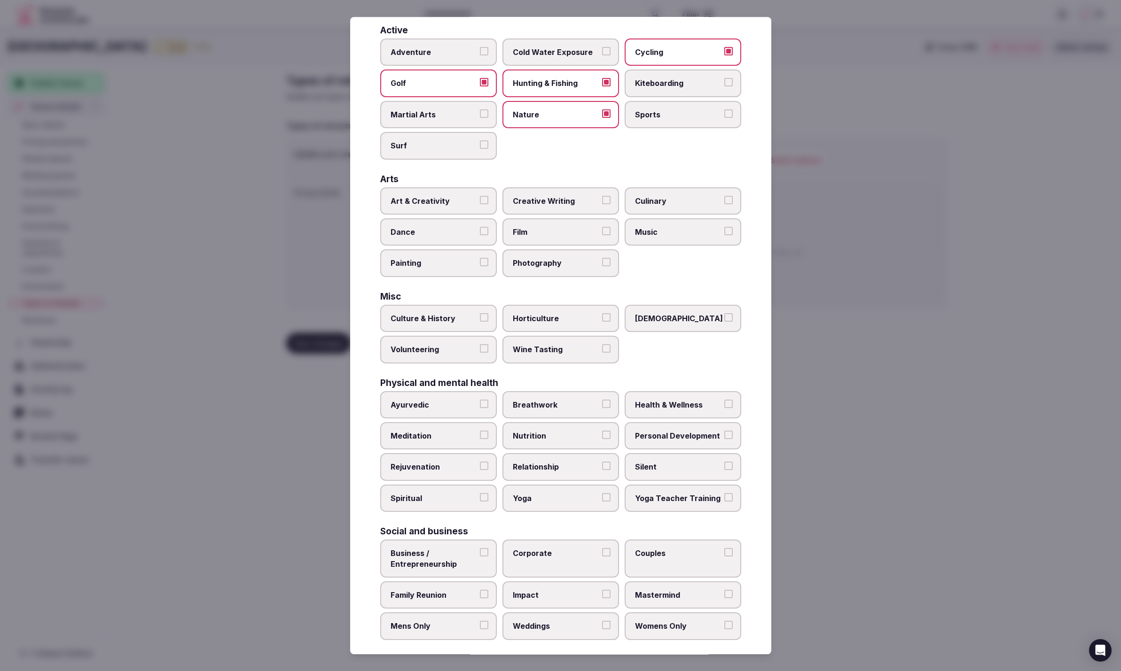
click at [422, 548] on span "Business / Entrepreneurship" at bounding box center [433, 558] width 86 height 21
click at [480, 548] on button "Business / Entrepreneurship" at bounding box center [484, 552] width 8 height 8
click at [430, 593] on span "Family Reunion" at bounding box center [433, 595] width 86 height 10
click at [480, 593] on button "Family Reunion" at bounding box center [484, 594] width 8 height 8
click at [578, 622] on span "Weddings" at bounding box center [556, 627] width 86 height 10
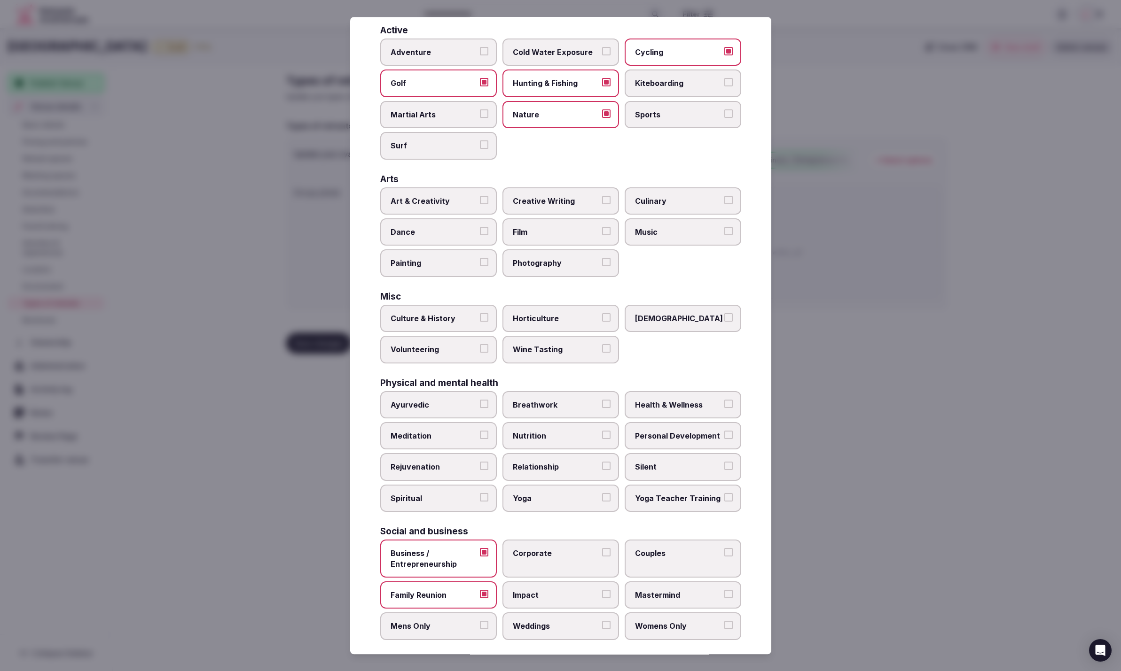
click at [602, 622] on button "Weddings" at bounding box center [606, 626] width 8 height 8
click at [557, 493] on span "Yoga" at bounding box center [556, 498] width 86 height 10
click at [602, 493] on button "Yoga" at bounding box center [606, 497] width 8 height 8
click at [656, 493] on span "Yoga Teacher Training" at bounding box center [678, 498] width 86 height 10
click at [724, 493] on button "Yoga Teacher Training" at bounding box center [728, 497] width 8 height 8
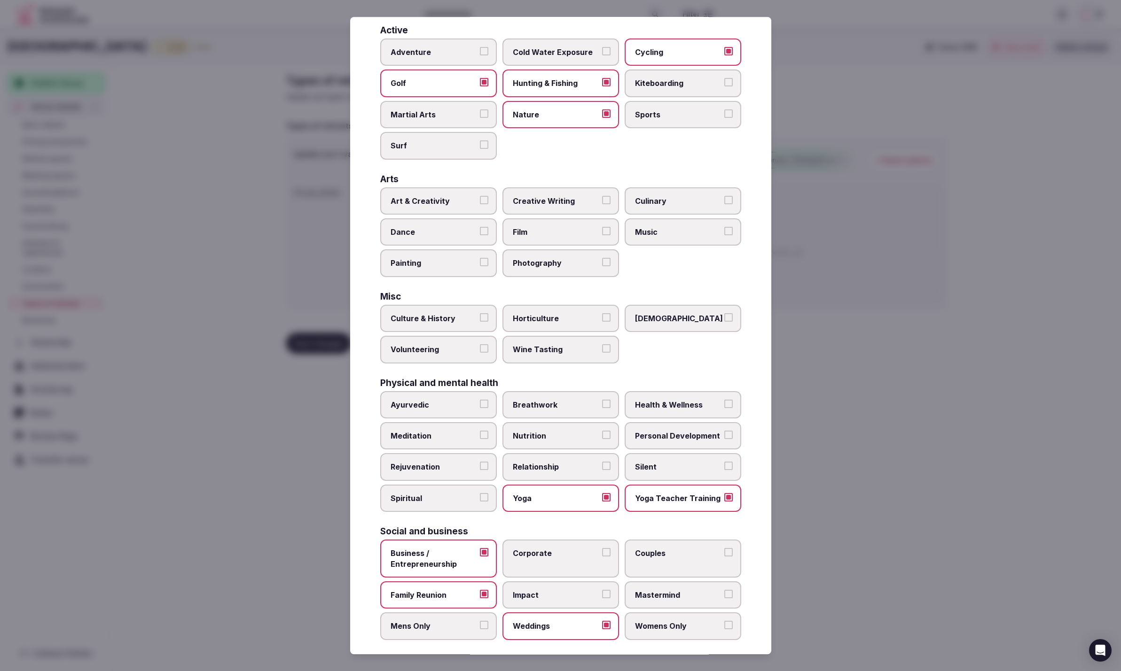
click at [689, 394] on label "Health & Wellness" at bounding box center [682, 404] width 117 height 27
click at [724, 400] on button "Health & Wellness" at bounding box center [728, 404] width 8 height 8
click at [895, 425] on div at bounding box center [560, 335] width 1121 height 671
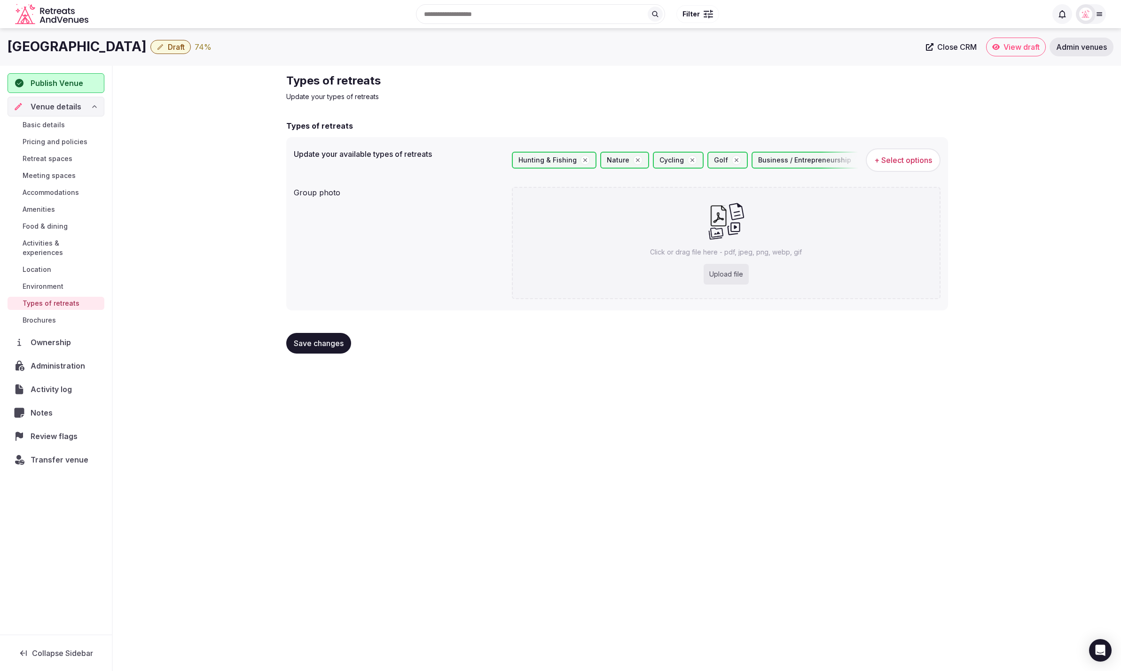
click at [323, 349] on button "Save changes" at bounding box center [318, 343] width 65 height 21
click at [173, 216] on div "Types of retreats Update your types of retreats Types of retreats Update your a…" at bounding box center [617, 217] width 1008 height 303
click at [40, 123] on span "Basic details" at bounding box center [44, 124] width 42 height 9
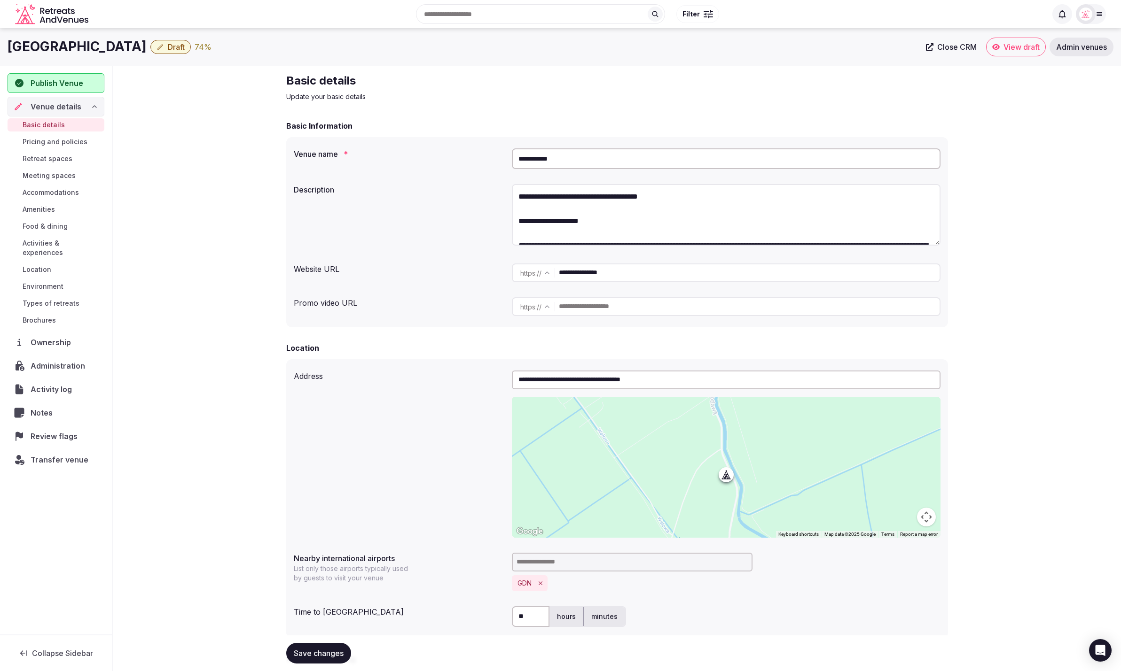
click at [74, 78] on span "Publish Venue" at bounding box center [57, 83] width 53 height 11
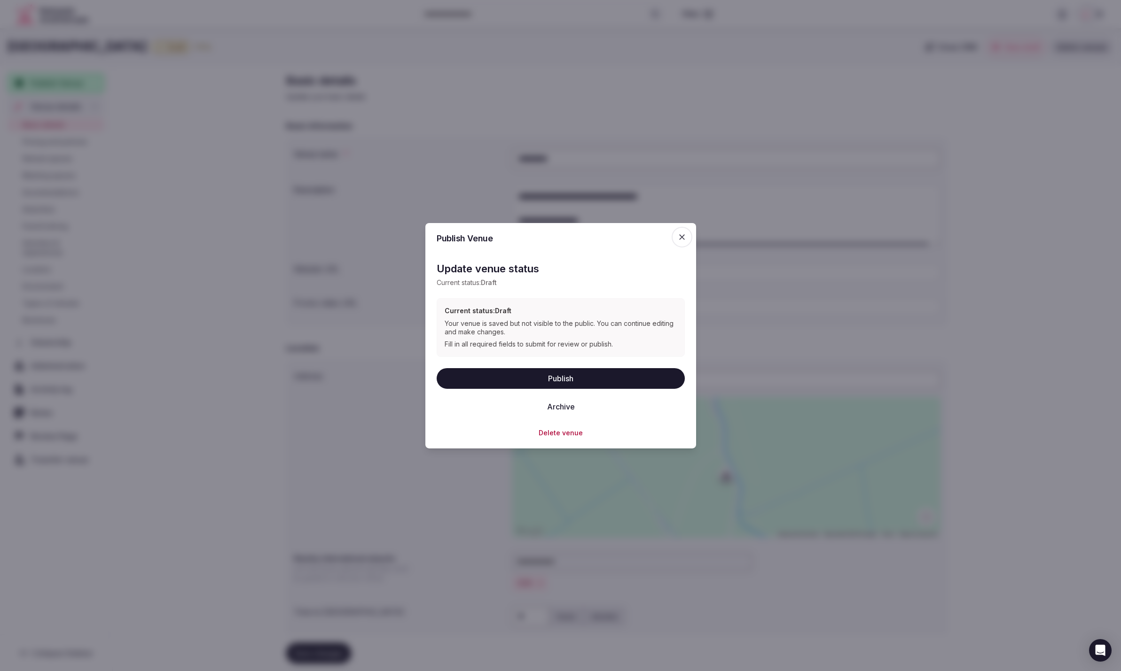
click at [562, 377] on button "Publish" at bounding box center [560, 378] width 248 height 21
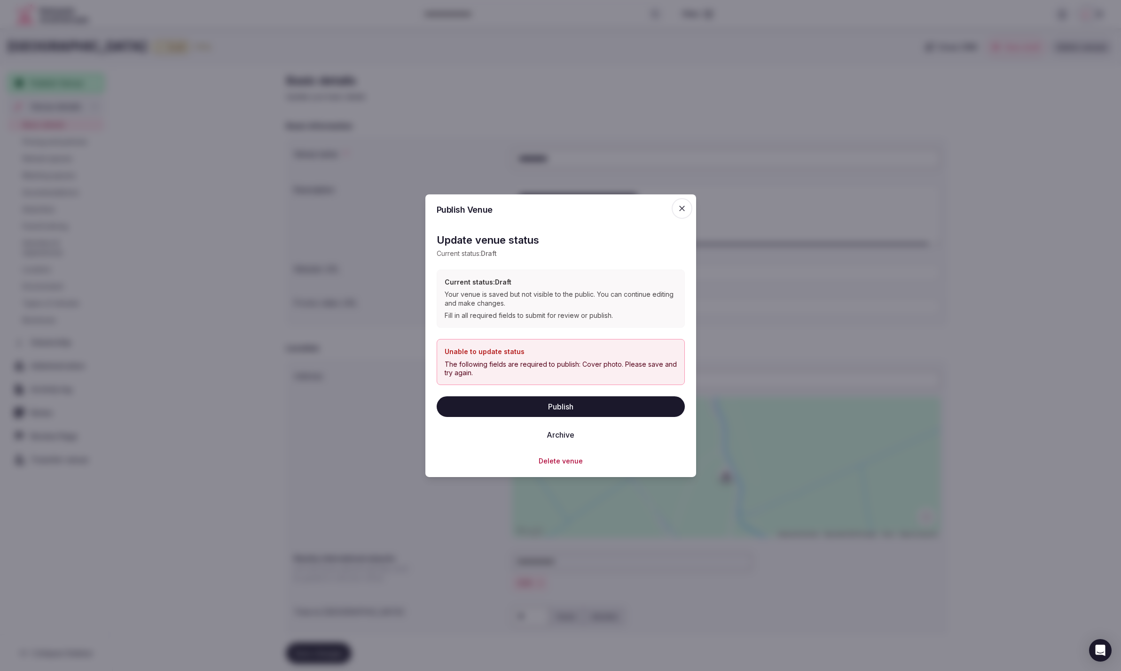
click at [556, 242] on h2 "Update venue status" at bounding box center [560, 240] width 248 height 15
click at [678, 206] on icon "button" at bounding box center [681, 207] width 9 height 9
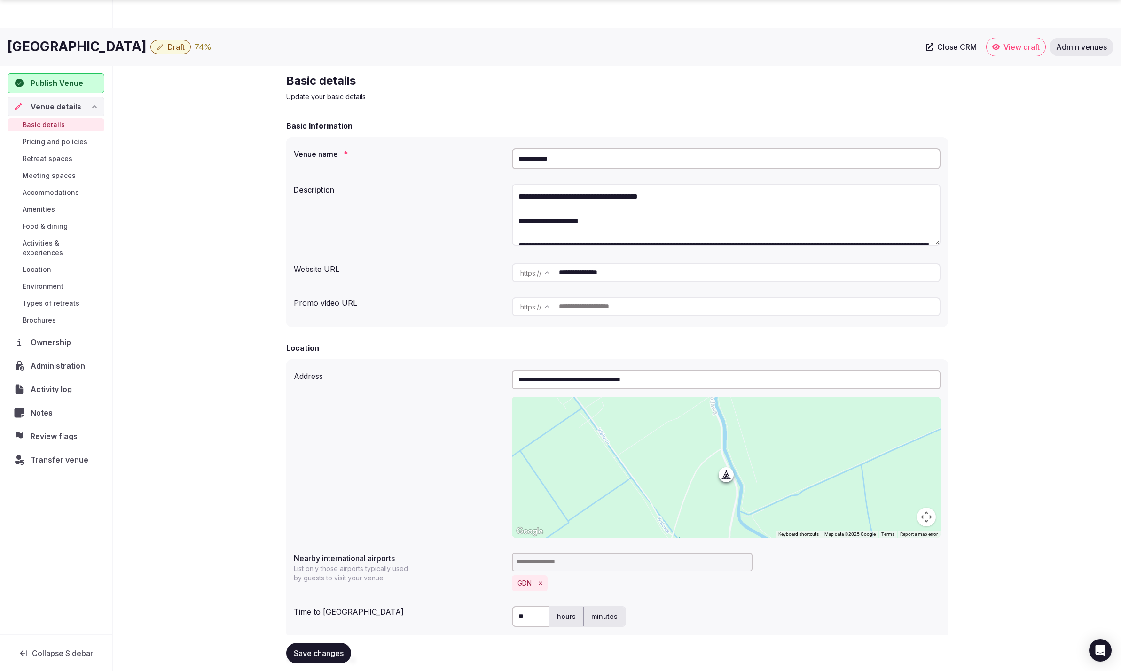
scroll to position [419, 0]
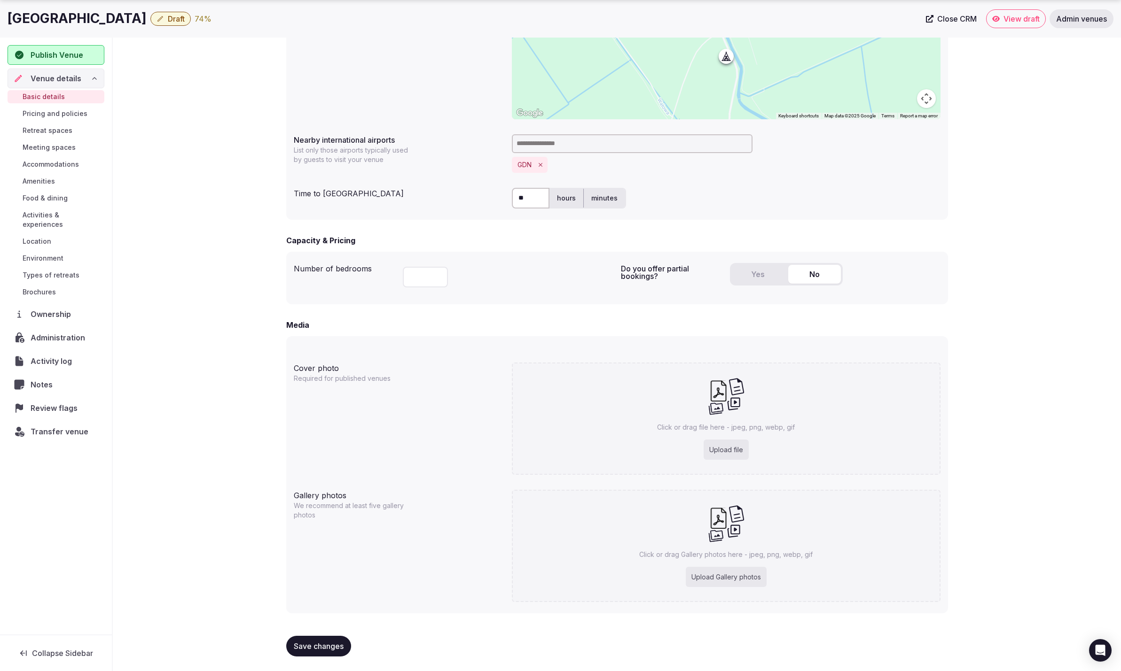
click at [720, 431] on p "Click or drag file here - jpeg, png, webp, gif" at bounding box center [726, 427] width 138 height 9
click at [748, 563] on div "Click or drag Gallery photos here - jpeg, png, webp, gif Upload Gallery photos" at bounding box center [726, 546] width 428 height 112
type input "**********"
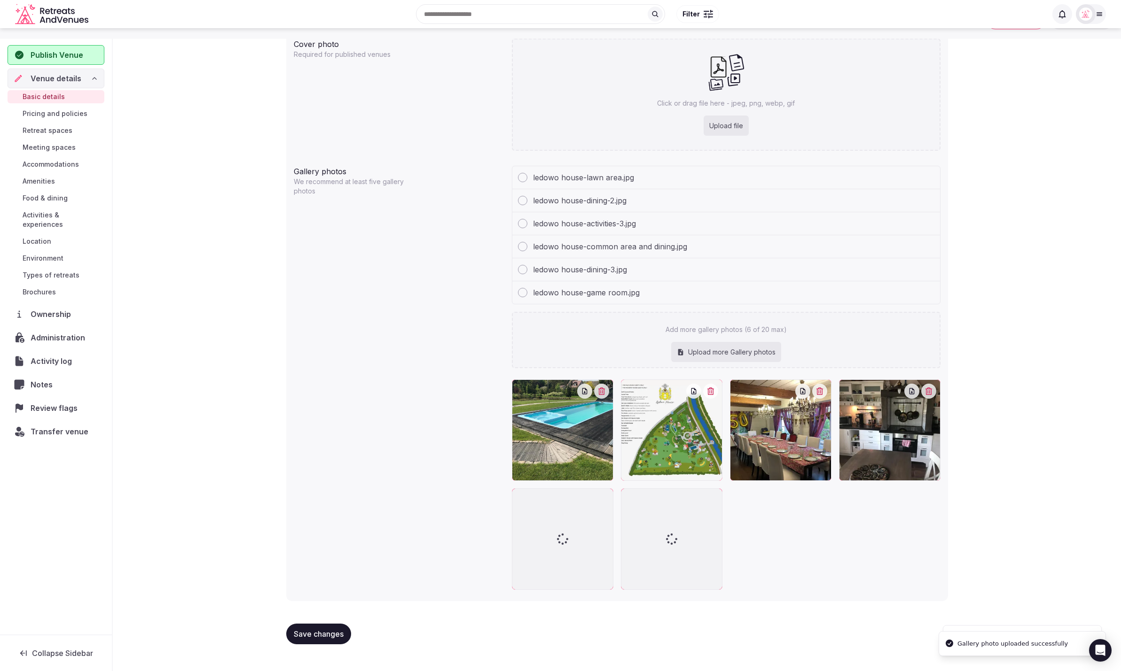
scroll to position [730, 0]
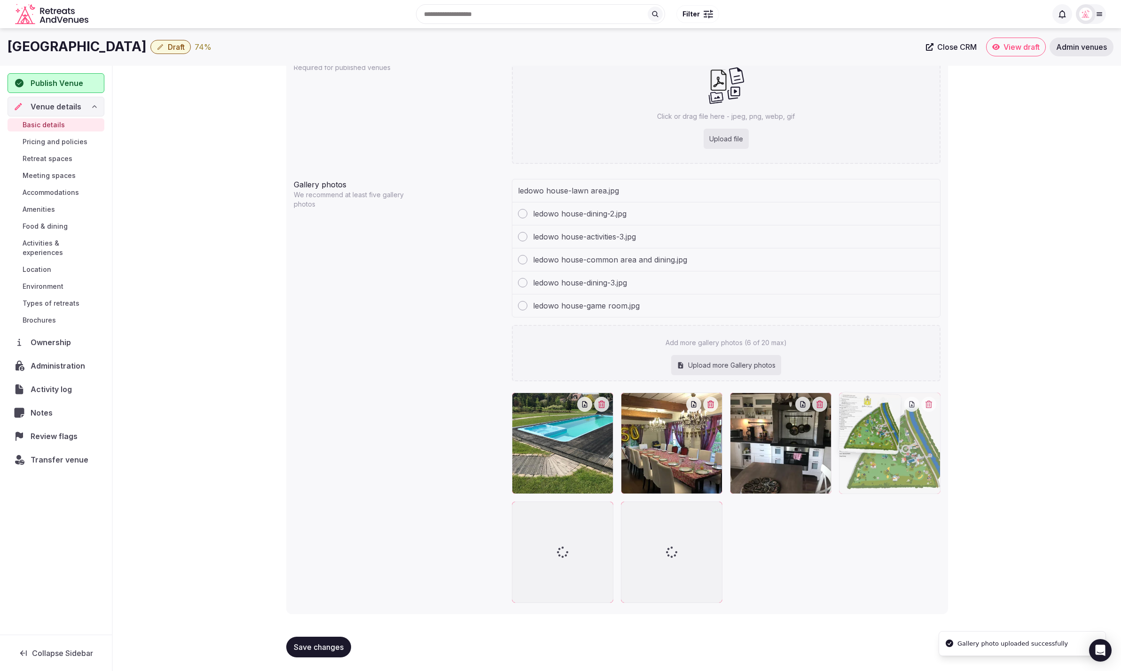
drag, startPoint x: 672, startPoint y: 462, endPoint x: 913, endPoint y: 473, distance: 240.8
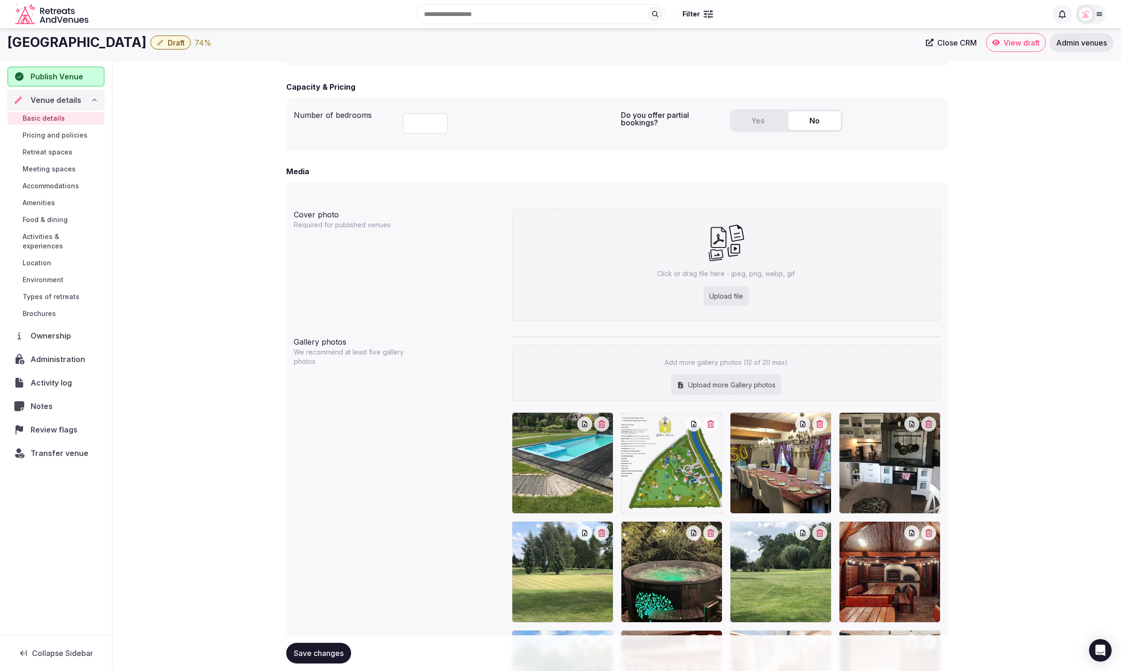
scroll to position [533, 0]
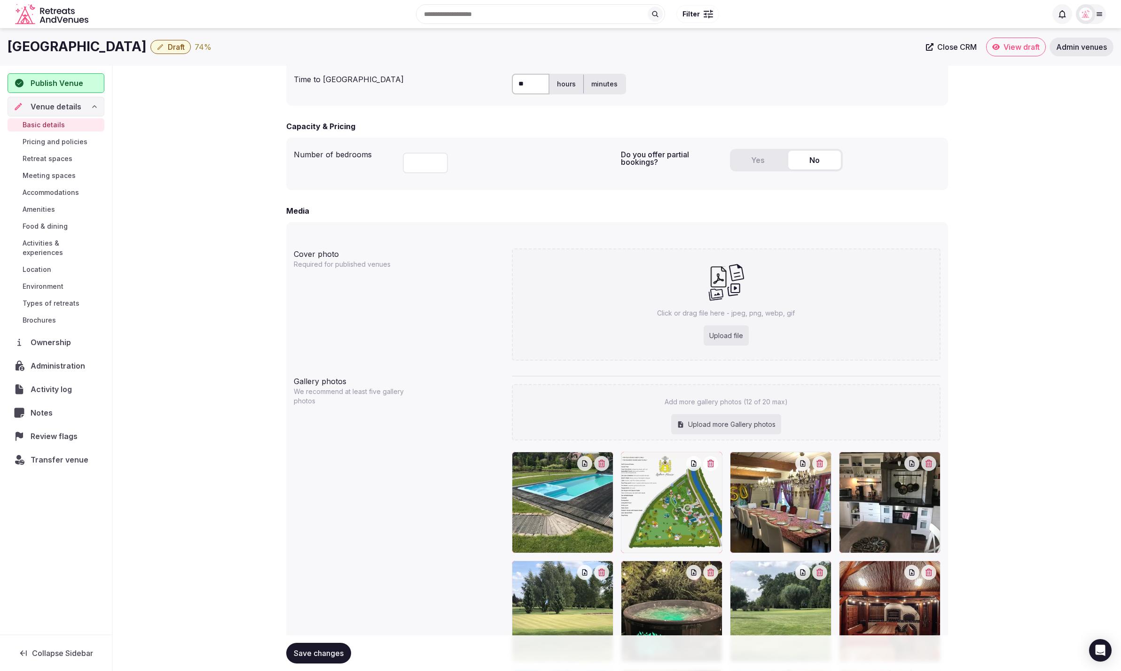
click at [734, 335] on div "Upload file" at bounding box center [725, 336] width 45 height 21
type input "**********"
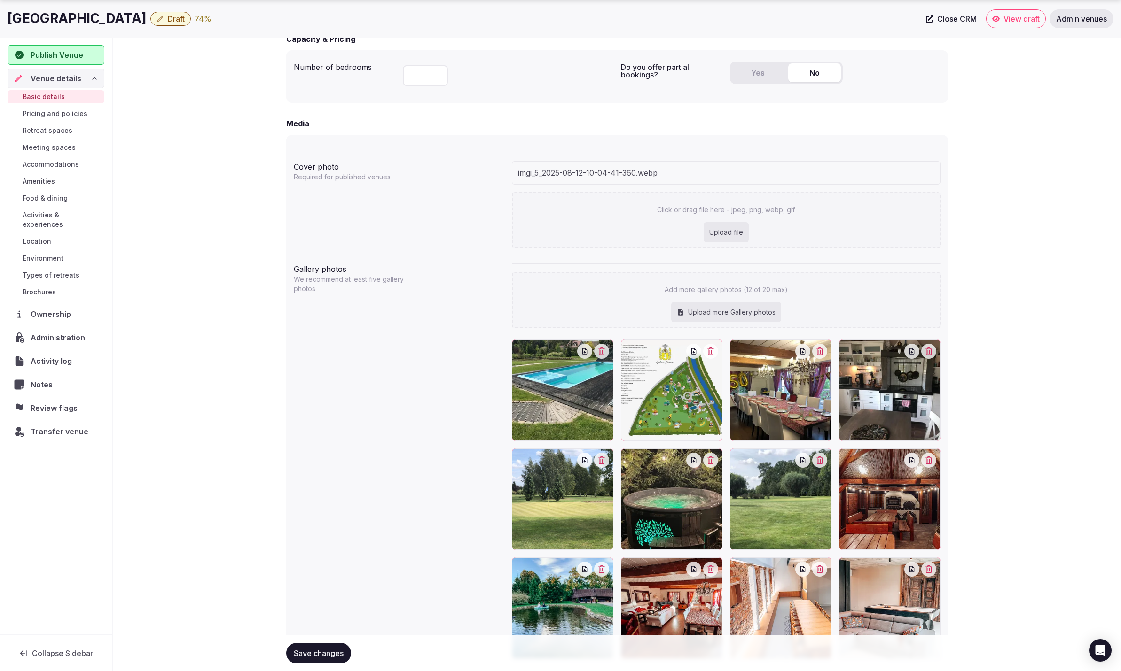
scroll to position [677, 0]
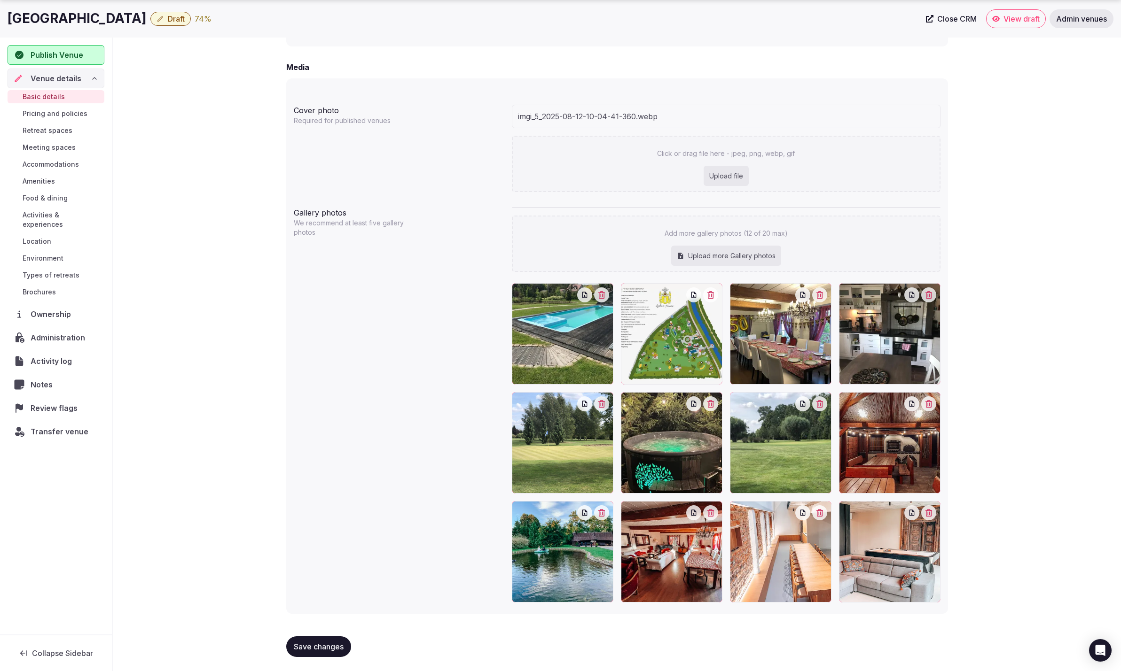
click at [314, 647] on span "Save changes" at bounding box center [319, 646] width 50 height 9
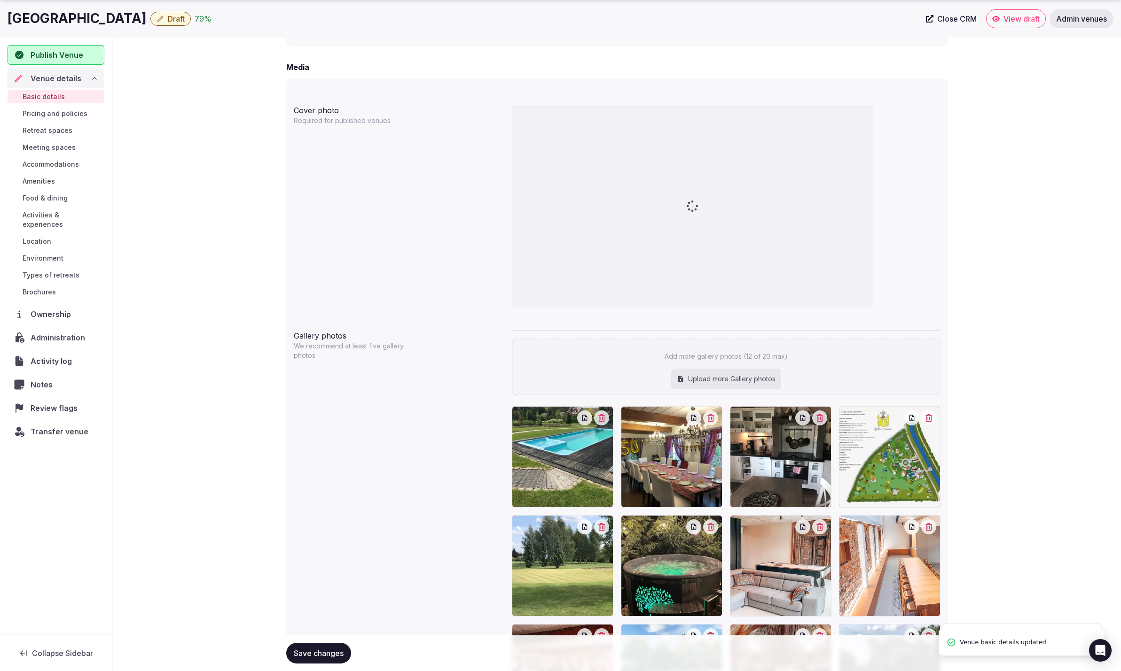
scroll to position [800, 0]
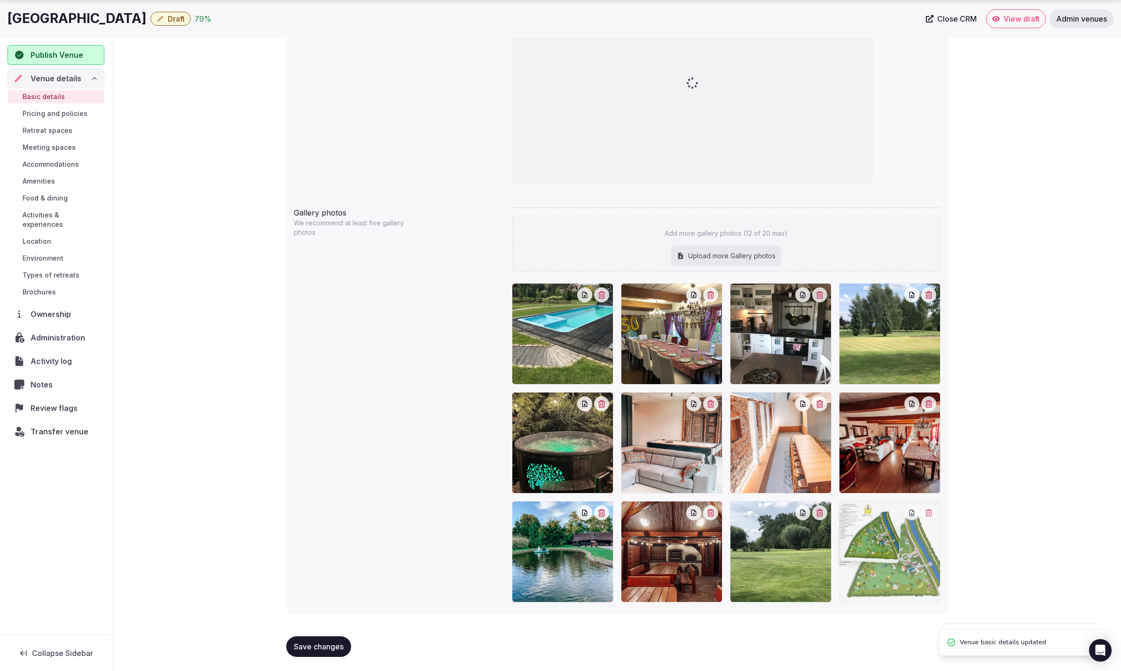
drag, startPoint x: 893, startPoint y: 336, endPoint x: 896, endPoint y: 586, distance: 250.0
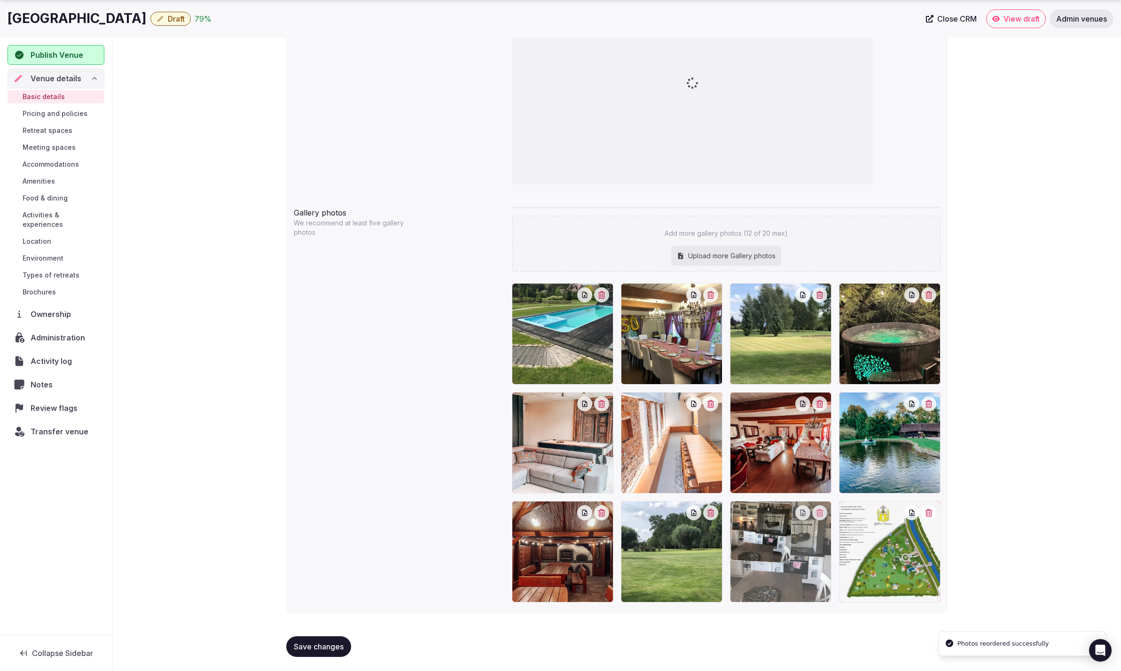
drag, startPoint x: 792, startPoint y: 357, endPoint x: 803, endPoint y: 592, distance: 236.1
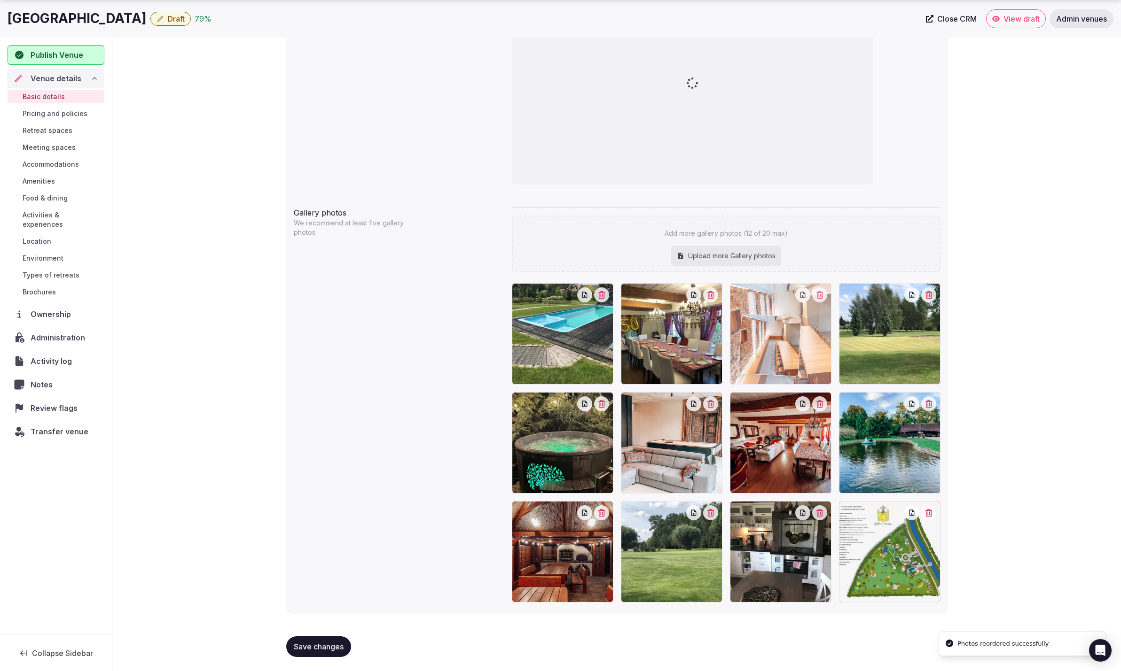
drag, startPoint x: 667, startPoint y: 466, endPoint x: 787, endPoint y: 389, distance: 142.4
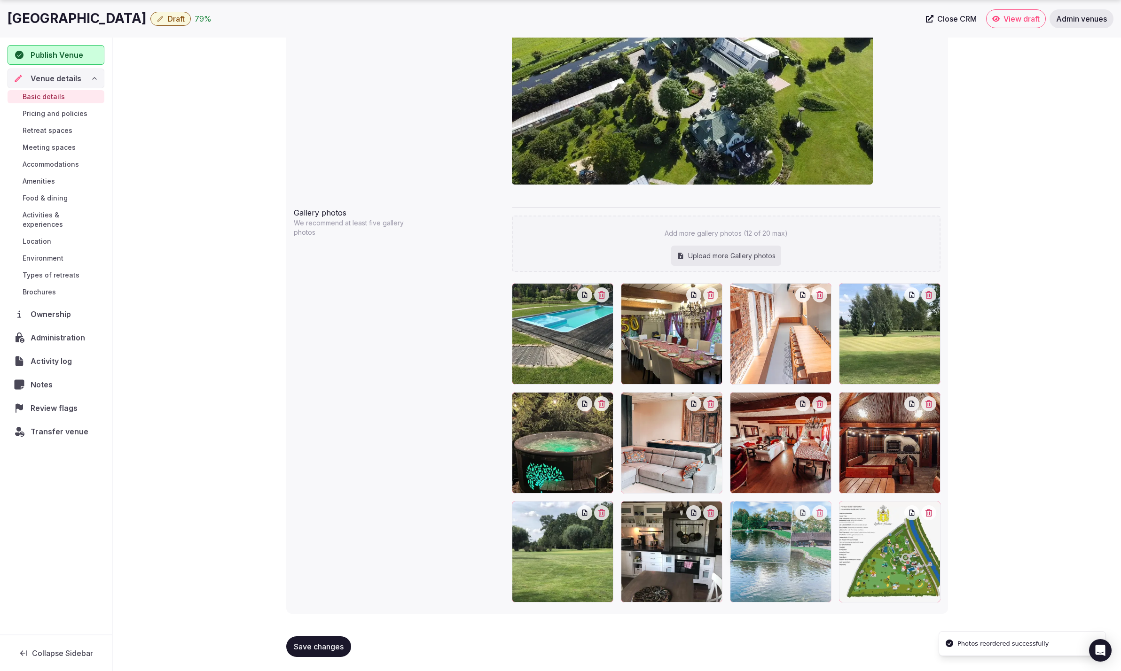
drag, startPoint x: 917, startPoint y: 444, endPoint x: 801, endPoint y: 571, distance: 172.6
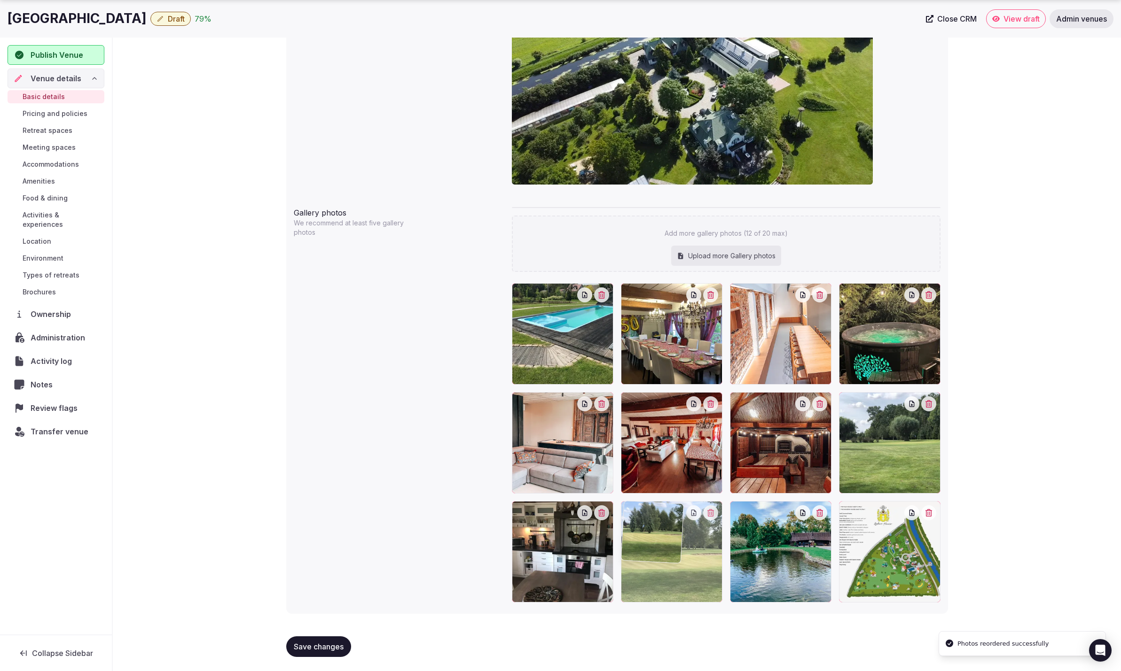
drag, startPoint x: 866, startPoint y: 353, endPoint x: 657, endPoint y: 599, distance: 322.3
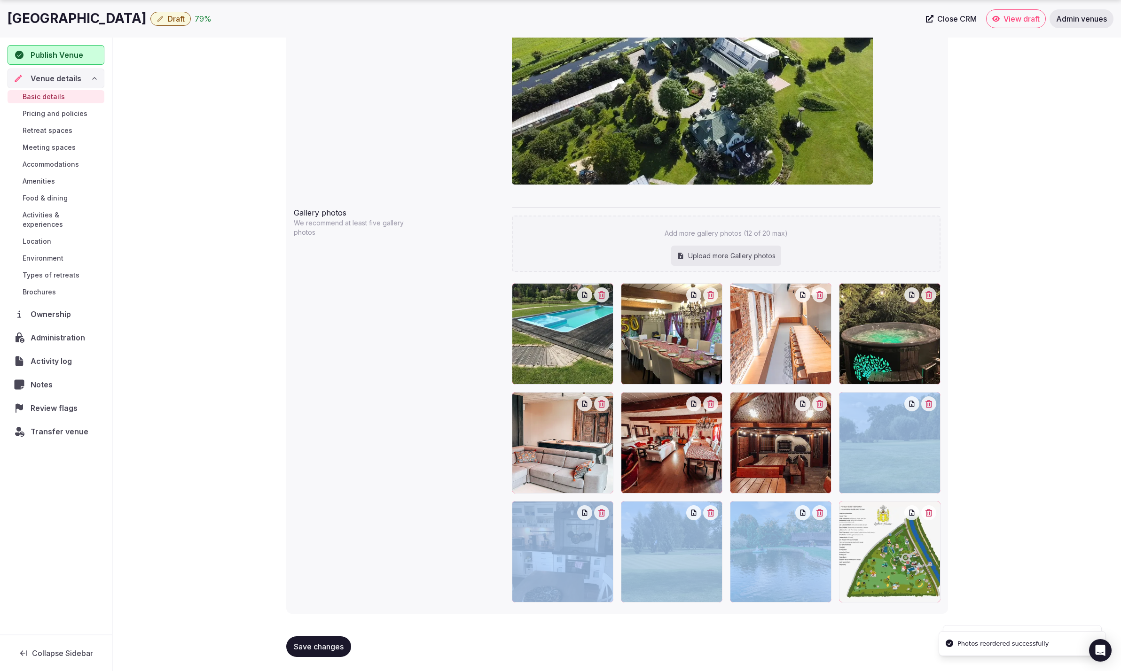
drag, startPoint x: 836, startPoint y: 485, endPoint x: 691, endPoint y: 523, distance: 150.0
click at [691, 523] on div at bounding box center [726, 442] width 428 height 319
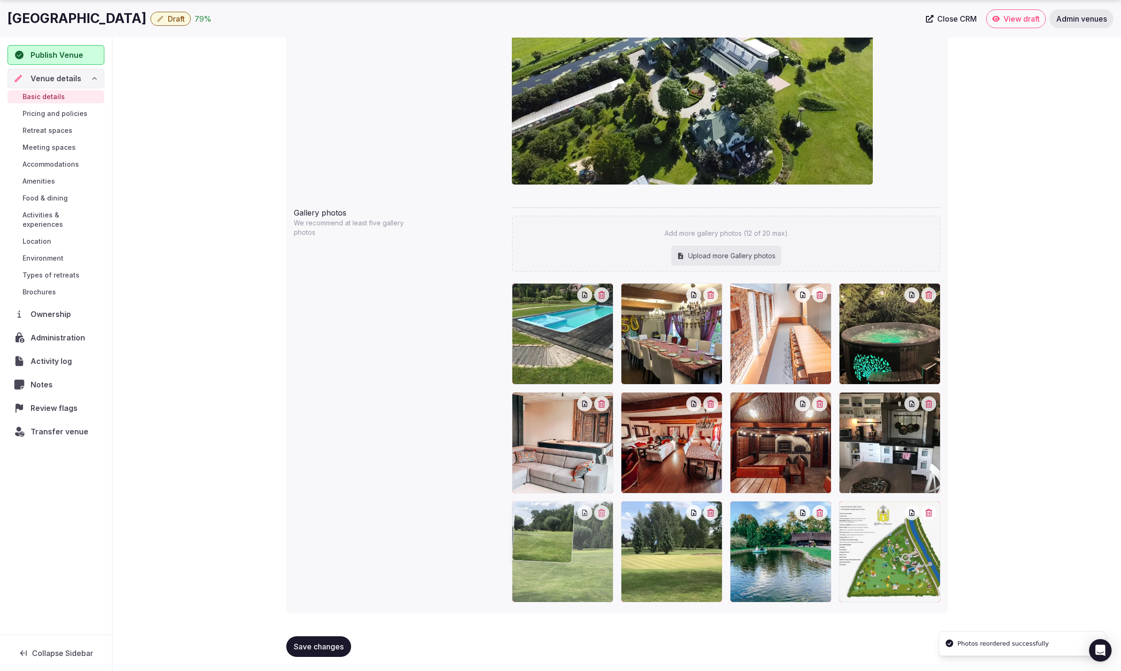
drag, startPoint x: 904, startPoint y: 459, endPoint x: 593, endPoint y: 582, distance: 334.9
click at [726, 261] on div "Upload more Gallery photos" at bounding box center [726, 256] width 110 height 21
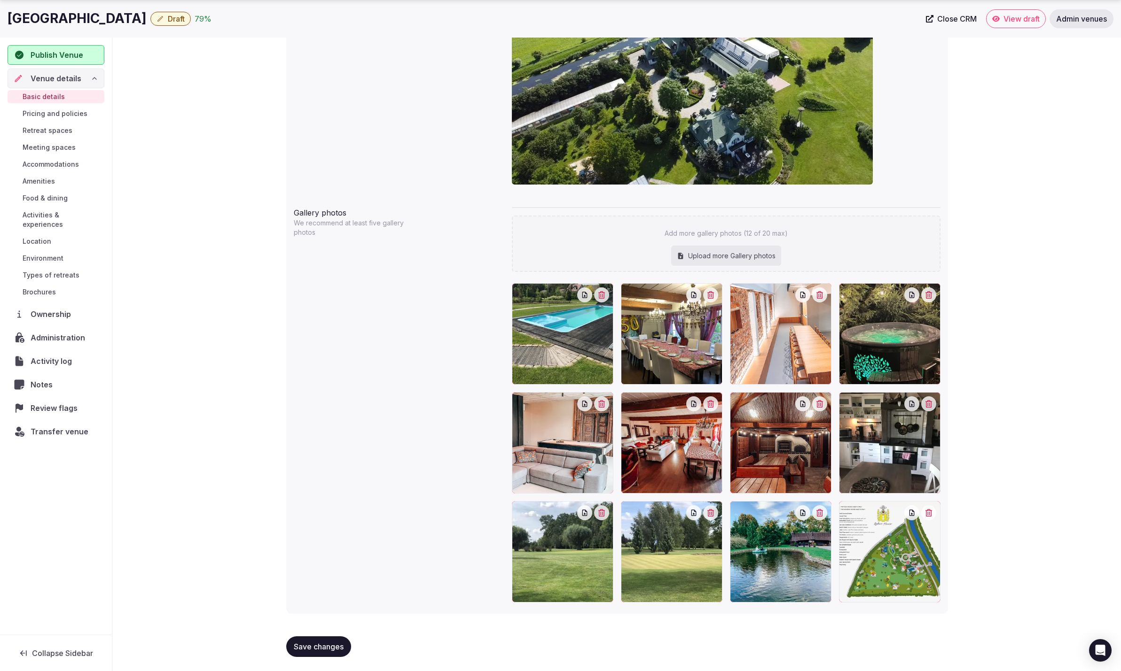
type input "**********"
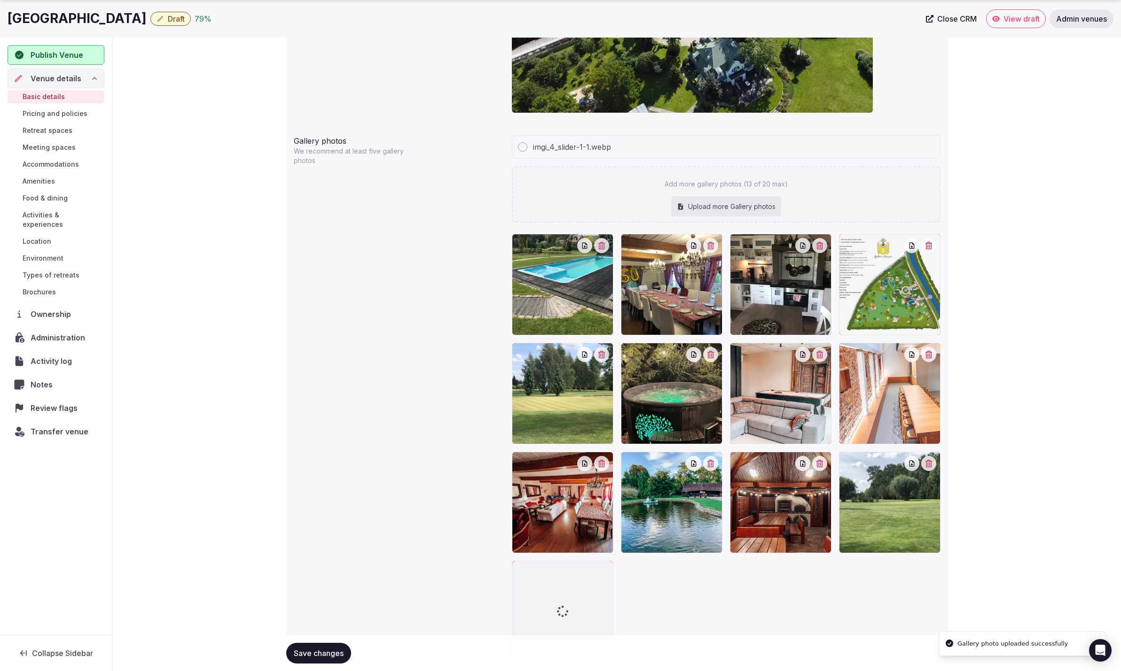
scroll to position [908, 0]
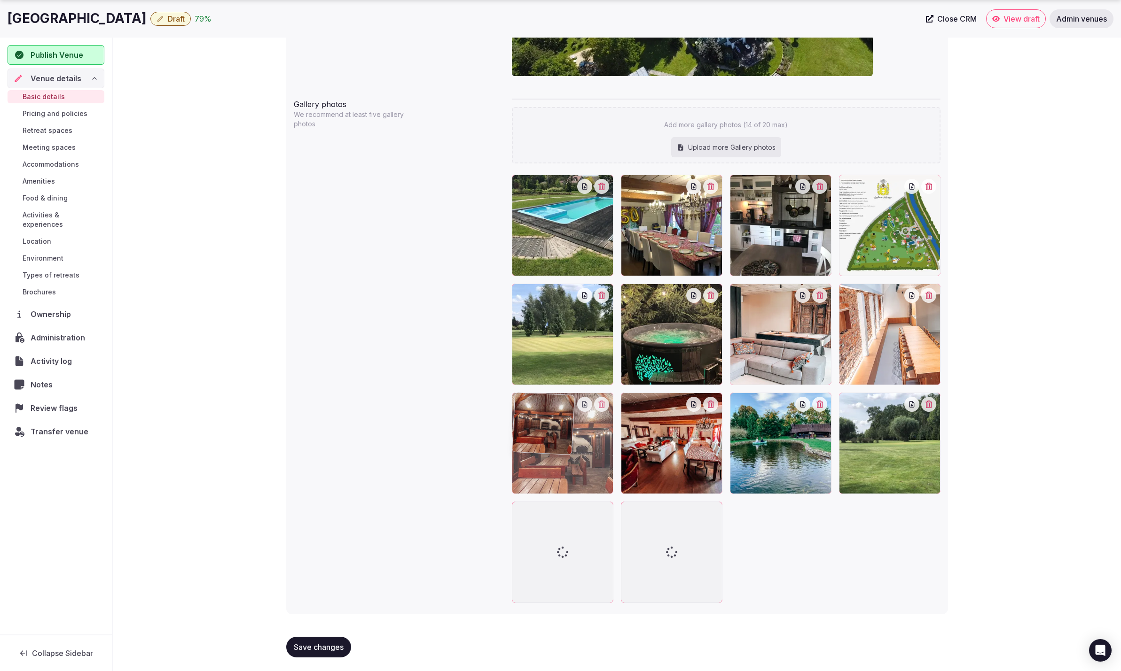
drag, startPoint x: 801, startPoint y: 413, endPoint x: 652, endPoint y: 418, distance: 149.5
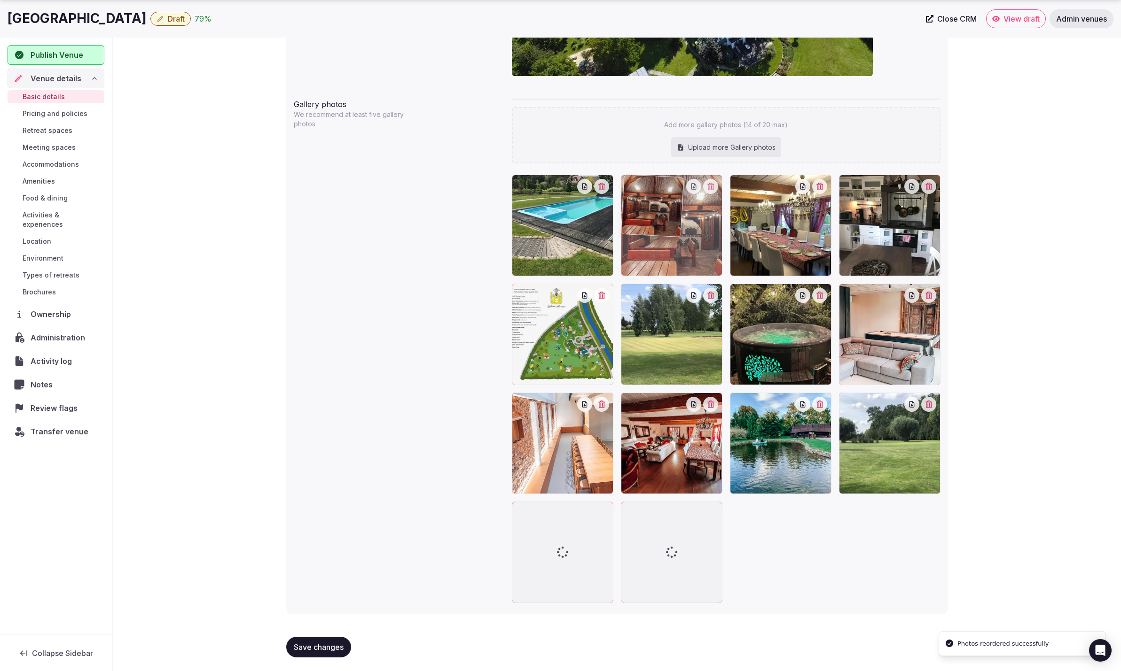
drag, startPoint x: 545, startPoint y: 447, endPoint x: 674, endPoint y: 253, distance: 233.5
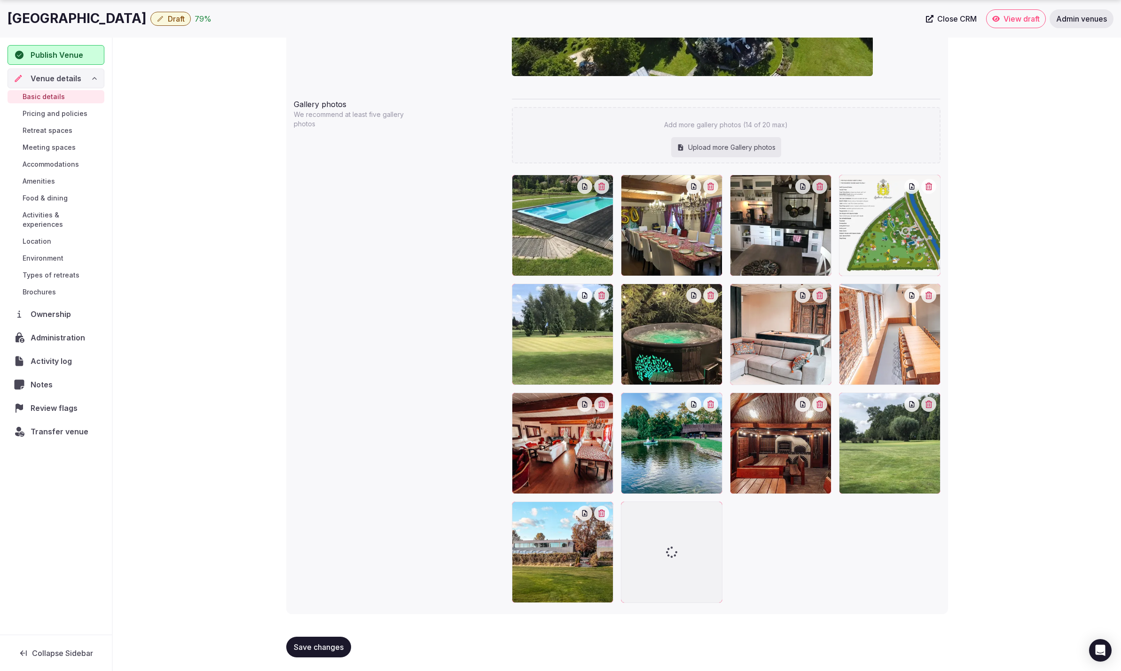
click at [740, 143] on div "Upload more Gallery photos" at bounding box center [726, 147] width 110 height 21
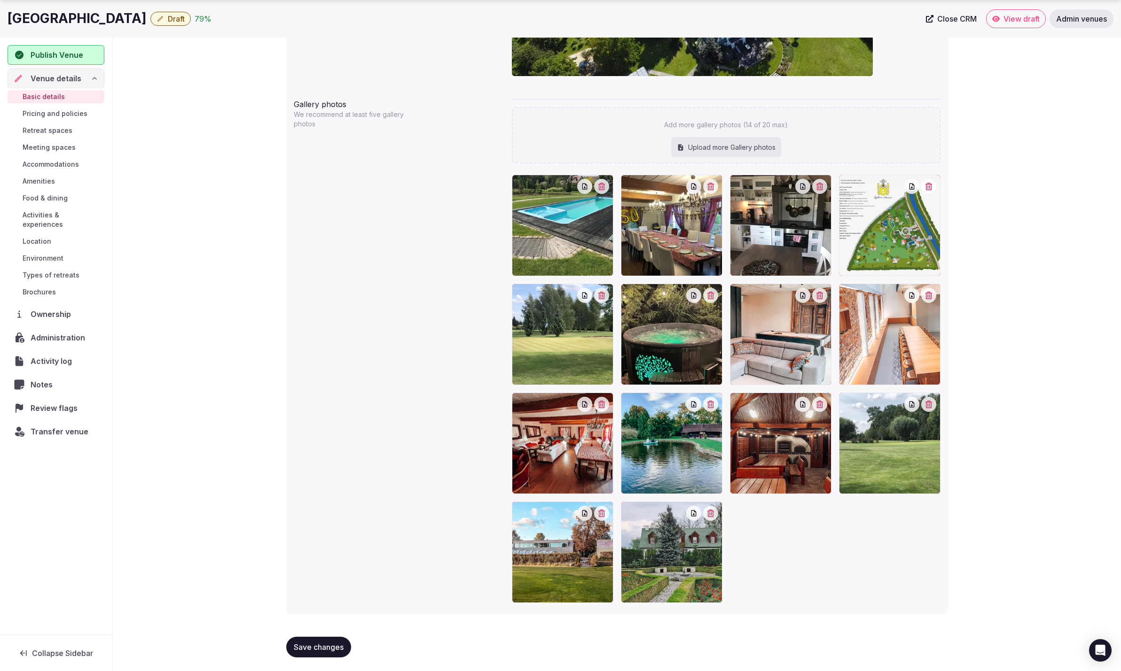
type input "**********"
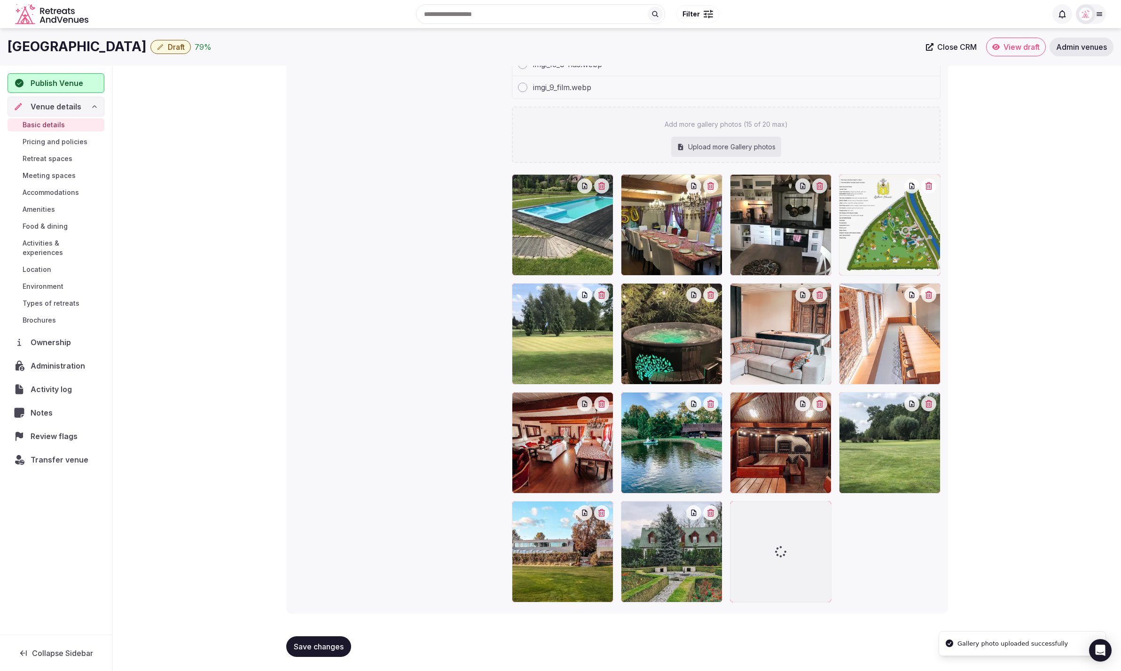
scroll to position [954, 0]
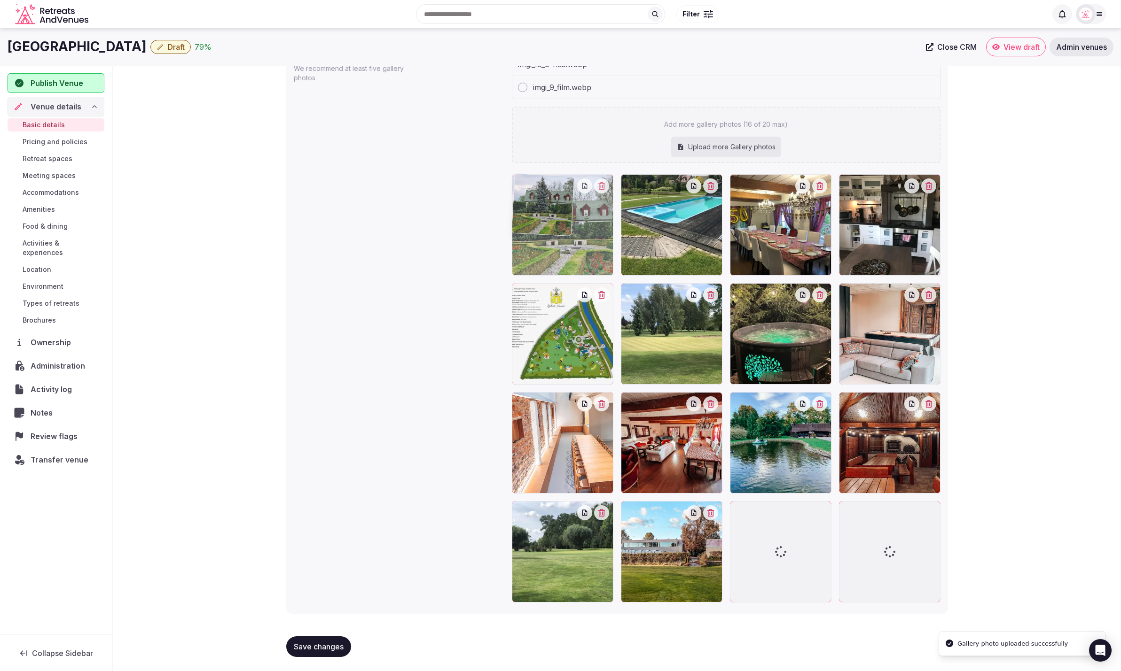
drag, startPoint x: 661, startPoint y: 557, endPoint x: 638, endPoint y: 236, distance: 321.3
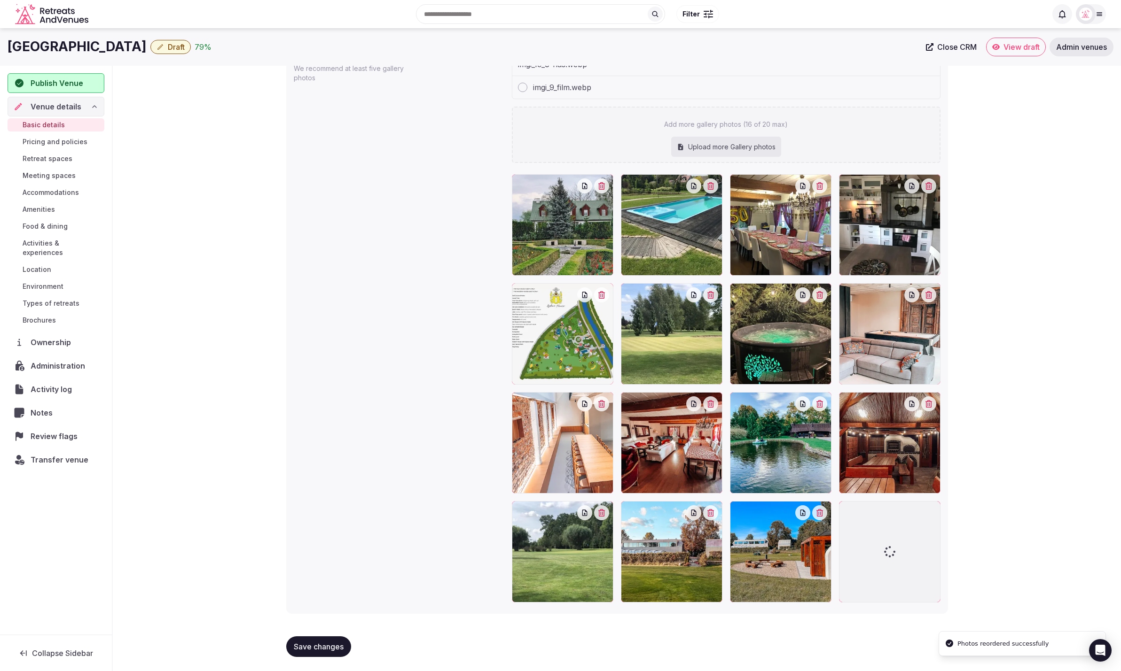
click at [569, 208] on div at bounding box center [562, 224] width 101 height 101
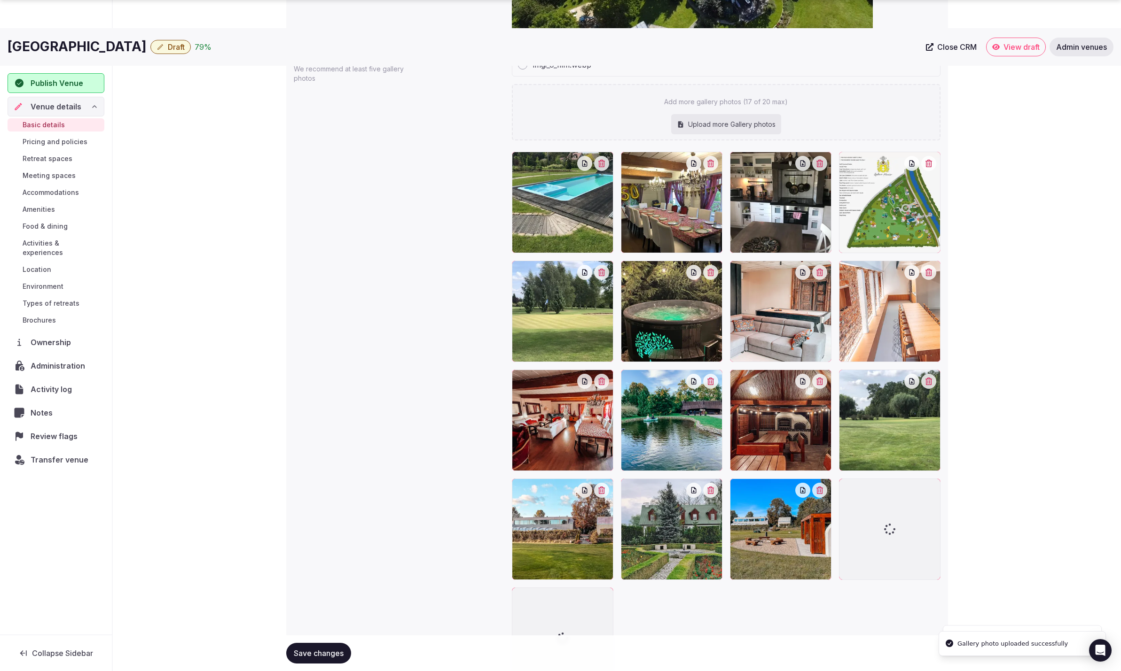
scroll to position [957, 0]
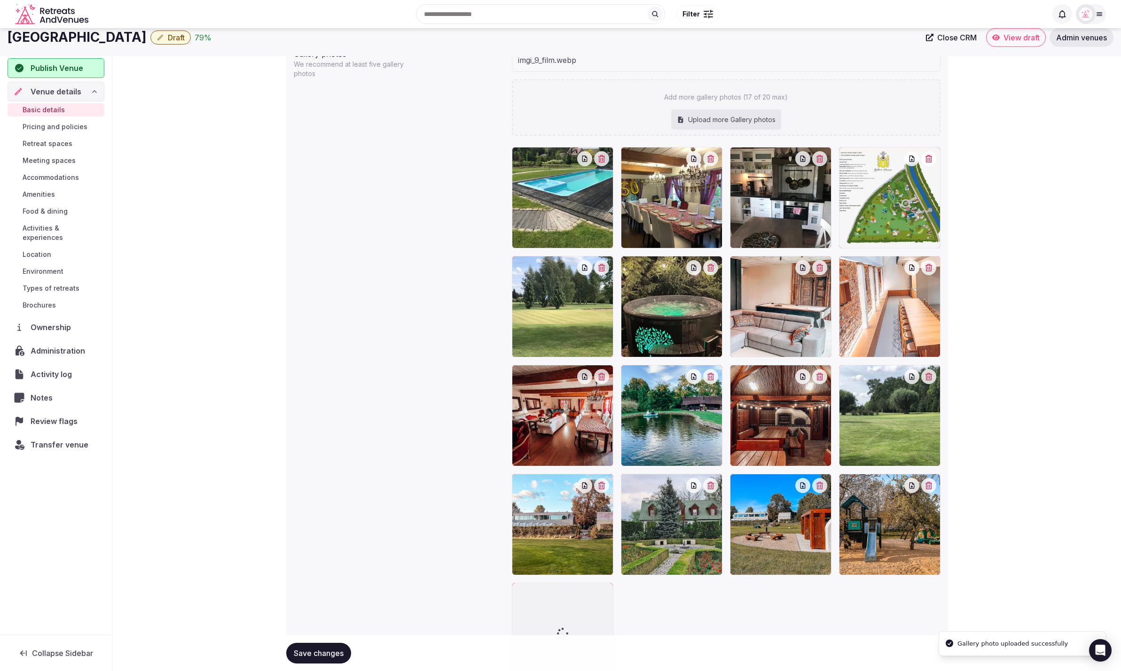
scroll to position [958, 0]
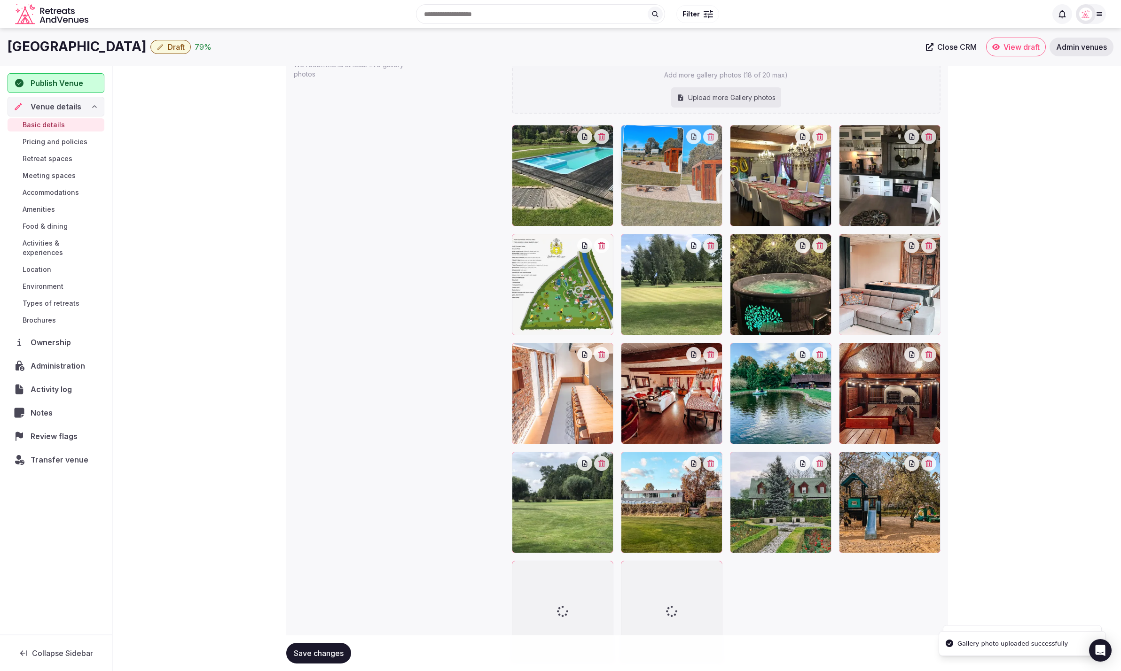
drag, startPoint x: 784, startPoint y: 530, endPoint x: 670, endPoint y: 230, distance: 321.6
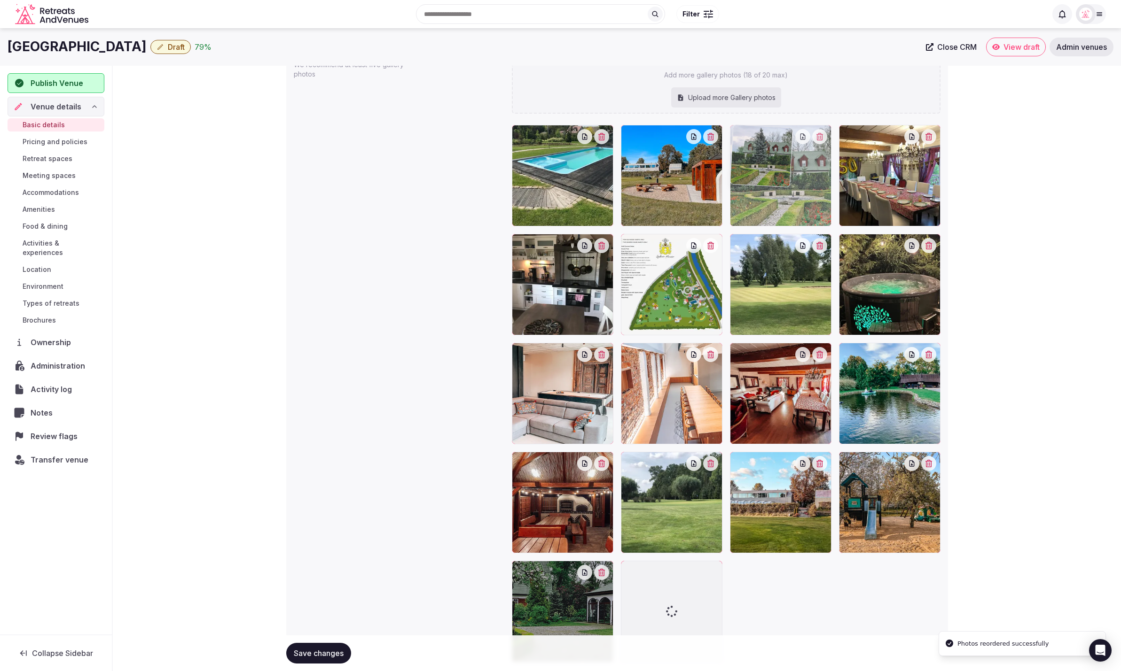
drag, startPoint x: 815, startPoint y: 513, endPoint x: 817, endPoint y: 174, distance: 338.8
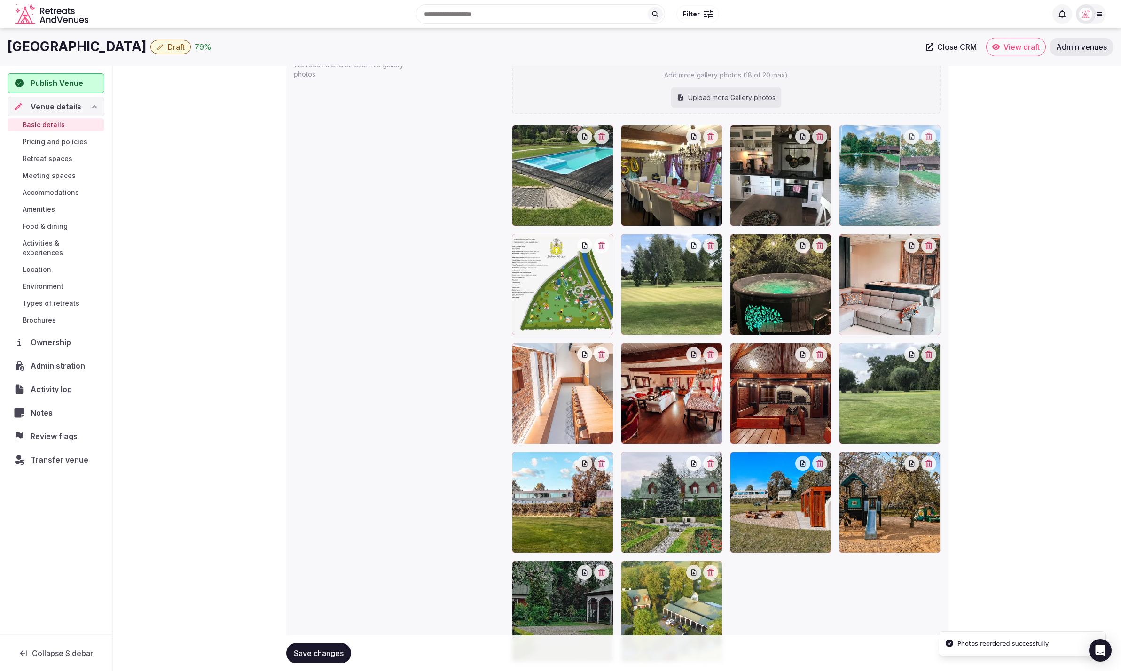
drag, startPoint x: 666, startPoint y: 382, endPoint x: 861, endPoint y: 203, distance: 265.0
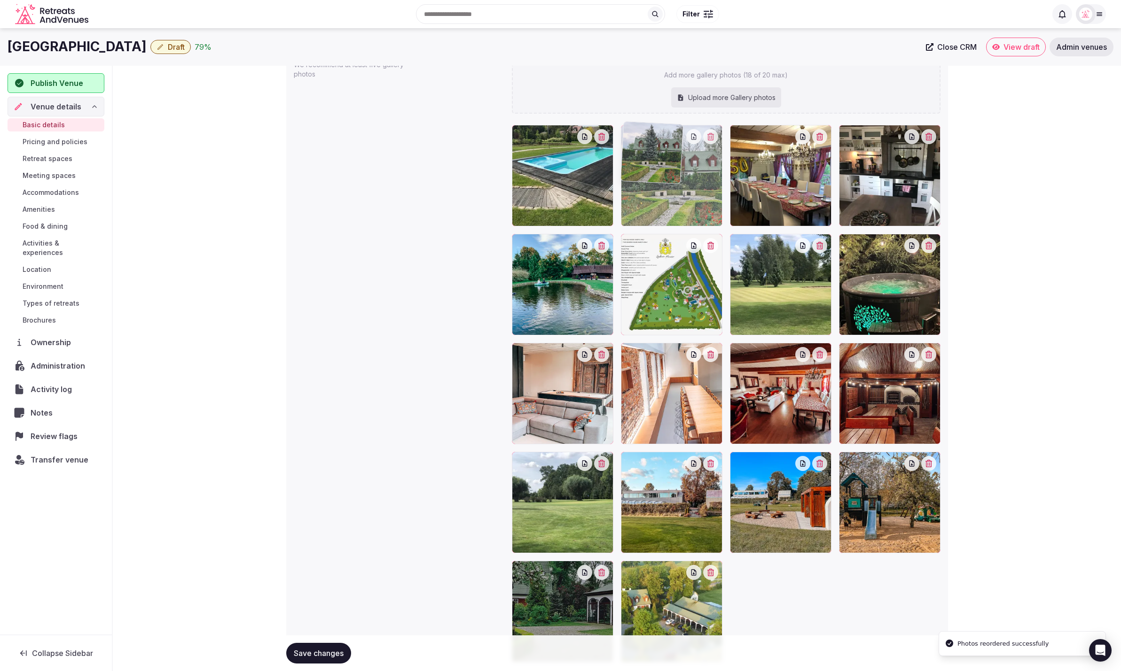
drag, startPoint x: 704, startPoint y: 518, endPoint x: 716, endPoint y: 215, distance: 303.3
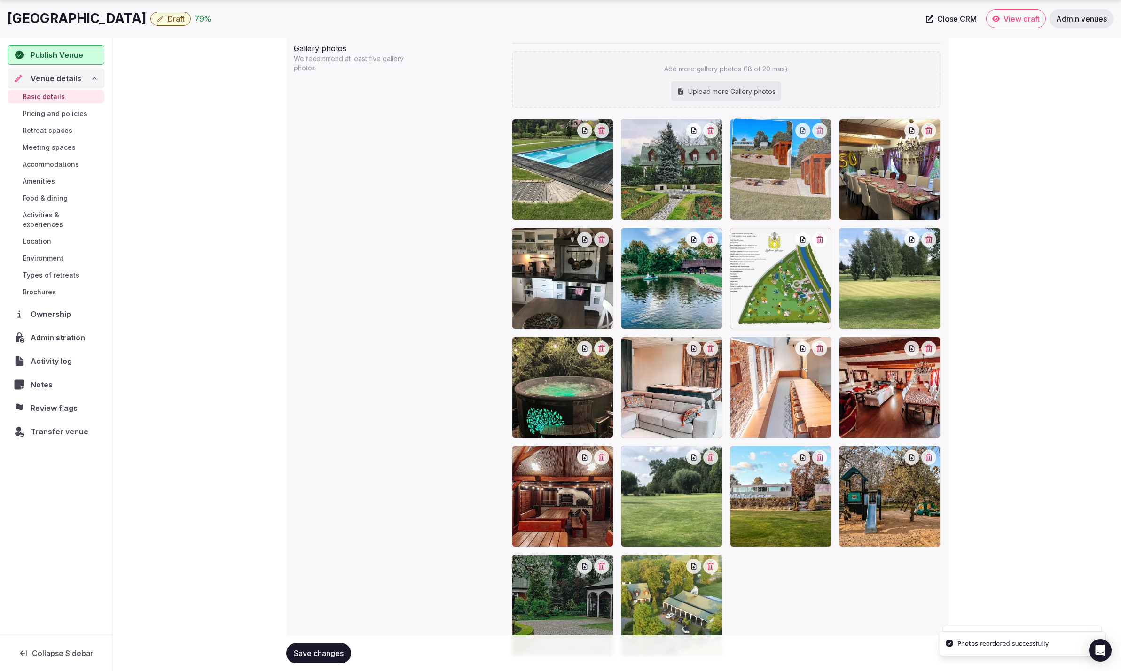
drag, startPoint x: 806, startPoint y: 514, endPoint x: 808, endPoint y: 195, distance: 318.6
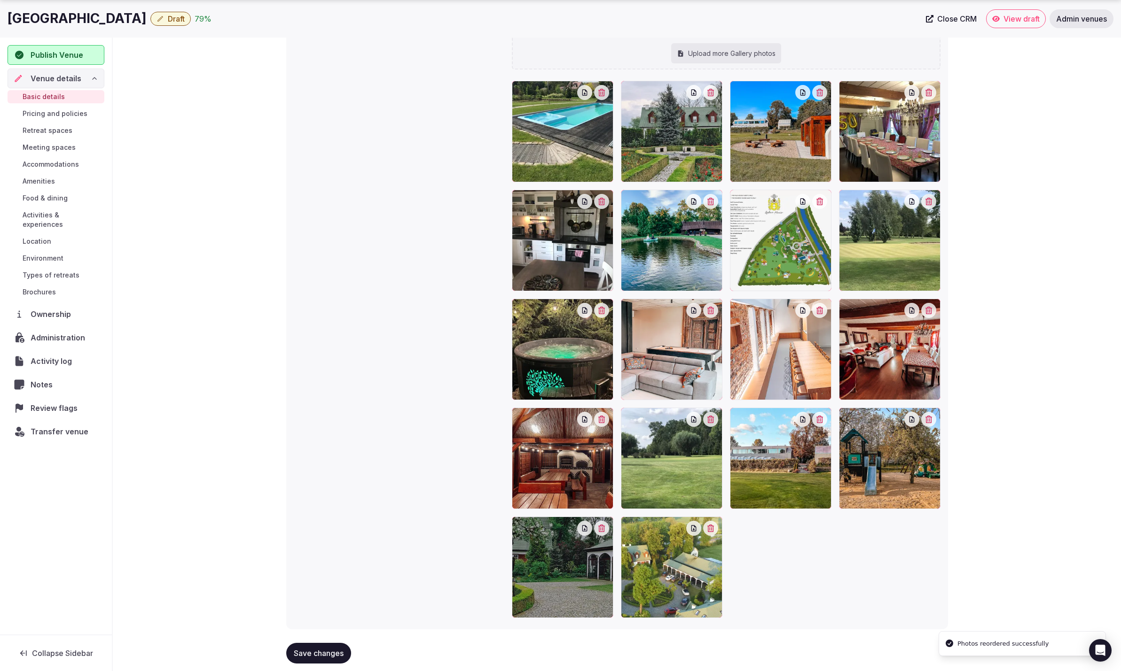
scroll to position [1018, 0]
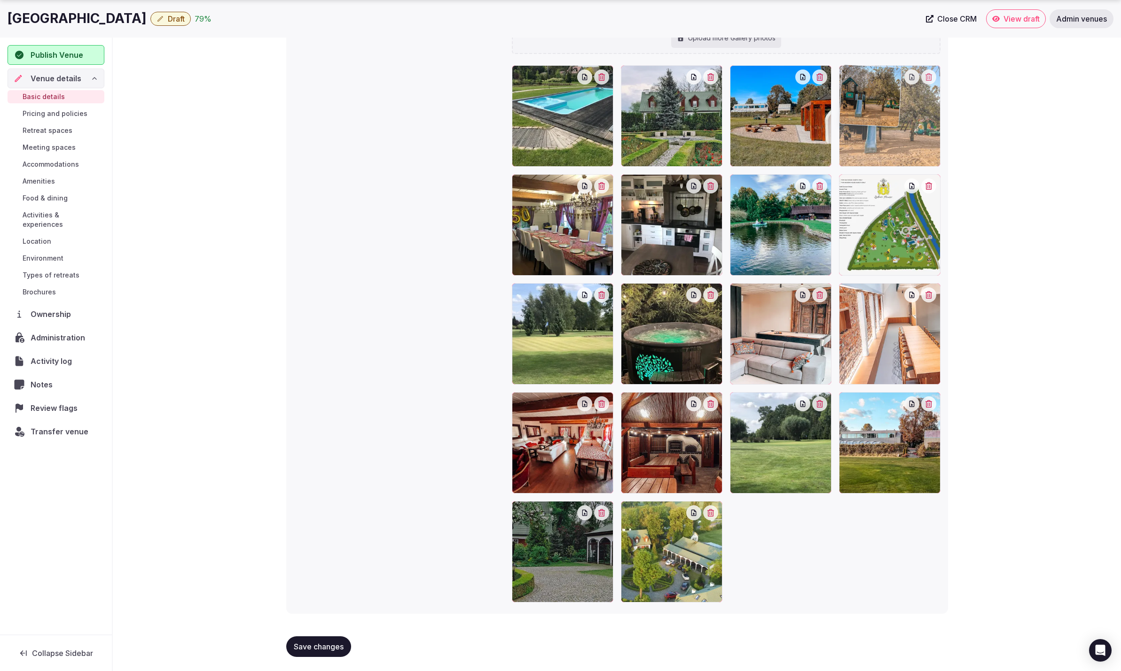
drag, startPoint x: 895, startPoint y: 460, endPoint x: 909, endPoint y: 159, distance: 301.5
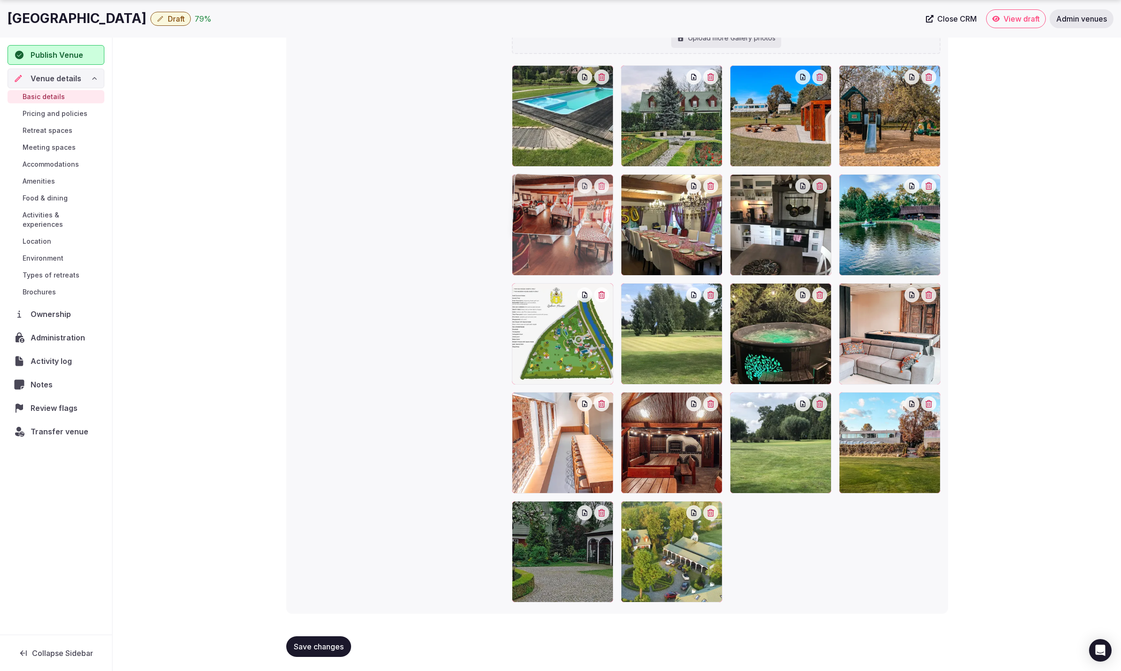
drag, startPoint x: 599, startPoint y: 453, endPoint x: 591, endPoint y: 271, distance: 182.5
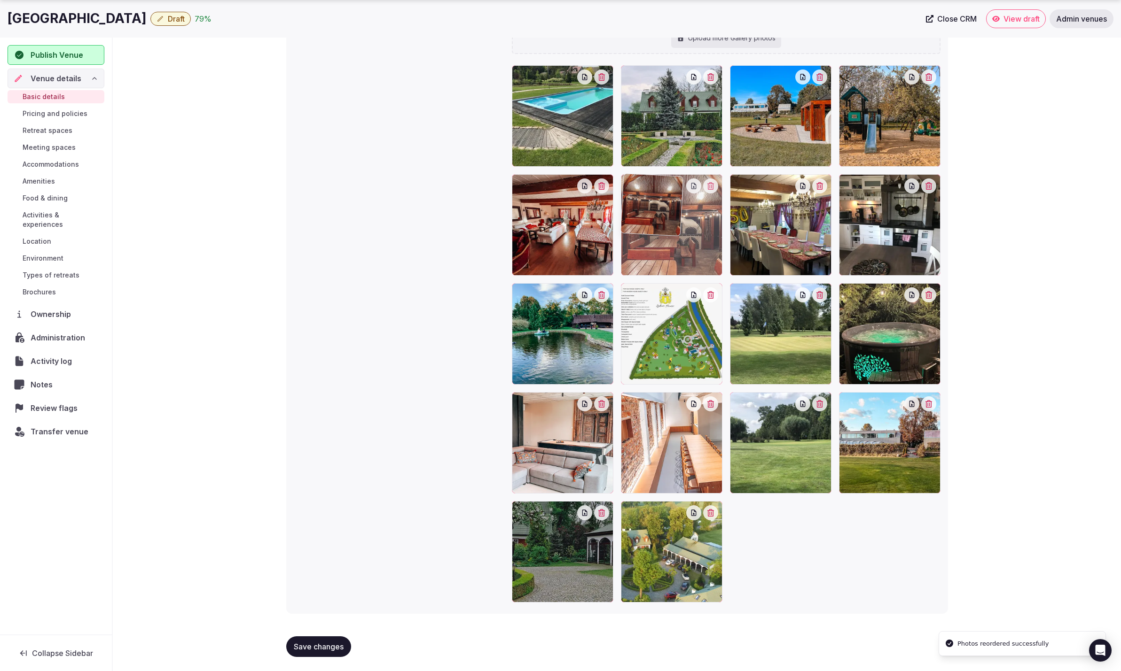
drag, startPoint x: 711, startPoint y: 460, endPoint x: 726, endPoint y: 243, distance: 217.6
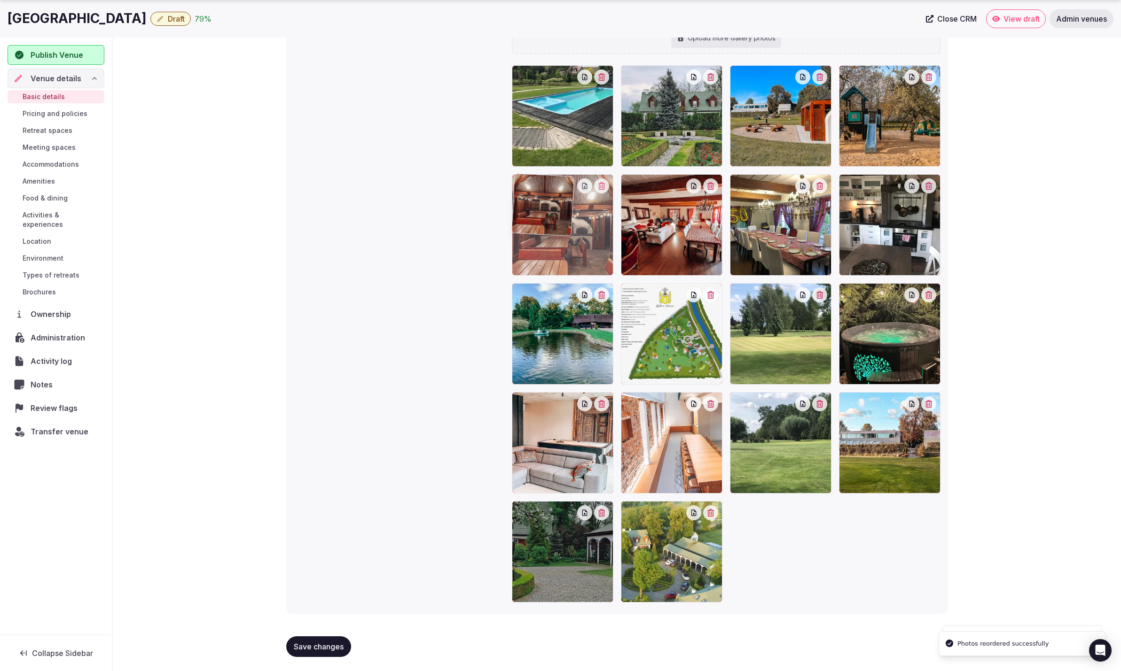
drag, startPoint x: 714, startPoint y: 238, endPoint x: 591, endPoint y: 244, distance: 123.7
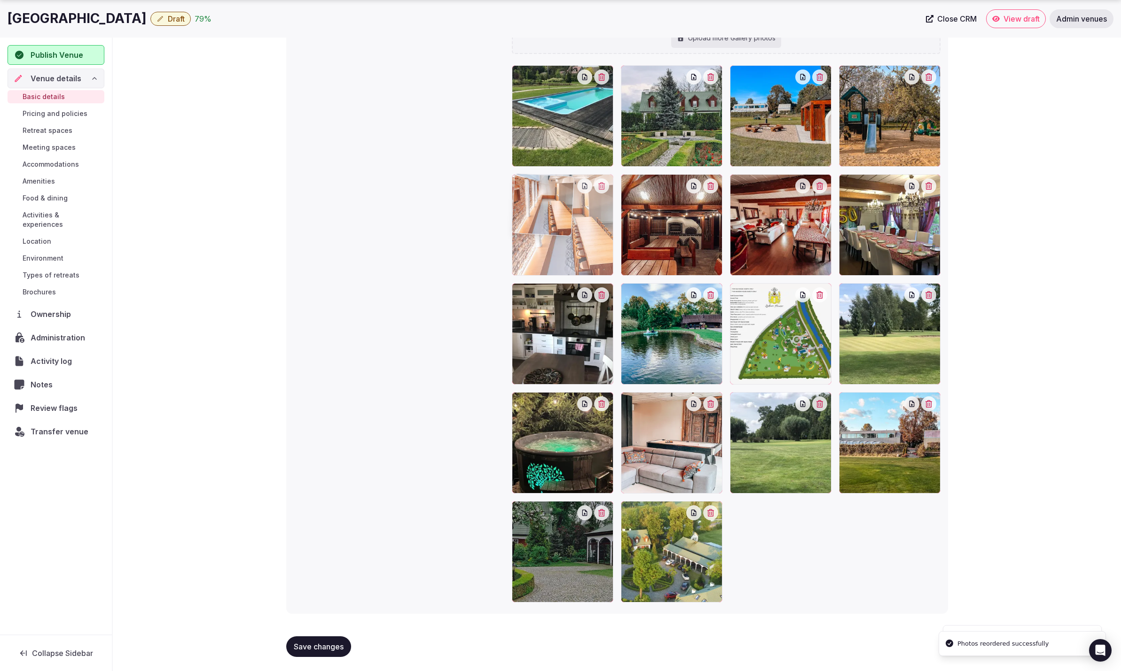
drag, startPoint x: 678, startPoint y: 456, endPoint x: 589, endPoint y: 240, distance: 233.8
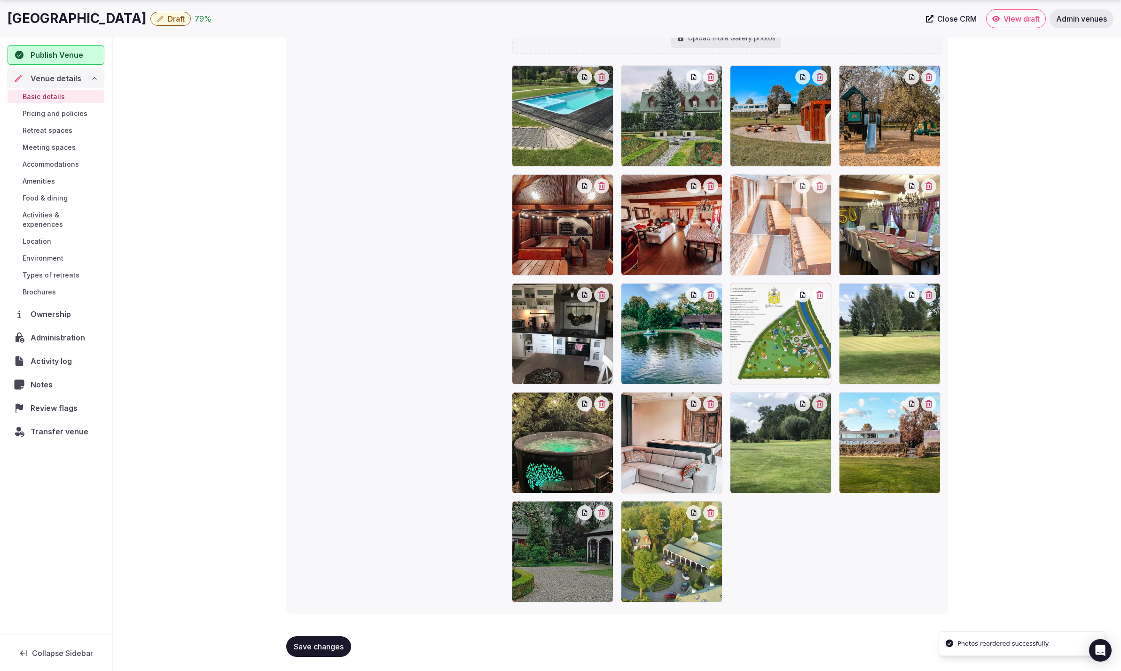
drag, startPoint x: 574, startPoint y: 232, endPoint x: 851, endPoint y: 233, distance: 277.2
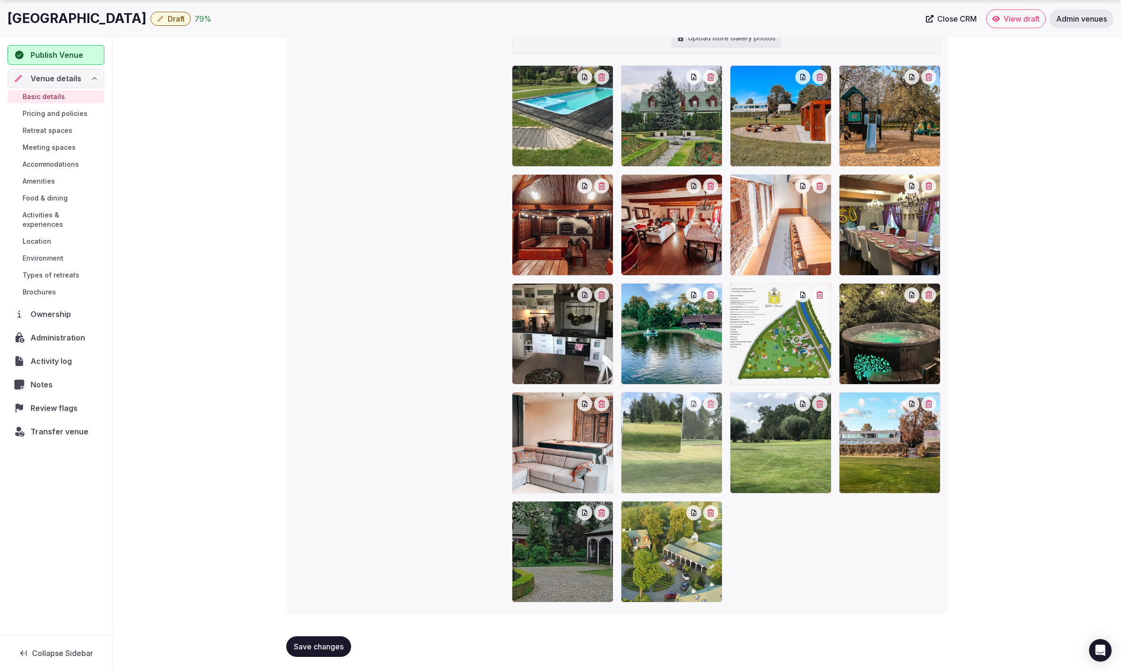
drag, startPoint x: 885, startPoint y: 359, endPoint x: 700, endPoint y: 481, distance: 221.5
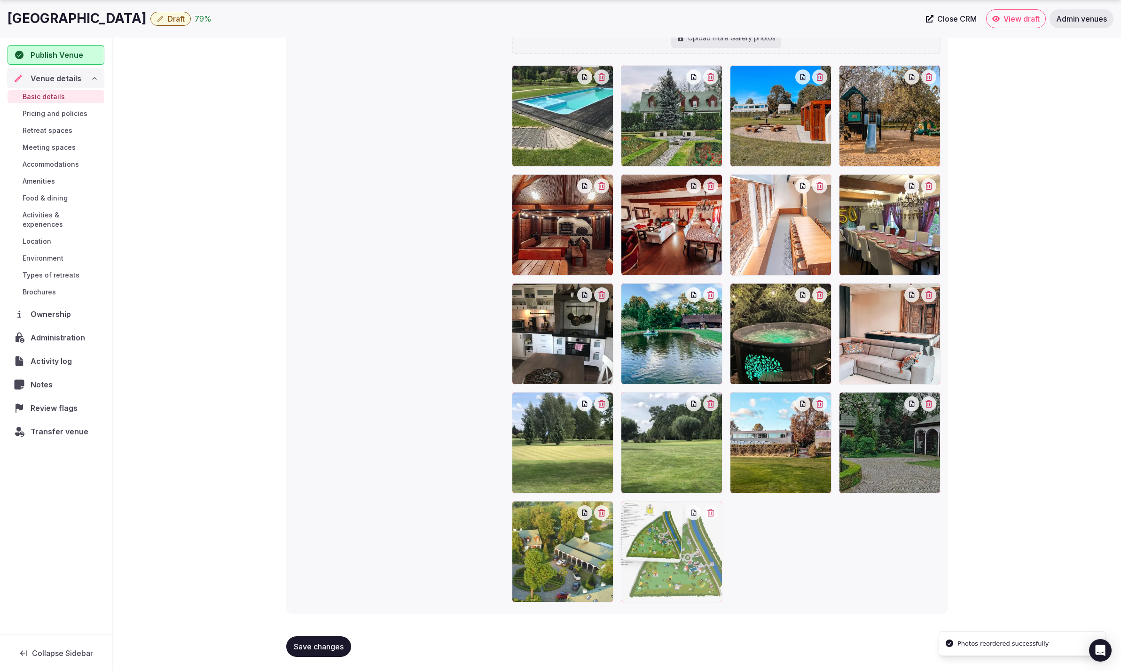
drag, startPoint x: 804, startPoint y: 350, endPoint x: 768, endPoint y: 581, distance: 233.5
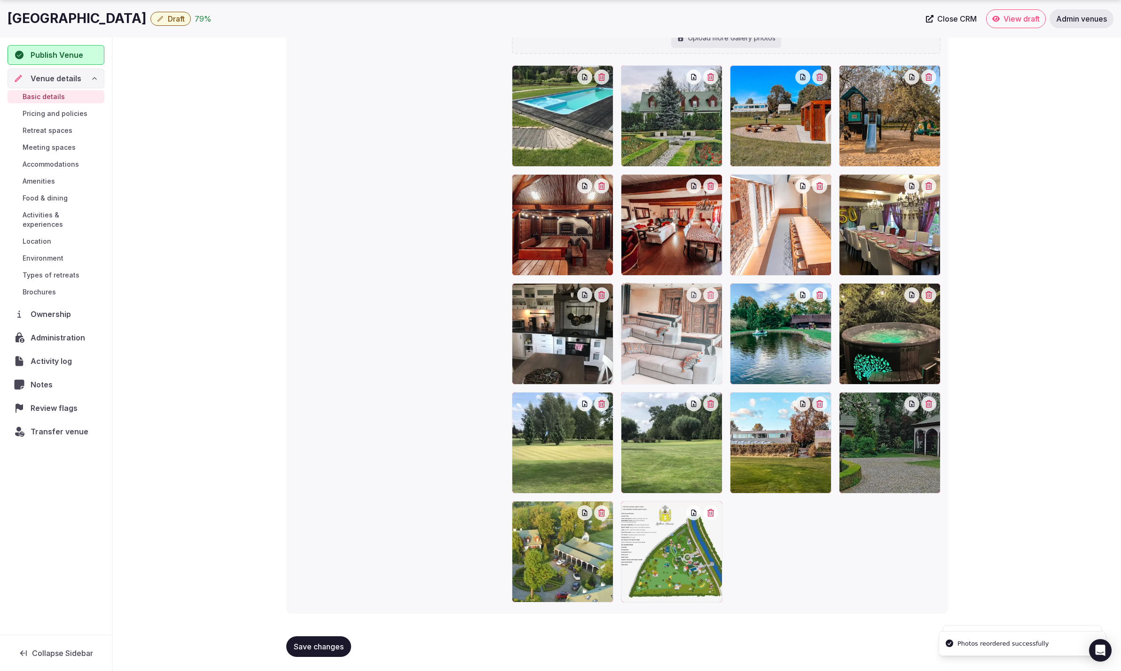
drag, startPoint x: 891, startPoint y: 342, endPoint x: 672, endPoint y: 356, distance: 219.9
click at [329, 647] on span "Save changes" at bounding box center [319, 646] width 50 height 9
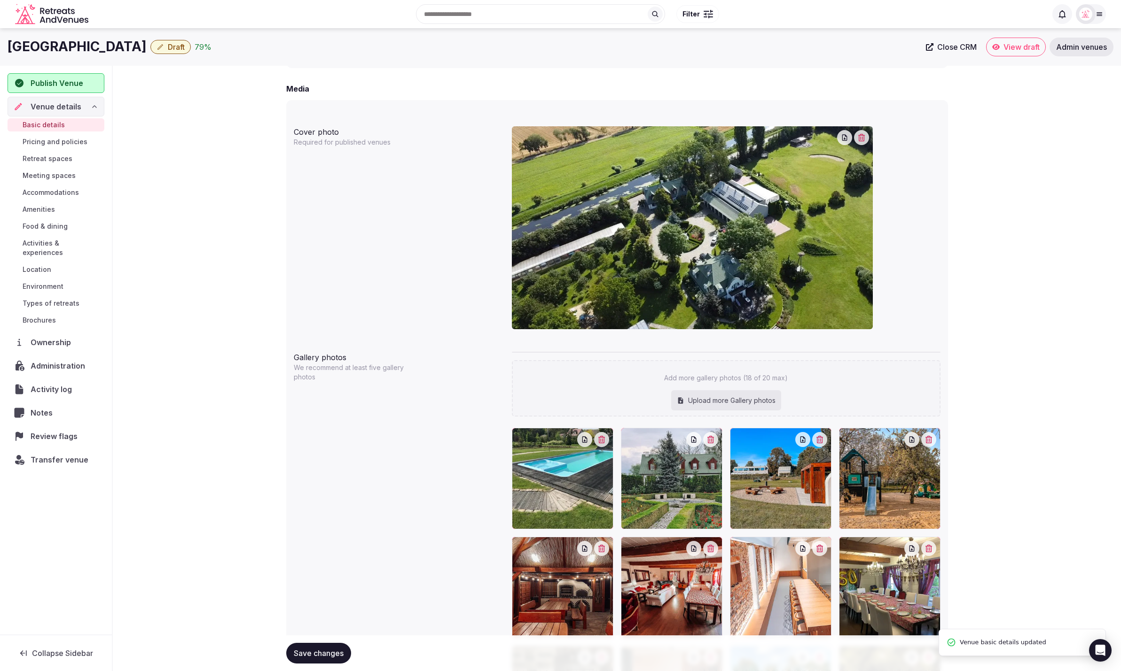
scroll to position [635, 0]
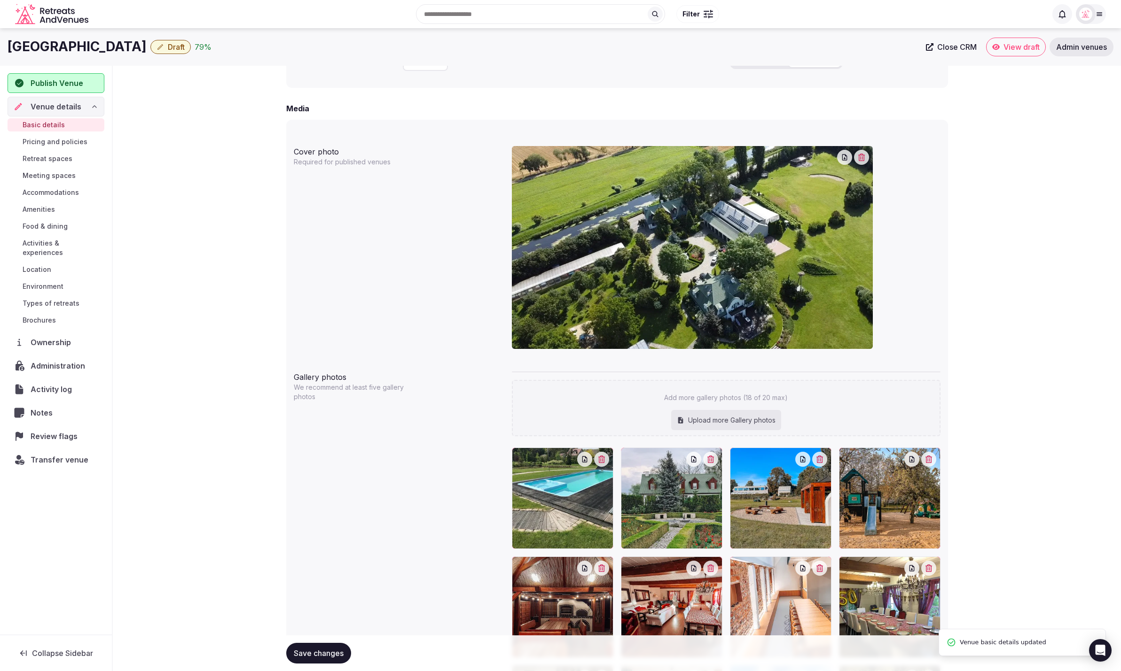
click at [717, 413] on div "Upload more Gallery photos" at bounding box center [726, 420] width 110 height 21
type input "**********"
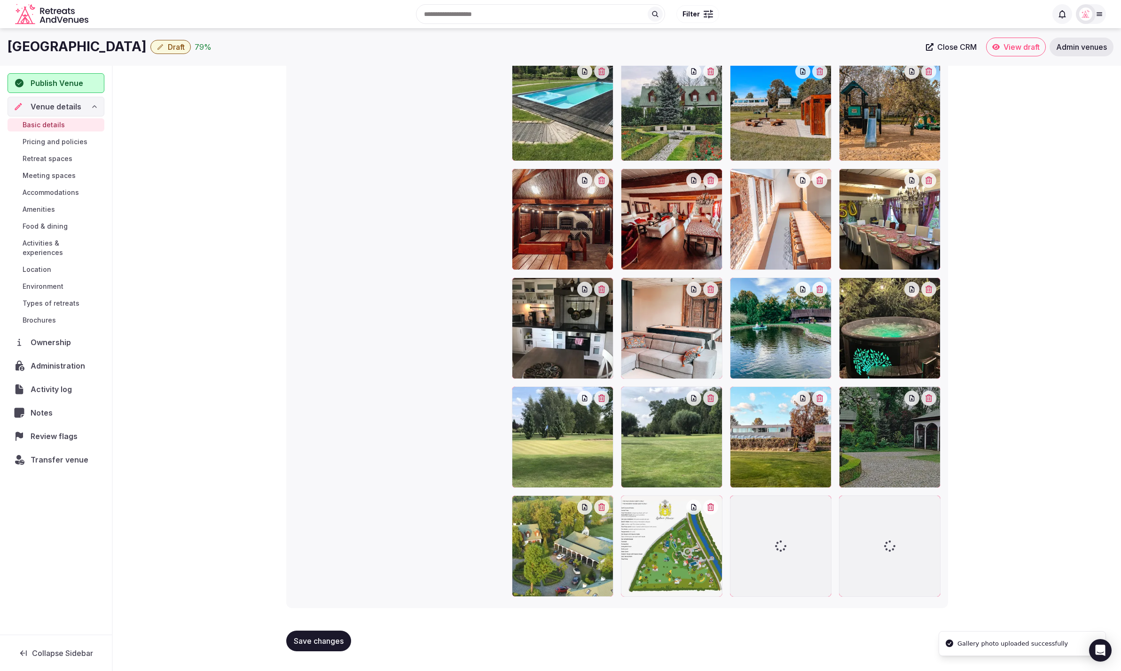
scroll to position [1018, 0]
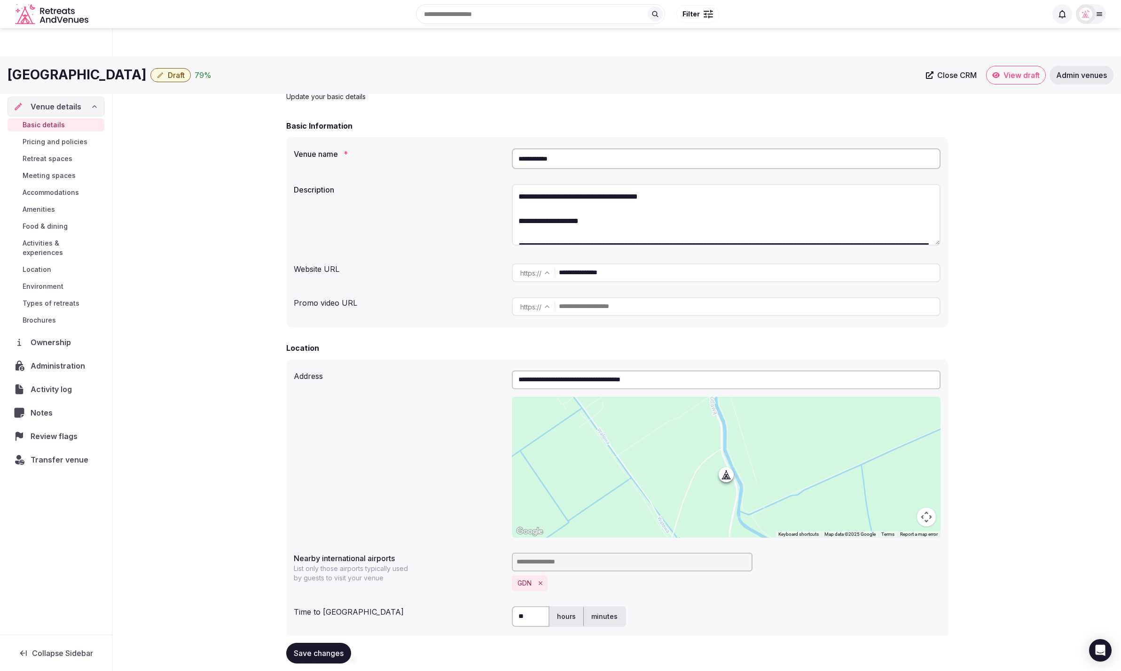
scroll to position [1018, 0]
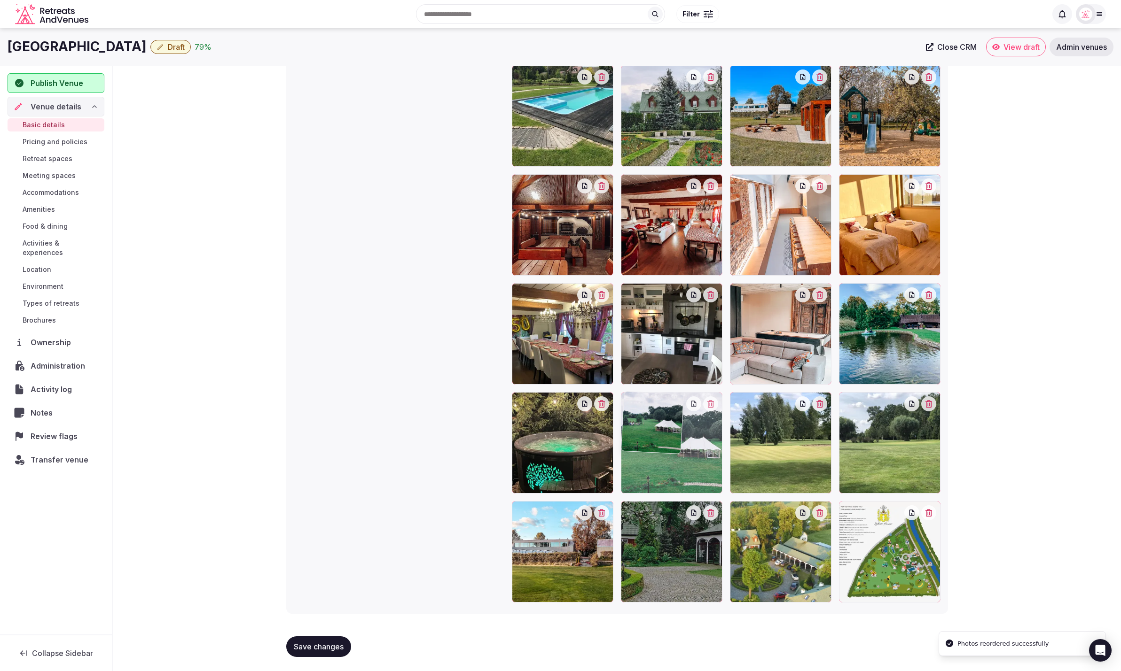
drag, startPoint x: 891, startPoint y: 577, endPoint x: 666, endPoint y: 469, distance: 249.9
click at [314, 647] on span "Save changes" at bounding box center [319, 646] width 50 height 9
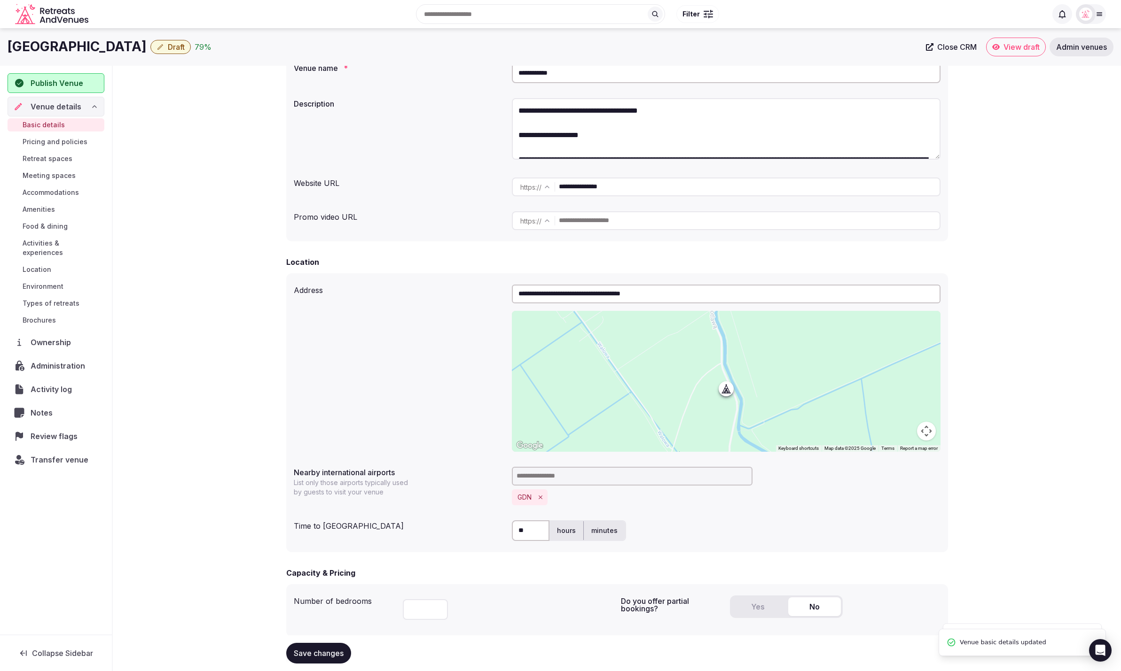
scroll to position [0, 0]
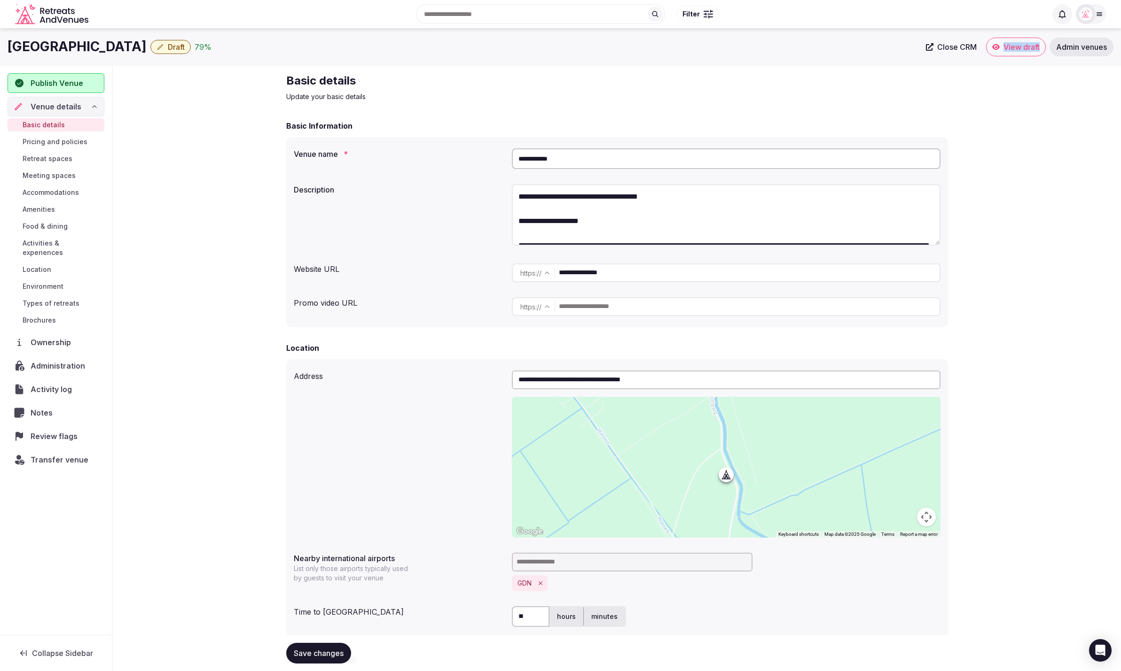
click at [85, 80] on span "Publish Venue" at bounding box center [65, 83] width 68 height 11
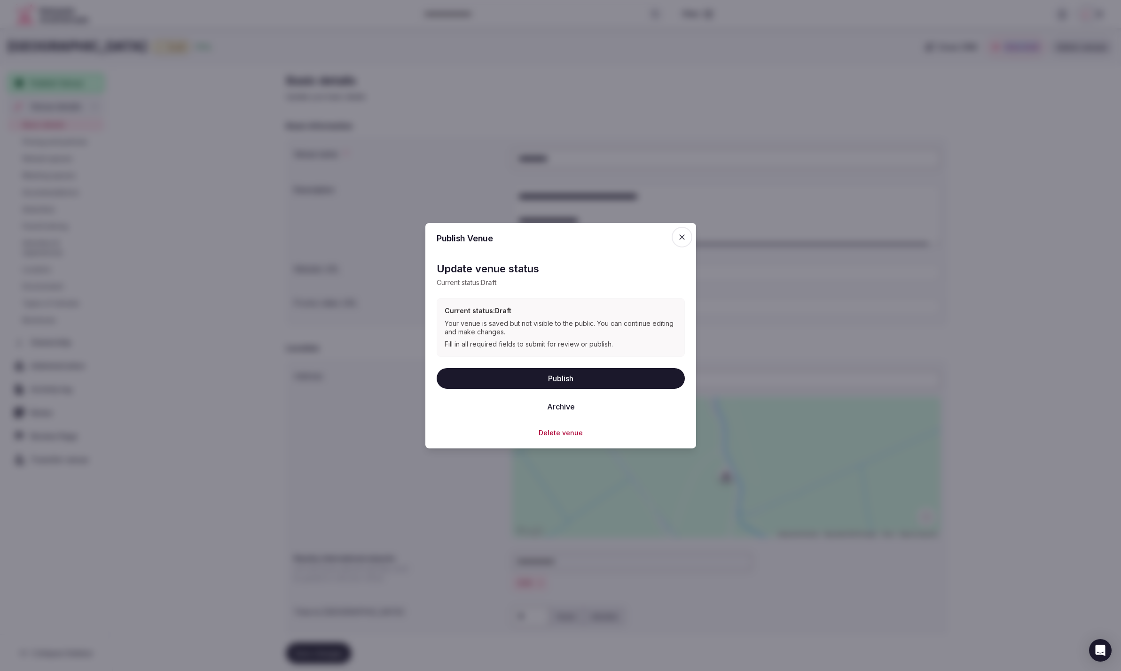
click at [567, 373] on button "Publish" at bounding box center [560, 378] width 248 height 21
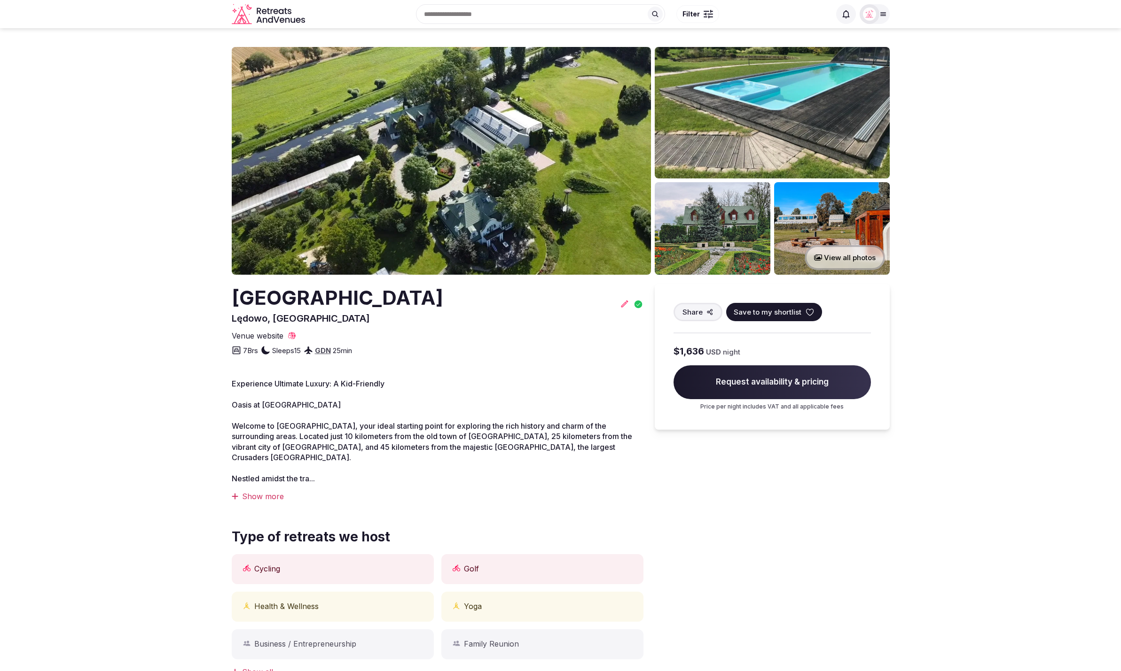
drag, startPoint x: 1025, startPoint y: 70, endPoint x: 1010, endPoint y: 0, distance: 71.6
click at [1023, 58] on section "View all photos Ledowo House Lędowo, Poland Share Save to my shortlist Venue we…" at bounding box center [560, 563] width 1121 height 1070
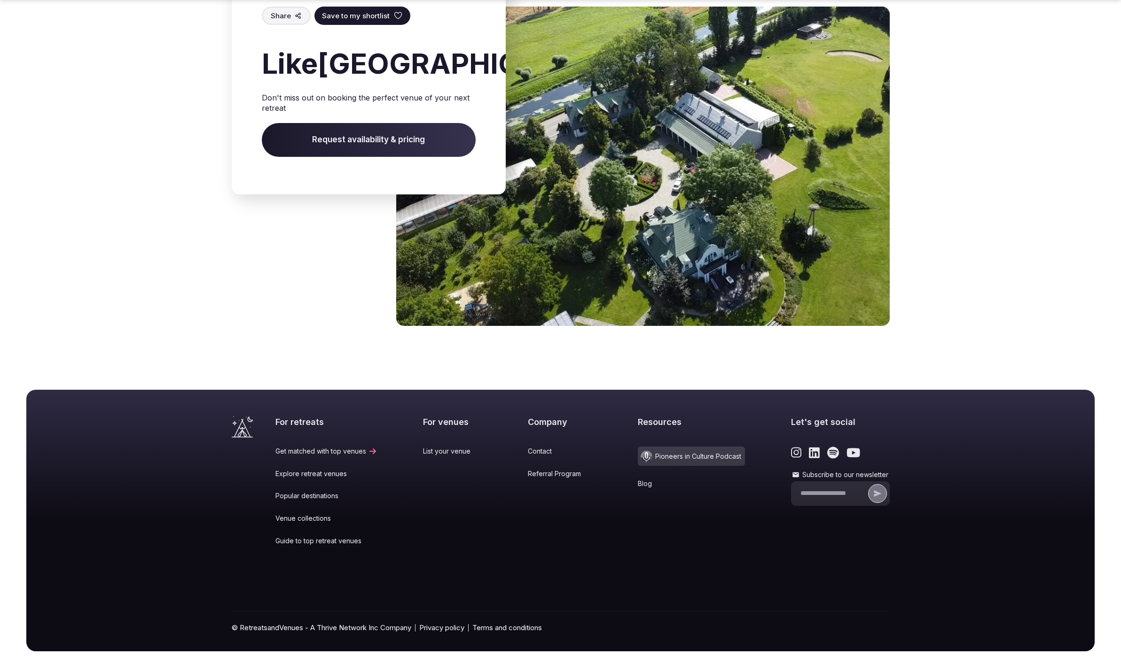
scroll to position [2825, 0]
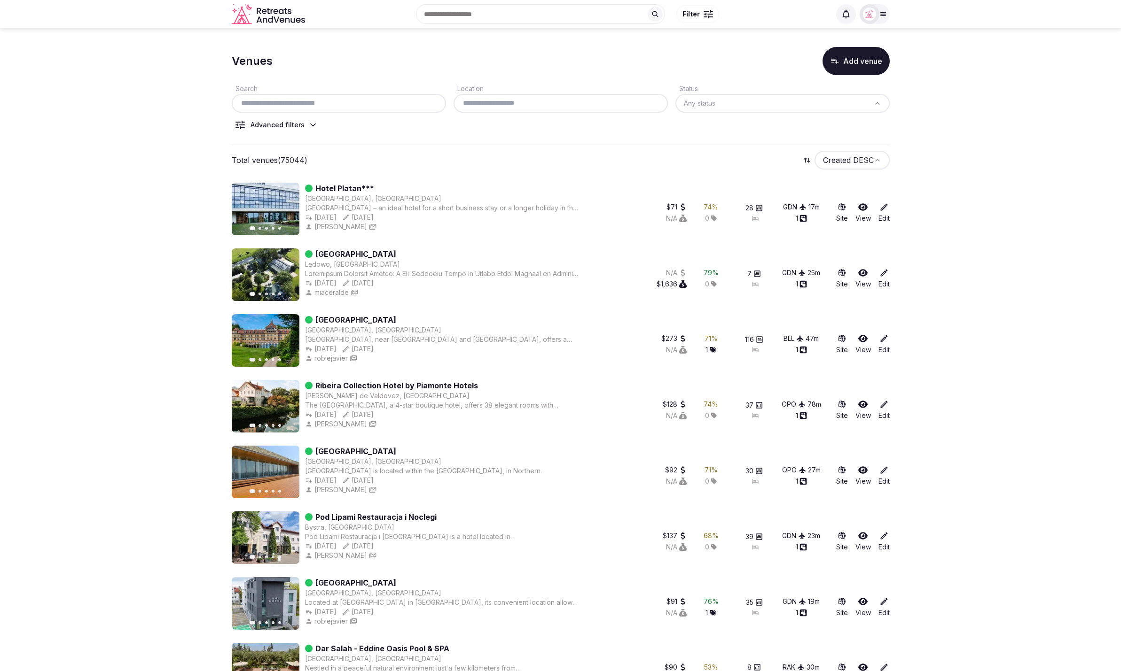
click at [380, 96] on div at bounding box center [339, 103] width 214 height 19
click at [382, 104] on input "text" at bounding box center [338, 103] width 207 height 11
paste input "**********"
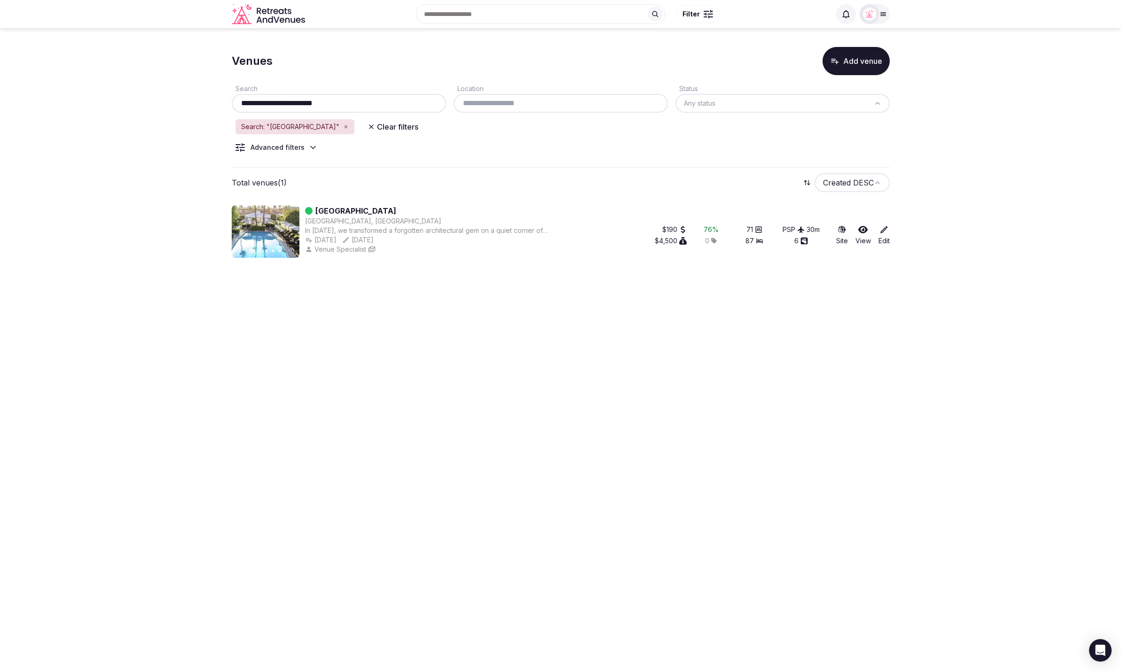
click at [747, 360] on body "**********" at bounding box center [560, 335] width 1121 height 671
drag, startPoint x: 284, startPoint y: 103, endPoint x: 376, endPoint y: 105, distance: 91.6
click at [376, 105] on input "**********" at bounding box center [338, 103] width 207 height 11
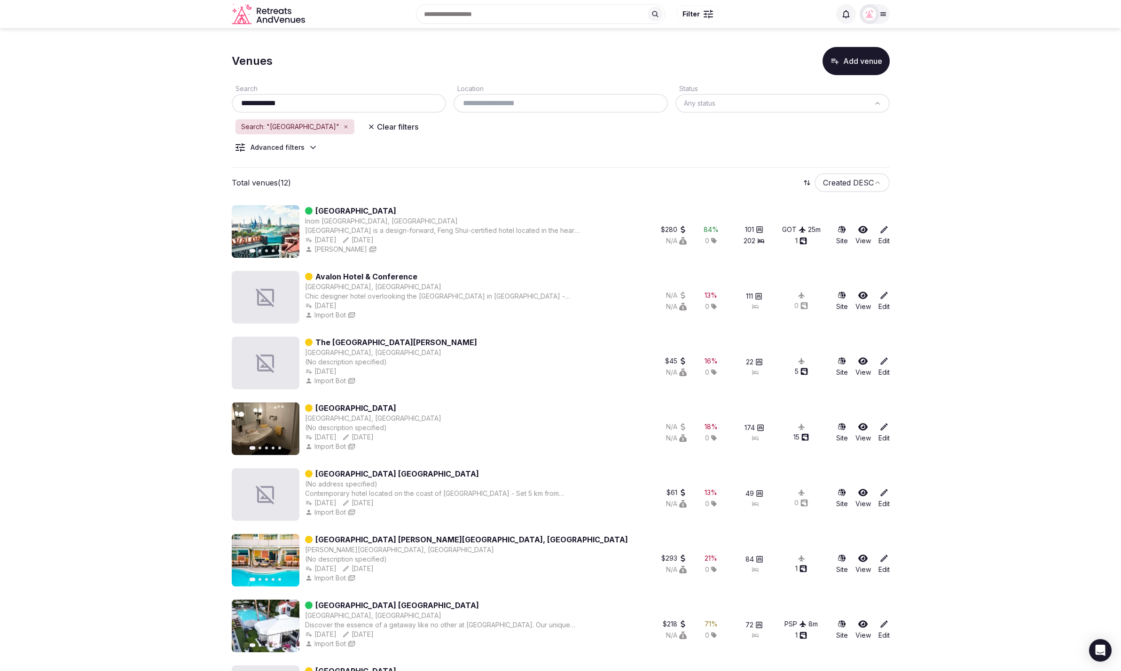
click at [309, 105] on input "**********" at bounding box center [338, 103] width 207 height 11
drag, startPoint x: 309, startPoint y: 105, endPoint x: 205, endPoint y: 106, distance: 103.8
click at [205, 106] on section "**********" at bounding box center [560, 512] width 1121 height 968
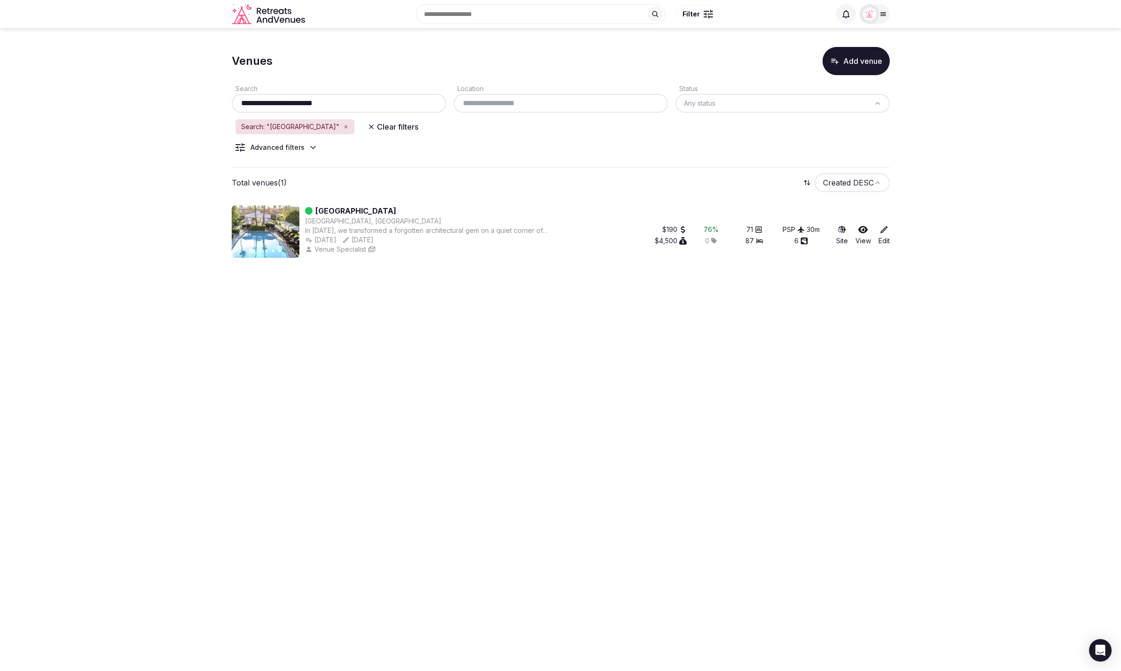
drag, startPoint x: 350, startPoint y: 102, endPoint x: 286, endPoint y: 101, distance: 63.9
click at [286, 101] on input "**********" at bounding box center [338, 103] width 207 height 11
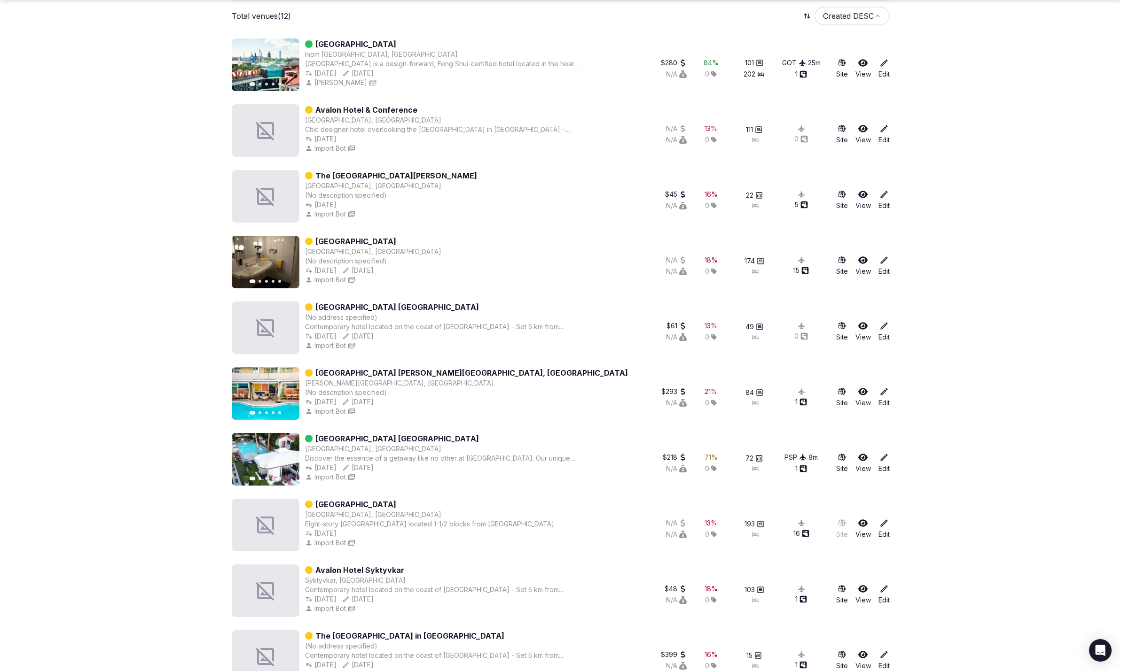
scroll to position [174, 0]
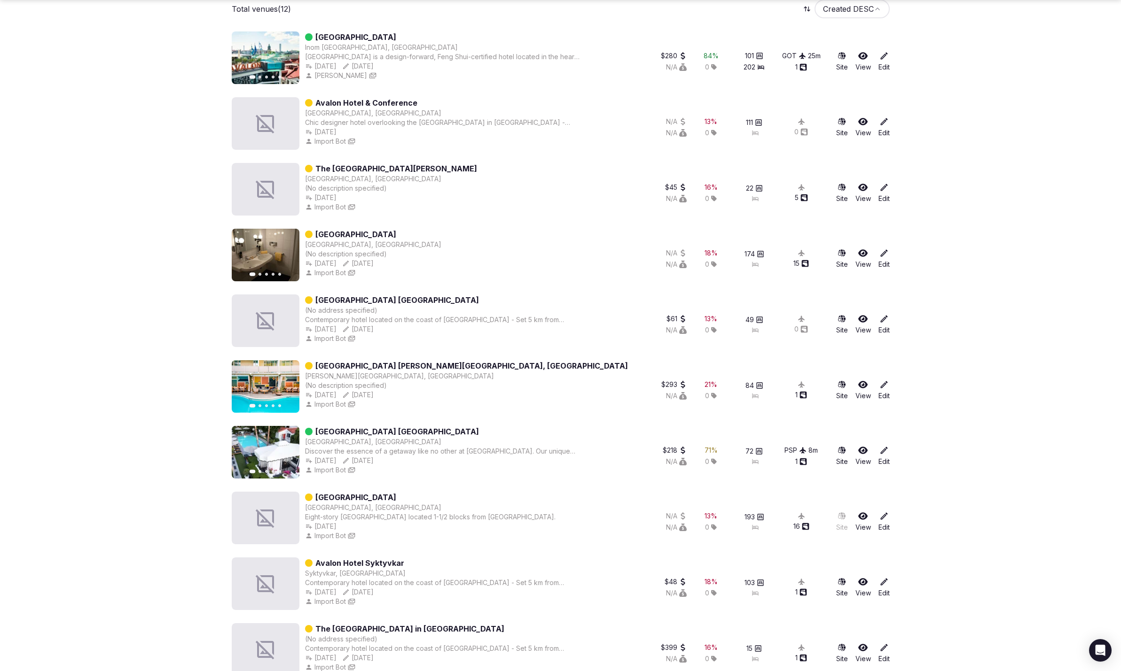
drag, startPoint x: 880, startPoint y: 449, endPoint x: 976, endPoint y: 411, distance: 102.7
click at [747, 411] on section "**********" at bounding box center [560, 338] width 1121 height 968
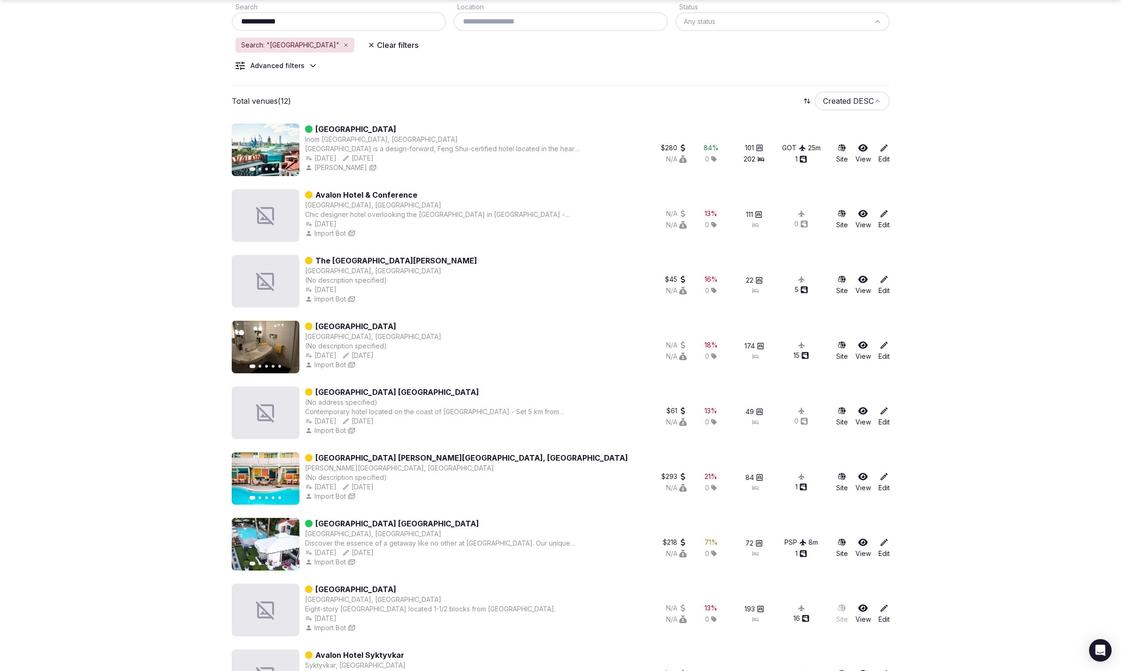
scroll to position [324, 0]
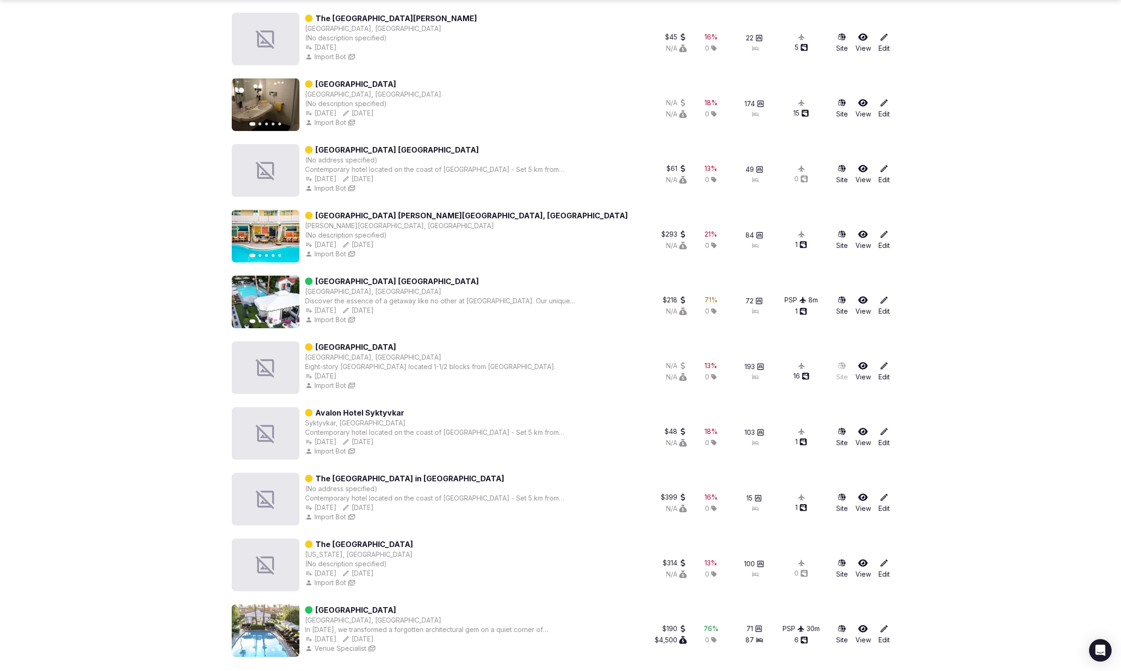
click at [747, 447] on section "**********" at bounding box center [560, 188] width 1121 height 968
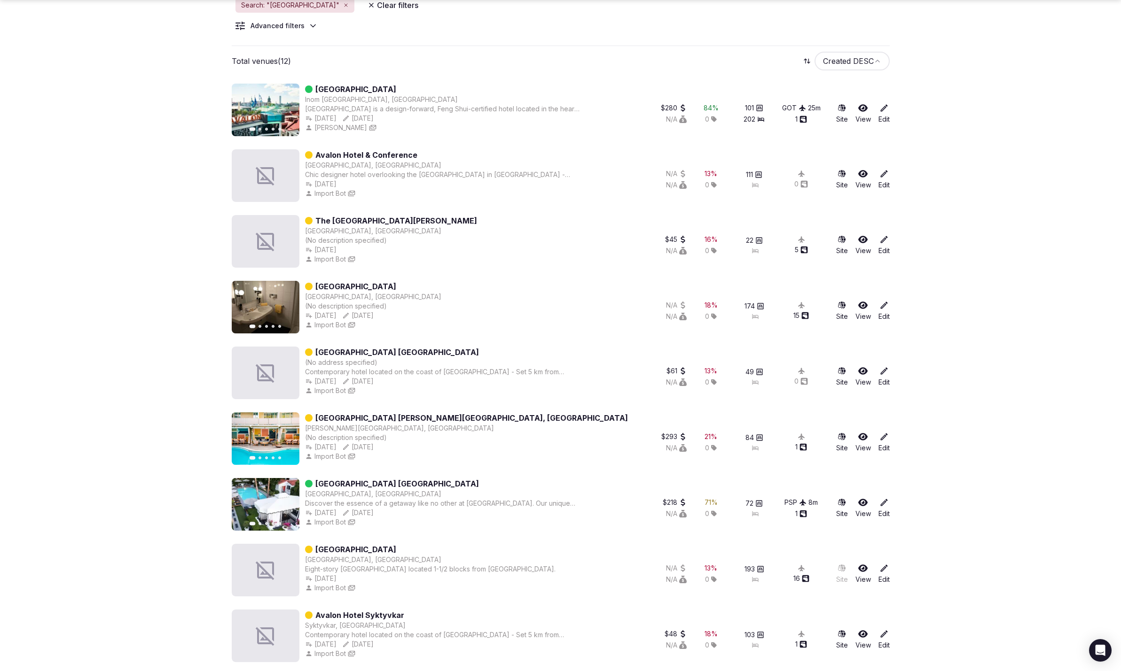
scroll to position [129, 0]
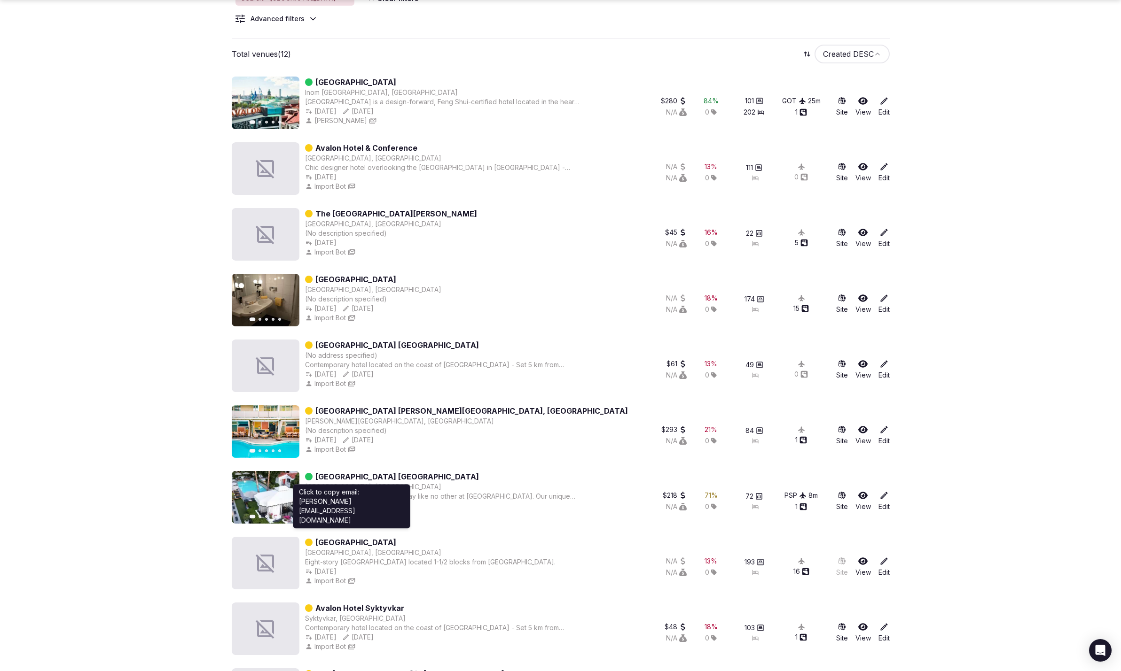
click at [353, 447] on icon "button" at bounding box center [352, 516] width 8 height 8
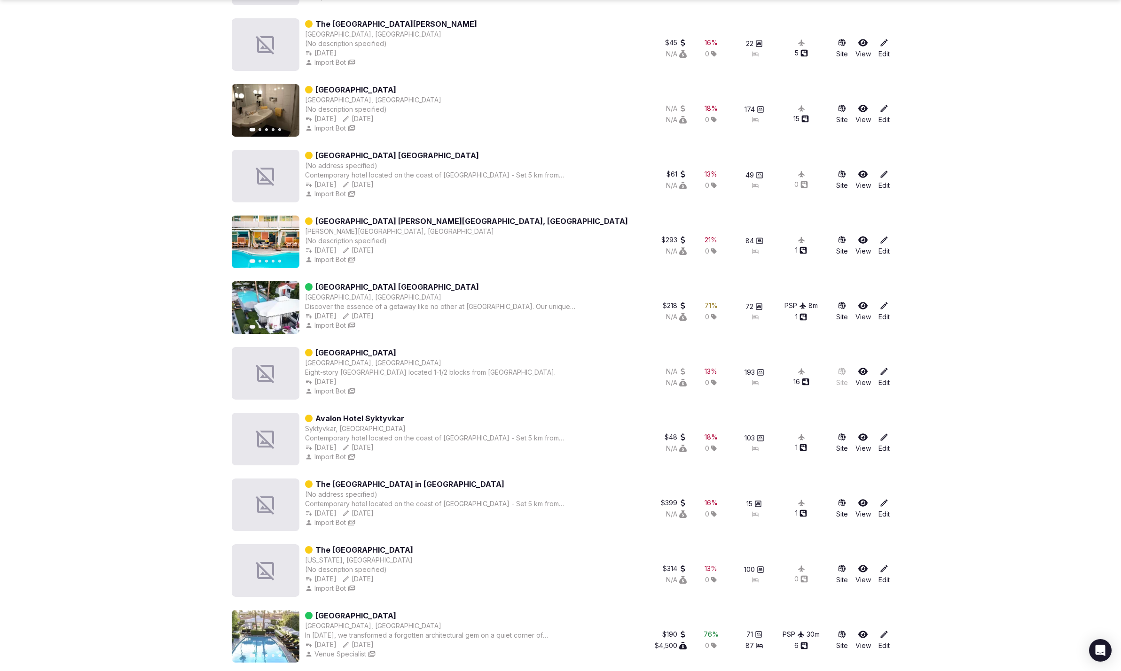
scroll to position [324, 0]
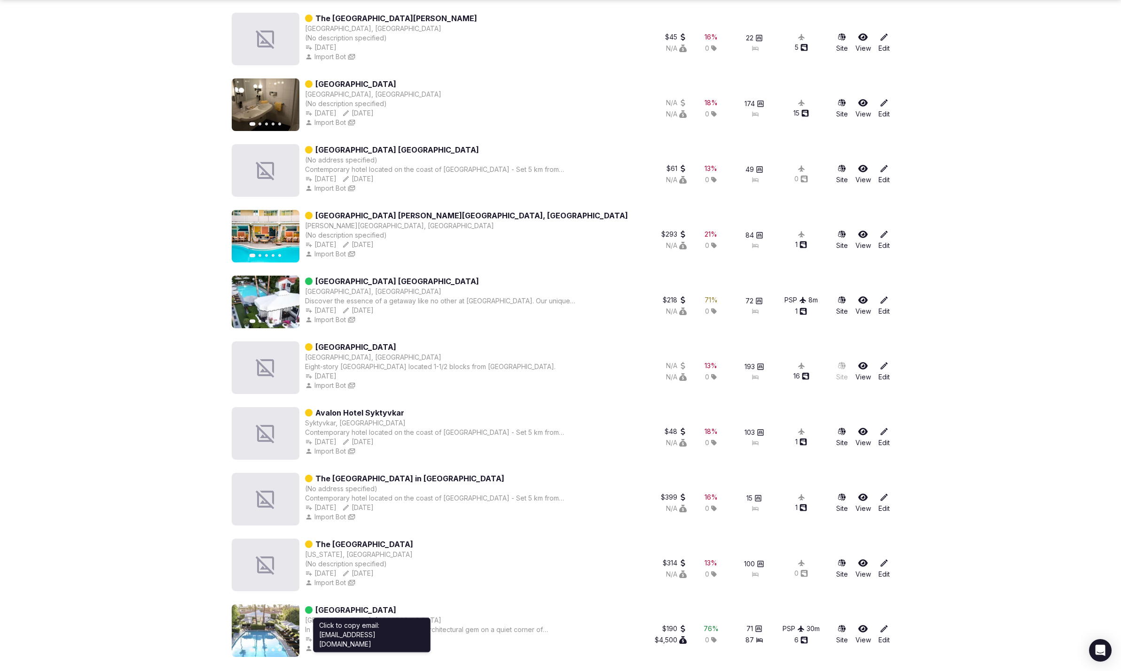
click at [370, 447] on icon "button" at bounding box center [371, 649] width 7 height 6
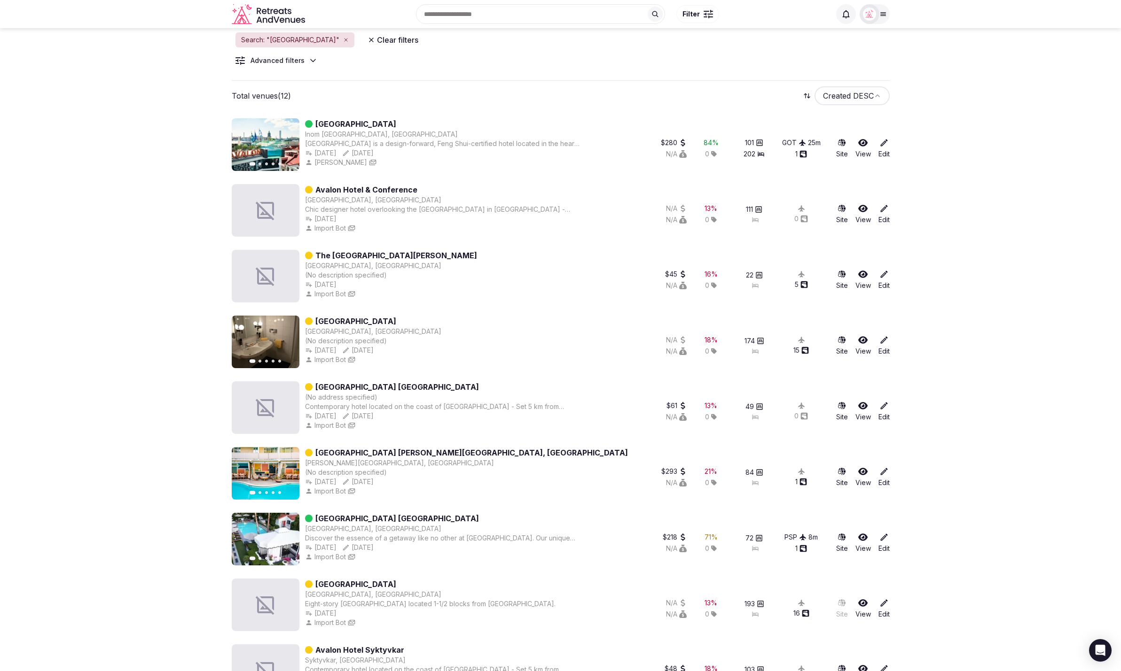
scroll to position [0, 0]
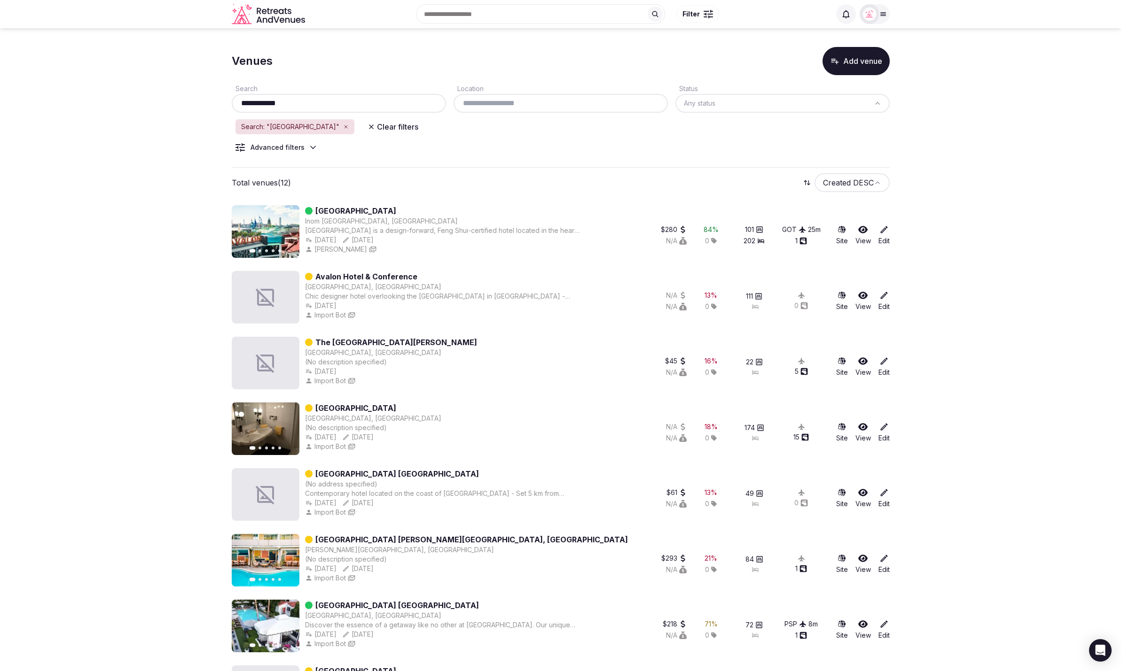
drag, startPoint x: 338, startPoint y: 103, endPoint x: 224, endPoint y: 103, distance: 113.7
click at [224, 103] on section "**********" at bounding box center [560, 512] width 1121 height 968
paste input "text"
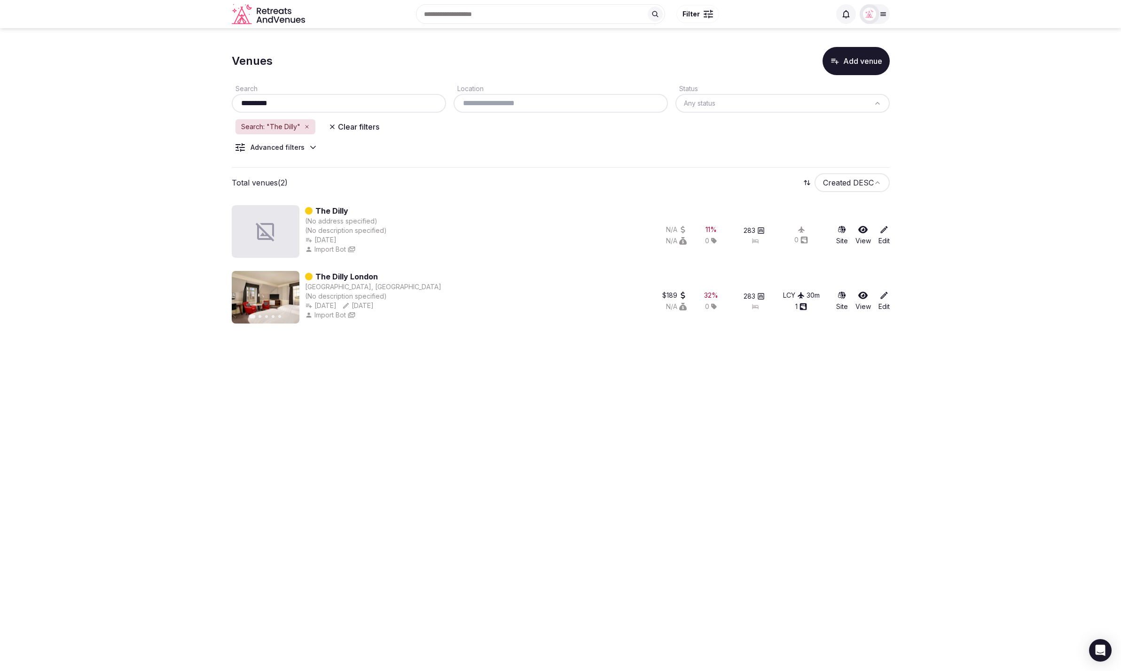
click at [90, 335] on section "Venues Add venue Search ********* Location Status Any status Search: "The Dilly…" at bounding box center [560, 183] width 1121 height 311
click at [747, 133] on section "Venues Add venue Search ********* Location Status Any status Search: "The Dilly…" at bounding box center [560, 183] width 1121 height 311
click at [747, 131] on section "Venues Add venue Search ********* Location Status Any status Search: "The Dilly…" at bounding box center [560, 183] width 1121 height 311
click at [105, 98] on section "Venues Add venue Search ********* Location Status Any status Search: "The Dilly…" at bounding box center [560, 183] width 1121 height 311
click at [336, 105] on input "*********" at bounding box center [338, 103] width 207 height 11
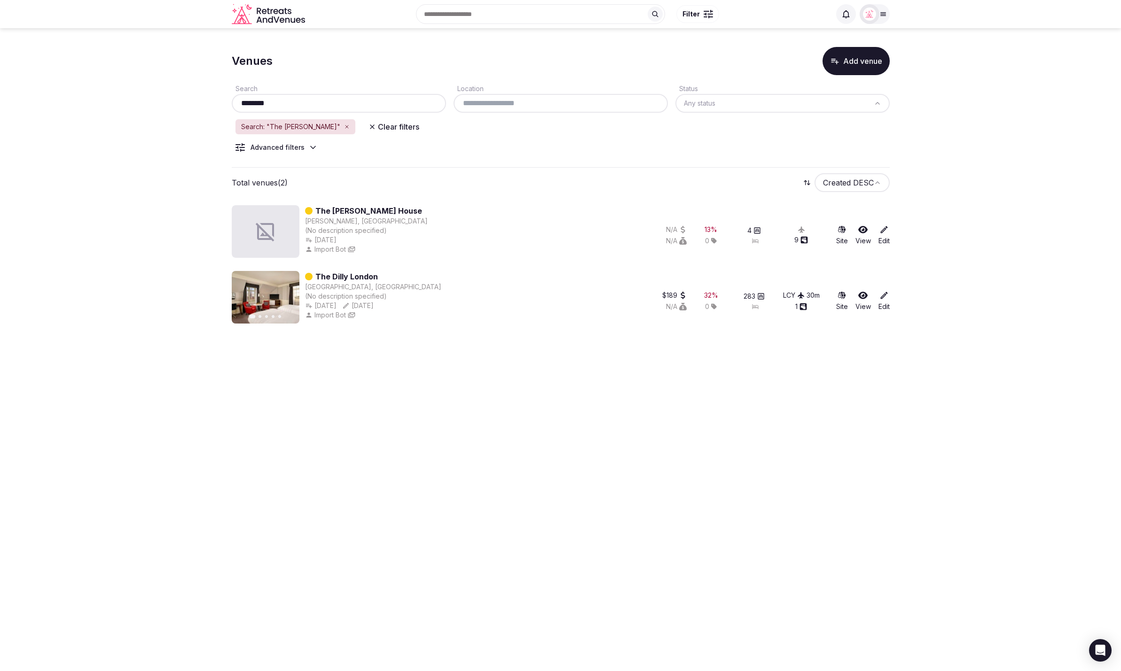
type input "*********"
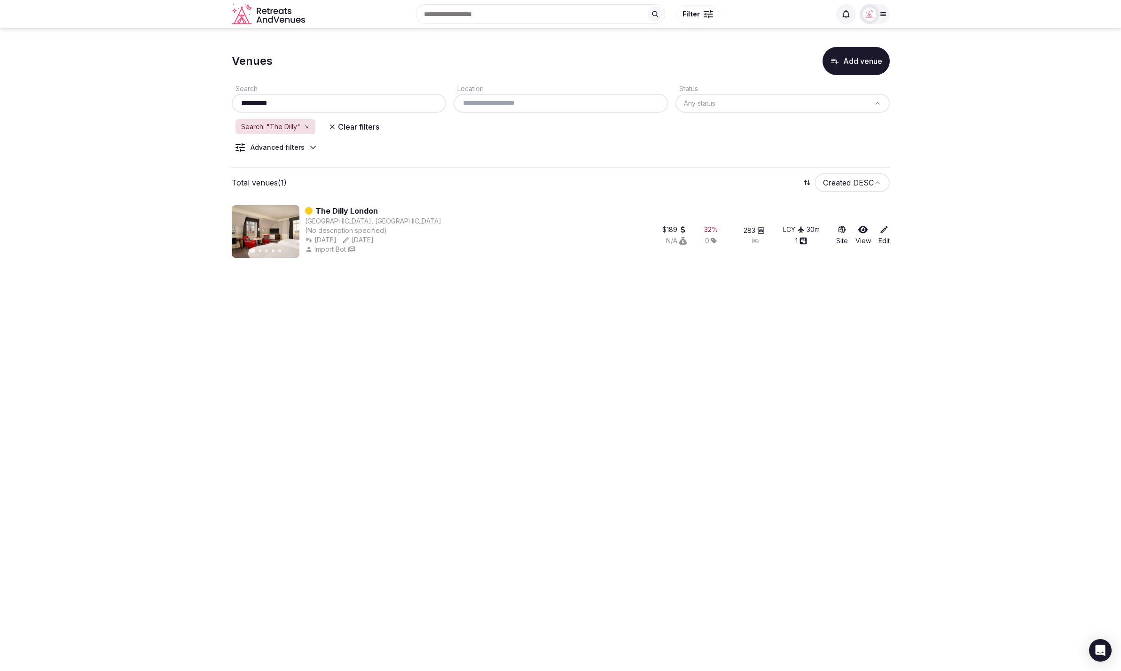
click at [145, 194] on section "Venues Add venue Search ********* Location Status Any status Search: "The Dilly…" at bounding box center [560, 150] width 1121 height 245
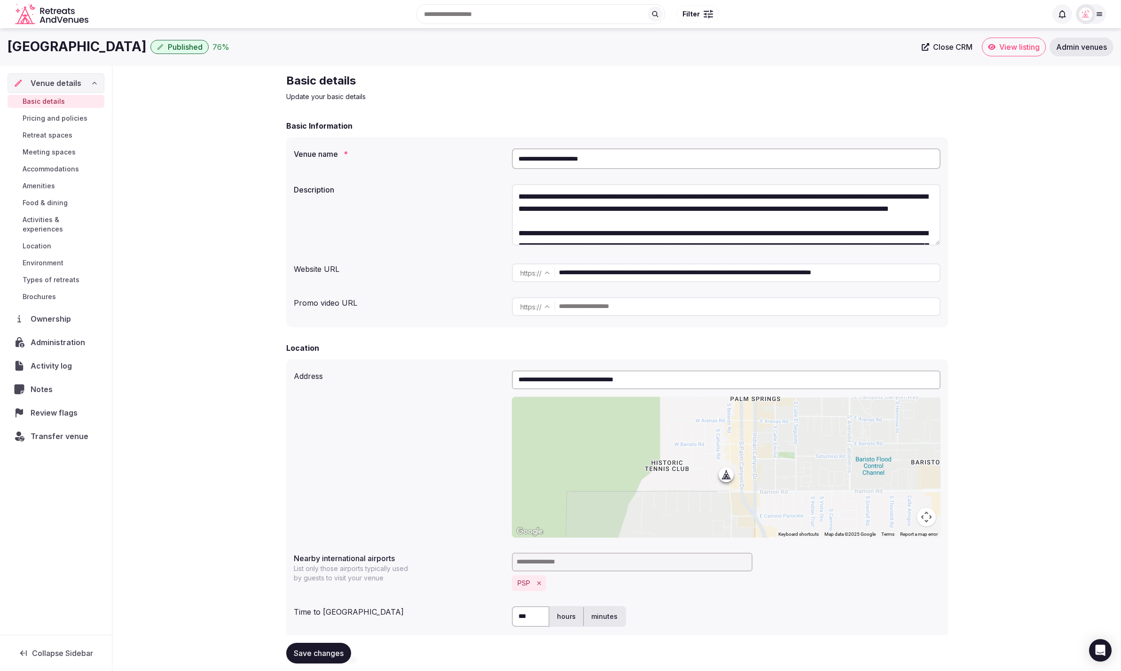
drag, startPoint x: 678, startPoint y: 274, endPoint x: 974, endPoint y: 273, distance: 296.0
type input "**********"
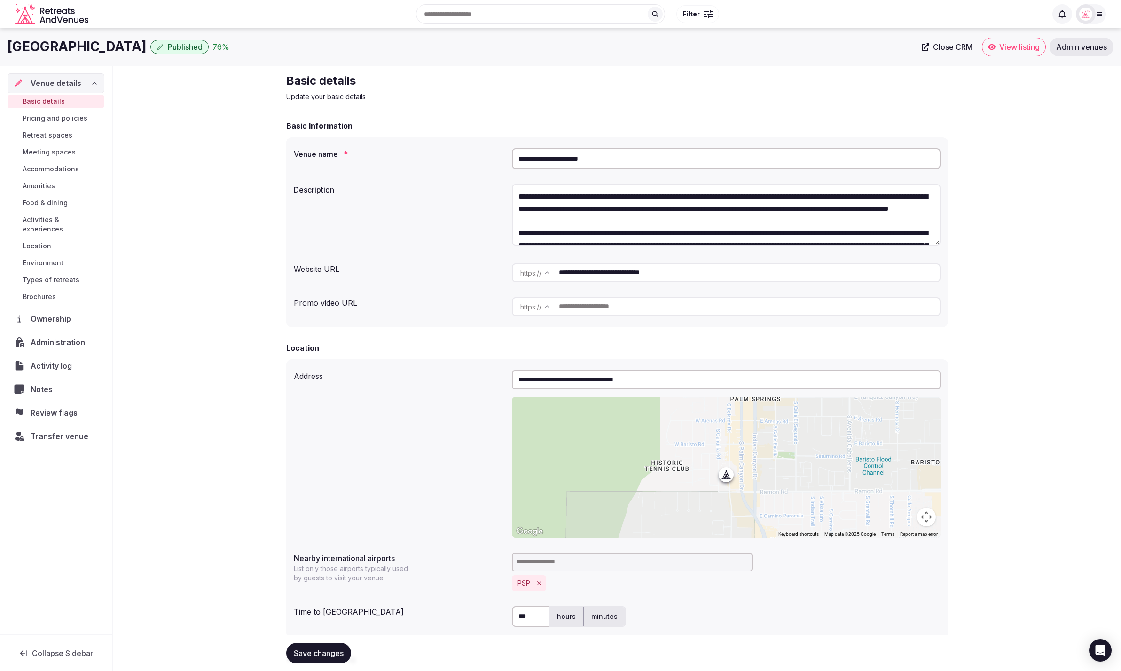
drag, startPoint x: 631, startPoint y: 162, endPoint x: 510, endPoint y: 160, distance: 120.8
click at [510, 160] on div "**********" at bounding box center [617, 159] width 646 height 28
paste input "**********"
type input "**********"
click at [418, 174] on div "**********" at bounding box center [617, 232] width 662 height 190
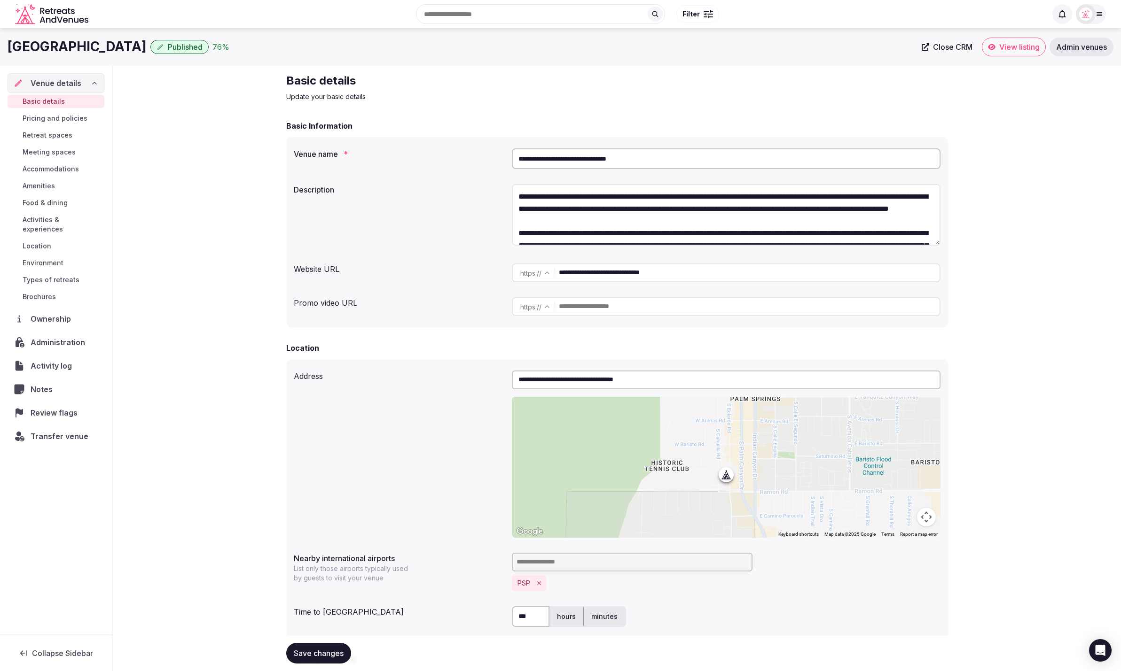
click at [317, 662] on button "Save changes" at bounding box center [318, 653] width 65 height 21
click at [64, 337] on span "Administration" at bounding box center [60, 342] width 58 height 11
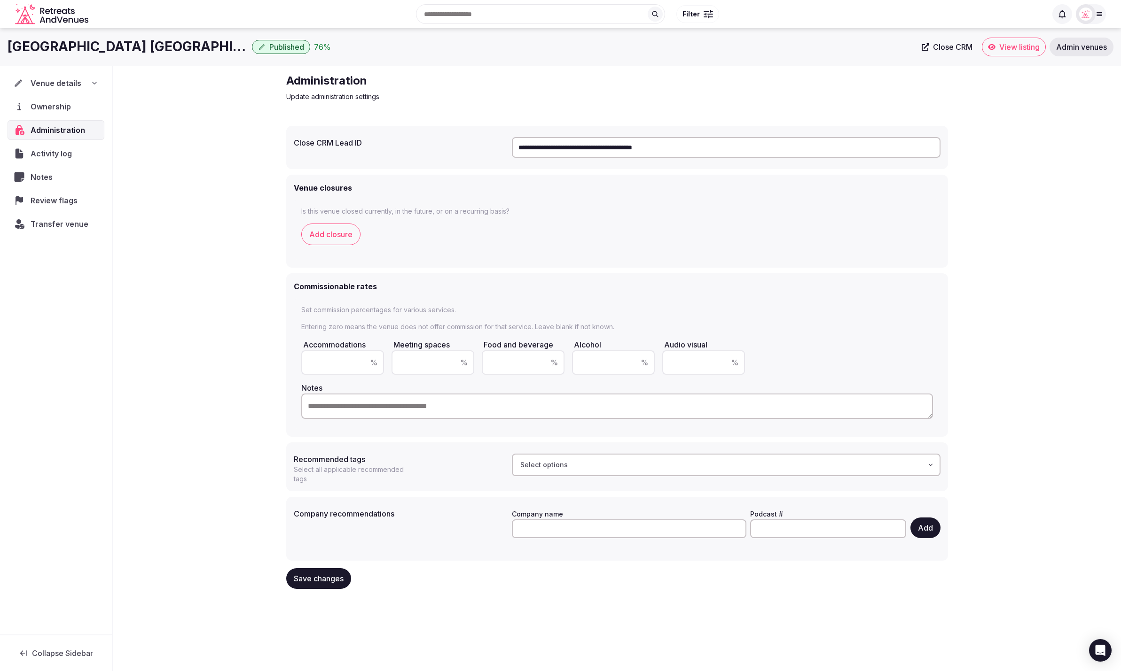
click at [178, 218] on div "**********" at bounding box center [617, 335] width 1008 height 538
click at [52, 228] on div "Transfer venue" at bounding box center [56, 224] width 97 height 20
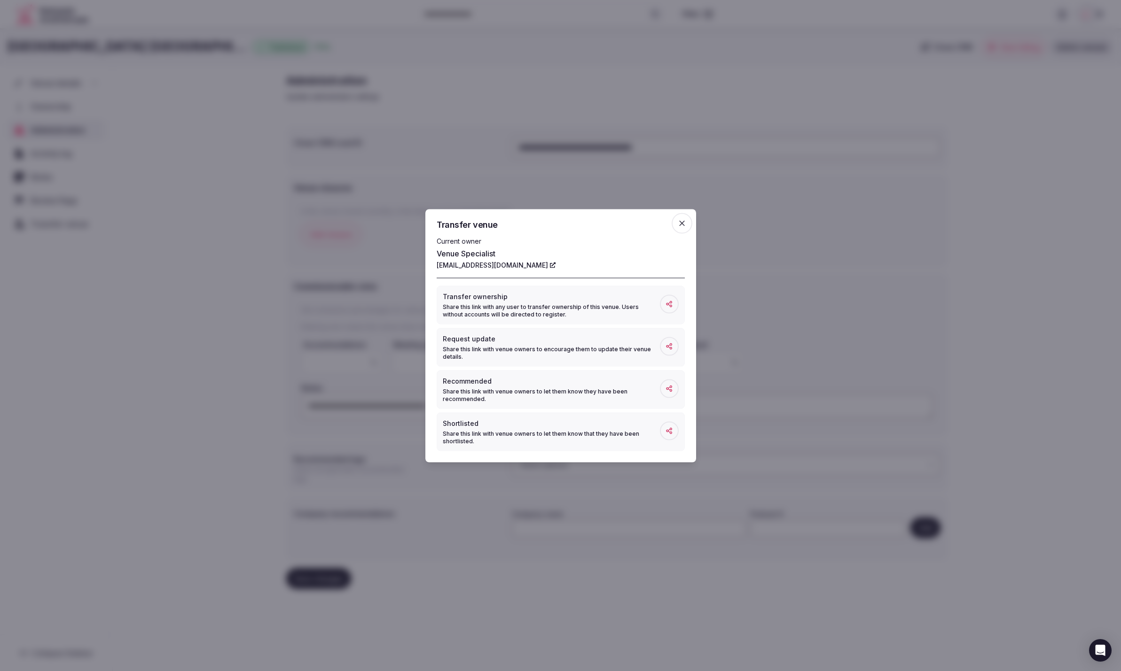
click at [682, 226] on icon "button" at bounding box center [681, 222] width 9 height 9
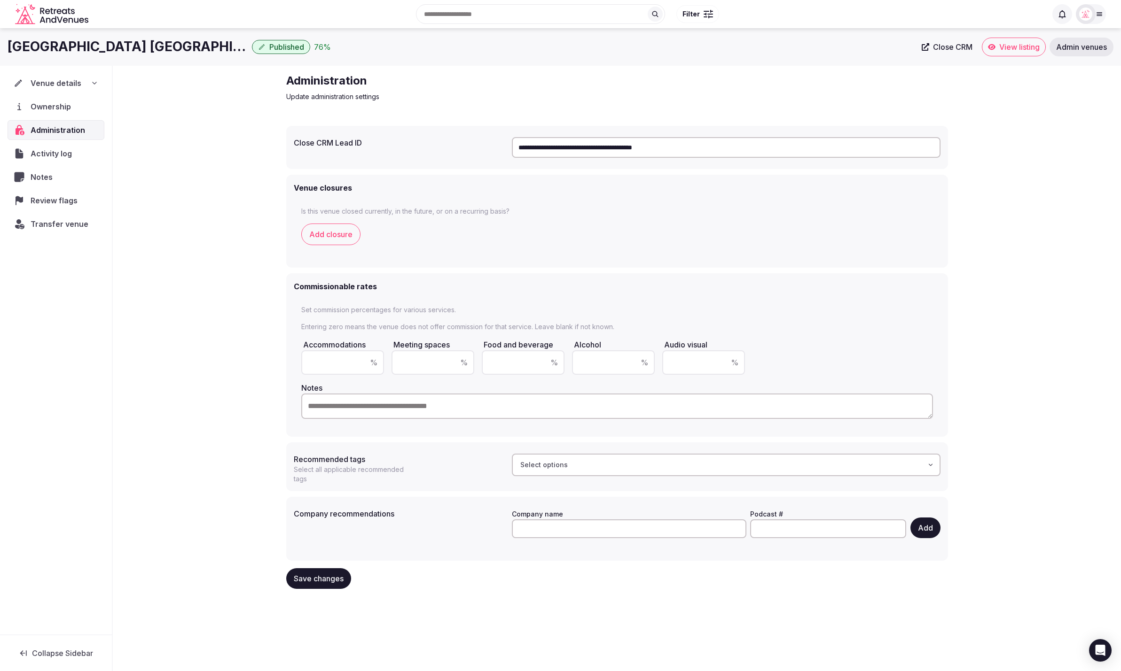
click at [154, 154] on div "**********" at bounding box center [617, 335] width 1008 height 538
click at [96, 85] on icon at bounding box center [95, 83] width 8 height 8
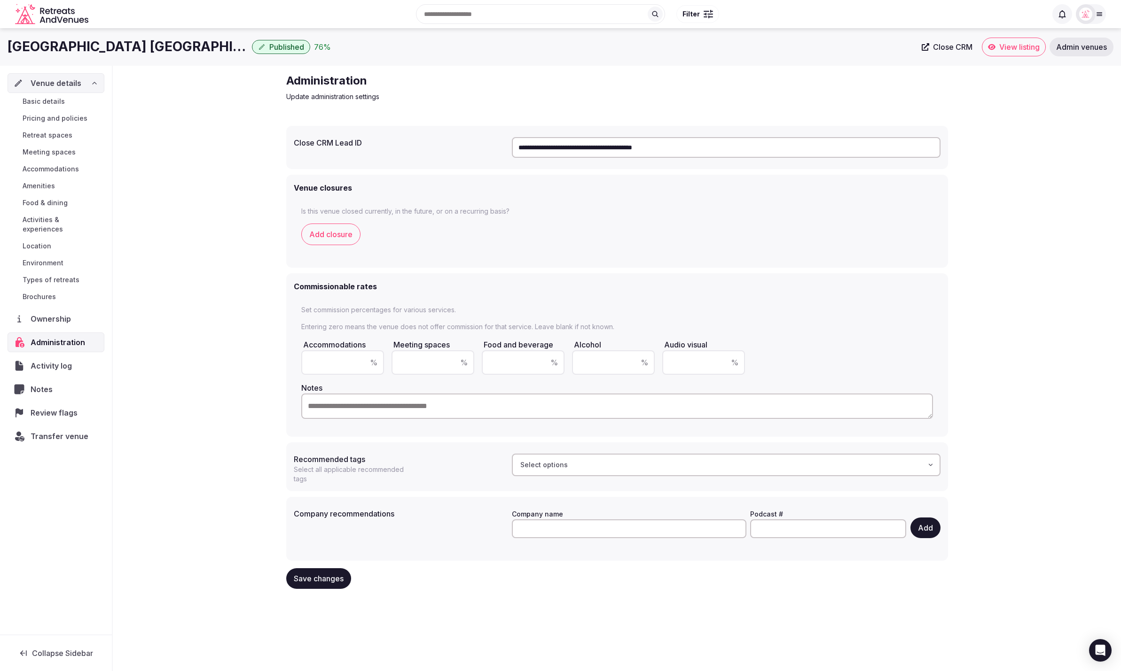
click at [59, 101] on span "Basic details" at bounding box center [44, 101] width 42 height 9
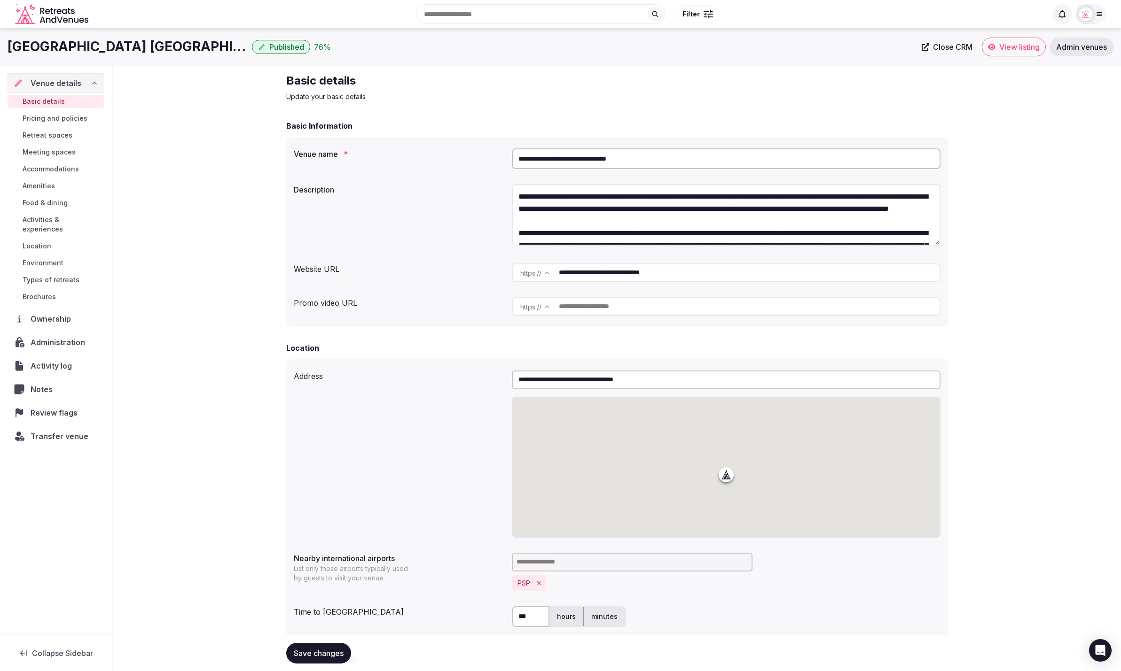
type textarea "**********"
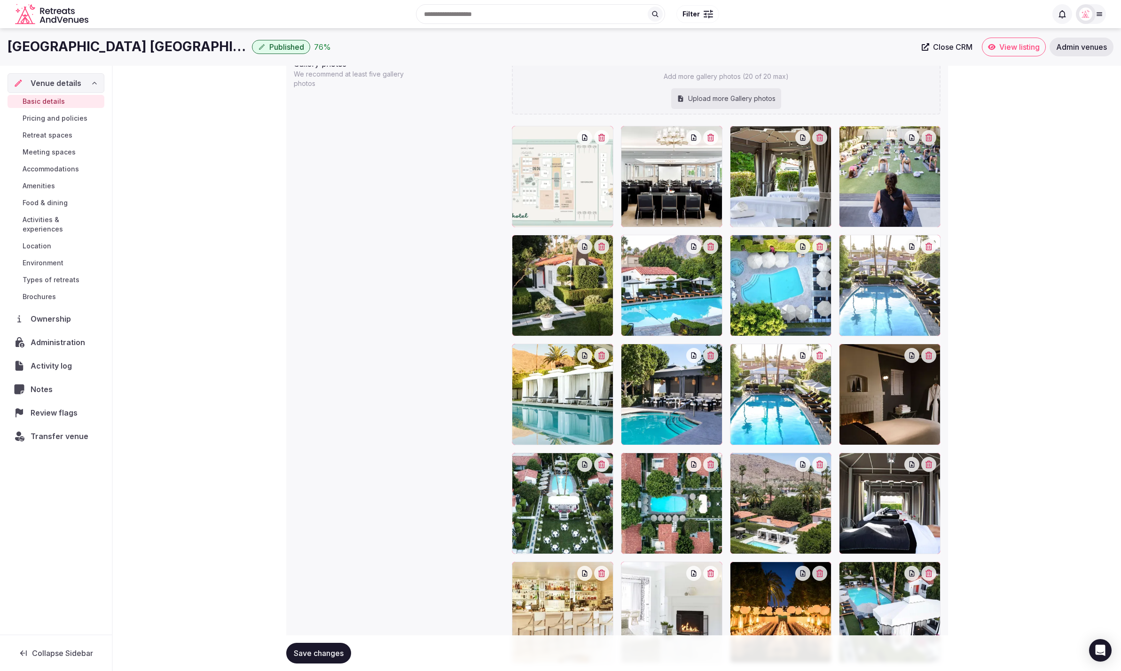
scroll to position [1088, 0]
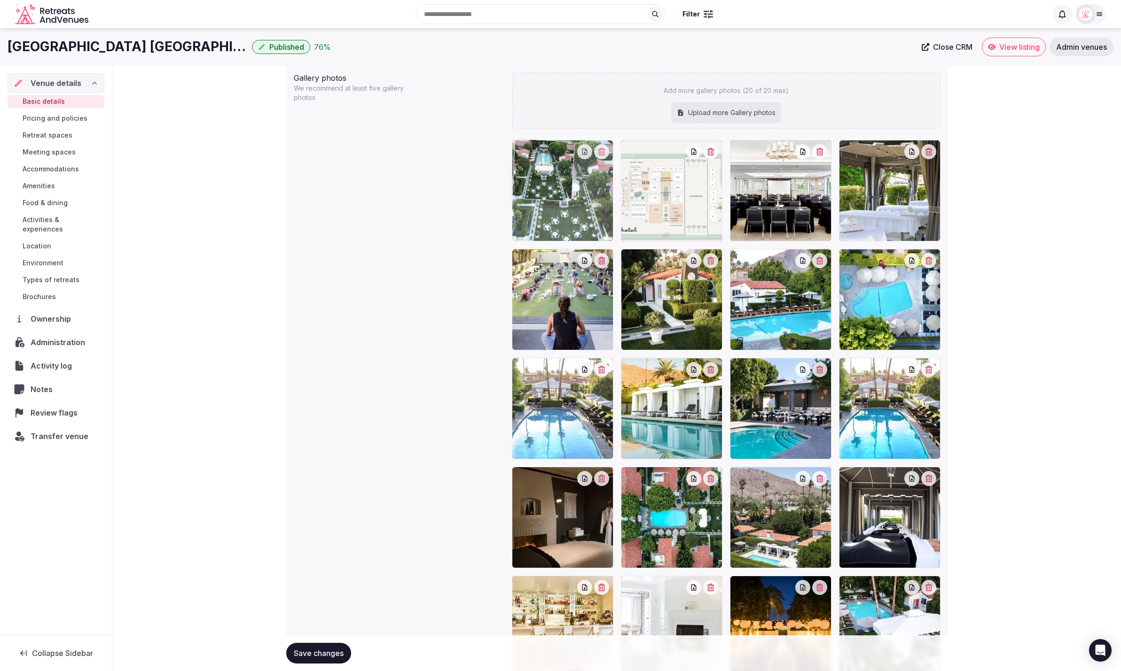
drag, startPoint x: 551, startPoint y: 537, endPoint x: 565, endPoint y: 214, distance: 323.6
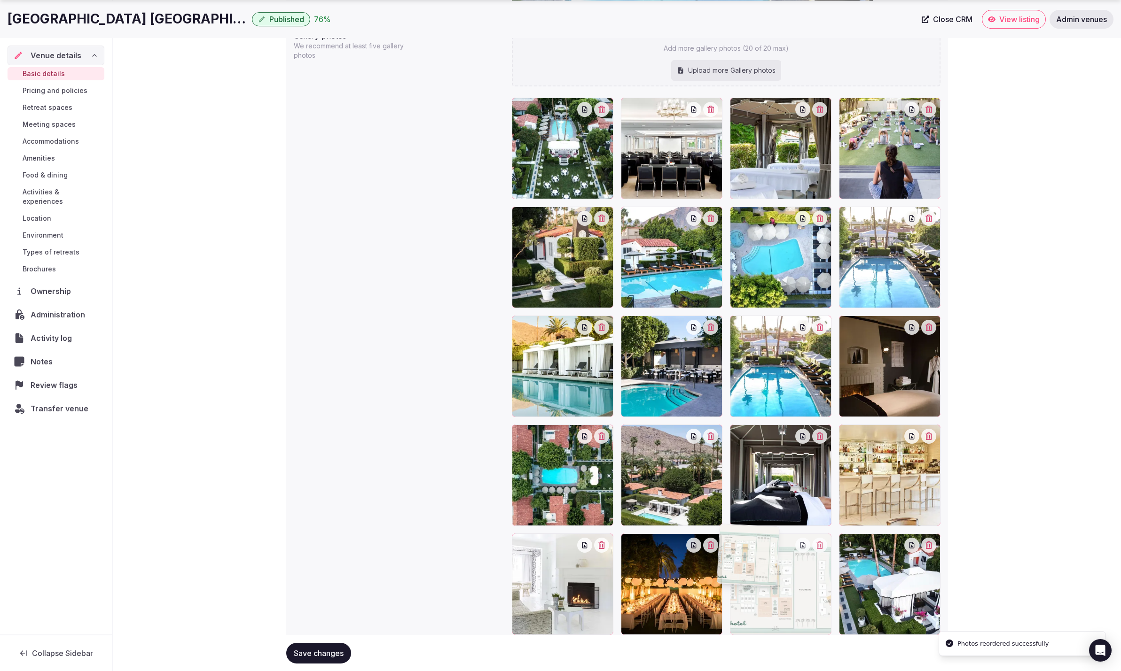
scroll to position [1162, 0]
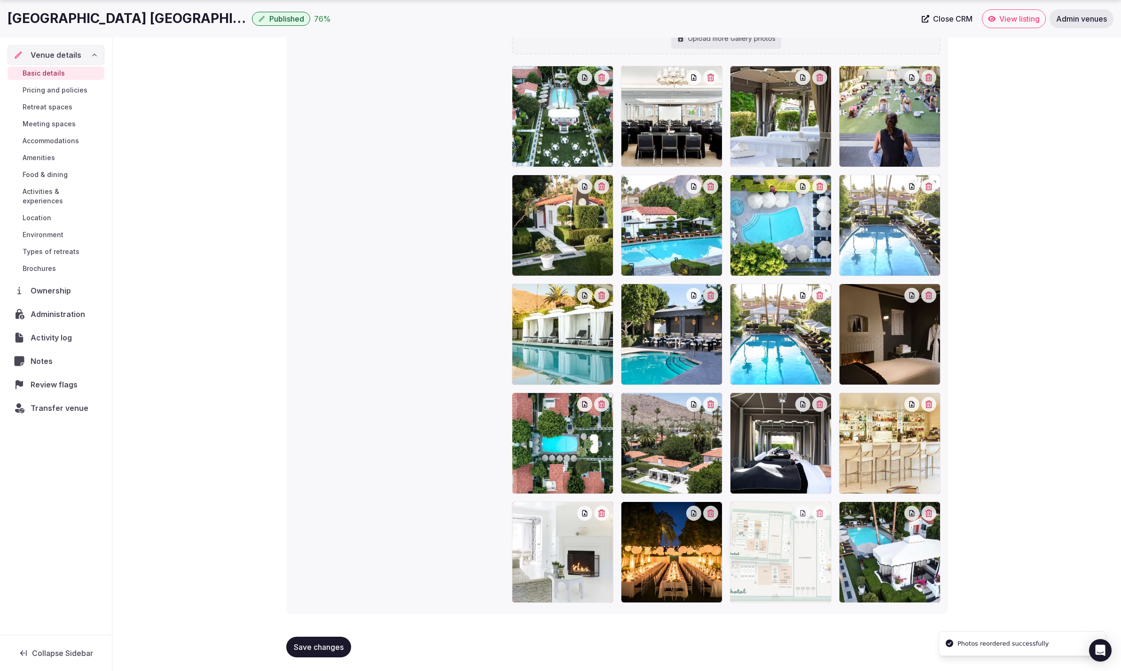
drag, startPoint x: 695, startPoint y: 215, endPoint x: 791, endPoint y: 605, distance: 401.1
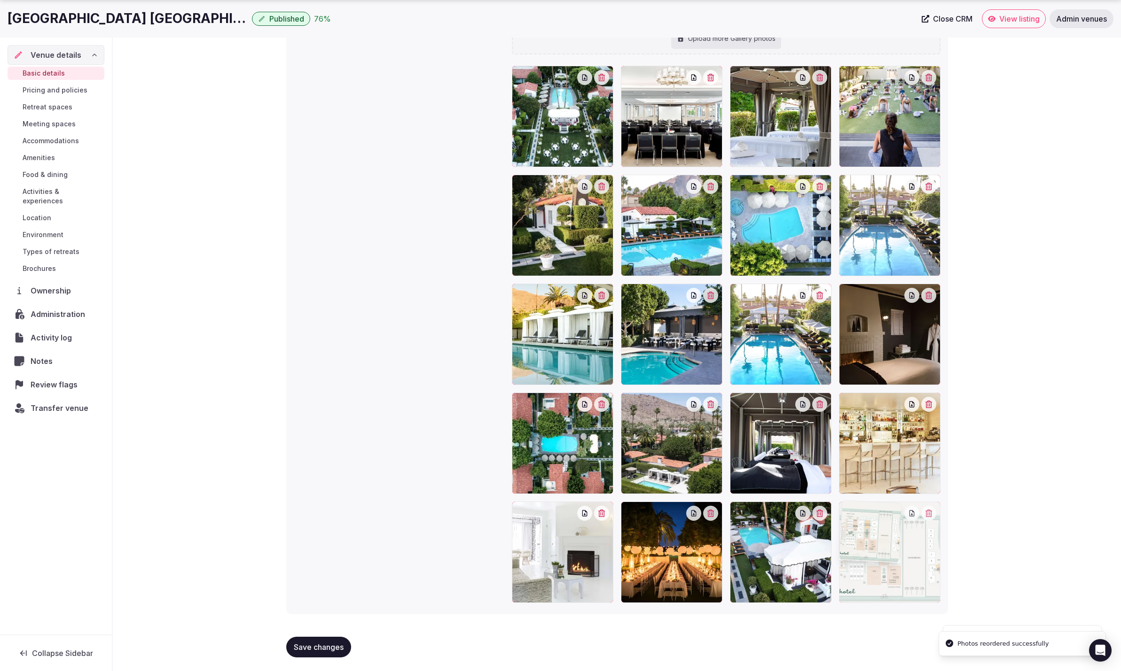
drag, startPoint x: 798, startPoint y: 569, endPoint x: 922, endPoint y: 569, distance: 124.0
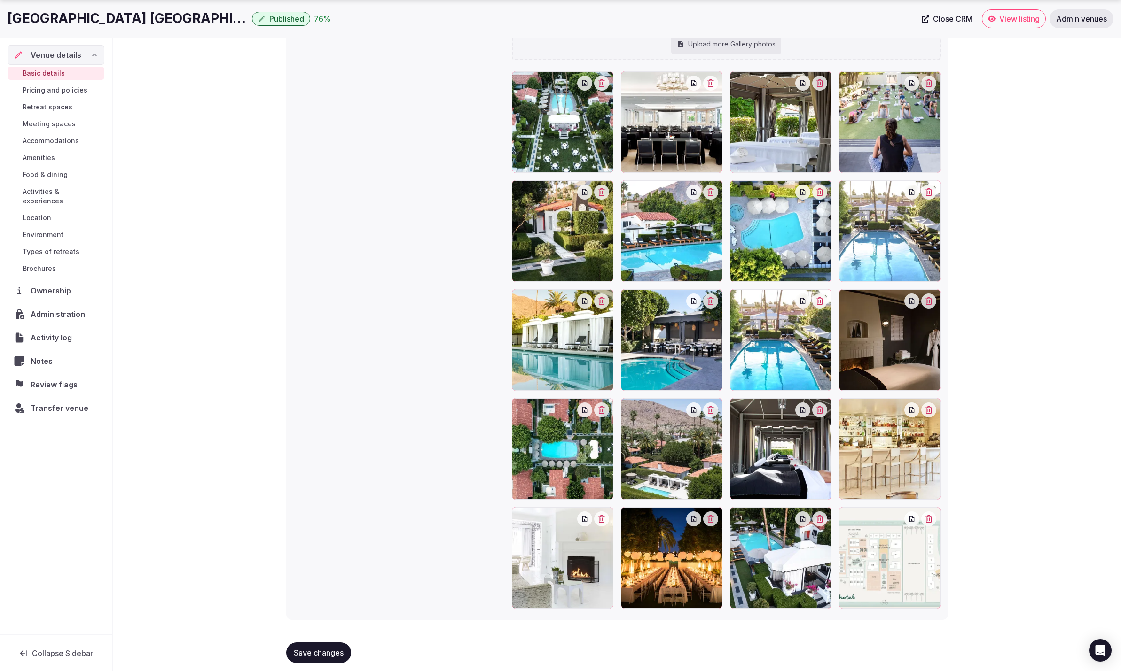
scroll to position [1159, 0]
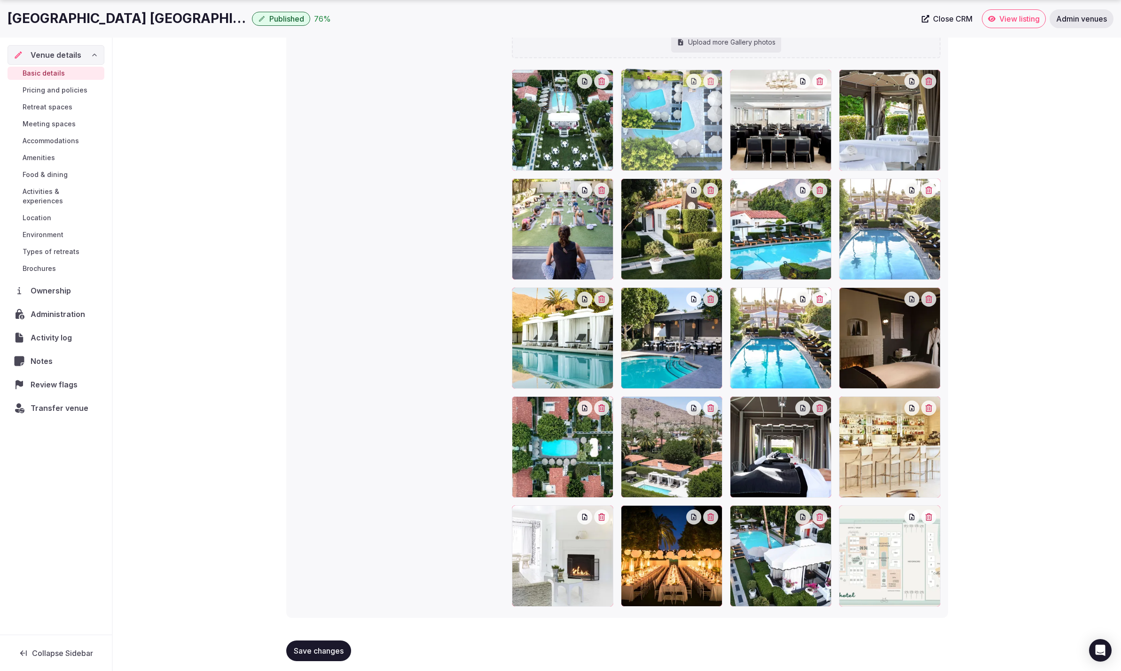
drag, startPoint x: 763, startPoint y: 234, endPoint x: 700, endPoint y: 141, distance: 111.9
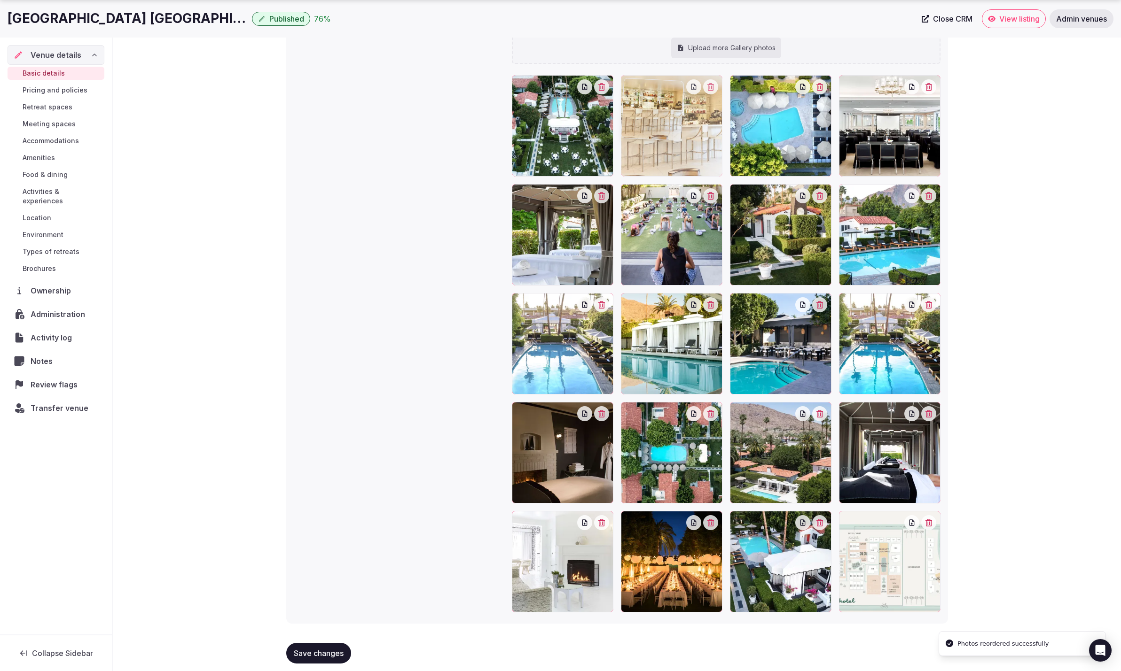
drag, startPoint x: 888, startPoint y: 437, endPoint x: 692, endPoint y: 123, distance: 370.1
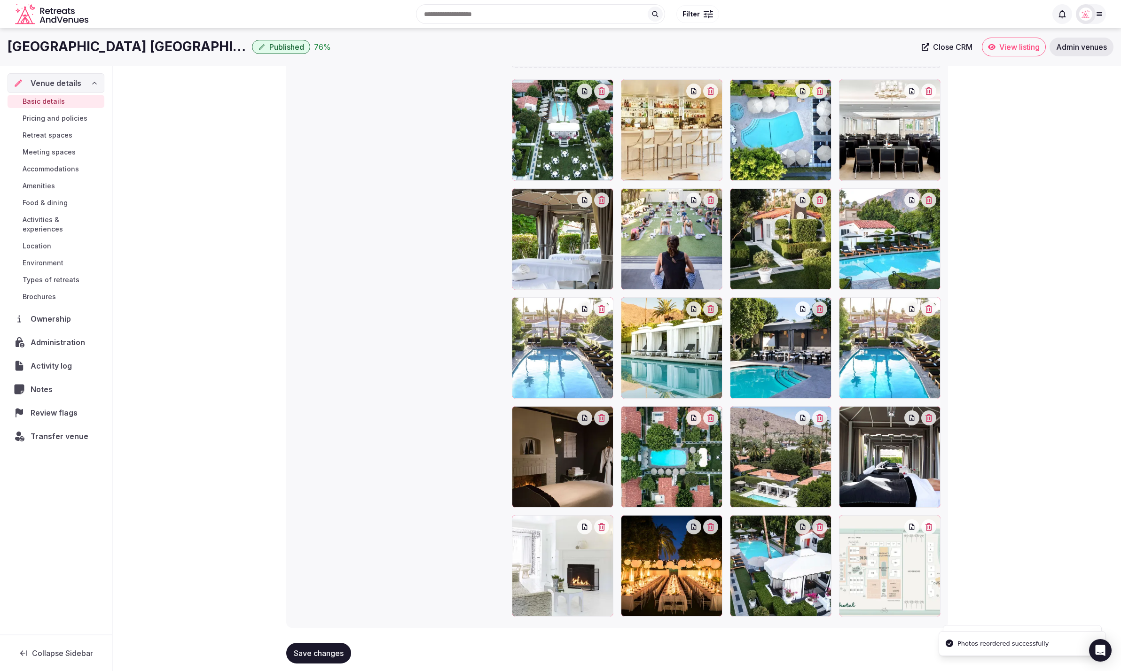
scroll to position [1162, 0]
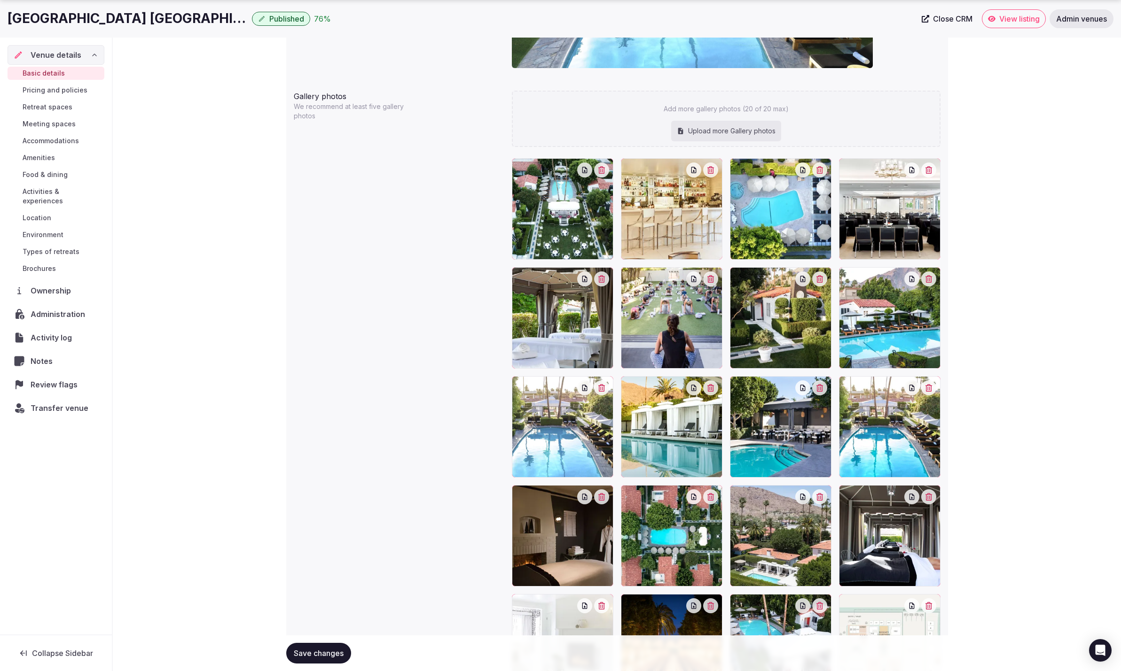
scroll to position [1006, 0]
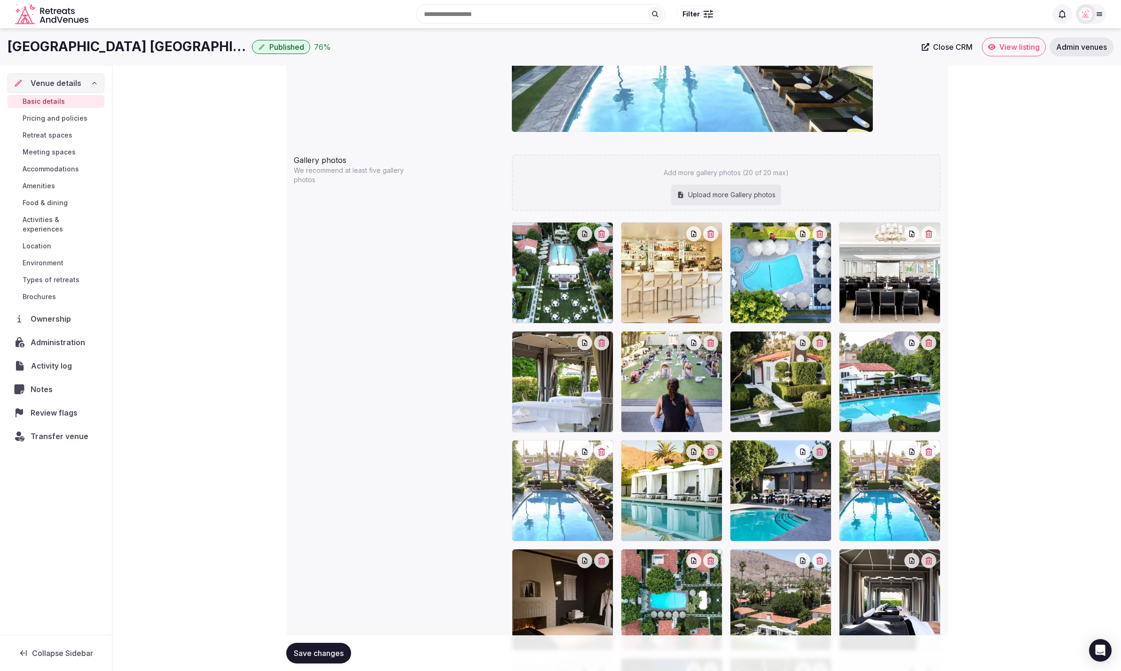
click at [60, 360] on span "Activity log" at bounding box center [53, 365] width 45 height 11
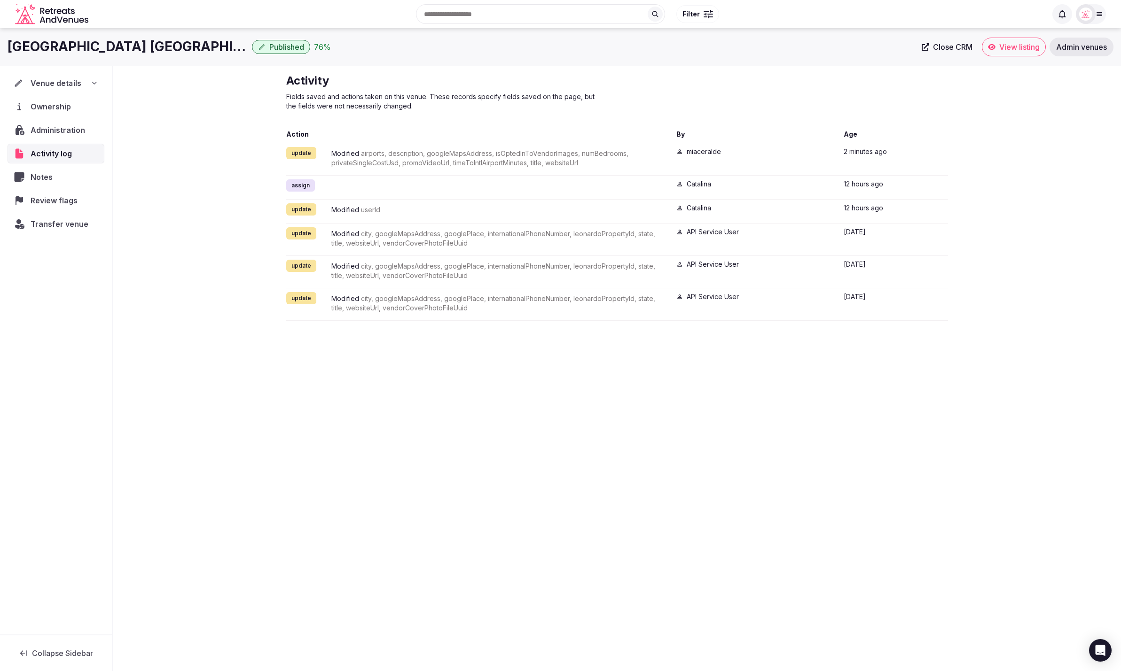
click at [77, 81] on span "Venue details" at bounding box center [56, 83] width 51 height 11
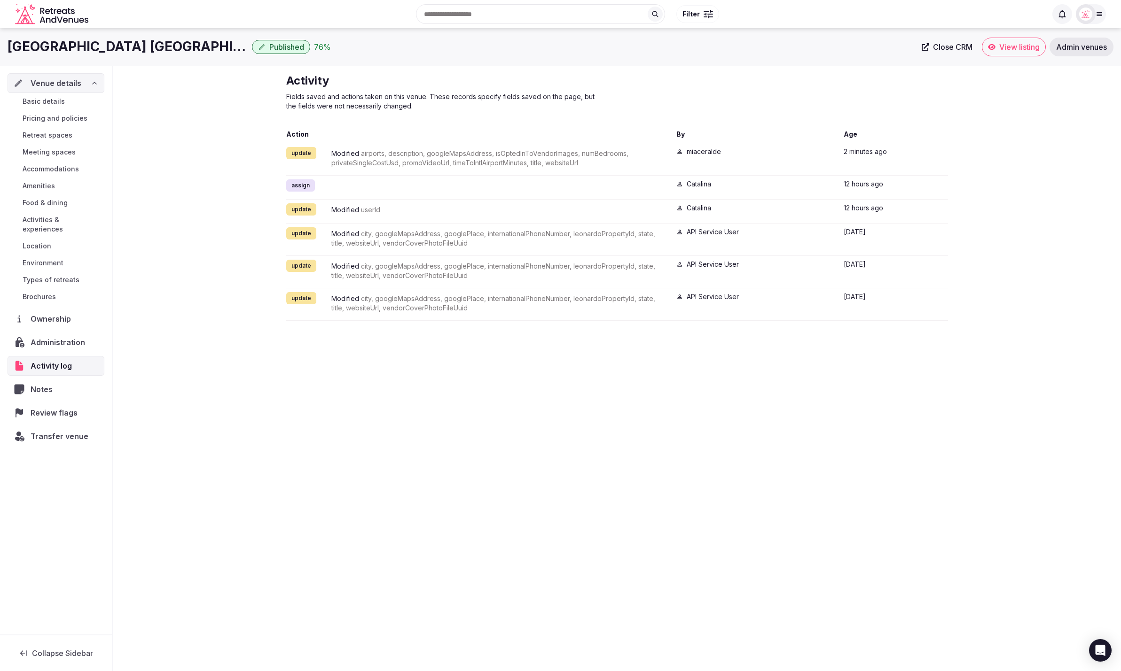
click at [74, 101] on link "Basic details" at bounding box center [56, 101] width 97 height 13
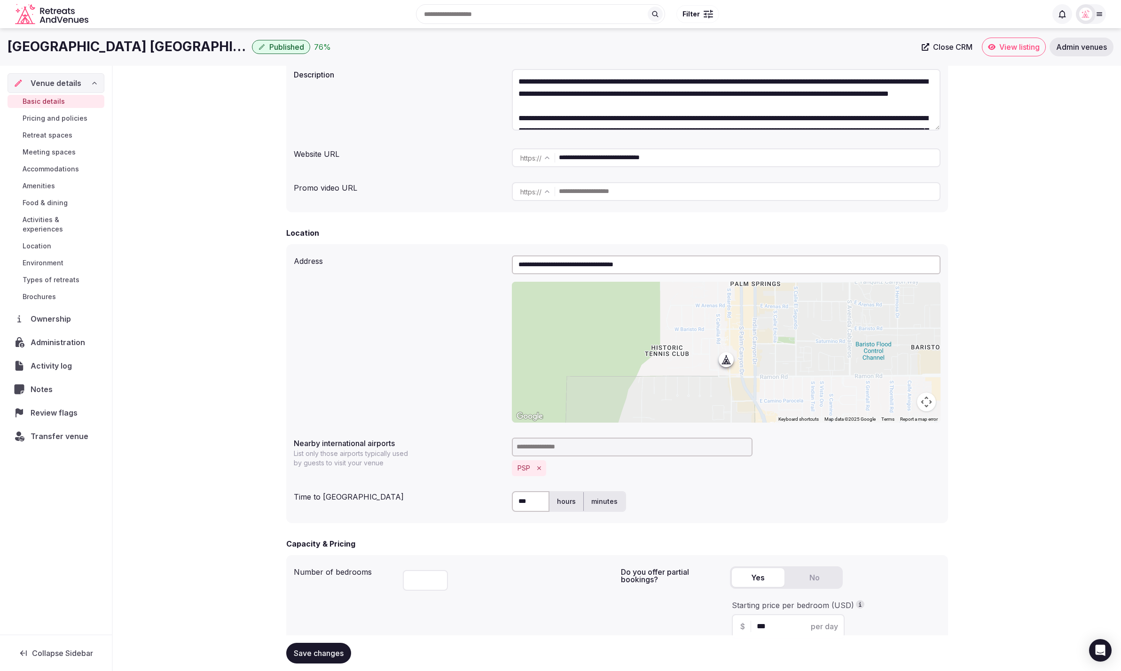
scroll to position [79, 0]
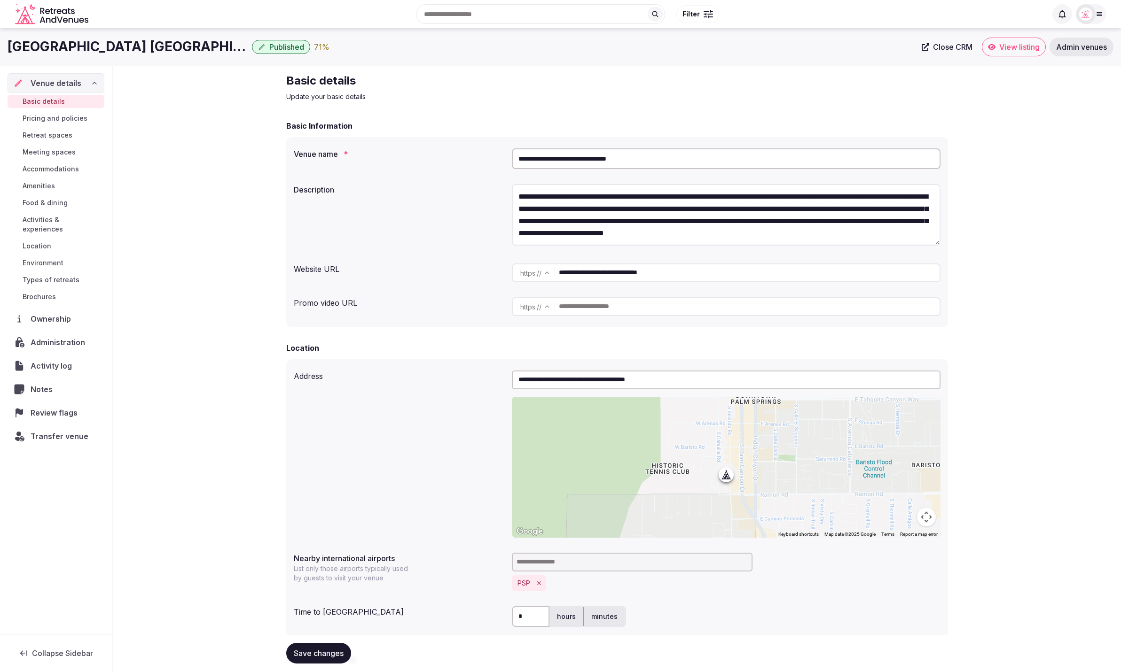
click at [278, 48] on span "Published" at bounding box center [286, 46] width 35 height 9
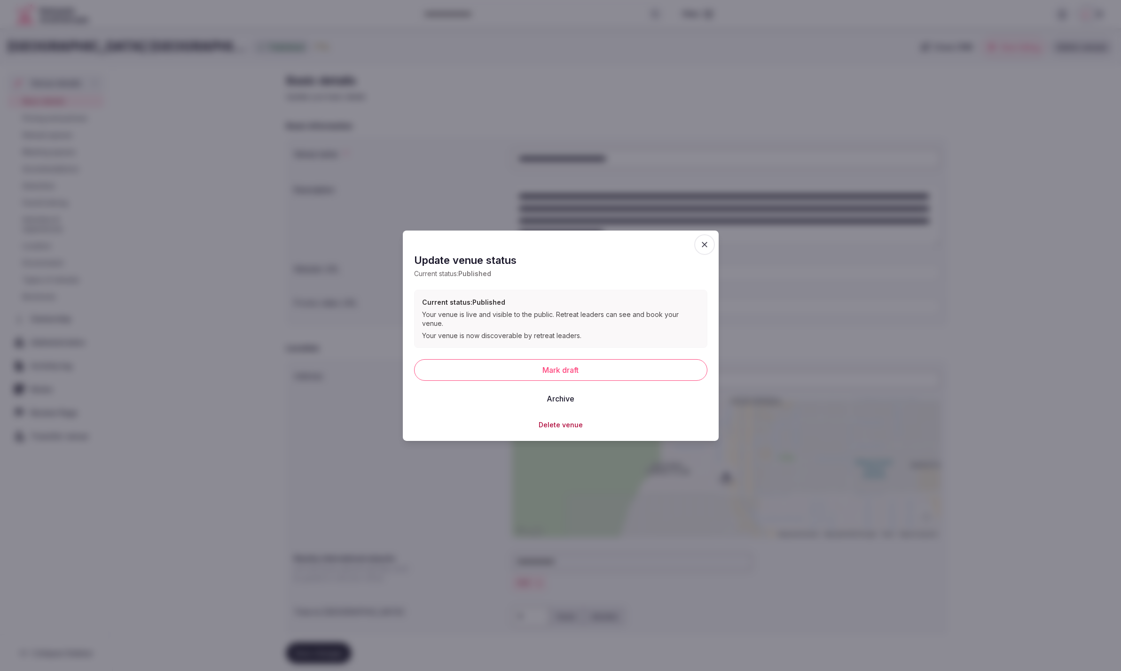
click at [702, 249] on icon "button" at bounding box center [704, 244] width 9 height 9
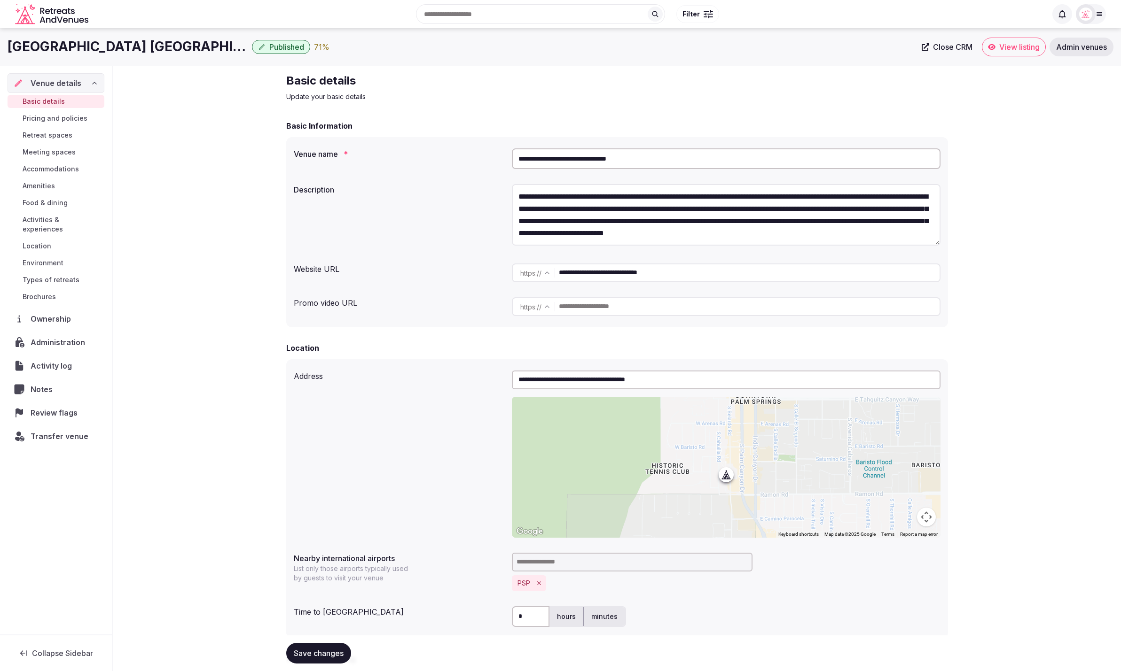
click at [281, 47] on span "Published" at bounding box center [286, 46] width 35 height 9
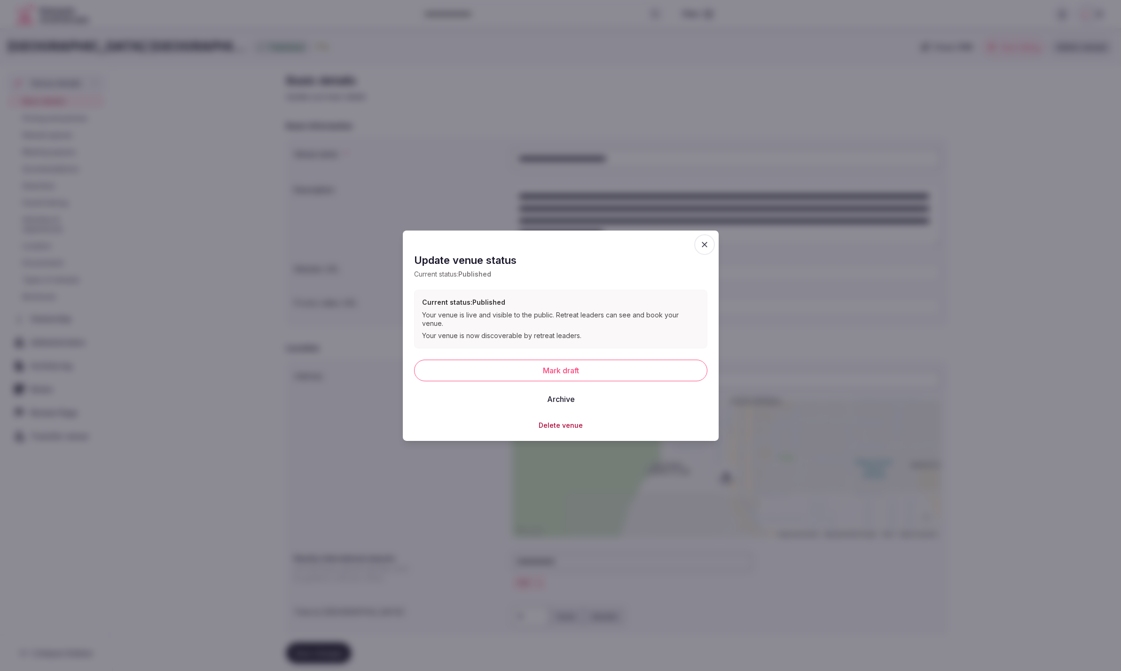
drag, startPoint x: 703, startPoint y: 252, endPoint x: 696, endPoint y: 287, distance: 35.5
click at [702, 249] on icon "button" at bounding box center [704, 244] width 9 height 9
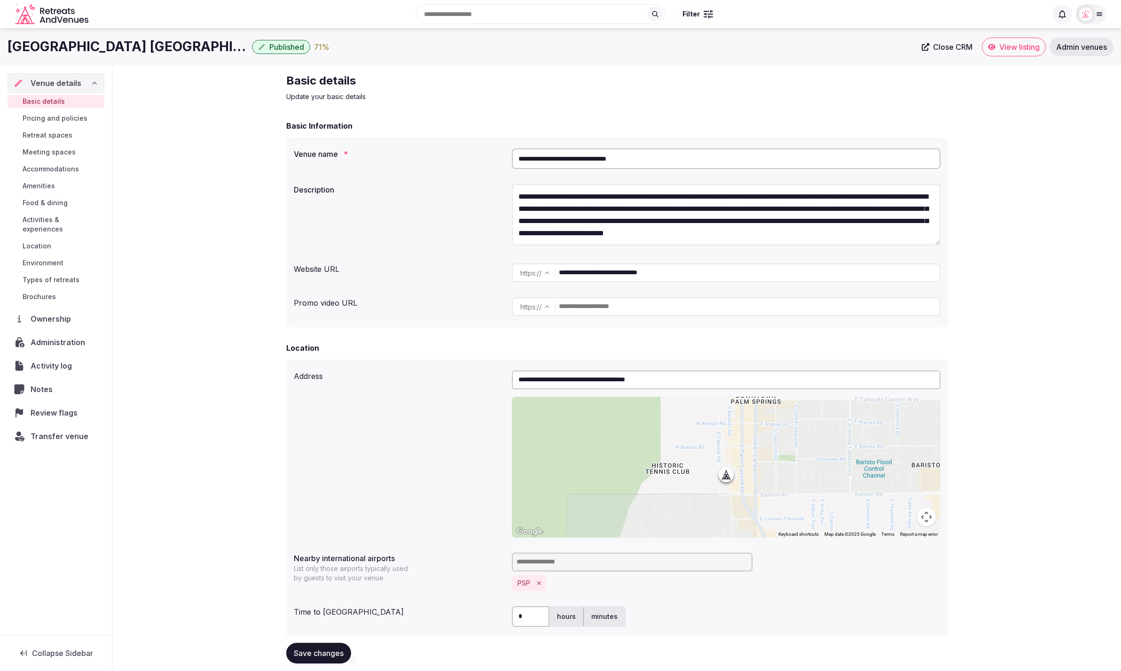
click at [261, 48] on icon "button" at bounding box center [262, 47] width 6 height 6
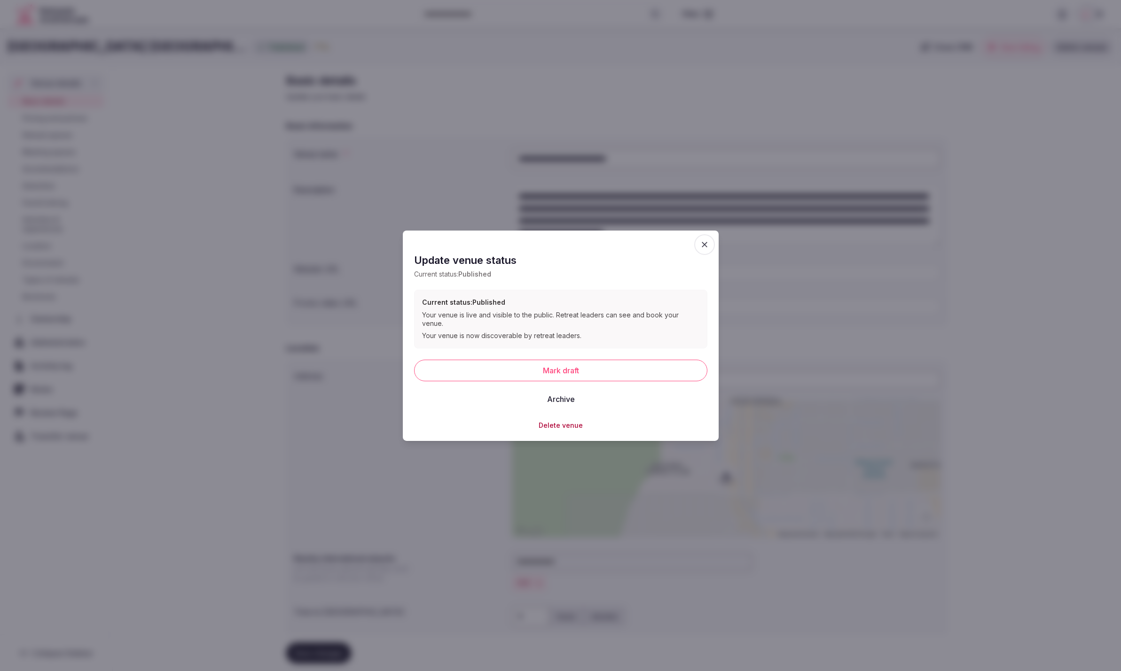
click at [576, 264] on h2 "Update venue status" at bounding box center [560, 260] width 293 height 15
click at [561, 422] on button "Delete venue" at bounding box center [560, 425] width 44 height 9
click at [703, 249] on icon "button" at bounding box center [704, 244] width 9 height 9
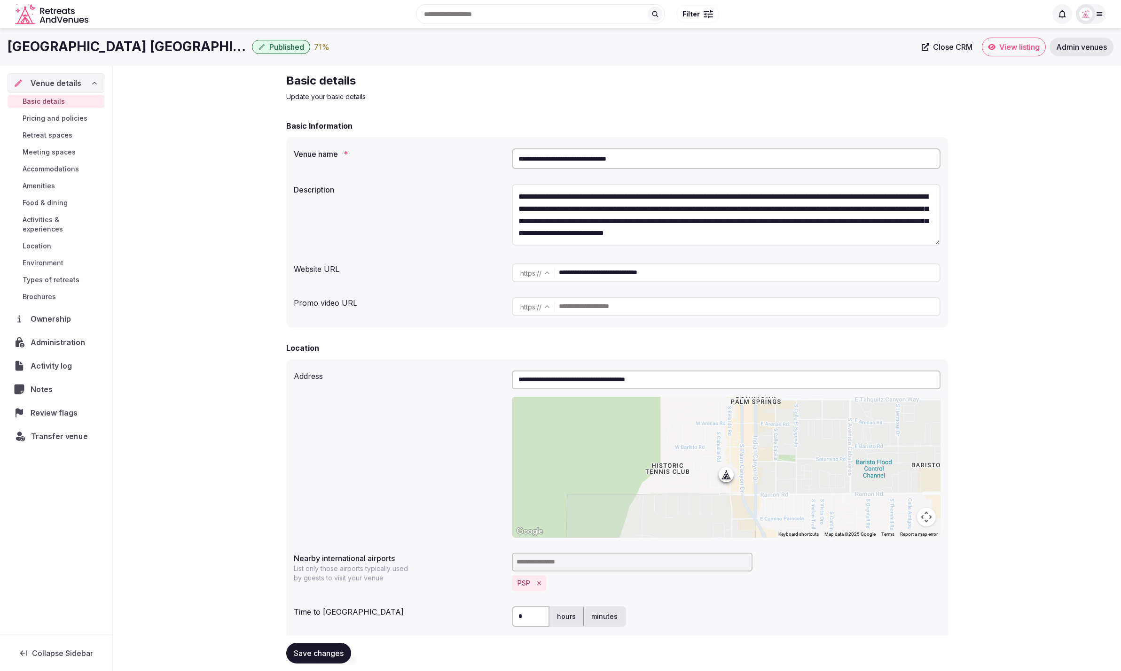
click at [62, 431] on span "Transfer venue" at bounding box center [59, 436] width 57 height 11
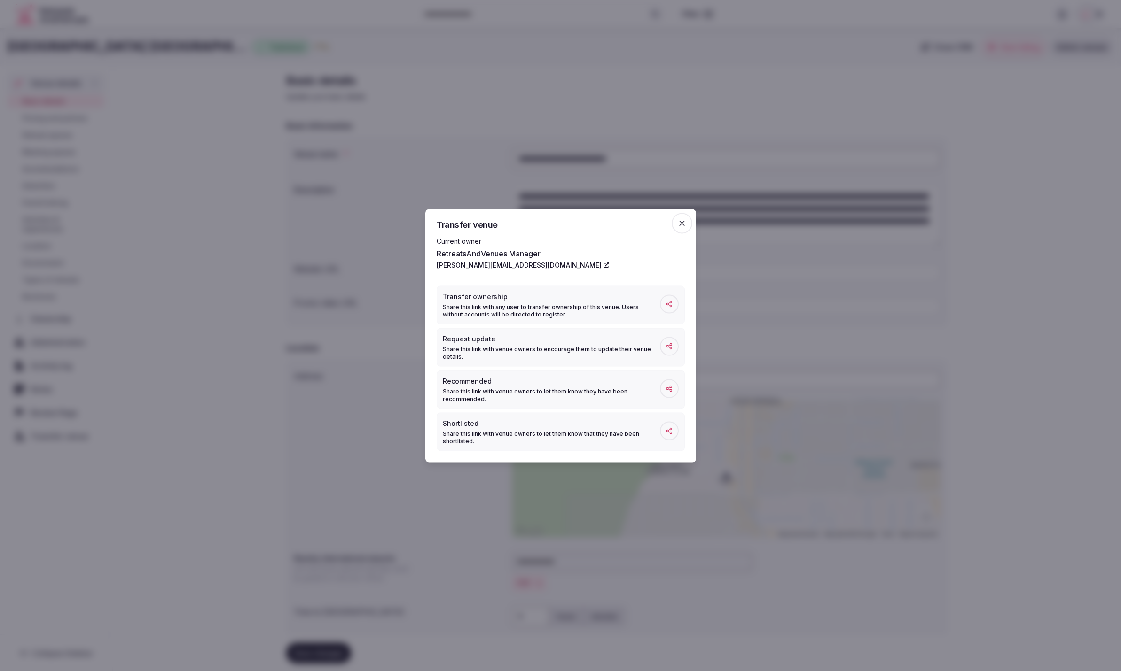
click at [683, 222] on icon "button" at bounding box center [682, 223] width 6 height 6
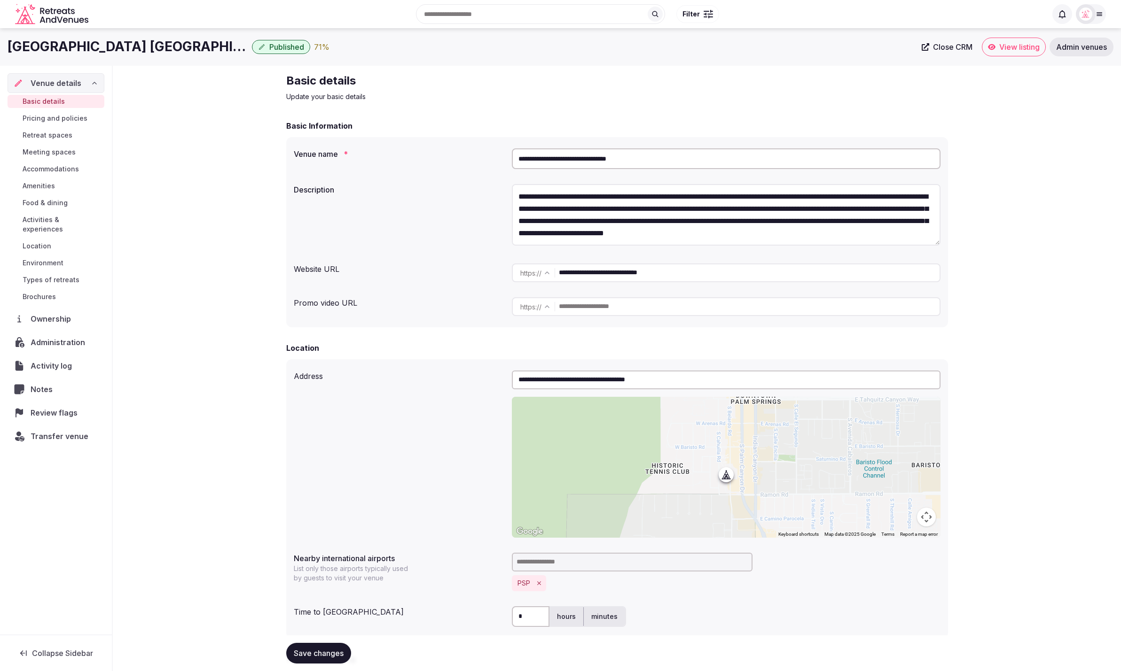
click at [298, 51] on span "Published" at bounding box center [286, 46] width 35 height 9
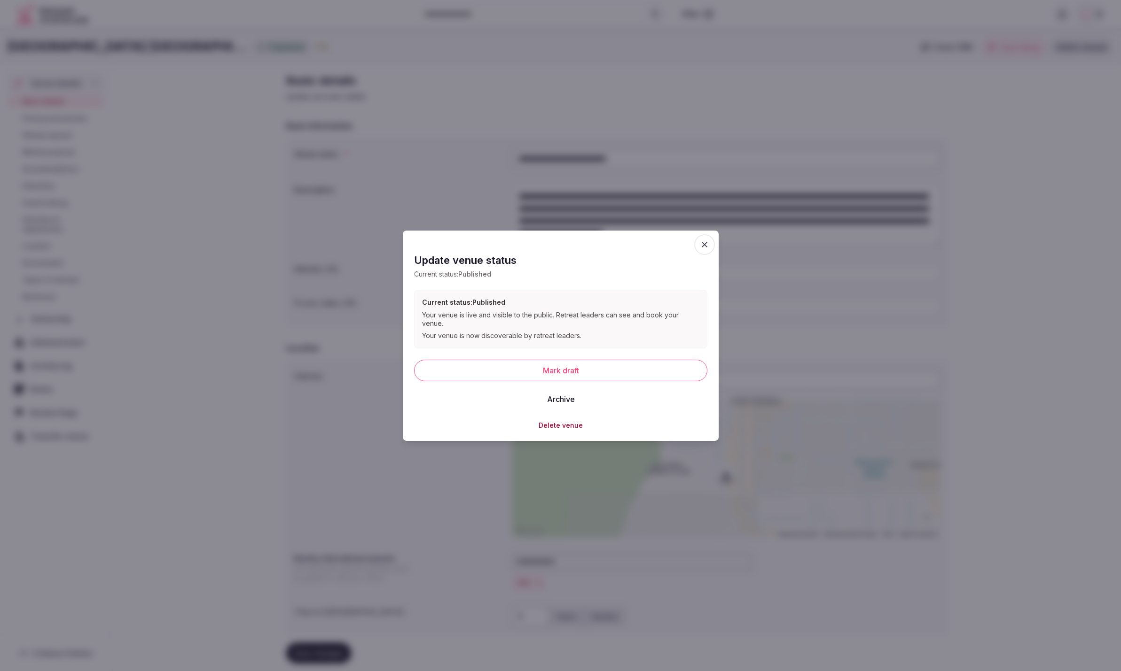
click at [557, 421] on button "Delete venue" at bounding box center [560, 425] width 44 height 9
click at [515, 396] on button "Delete" at bounding box center [520, 393] width 39 height 21
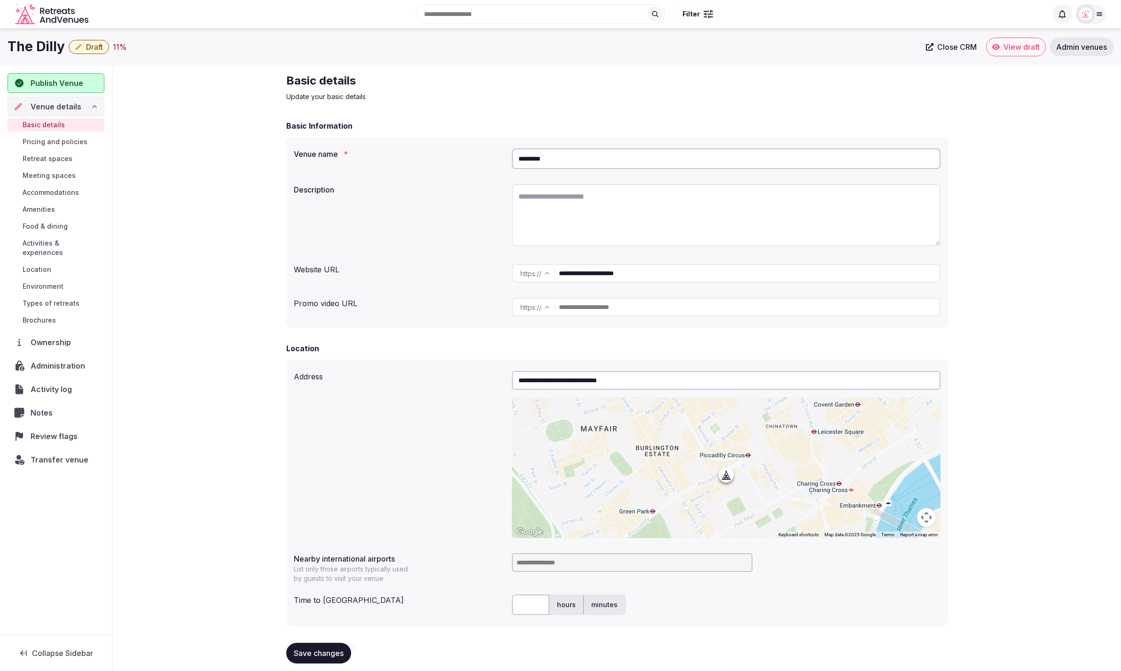
click at [92, 50] on span "Draft" at bounding box center [94, 46] width 17 height 9
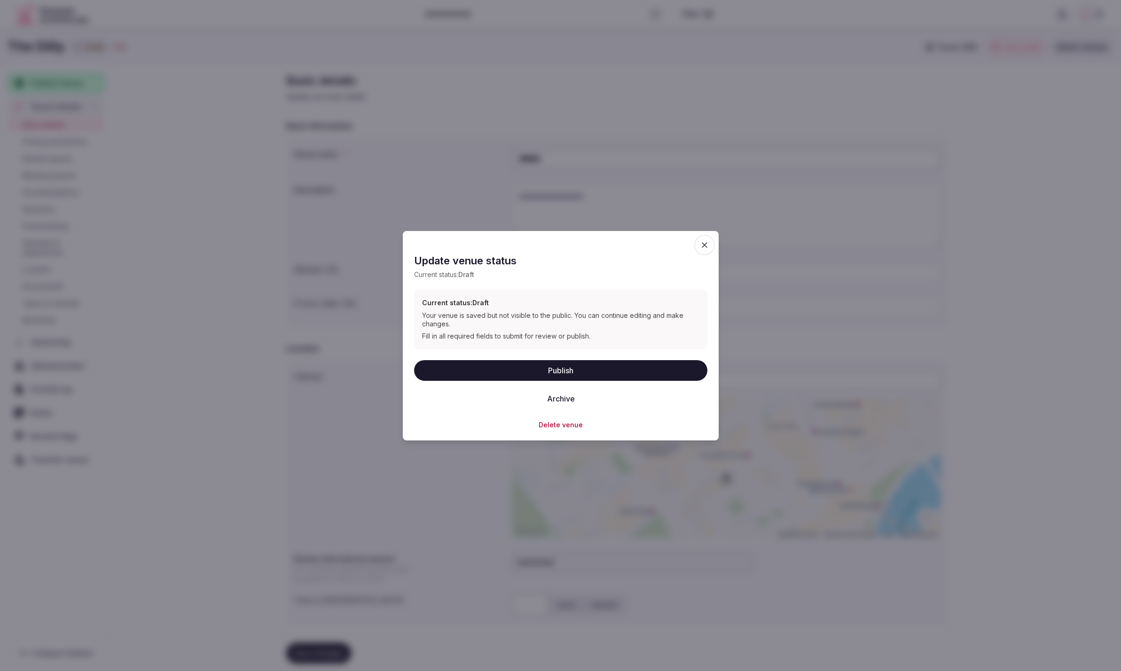
click at [564, 423] on button "Delete venue" at bounding box center [560, 424] width 44 height 9
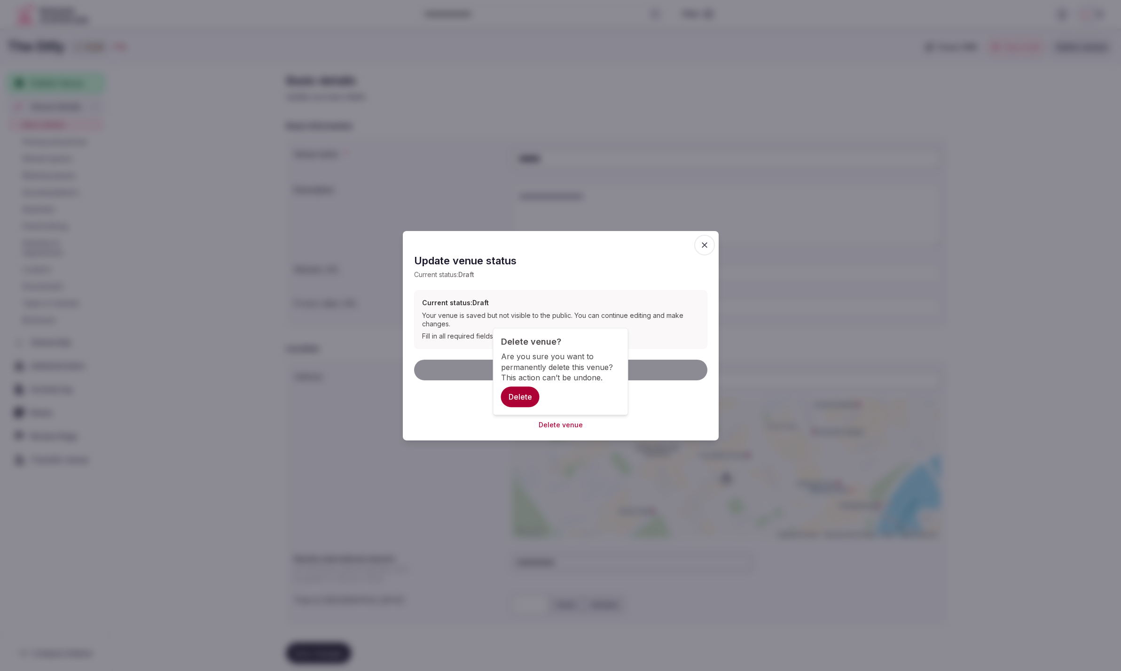
click at [527, 396] on button "Delete" at bounding box center [520, 397] width 39 height 21
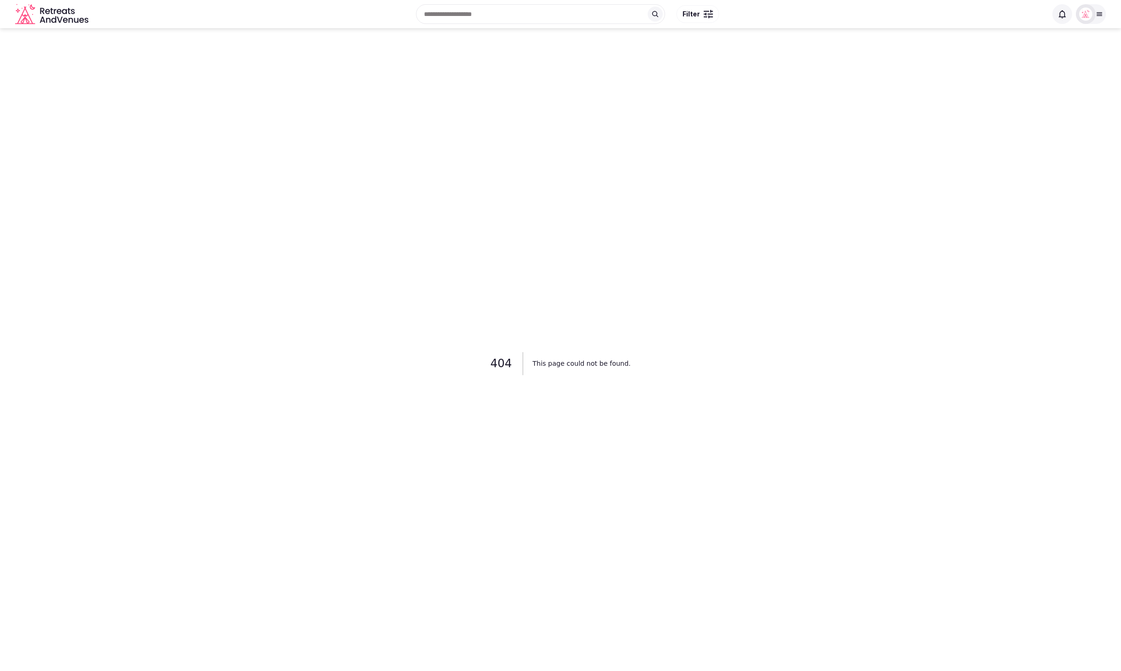
click at [843, 195] on div "404 This page could not be found." at bounding box center [560, 363] width 1121 height 671
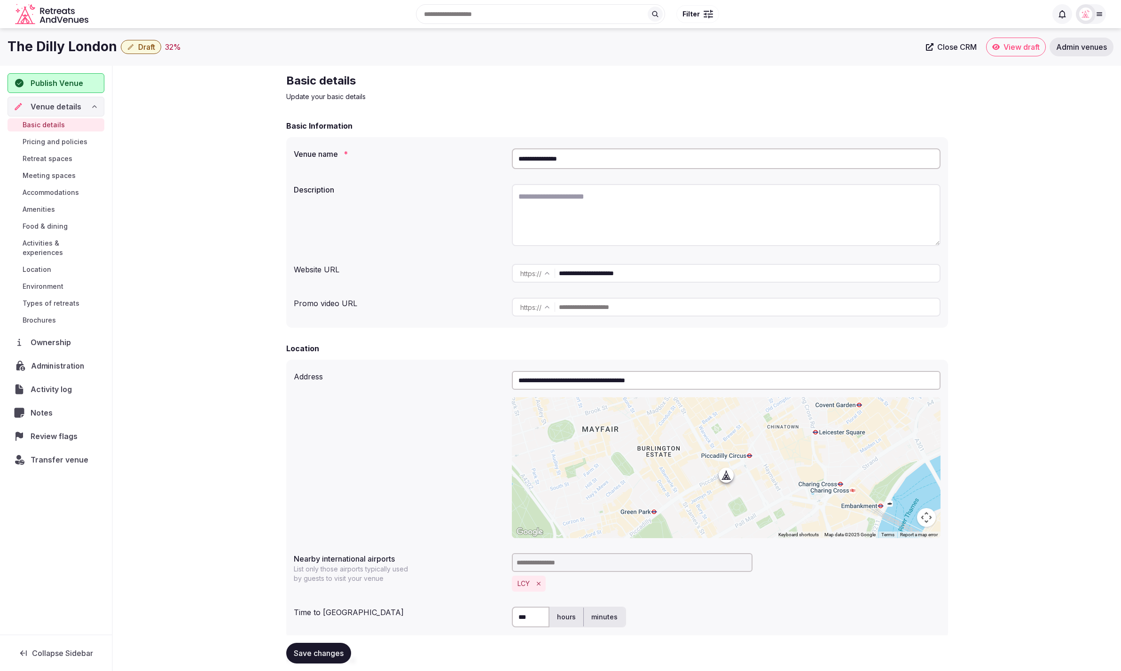
click at [45, 360] on span "Administration" at bounding box center [59, 365] width 57 height 11
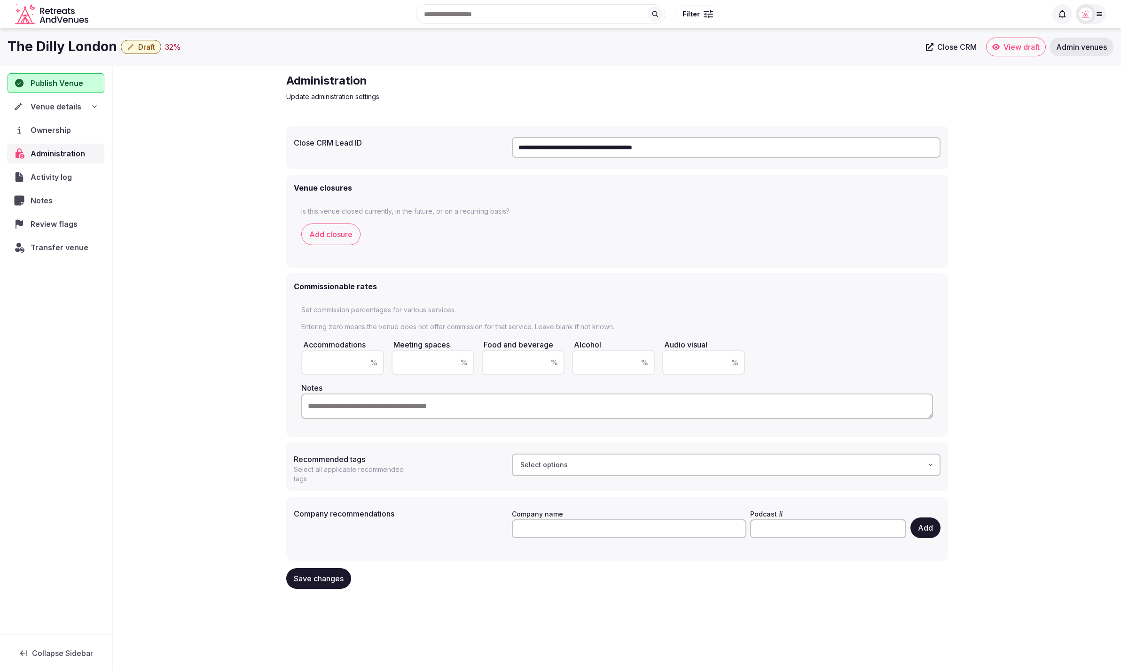
click at [779, 101] on div "Administration Update administration settings" at bounding box center [617, 87] width 662 height 28
